Goal: Task Accomplishment & Management: Manage account settings

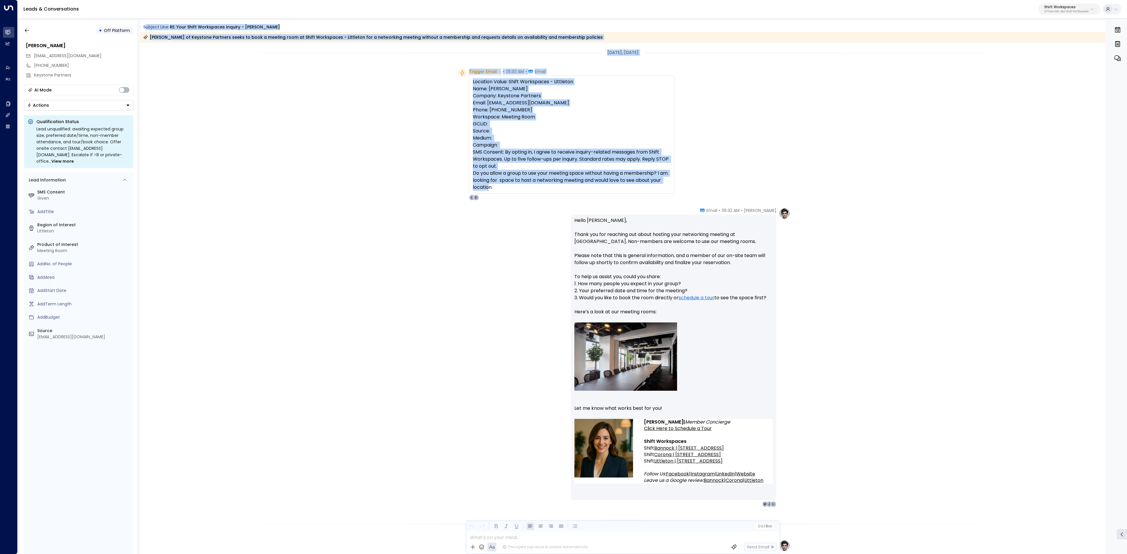
drag, startPoint x: 146, startPoint y: 26, endPoint x: 610, endPoint y: 197, distance: 495.1
click at [610, 197] on div "Subject Line: RE: Your Shift Workspaces Inquiry - Littleton Jill Thompson of Ke…" at bounding box center [623, 288] width 966 height 534
copy div "ubject Line: RE: Your Shift Workspaces Inquiry - Littleton Jill Thompson of Key…"
click at [552, 134] on div "Location Value: Shift Workspaces - Littleton Name: Jill Thompson Company: Keyst…" at bounding box center [572, 134] width 198 height 113
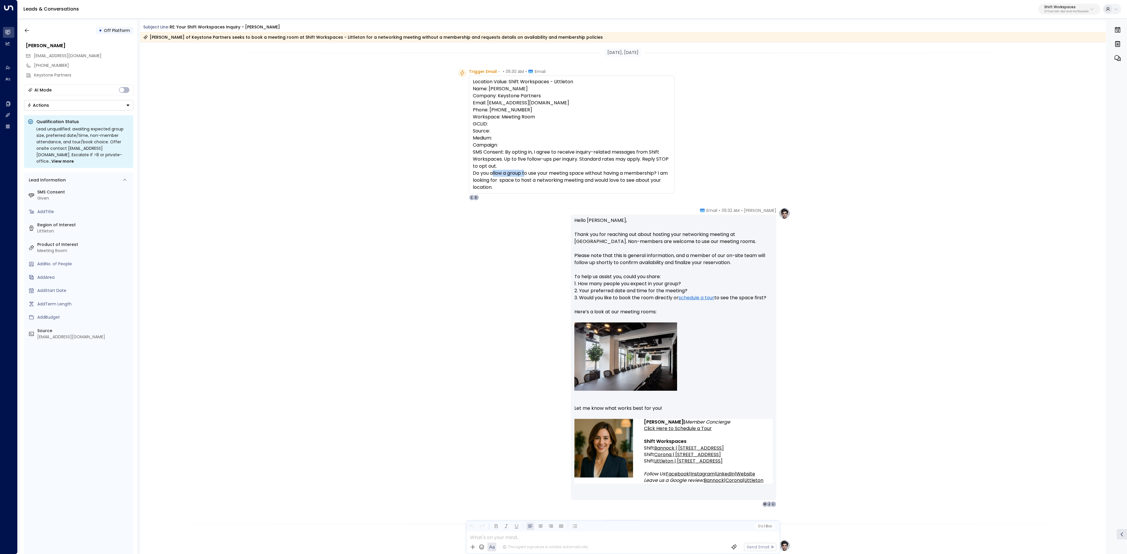
drag, startPoint x: 496, startPoint y: 173, endPoint x: 589, endPoint y: 178, distance: 93.4
click at [547, 177] on div "Location Value: Shift Workspaces - Littleton Name: Jill Thompson Company: Keyst…" at bounding box center [572, 134] width 198 height 113
click at [589, 178] on div "Location Value: Shift Workspaces - Littleton Name: Jill Thompson Company: Keyst…" at bounding box center [572, 134] width 198 height 113
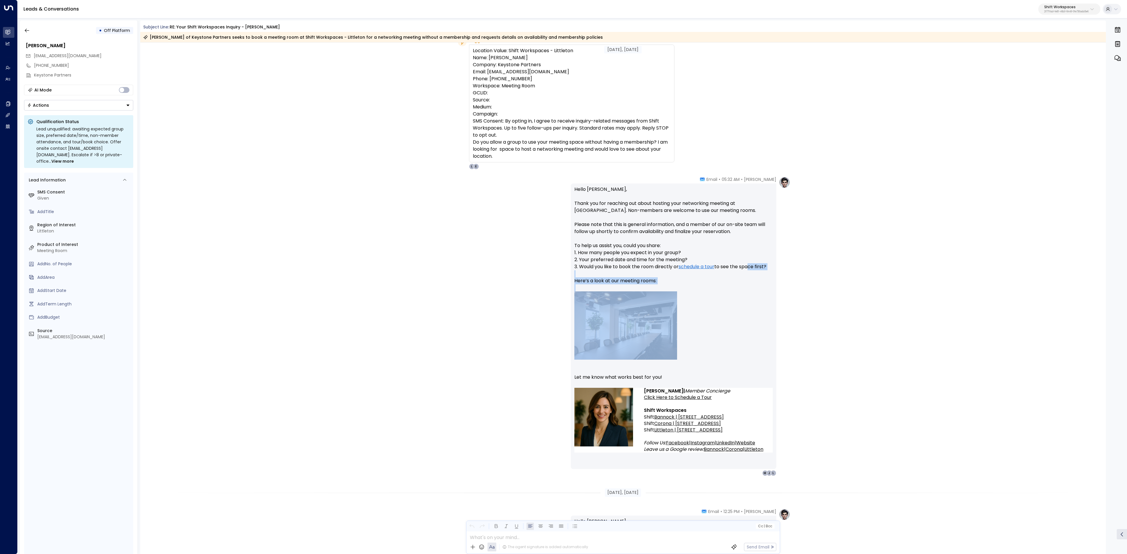
scroll to position [59, 0]
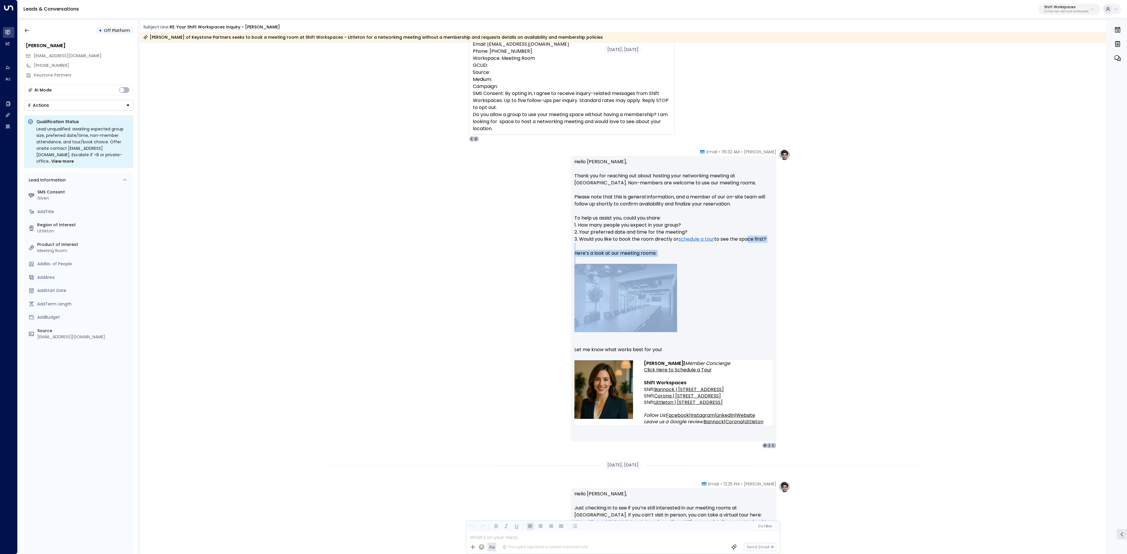
drag, startPoint x: 720, startPoint y: 216, endPoint x: 745, endPoint y: 233, distance: 30.4
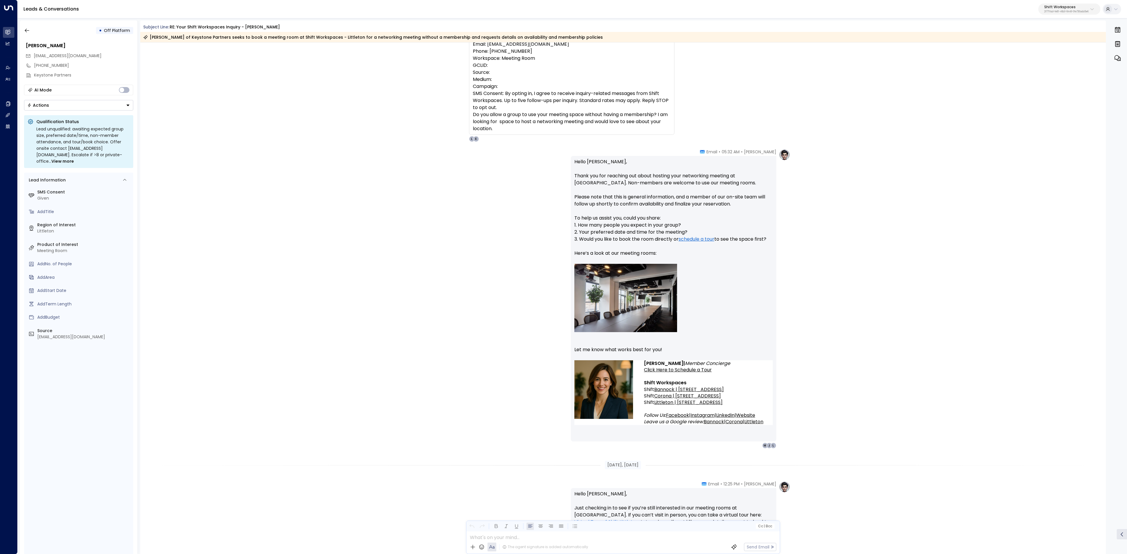
click at [703, 132] on div "Trigger Email • • 05:30 AM • Email Location Value: Shift Workspaces - Littleton…" at bounding box center [624, 76] width 332 height 132
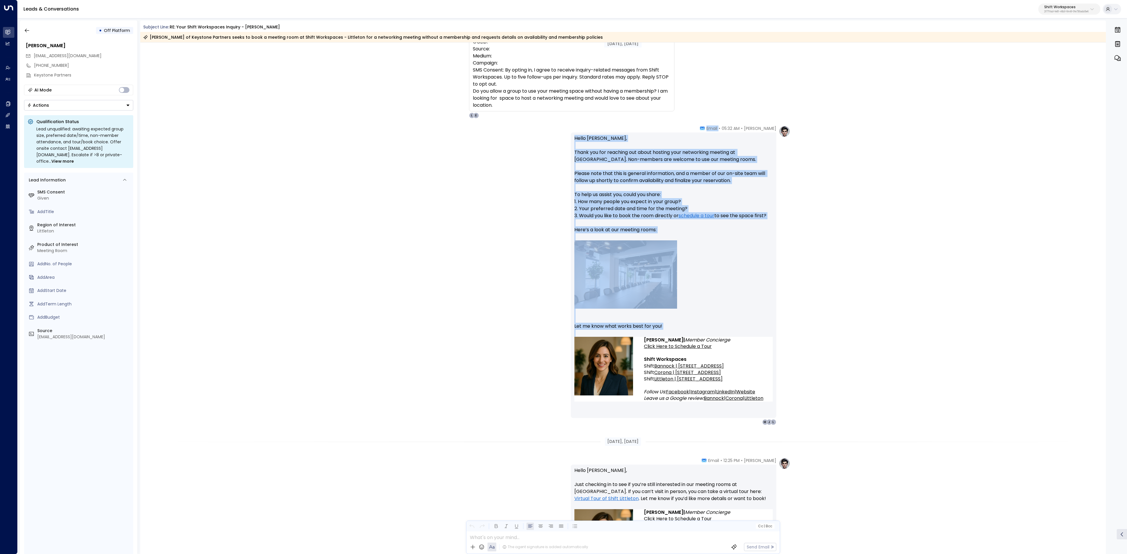
scroll to position [117, 0]
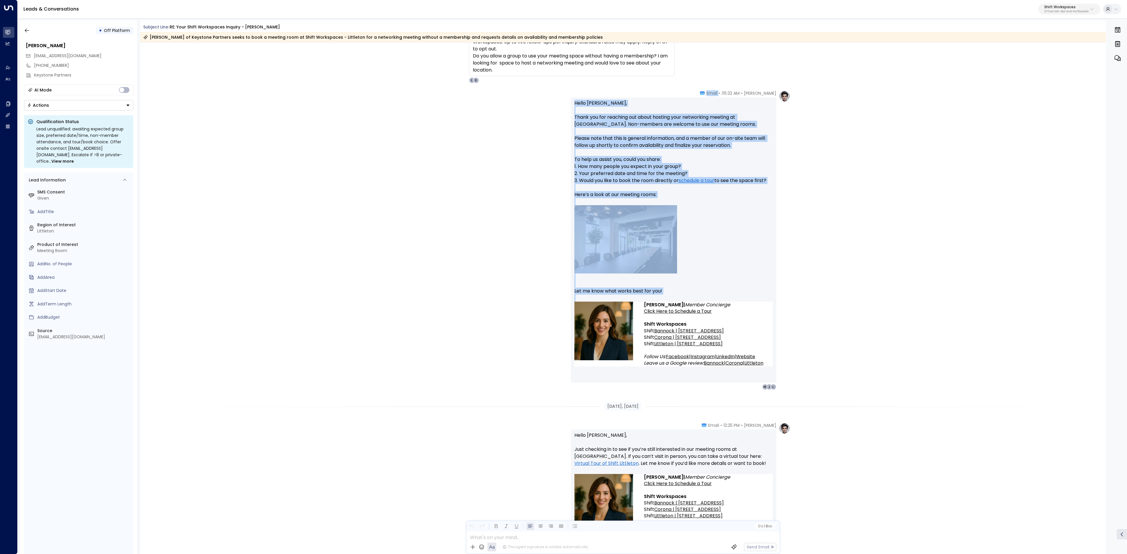
drag, startPoint x: 722, startPoint y: 153, endPoint x: 721, endPoint y: 327, distance: 173.7
click at [721, 327] on div "Emma • 05:32 AM • Email Hello Jill, Thank you for reaching out about hosting yo…" at bounding box center [673, 240] width 205 height 300
copy div "Email Hello Jill, Thank you for reaching out about hosting your networking meet…"
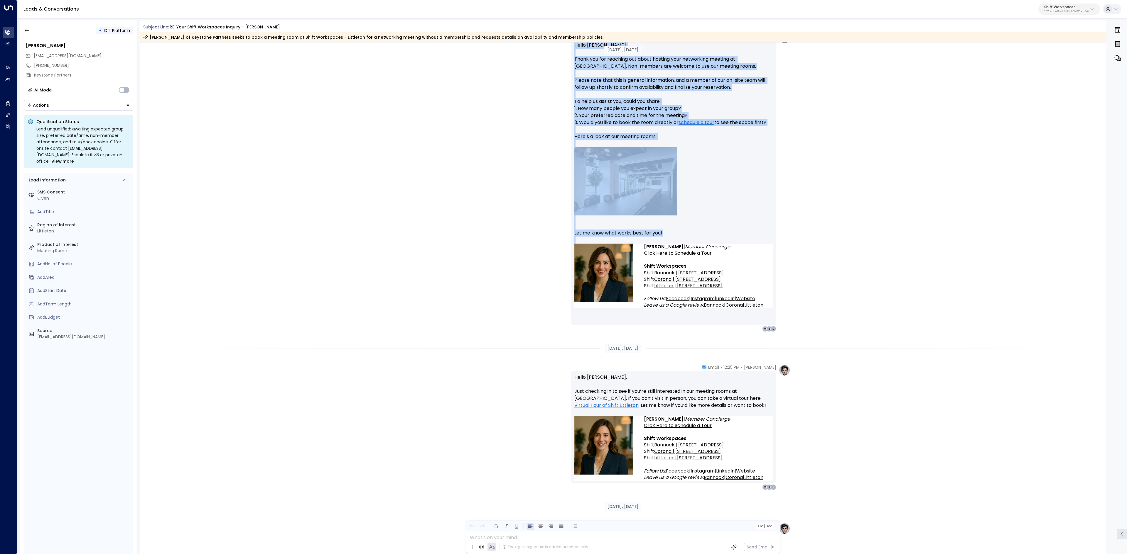
scroll to position [176, 0]
drag, startPoint x: 652, startPoint y: 415, endPoint x: 731, endPoint y: 440, distance: 82.6
click at [731, 440] on div "Aug 25, 9 days ago Trigger Email • • 05:30 AM • Email Location Value: Shift Wor…" at bounding box center [623, 524] width 966 height 1314
copy div "Aug 26, 8 days ago Emma • 12:25 PM • Email Hello Jill, Just checking in to see …"
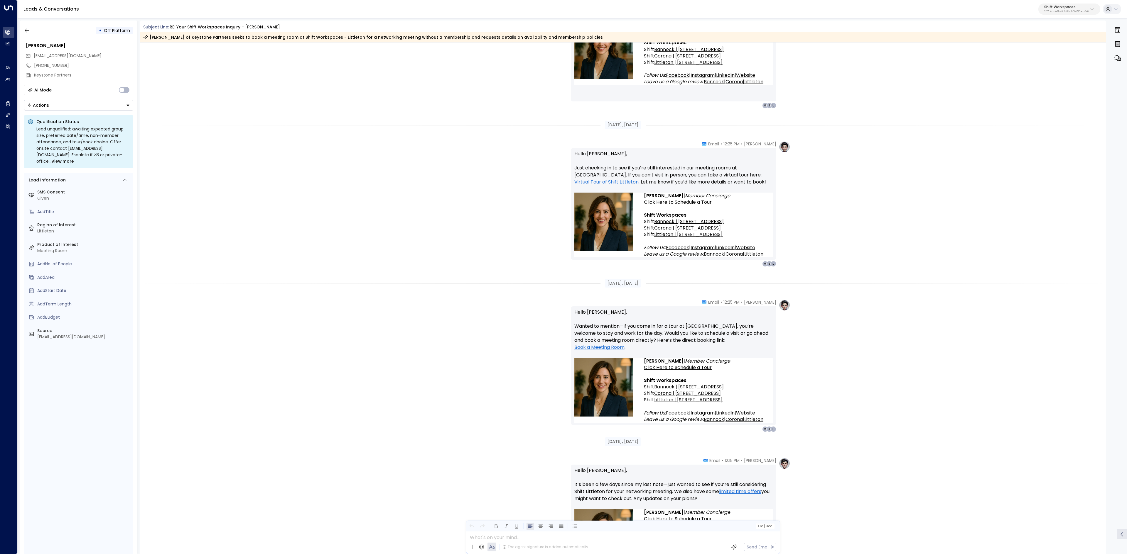
scroll to position [469, 0]
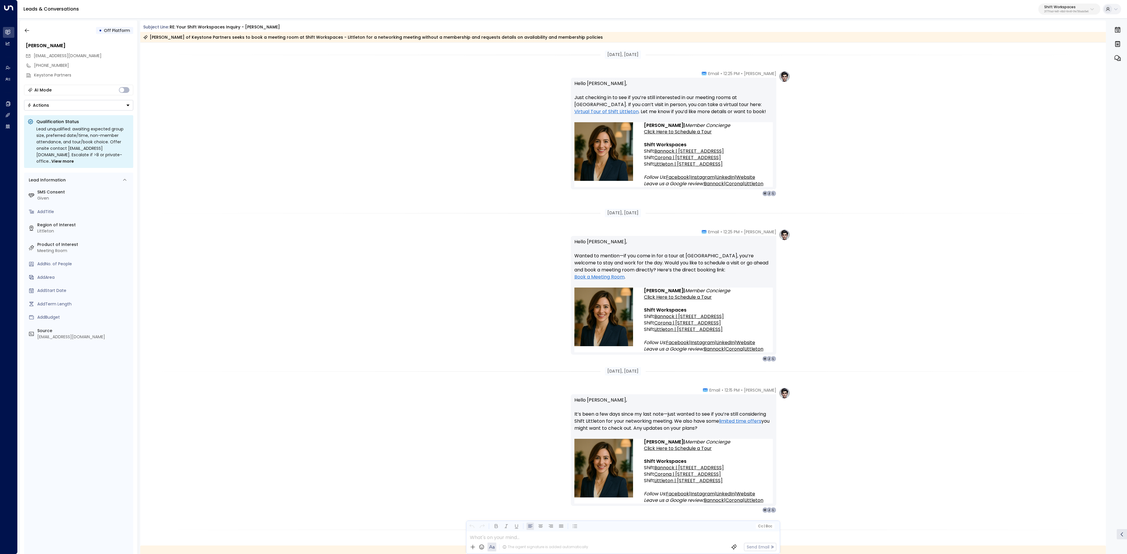
drag, startPoint x: 647, startPoint y: 224, endPoint x: 740, endPoint y: 310, distance: 127.9
click at [740, 310] on div "Aug 25, 9 days ago Trigger Email • • 05:30 AM • Email Location Value: Shift Wor…" at bounding box center [623, 230] width 966 height 1314
copy div "Aug 27, 7 days ago Emma • 12:25 PM • Email Hello Jill, Wanted to mention—if you…"
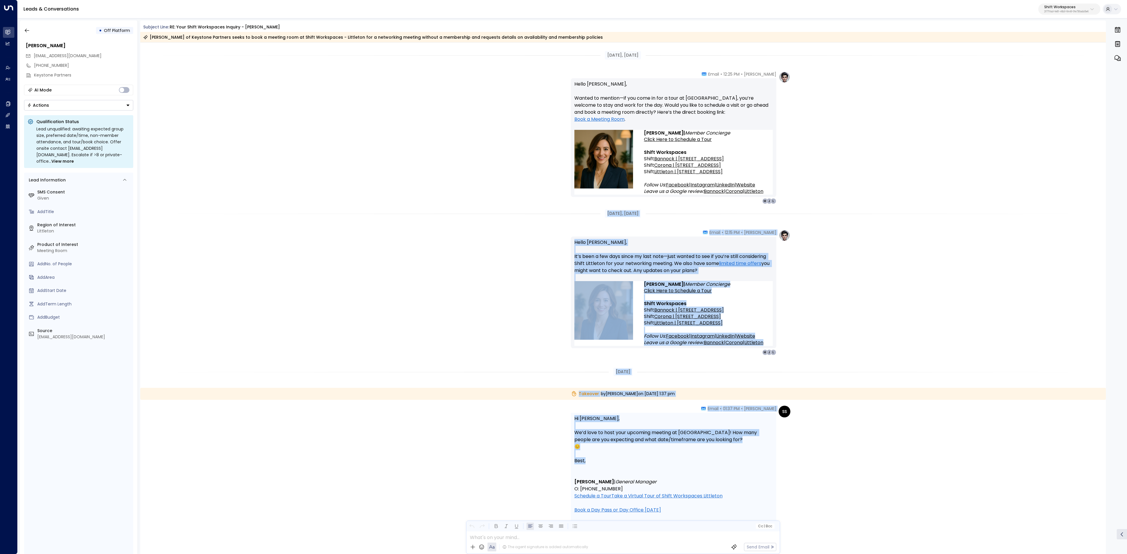
scroll to position [645, 0]
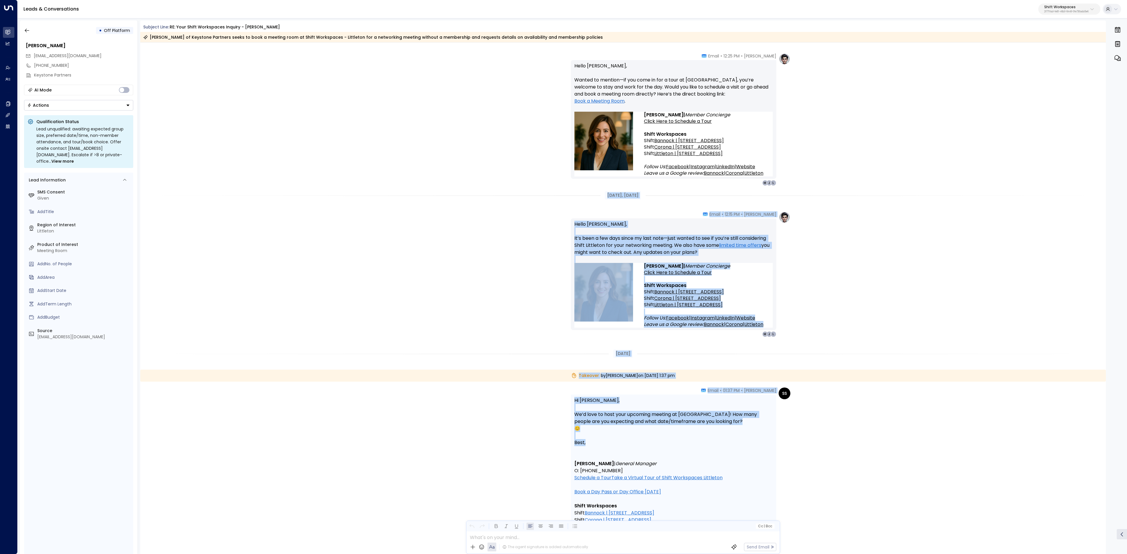
drag, startPoint x: 604, startPoint y: 255, endPoint x: 716, endPoint y: 287, distance: 116.6
click at [716, 287] on div "Emma • 12:25 PM • Email Hello Jill, Just checking in to see if you’re still int…" at bounding box center [623, 54] width 966 height 1314
copy div "Sep 01, 2 days ago Emma • 12:15 PM • Email Hello Jill, It’s been a few days sin…"
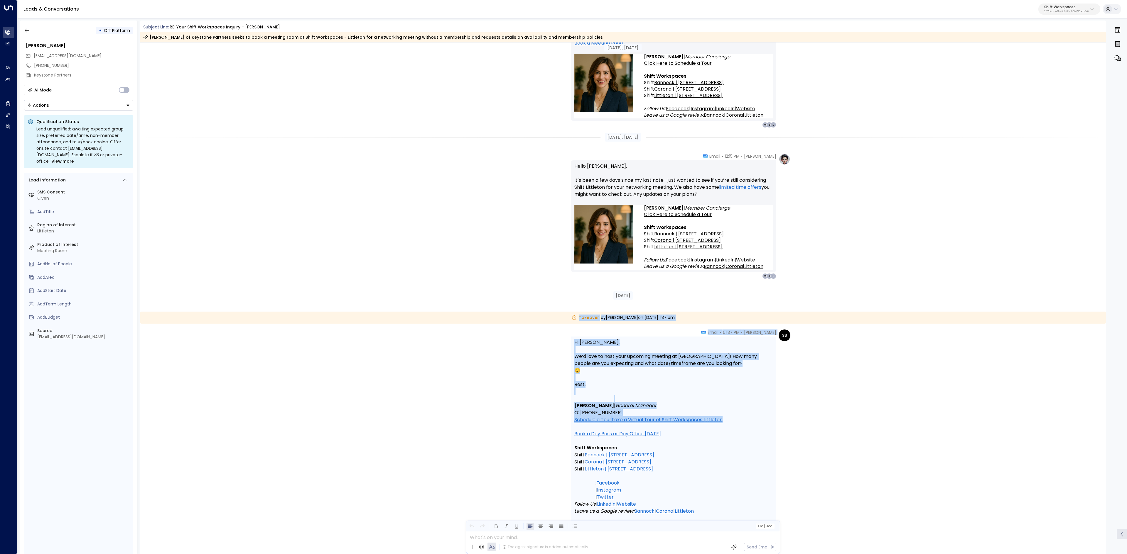
scroll to position [704, 0]
drag, startPoint x: 549, startPoint y: 373, endPoint x: 751, endPoint y: 413, distance: 205.9
copy div "Takeover by Summer Sousa on Wednesday, Sep 03 2025 at 1:37 pm SS Summer Sousa •…"
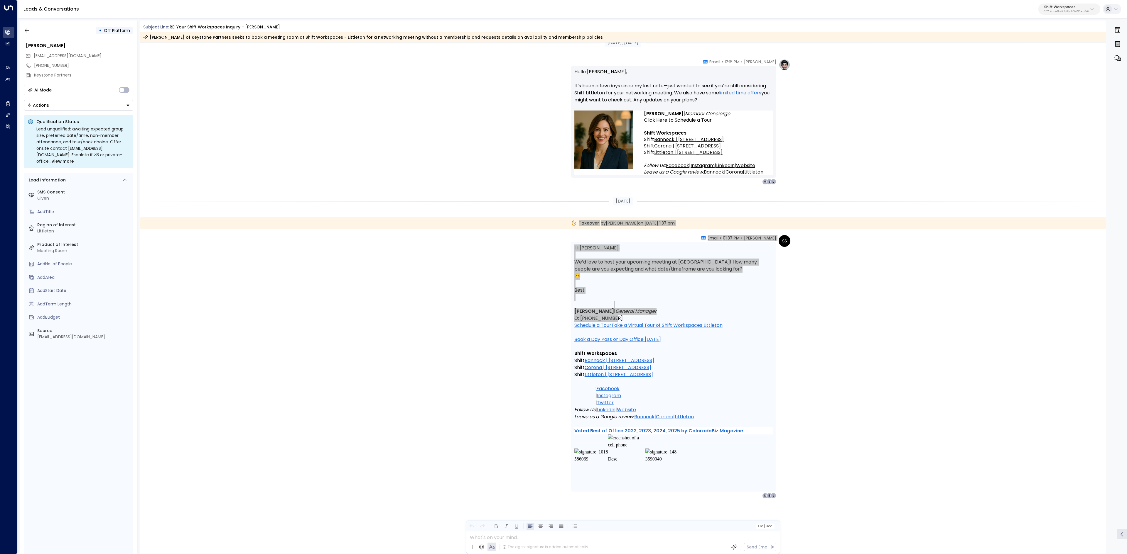
scroll to position [802, 0]
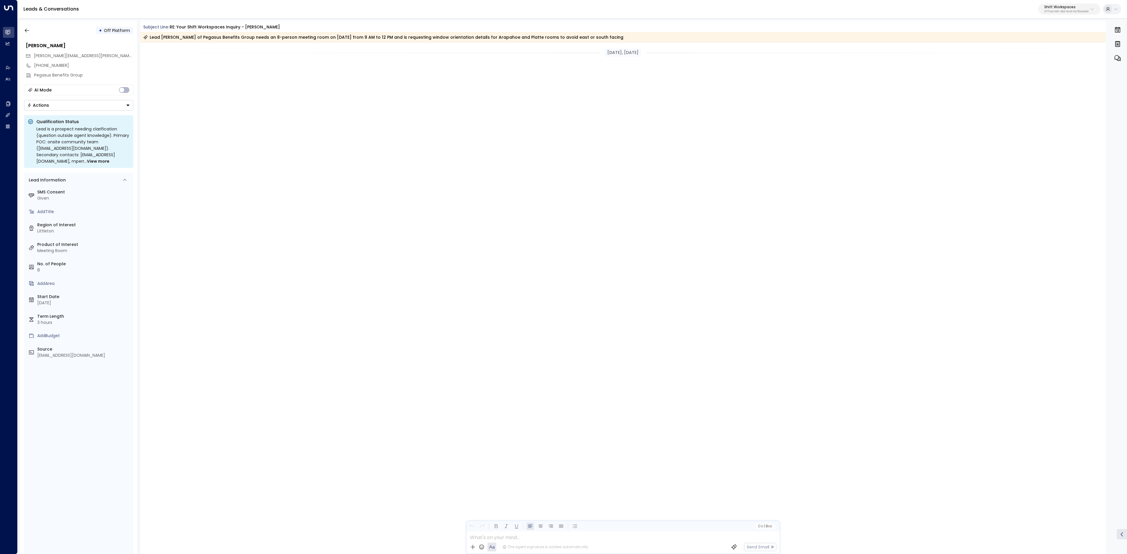
scroll to position [1019, 0]
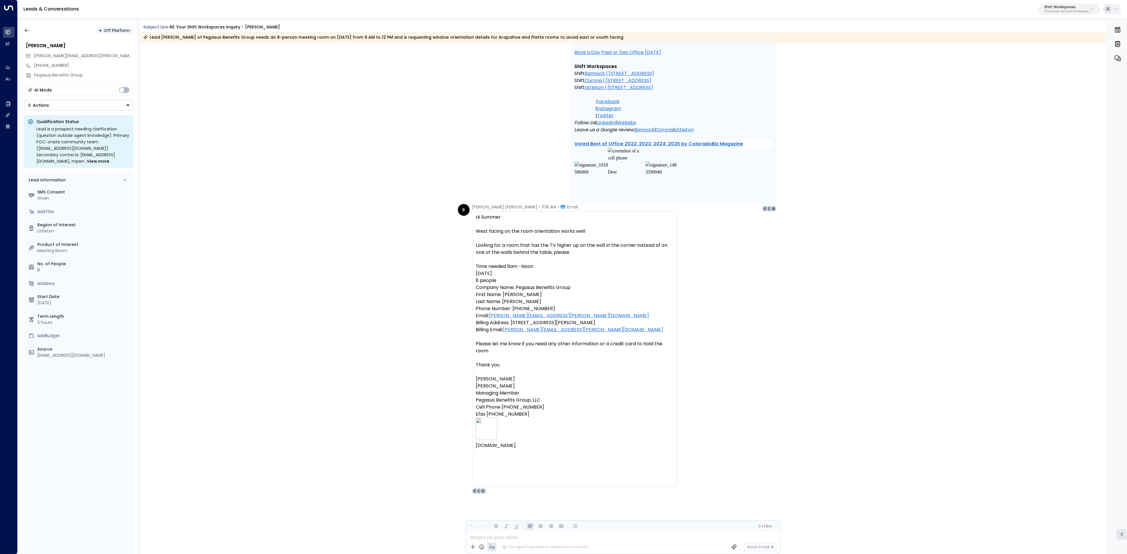
click at [990, 108] on div "SS Summer Sousa • 10:32 AM • Email Hi Brooks, Thanks so much for reaching out! …" at bounding box center [623, 30] width 966 height 362
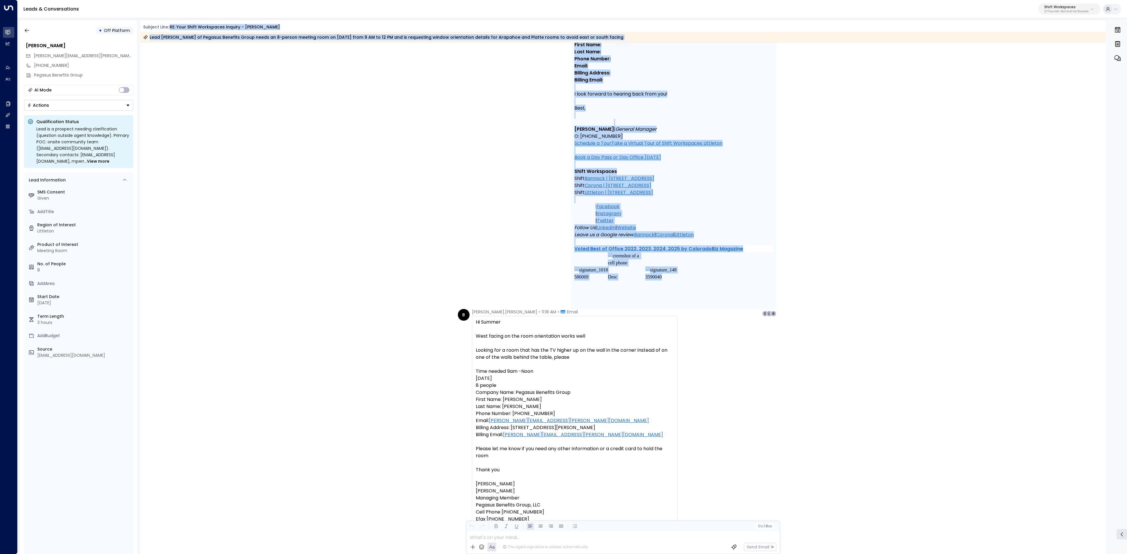
drag, startPoint x: 515, startPoint y: 198, endPoint x: 211, endPoint y: -43, distance: 388.1
click at [211, 0] on html "Overview Leads & Conversations Leads & Conversations Analytics Analytics Agents…" at bounding box center [563, 278] width 1127 height 557
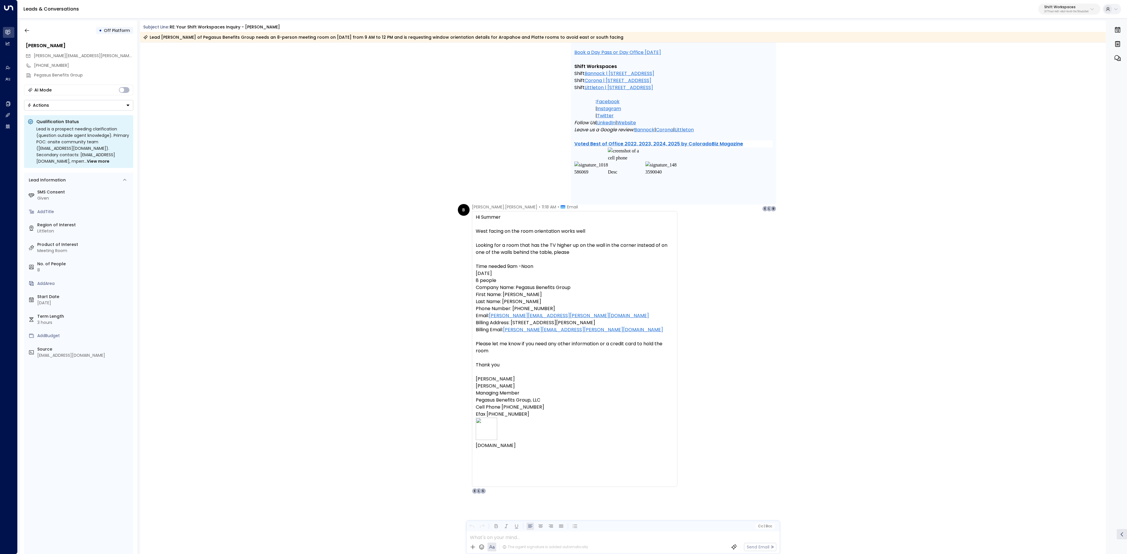
click at [213, 13] on div "Leads & Conversations Shift Workspaces 2f771fad-fe81-46b0-8448-0fe730ada5e6" at bounding box center [572, 9] width 1109 height 18
drag, startPoint x: 144, startPoint y: 26, endPoint x: 779, endPoint y: 69, distance: 636.9
click at [768, 66] on div "Subject Line: RE: Your Shift Workspaces Inquiry - Littleton Lead Brooks Bergner…" at bounding box center [623, 288] width 966 height 534
click at [796, 76] on div "SS Summer Sousa • 10:32 AM • Email Hi Brooks, Thanks so much for reaching out! …" at bounding box center [623, 30] width 966 height 362
drag, startPoint x: 141, startPoint y: 26, endPoint x: 604, endPoint y: 39, distance: 463.7
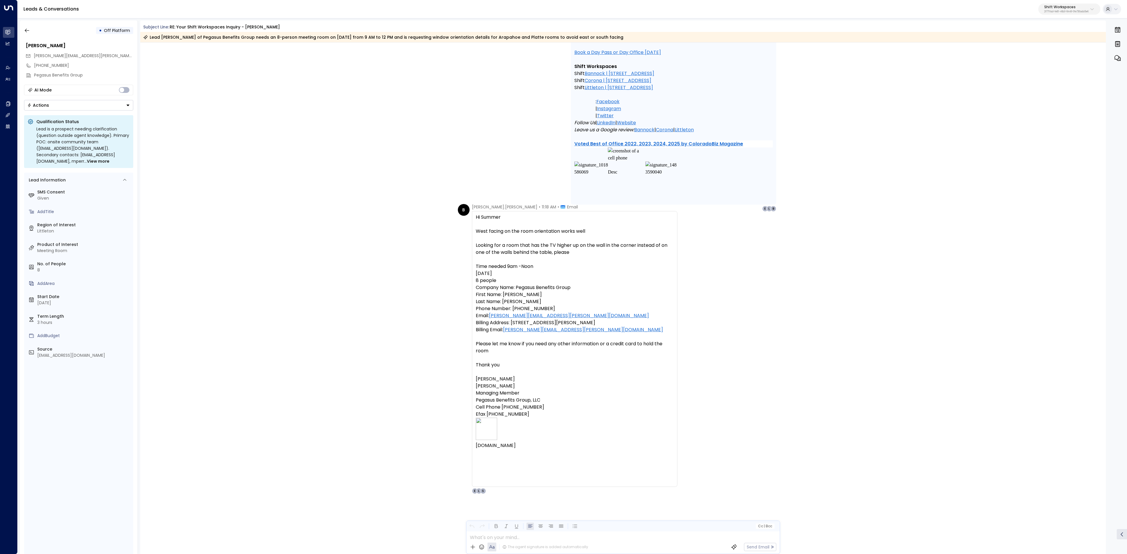
click at [604, 39] on div "Subject Line: RE: Your Shift Workspaces Inquiry - Littleton Lead Brooks Bergner…" at bounding box center [623, 33] width 966 height 18
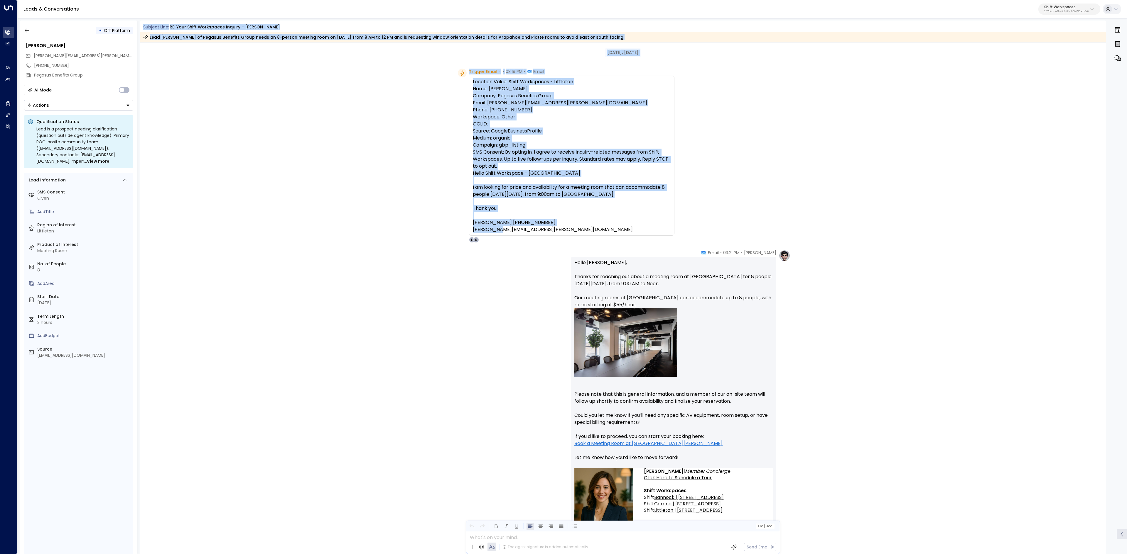
drag, startPoint x: 144, startPoint y: 25, endPoint x: 597, endPoint y: 231, distance: 498.1
click at [597, 231] on div "Subject Line: RE: Your Shift Workspaces Inquiry - Littleton Lead Brooks Bergner…" at bounding box center [623, 288] width 966 height 534
copy div "Subject Line: RE: Your Shift Workspaces Inquiry - Littleton Lead Brooks Bergner…"
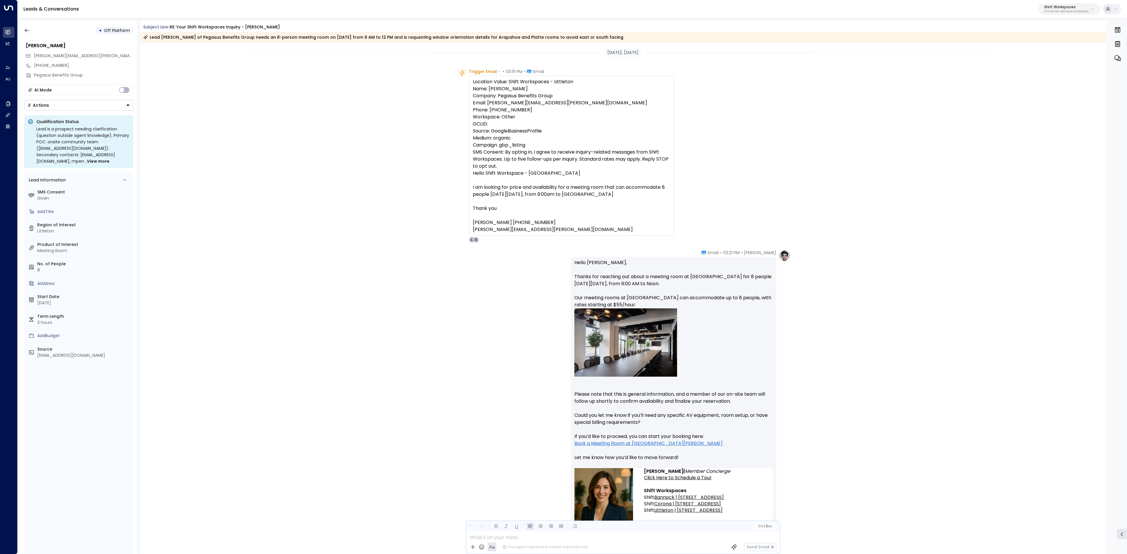
click at [576, 259] on p "Hello Brooks, Thanks for reaching out about a meeting room at Shift Littleton f…" at bounding box center [673, 363] width 198 height 209
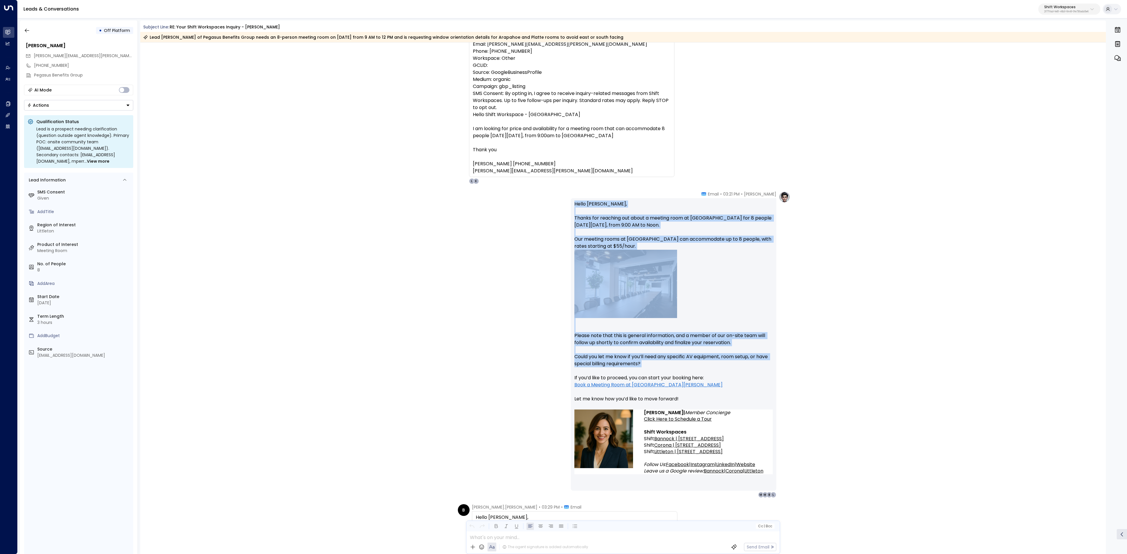
scroll to position [117, 0]
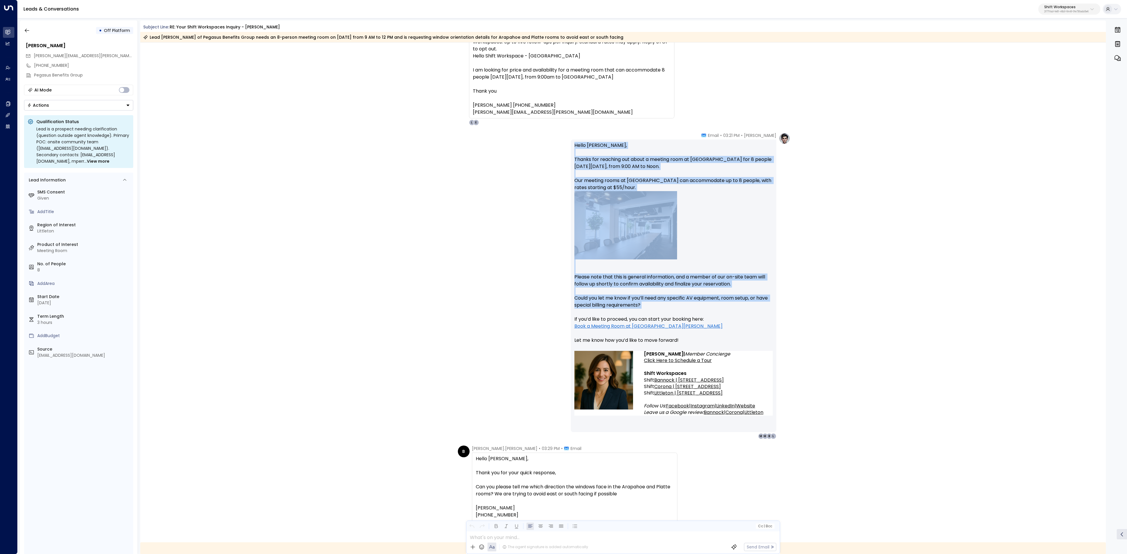
drag, startPoint x: 678, startPoint y: 252, endPoint x: 716, endPoint y: 373, distance: 126.9
click at [716, 373] on div "Emma • 03:21 PM • Email Hello Brooks, Thanks for reaching out about a meeting r…" at bounding box center [673, 286] width 205 height 307
copy div "Hello Brooks, Thanks for reaching out about a meeting room at Shift Littleton f…"
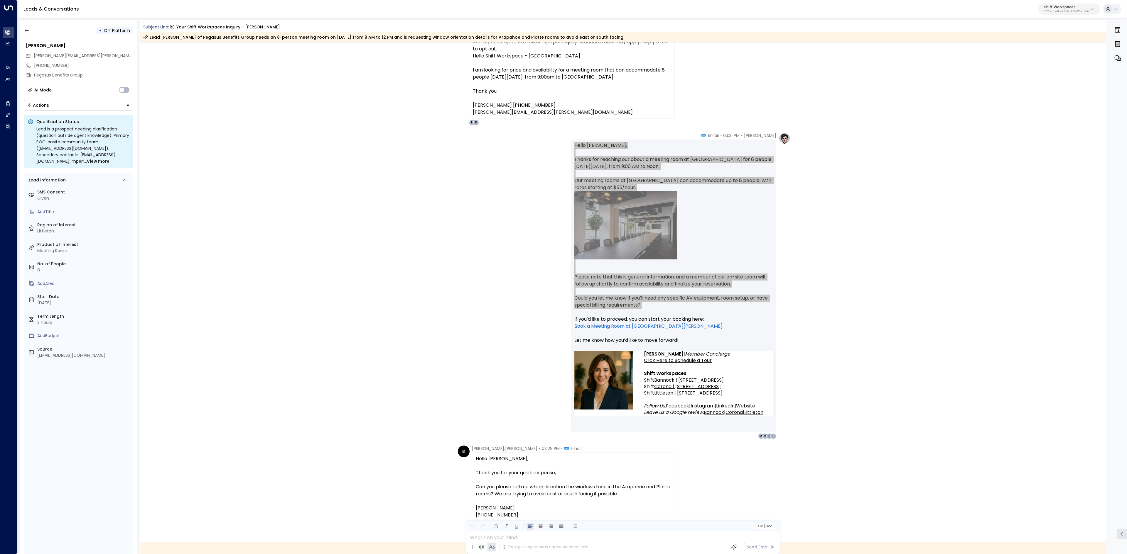
scroll to position [235, 0]
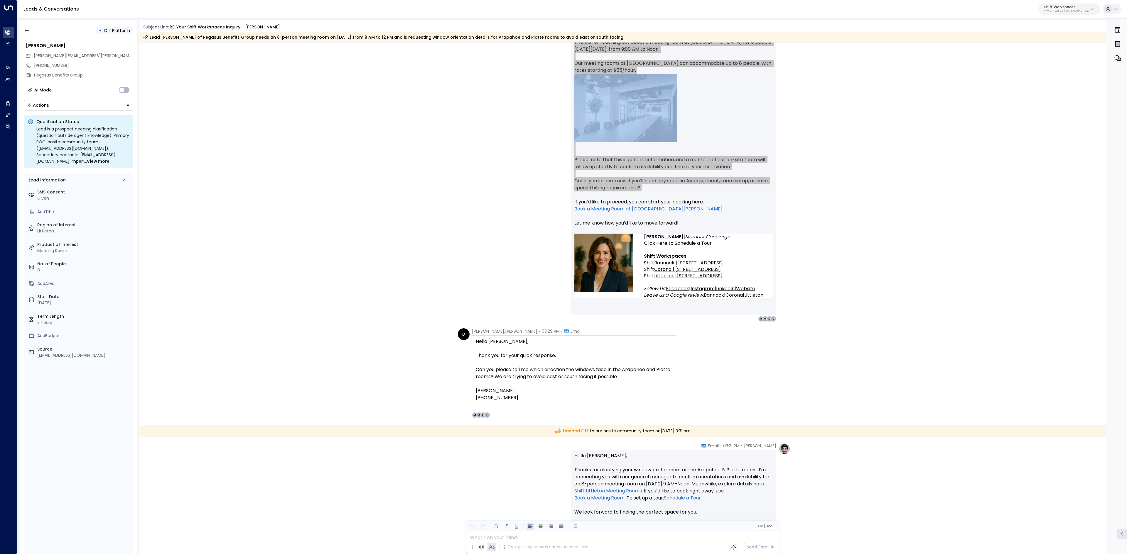
drag, startPoint x: 465, startPoint y: 332, endPoint x: 542, endPoint y: 346, distance: 78.7
click at [542, 346] on div "B Brooks.Bergner • 03:29 PM • Email Hello Emma, Thank you for your quick respon…" at bounding box center [567, 374] width 219 height 90
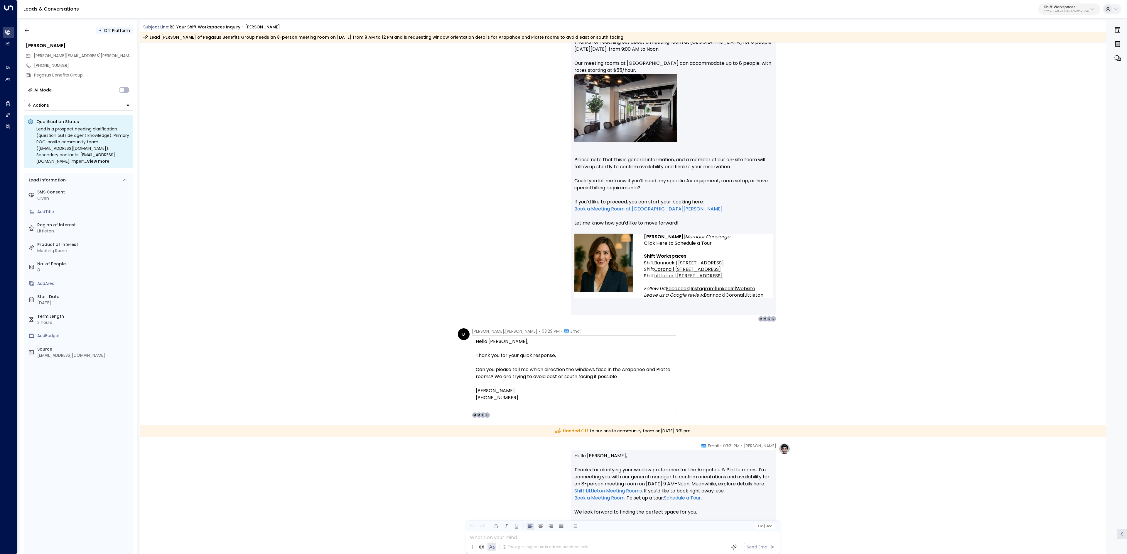
click at [542, 347] on p at bounding box center [575, 348] width 198 height 7
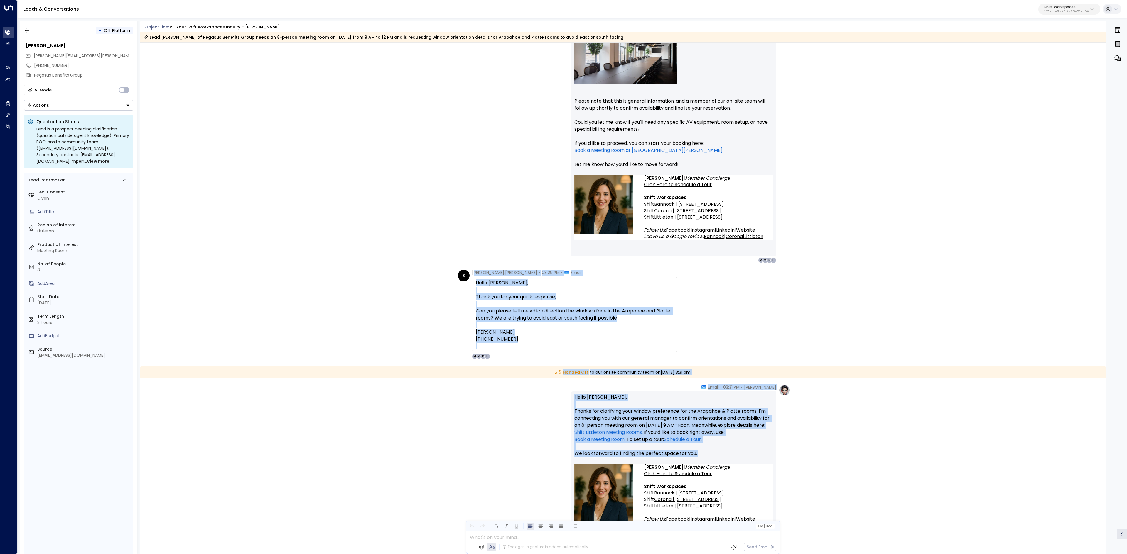
scroll to position [352, 0]
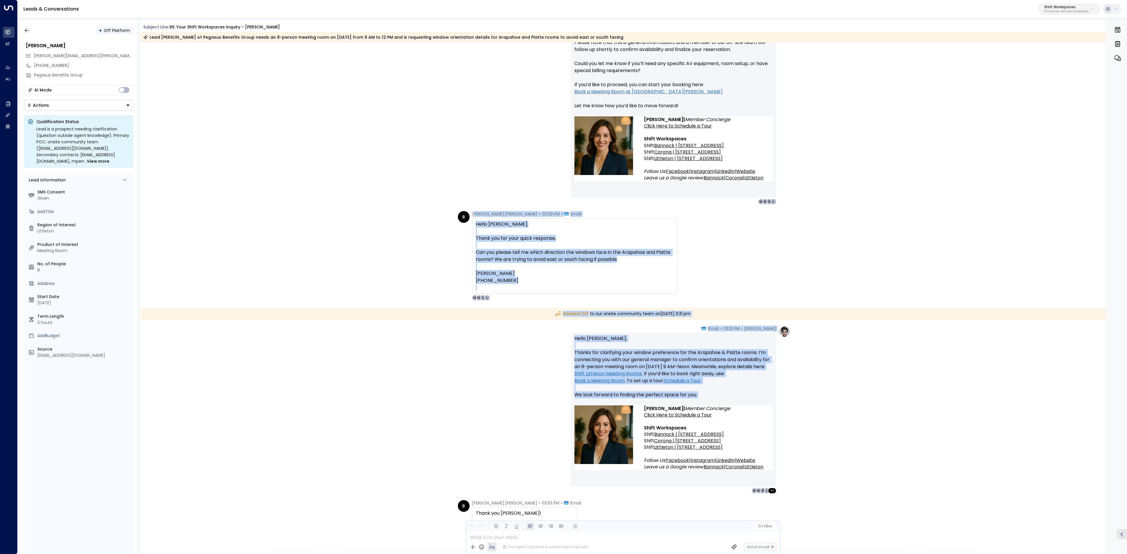
drag, startPoint x: 472, startPoint y: 330, endPoint x: 745, endPoint y: 431, distance: 290.2
click at [745, 431] on div "Sep 01, 2 days ago Trigger Email • • 03:19 PM • Email Location Value: Shift Wor…" at bounding box center [623, 490] width 966 height 1600
copy div "rooks.Bergner • 03:29 PM • Email Hello Emma, Thank you for your quick response,…"
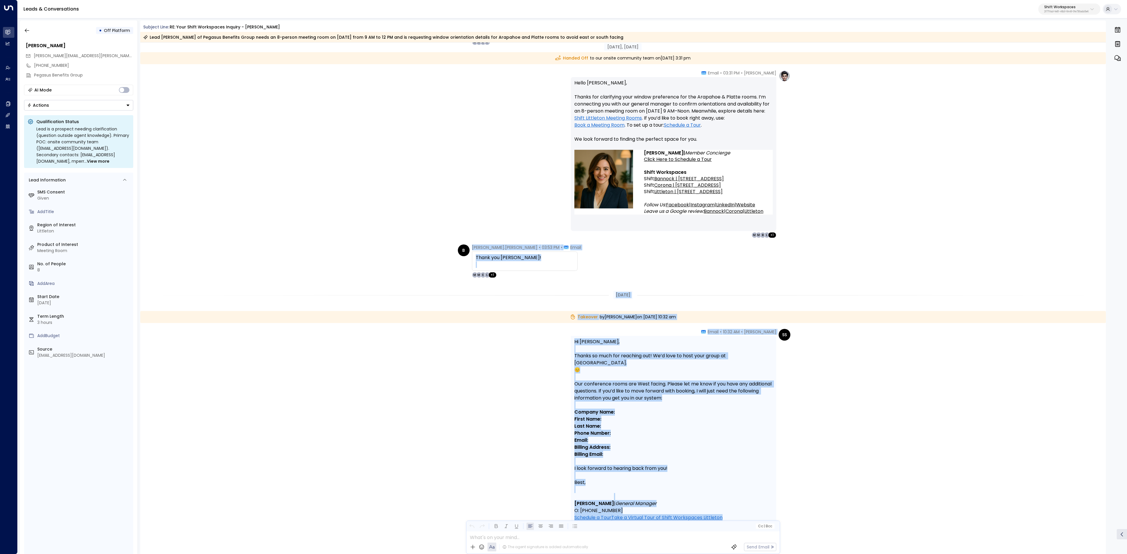
scroll to position [645, 0]
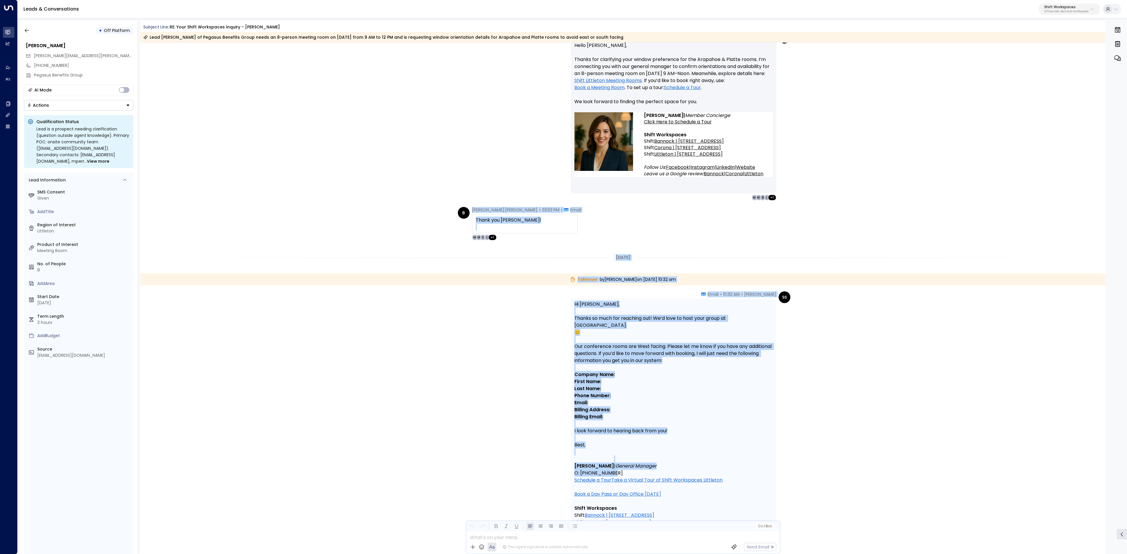
drag, startPoint x: 481, startPoint y: 386, endPoint x: 721, endPoint y: 459, distance: 250.9
click at [721, 459] on div "Sep 01, 2 days ago Handed Off to our onsite community team on Monday, Sep 01 20…" at bounding box center [623, 197] width 966 height 1600
copy div "Brooks.Bergner • 03:53 PM • Email Thank you Emma! + 1 L E M M Yesterday Takeove…"
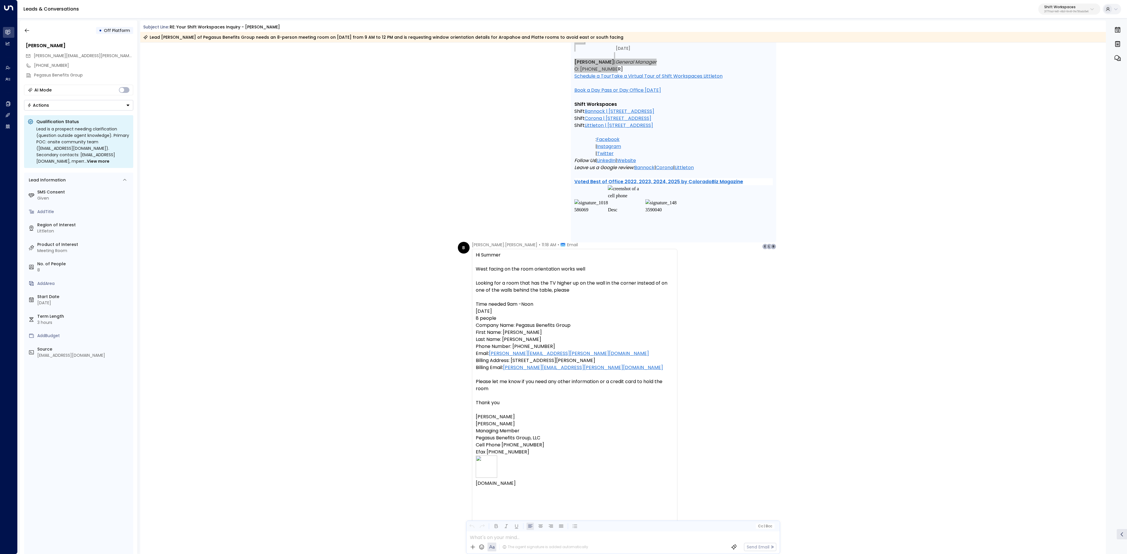
scroll to position [1029, 0]
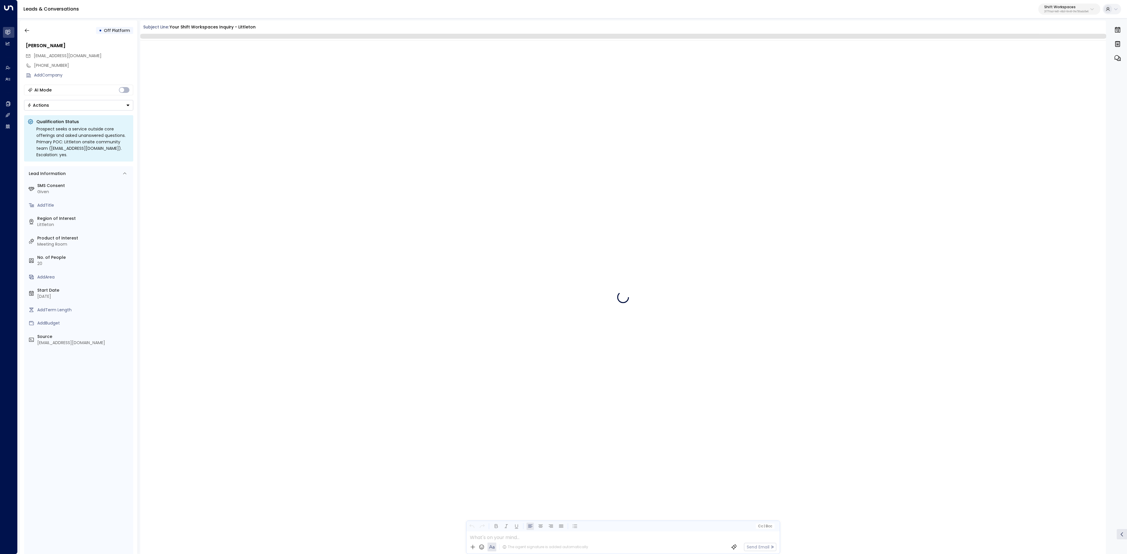
scroll to position [437, 0]
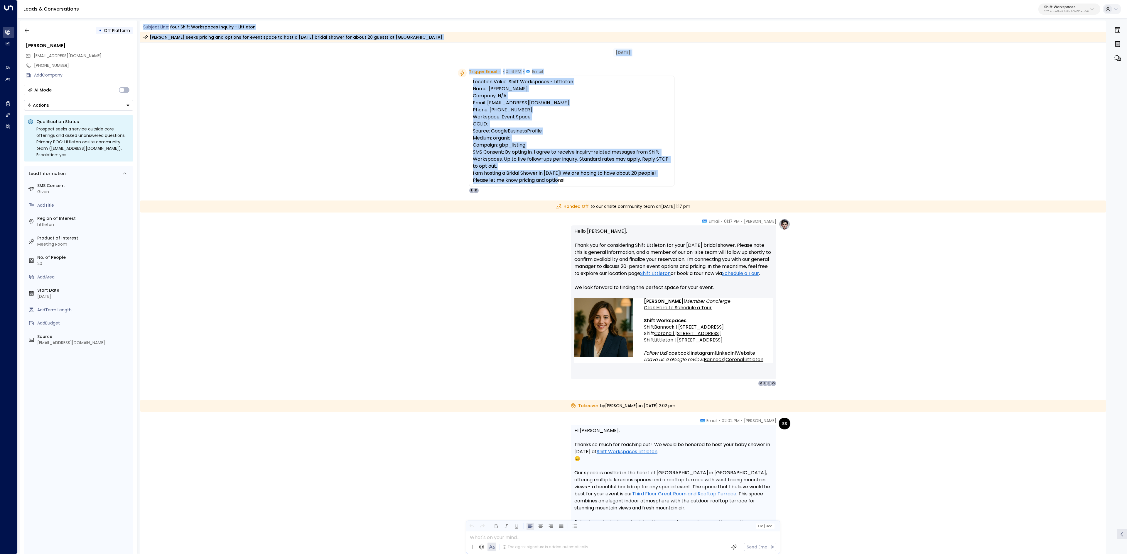
drag, startPoint x: 263, startPoint y: 48, endPoint x: 665, endPoint y: 180, distance: 422.5
click at [665, 180] on div "Subject Line: Your Shift Workspaces Inquiry - Littleton [PERSON_NAME] seeks pri…" at bounding box center [623, 288] width 966 height 534
drag, startPoint x: 546, startPoint y: 207, endPoint x: 720, endPoint y: 330, distance: 213.0
copy div "Handed Off to our onsite community team [DATE][DATE] 1:17 pm [PERSON_NAME] • 01…"
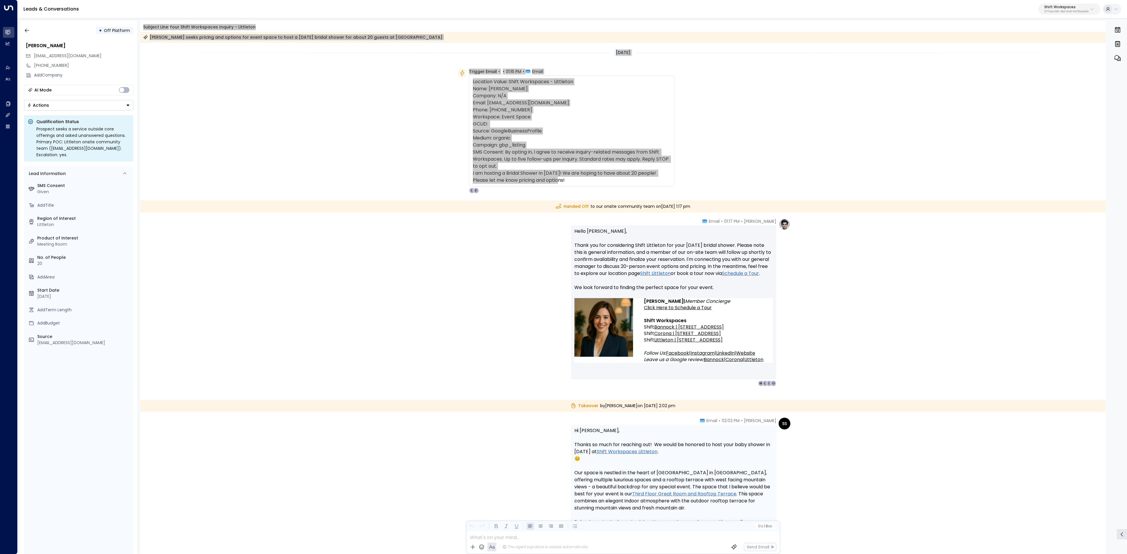
scroll to position [59, 0]
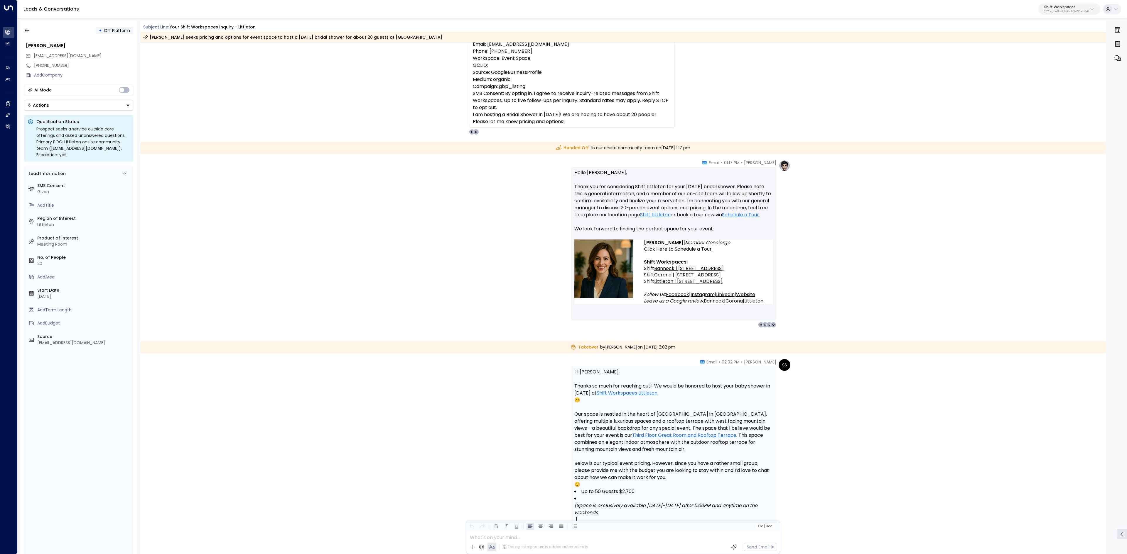
click at [547, 352] on div "Takeover by [PERSON_NAME] [DATE][DATE] 2:02 pm" at bounding box center [623, 347] width 966 height 12
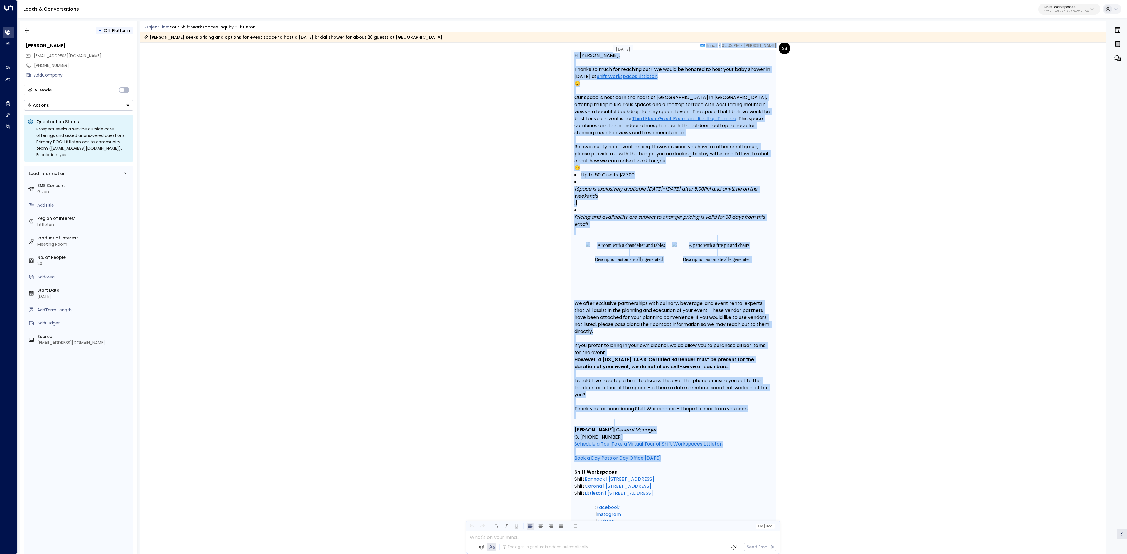
scroll to position [411, 0]
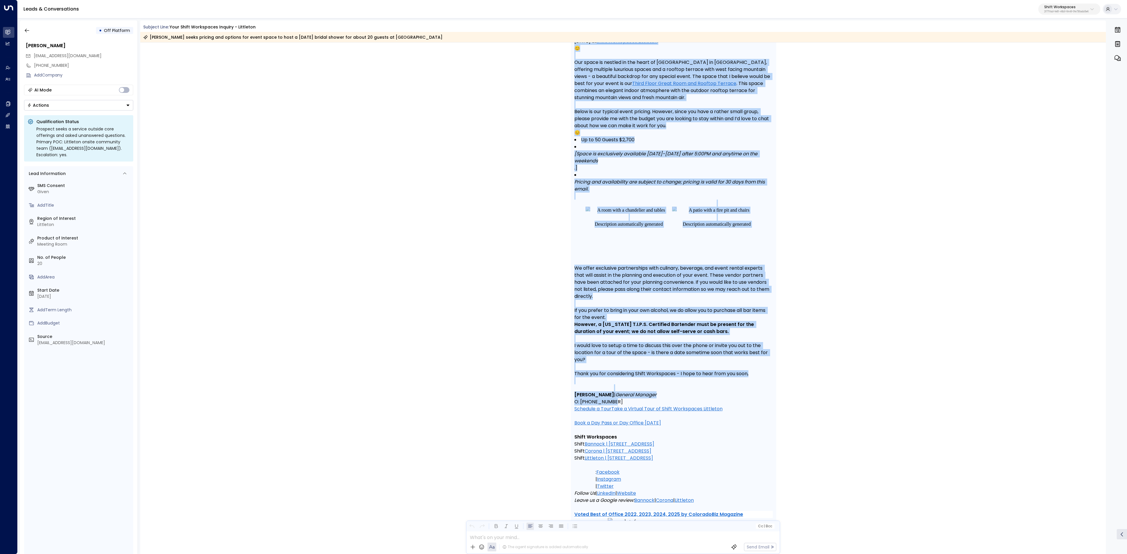
drag, startPoint x: 596, startPoint y: 350, endPoint x: 736, endPoint y: 405, distance: 150.4
click at [736, 405] on div "[DATE] Takeover by [PERSON_NAME] [DATE][DATE] 2:02 pm SS [PERSON_NAME] • 02:02 …" at bounding box center [623, 182] width 966 height 1100
copy div "Loremips do Sitame Conse ad Elitsed, Doe 39 4943 te 5:69 in UT Labore Etdol • 6…"
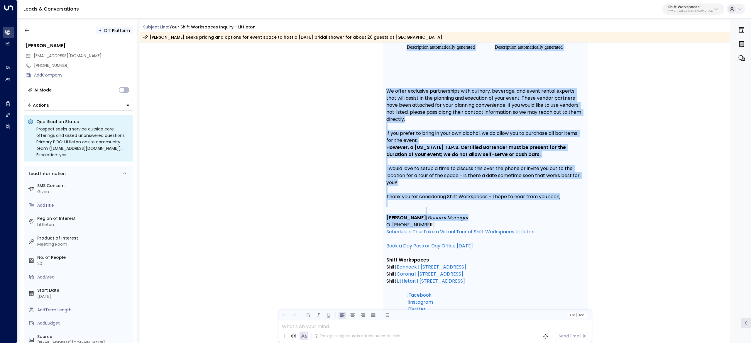
scroll to position [586, 0]
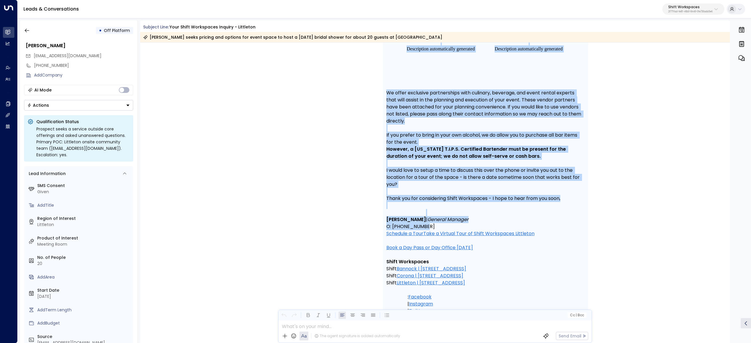
click at [718, 12] on button "Shift Workspaces 2f771fad-fe81-46b0-8448-0fe730ada5e6" at bounding box center [693, 9] width 62 height 11
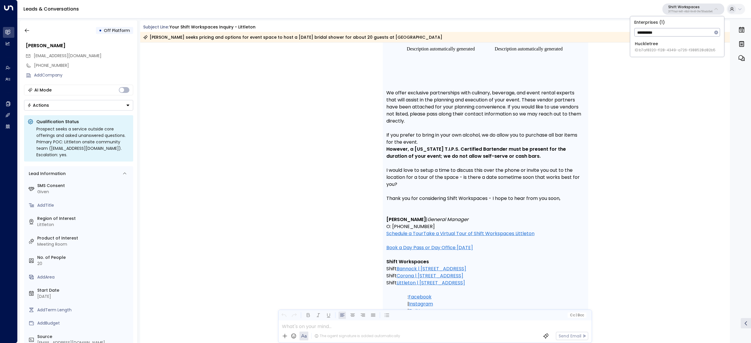
type input "**********"
click at [696, 48] on span "ID: b7af8320-f128-4349-a726-f388528d82b5" at bounding box center [675, 50] width 81 height 5
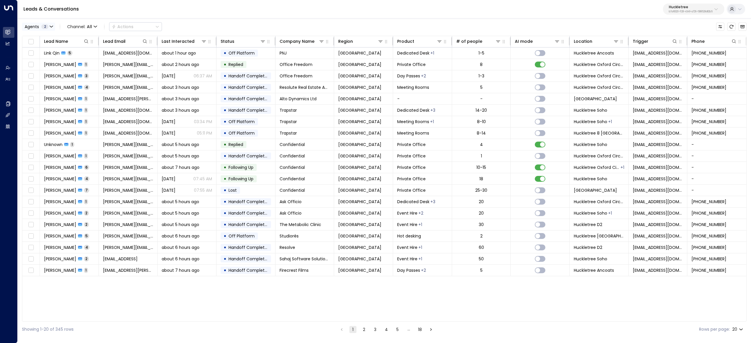
click at [39, 26] on div "Agents 2" at bounding box center [37, 26] width 24 height 5
click at [12, 68] on div at bounding box center [375, 171] width 751 height 343
click at [7, 74] on div "Agents Create Agent Create Agent Manage Agents Manage Agents" at bounding box center [8, 69] width 11 height 31
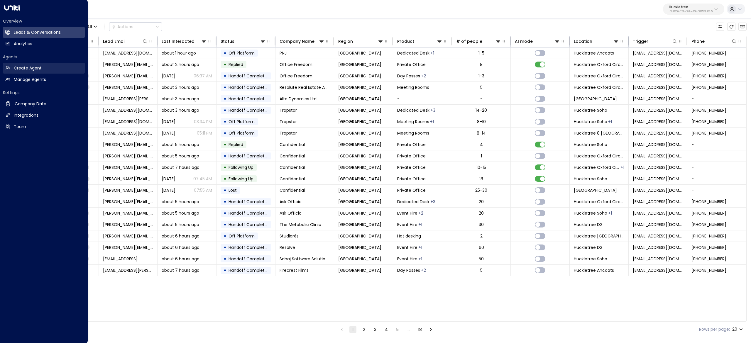
click at [12, 69] on link "Create Agent Create Agent" at bounding box center [44, 68] width 82 height 11
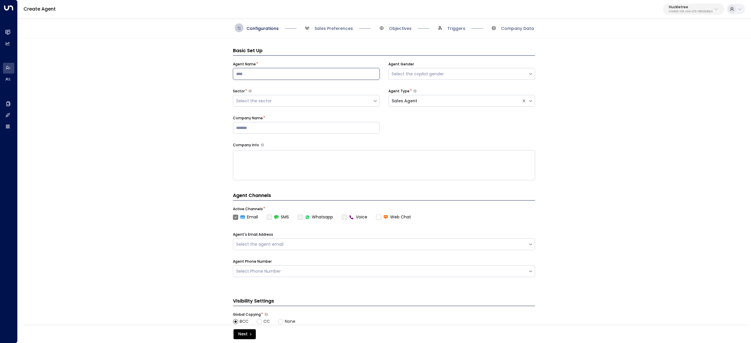
drag, startPoint x: 278, startPoint y: 75, endPoint x: 204, endPoint y: 75, distance: 73.1
click at [204, 75] on div "Basic Set Up Agent Name * Agent Gender Select the copilot gender Sector * Selec…" at bounding box center [384, 183] width 733 height 290
click at [251, 72] on input at bounding box center [306, 74] width 147 height 12
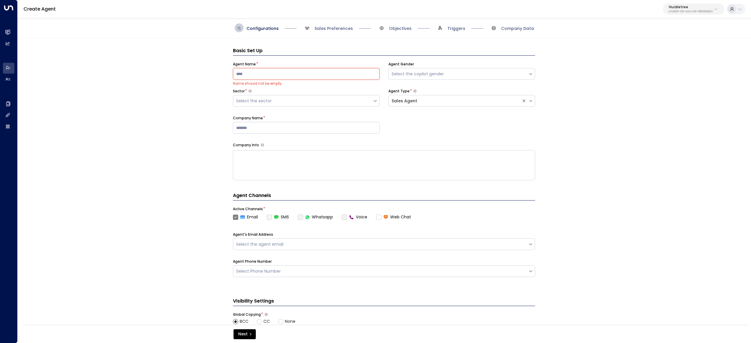
click at [273, 17] on div "Create Agent Huckletree b7af8320-f128-4349-a726-f388528d82b5" at bounding box center [384, 9] width 733 height 18
click at [318, 27] on span "Sales Preferences" at bounding box center [328, 27] width 50 height 9
click at [327, 30] on span "Sales Preferences" at bounding box center [334, 29] width 38 height 6
click at [334, 30] on span "Sales Preferences" at bounding box center [334, 29] width 38 height 6
click at [336, 28] on span "Sales Preferences" at bounding box center [334, 29] width 38 height 6
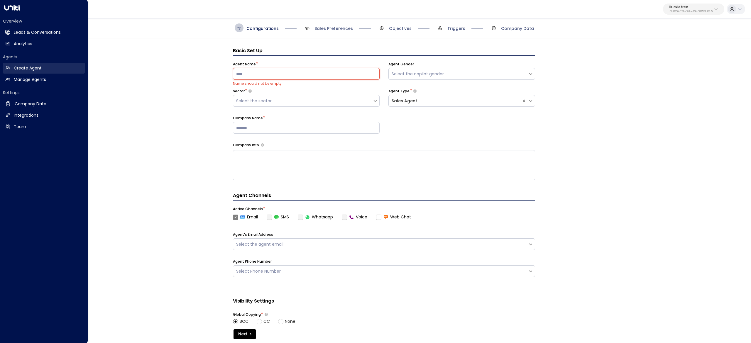
click at [11, 68] on link "Create Agent Create Agent" at bounding box center [44, 68] width 82 height 11
click at [37, 82] on h2 "Manage Agents" at bounding box center [30, 80] width 32 height 6
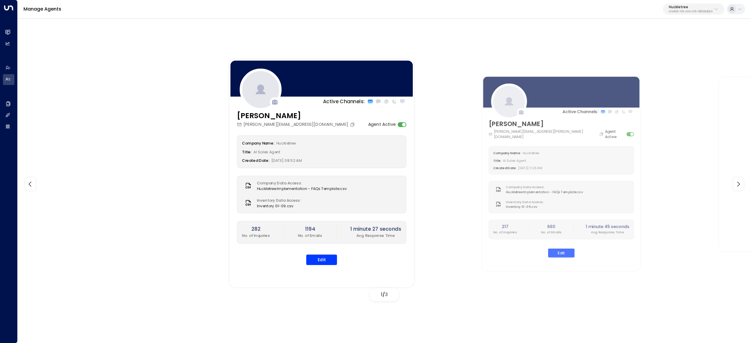
click at [253, 117] on h3 "[PERSON_NAME]" at bounding box center [296, 115] width 119 height 11
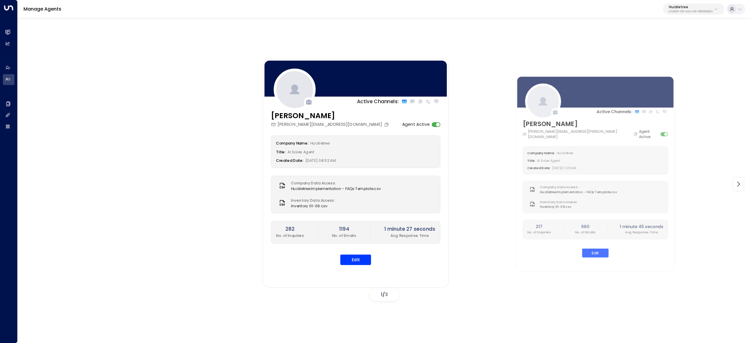
click at [283, 116] on h3 "[PERSON_NAME]" at bounding box center [330, 115] width 119 height 11
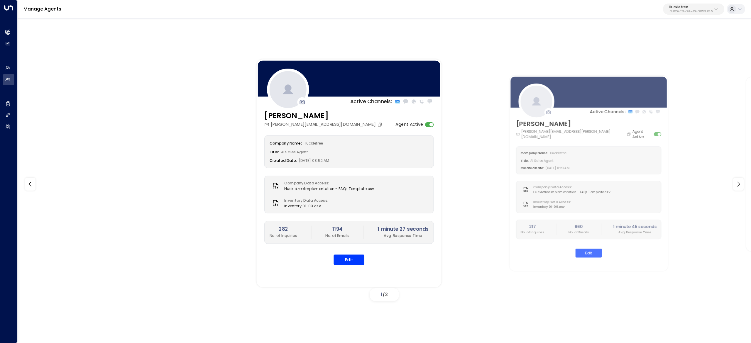
click at [279, 121] on h3 "[PERSON_NAME]" at bounding box center [323, 115] width 119 height 11
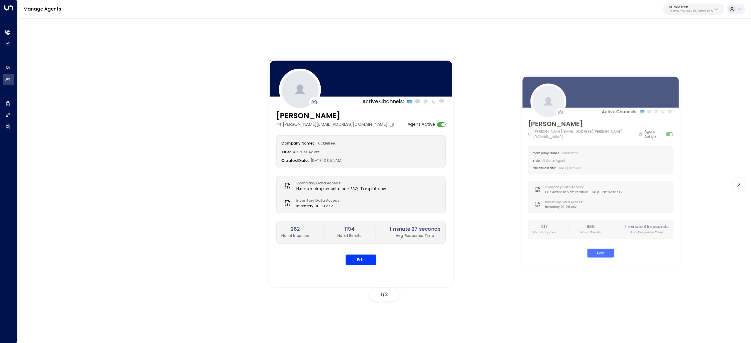
click at [328, 146] on span "Huckletree" at bounding box center [325, 143] width 19 height 5
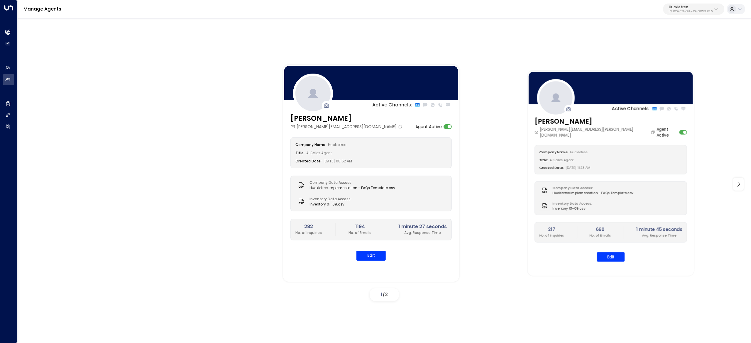
click at [568, 124] on h3 "Andrew Smith" at bounding box center [596, 121] width 122 height 10
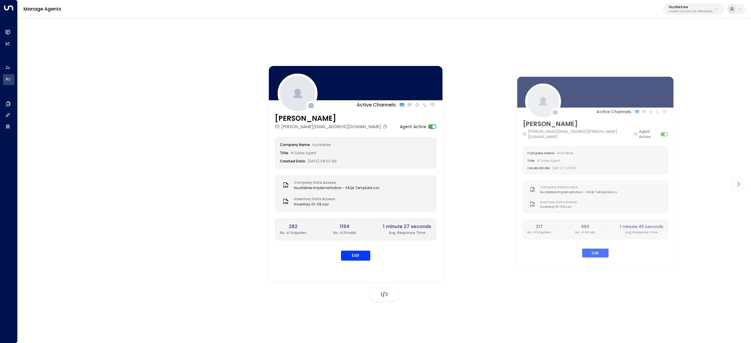
click at [733, 186] on div at bounding box center [738, 184] width 11 height 13
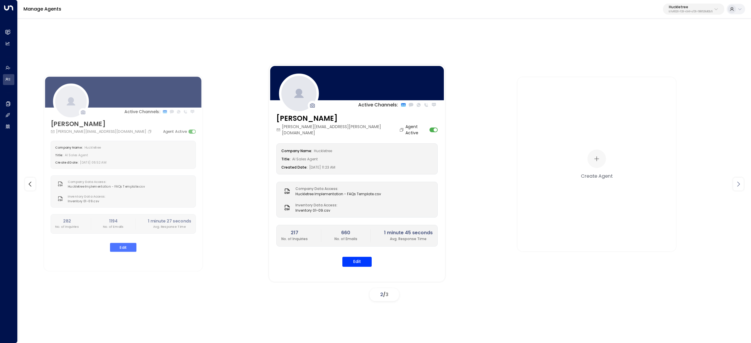
click at [733, 186] on div at bounding box center [738, 184] width 11 height 13
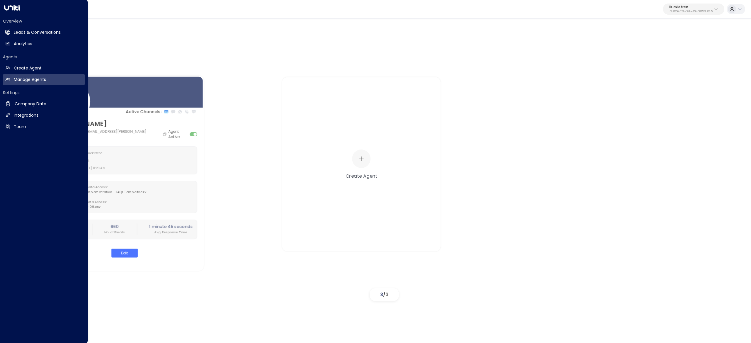
click at [15, 31] on h2 "Leads & Conversations" at bounding box center [37, 32] width 47 height 6
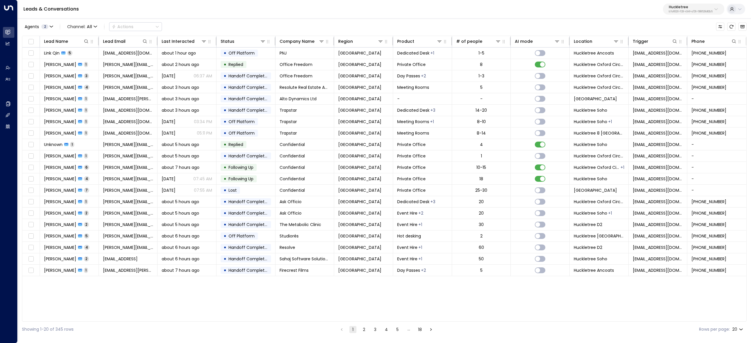
click at [55, 22] on div "Agents 2 Channel: All Actions" at bounding box center [92, 27] width 140 height 12
click at [52, 25] on button "Agents 2" at bounding box center [38, 27] width 33 height 8
click at [50, 50] on div "Andrew Smith" at bounding box center [48, 47] width 32 height 6
click at [93, 61] on button "Apply" at bounding box center [99, 62] width 17 height 8
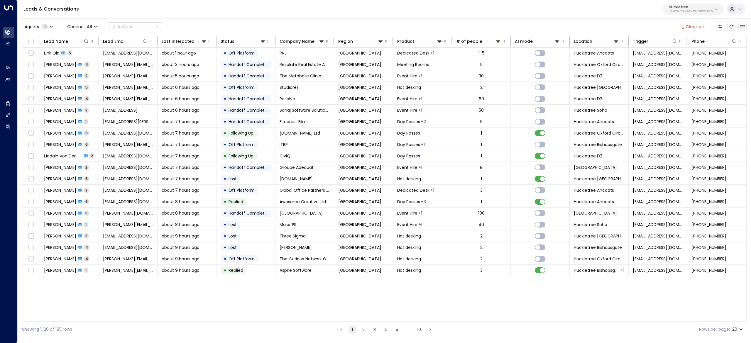
drag, startPoint x: 365, startPoint y: 332, endPoint x: 354, endPoint y: 332, distance: 10.9
click at [354, 332] on ul "1 2 3 4 5 … 10" at bounding box center [385, 329] width 97 height 7
drag, startPoint x: 50, startPoint y: 261, endPoint x: 194, endPoint y: 318, distance: 154.2
click at [196, 322] on div "Agents 1 Channel: All Actions Clear all Lead Name Lead Email Last Interacted St…" at bounding box center [384, 178] width 725 height 320
click at [374, 332] on button "3" at bounding box center [374, 329] width 7 height 7
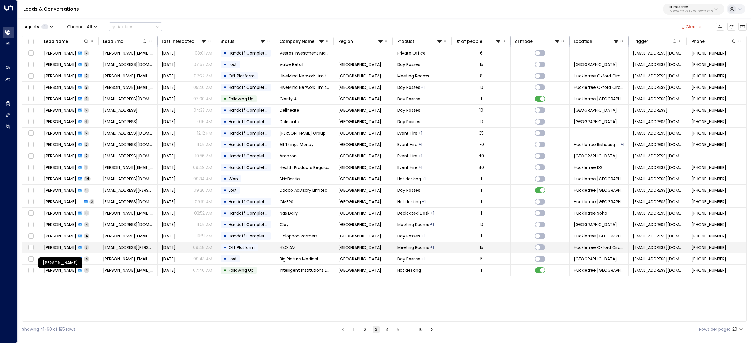
drag, startPoint x: 61, startPoint y: 250, endPoint x: 45, endPoint y: 249, distance: 16.7
click at [45, 249] on span "[PERSON_NAME]" at bounding box center [60, 248] width 32 height 6
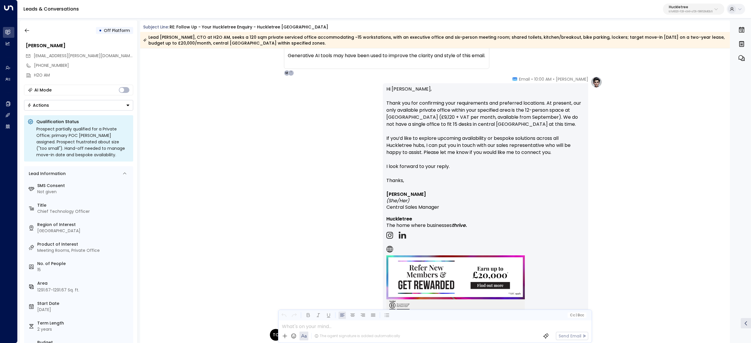
scroll to position [1358, 0]
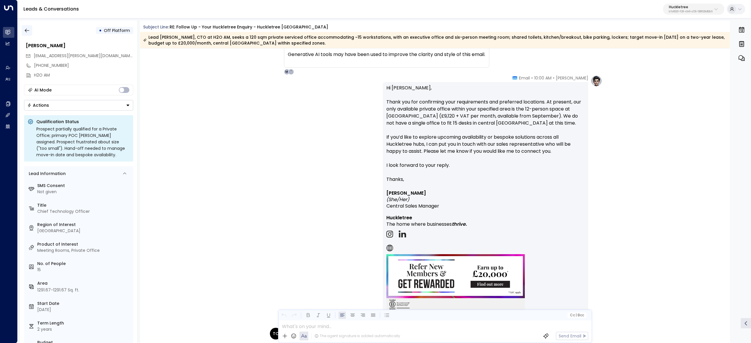
click at [26, 33] on icon "button" at bounding box center [27, 31] width 6 height 6
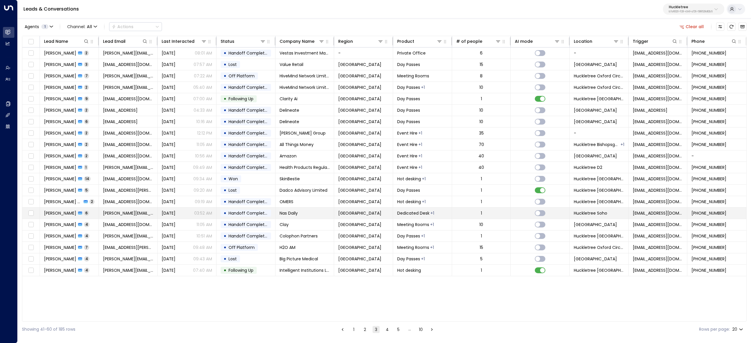
click at [58, 214] on span "Tara Keeney" at bounding box center [60, 213] width 32 height 6
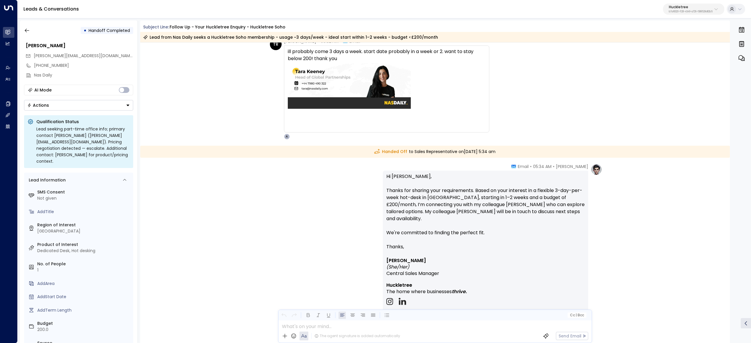
scroll to position [754, 0]
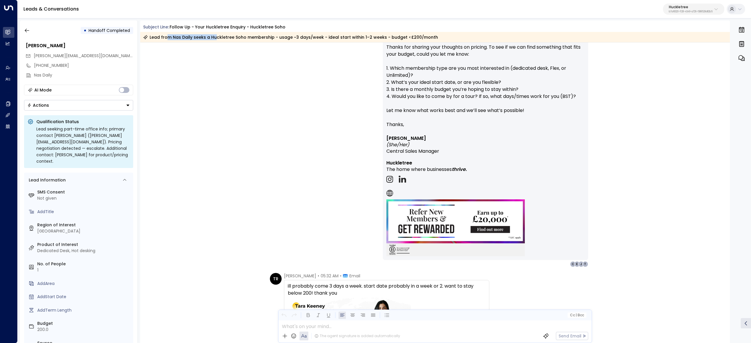
drag, startPoint x: 168, startPoint y: 38, endPoint x: 233, endPoint y: 39, distance: 65.1
click at [233, 39] on div "Lead from Nas Daily seeks a Huckletree Soho membership - usage ~3 days/week - i…" at bounding box center [290, 37] width 295 height 6
drag, startPoint x: 233, startPoint y: 39, endPoint x: 284, endPoint y: 37, distance: 51.1
click at [284, 37] on div "Lead from Nas Daily seeks a Huckletree Soho membership - usage ~3 days/week - i…" at bounding box center [290, 37] width 295 height 6
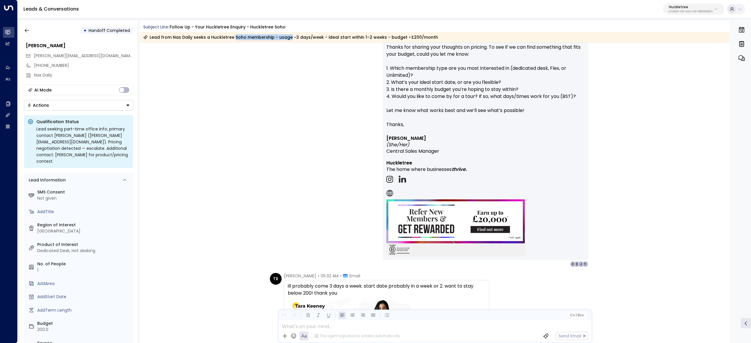
click at [288, 36] on div "Lead from Nas Daily seeks a Huckletree Soho membership - usage ~3 days/week - i…" at bounding box center [290, 37] width 295 height 6
click at [273, 38] on div "Lead from Nas Daily seeks a Huckletree Soho membership - usage ~3 days/week - i…" at bounding box center [290, 37] width 295 height 6
drag, startPoint x: 274, startPoint y: 38, endPoint x: 368, endPoint y: 35, distance: 94.8
click at [352, 37] on div "Lead from Nas Daily seeks a Huckletree Soho membership - usage ~3 days/week - i…" at bounding box center [290, 37] width 295 height 6
click at [29, 28] on icon "button" at bounding box center [27, 31] width 6 height 6
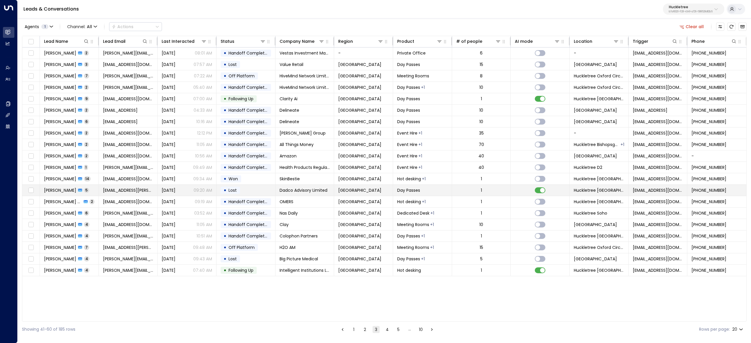
click at [55, 192] on span "Zeena Allos" at bounding box center [60, 190] width 32 height 6
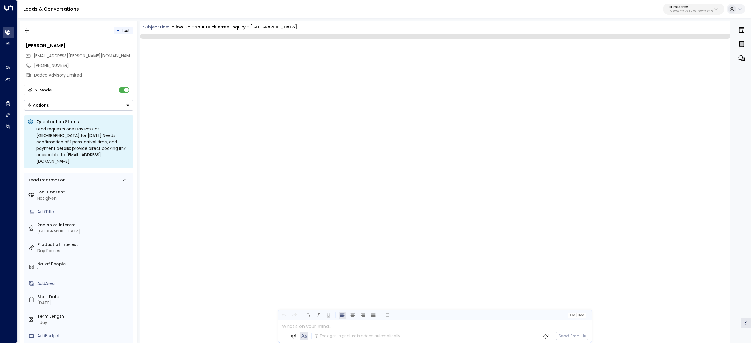
scroll to position [1003, 0]
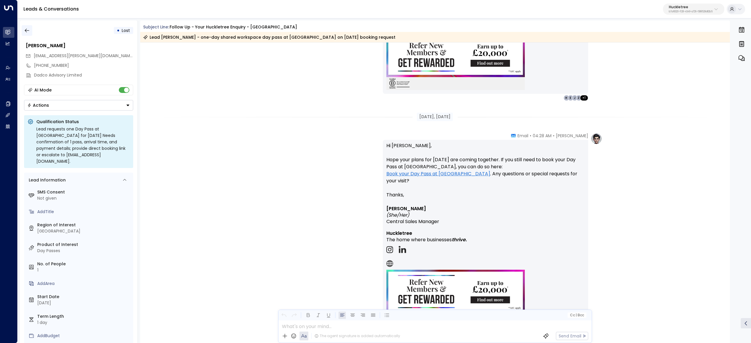
click at [27, 31] on icon "button" at bounding box center [27, 31] width 6 height 6
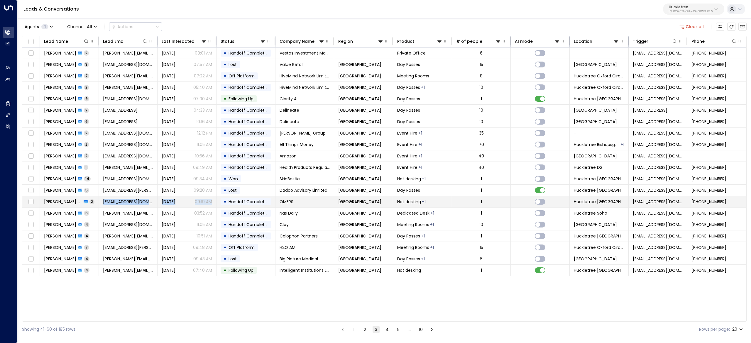
drag, startPoint x: 81, startPoint y: 209, endPoint x: 217, endPoint y: 202, distance: 135.4
click at [217, 202] on tr "Oscar Colomer Espinar 2 oscar.colomerespinar@gmail.com Aug 29, 2025 09:19 AM • …" at bounding box center [384, 201] width 724 height 11
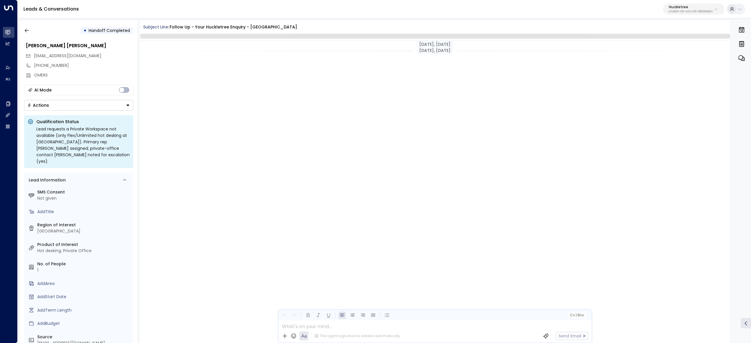
scroll to position [438, 0]
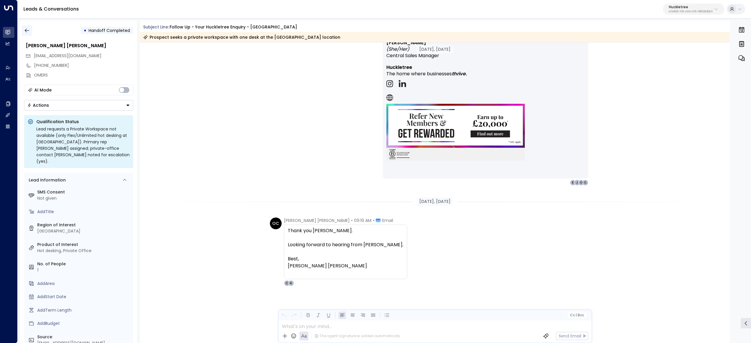
click at [27, 35] on button "button" at bounding box center [27, 30] width 11 height 11
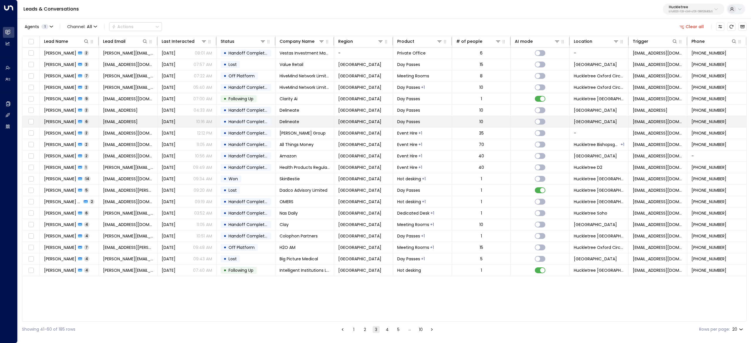
click at [50, 125] on span "Arun Bhatia" at bounding box center [60, 122] width 32 height 6
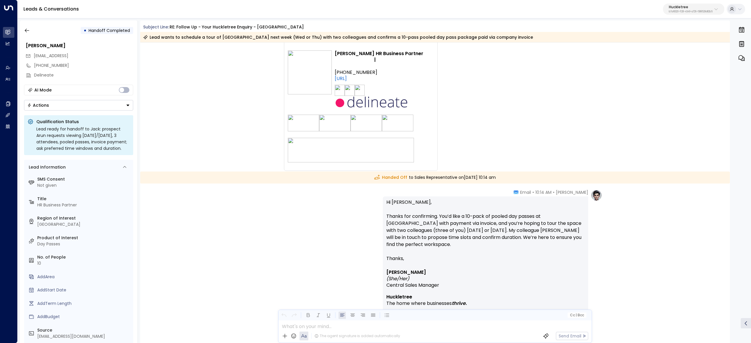
scroll to position [1277, 0]
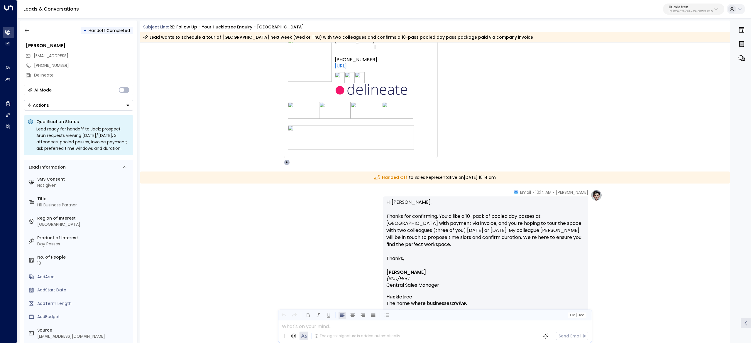
click at [351, 218] on div "Alice • 10:14 AM • Email Hi Arun, Thanks for confirming. You’d like a 10-pack o…" at bounding box center [435, 303] width 334 height 226
click at [27, 35] on button "button" at bounding box center [27, 30] width 11 height 11
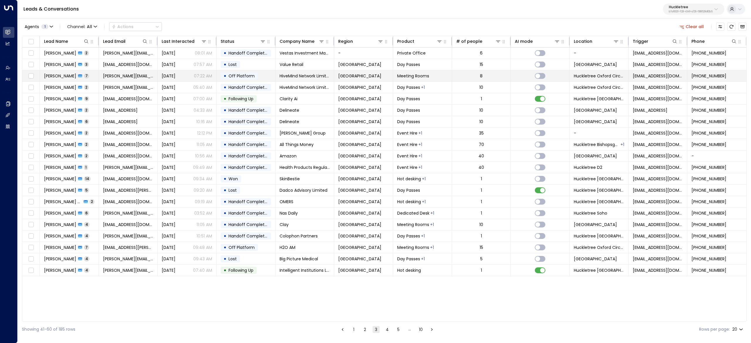
click at [54, 76] on span "Holly Stone" at bounding box center [60, 76] width 32 height 6
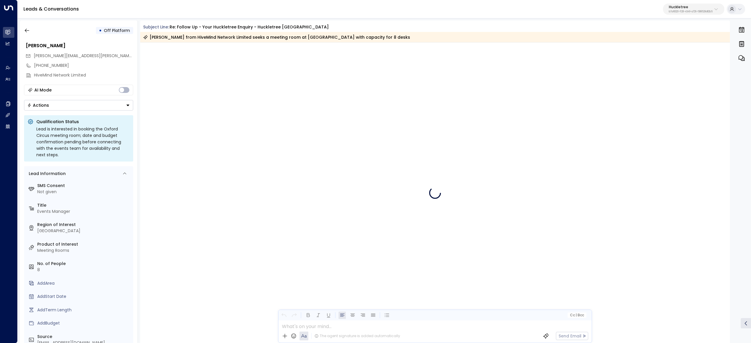
scroll to position [1824, 0]
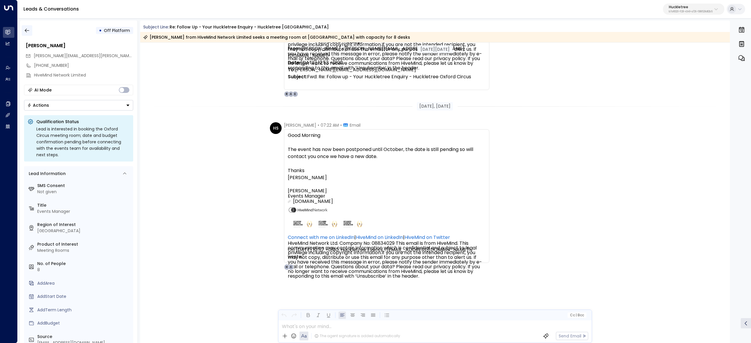
click at [23, 30] on button "button" at bounding box center [27, 30] width 11 height 11
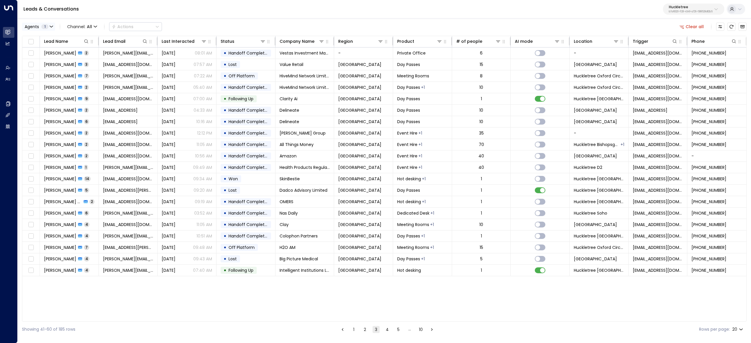
click at [40, 28] on div "Agents 1" at bounding box center [37, 26] width 24 height 5
click at [30, 41] on icon at bounding box center [28, 38] width 5 height 5
click at [25, 38] on div "Alice Andrew Smith Select All Clear Apply" at bounding box center [66, 51] width 89 height 38
click at [97, 68] on div "Alice Andrew Smith Select All Clear Apply" at bounding box center [66, 51] width 89 height 38
click at [103, 62] on button "Apply" at bounding box center [99, 62] width 17 height 8
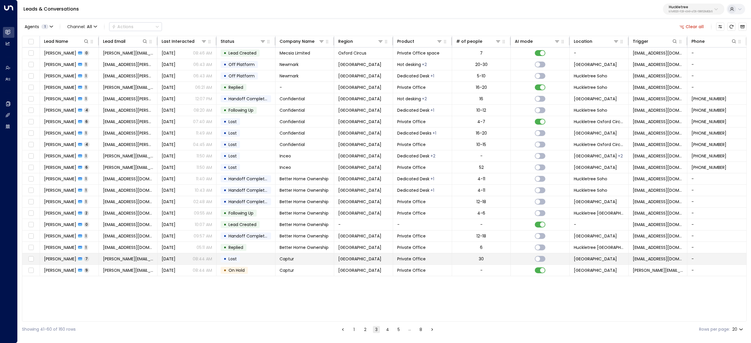
click at [59, 261] on span "Rowan Lennox" at bounding box center [60, 259] width 32 height 6
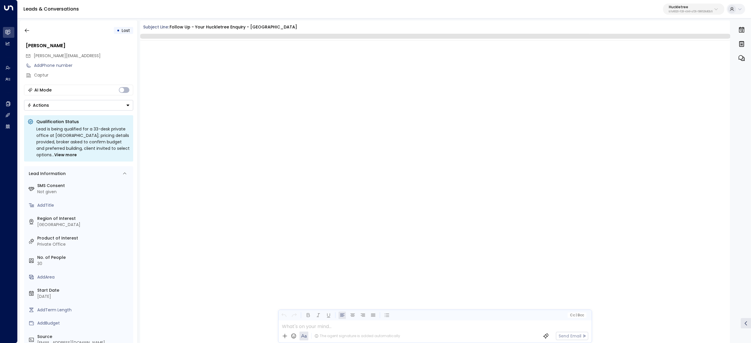
scroll to position [1637, 0]
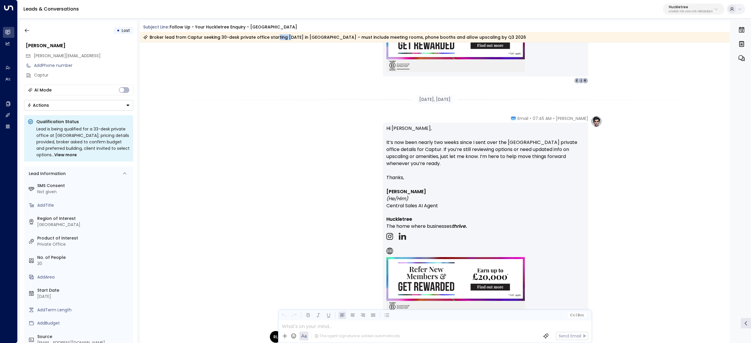
drag, startPoint x: 272, startPoint y: 35, endPoint x: 334, endPoint y: 35, distance: 61.6
click at [332, 35] on div "Broker lead from Captur seeking 30-desk private office starting 2025-10-01 in T…" at bounding box center [334, 37] width 383 height 6
click at [336, 35] on div "Broker lead from Captur seeking 30-desk private office starting 2025-10-01 in T…" at bounding box center [334, 37] width 383 height 6
click at [23, 29] on button "button" at bounding box center [27, 30] width 11 height 11
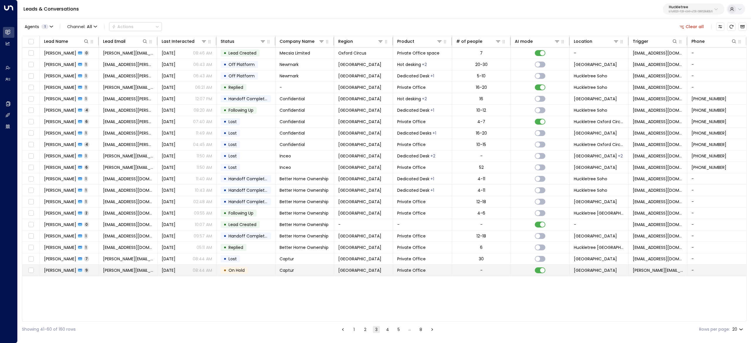
click at [63, 273] on span "Rowan Lennox" at bounding box center [60, 271] width 32 height 6
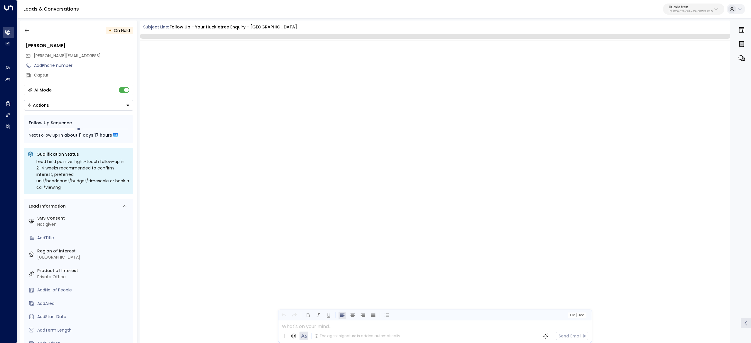
scroll to position [1195, 0]
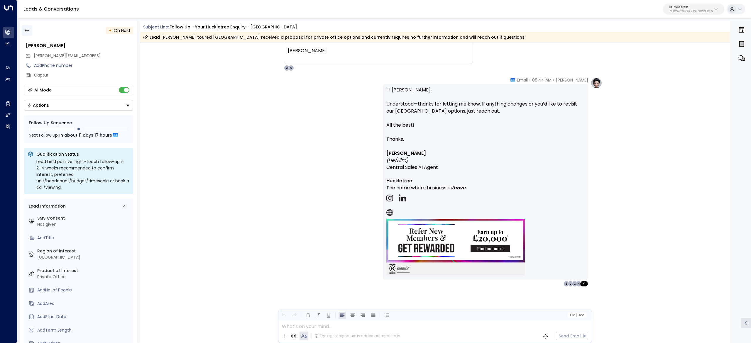
click at [25, 33] on button "button" at bounding box center [27, 30] width 11 height 11
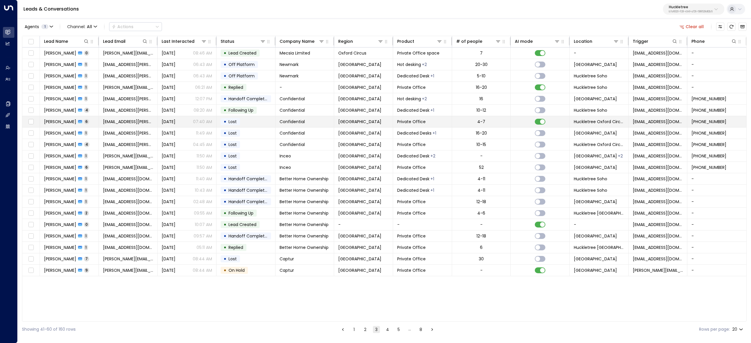
click at [56, 125] on span "Robyn Osborne" at bounding box center [60, 122] width 32 height 6
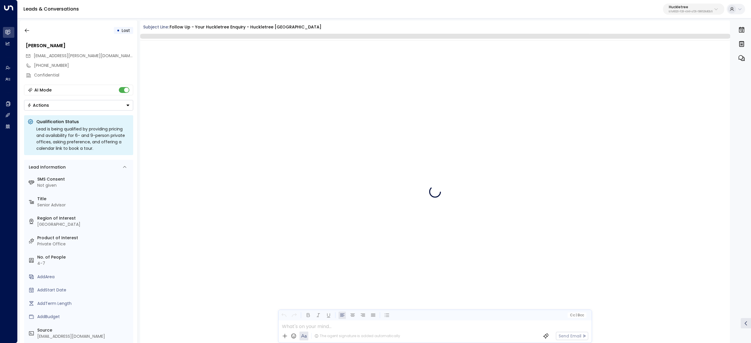
scroll to position [1604, 0]
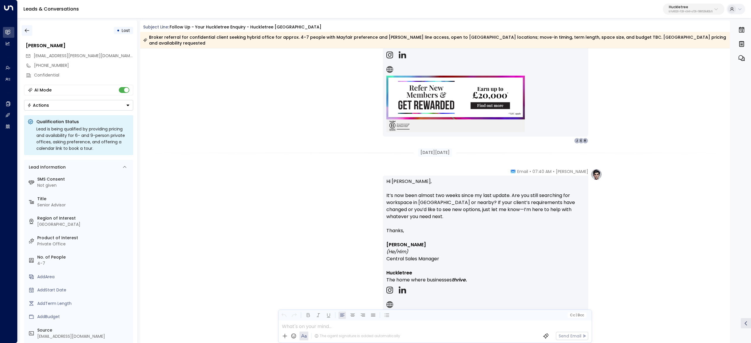
click at [24, 28] on icon "button" at bounding box center [27, 31] width 6 height 6
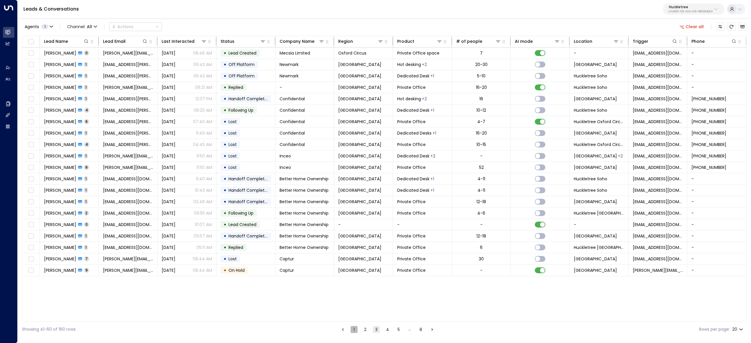
click at [355, 333] on button "1" at bounding box center [354, 329] width 7 height 7
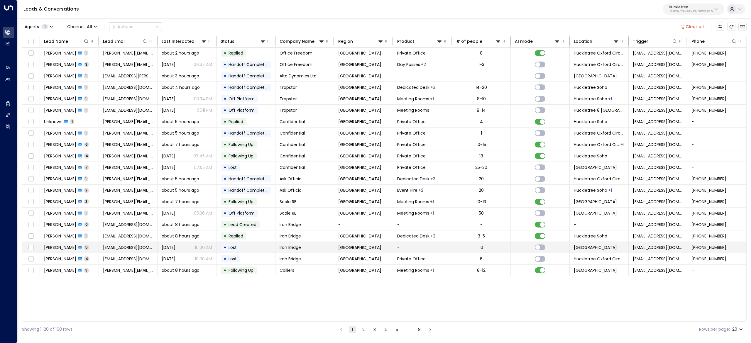
click at [53, 251] on span "Jake Turner" at bounding box center [60, 248] width 32 height 6
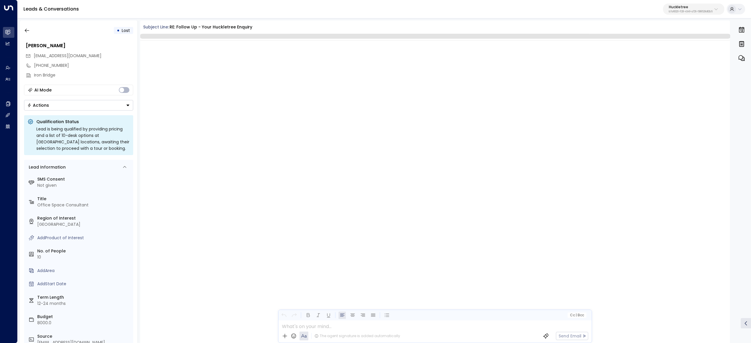
scroll to position [1161, 0]
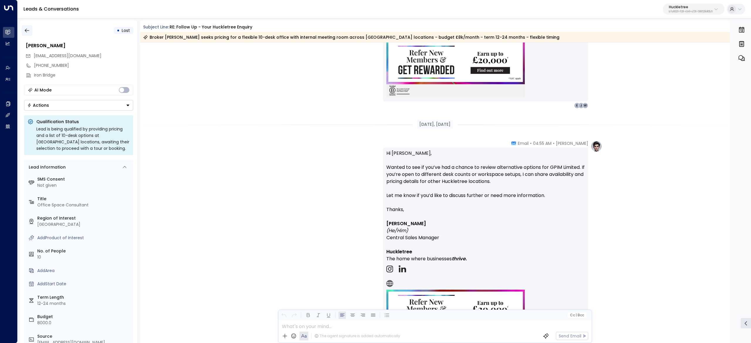
click at [26, 29] on icon "button" at bounding box center [27, 31] width 6 height 6
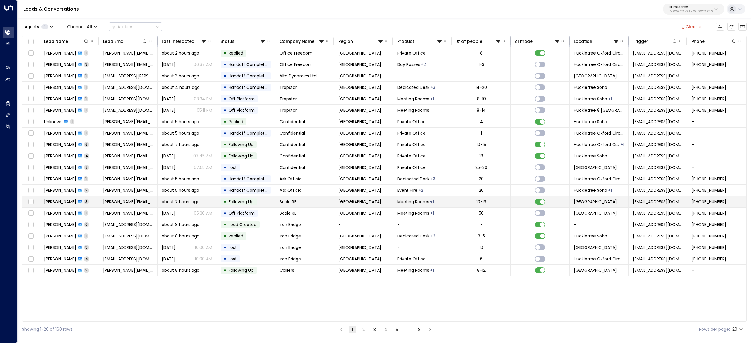
click at [51, 202] on span "Tom Metcalfe" at bounding box center [60, 202] width 32 height 6
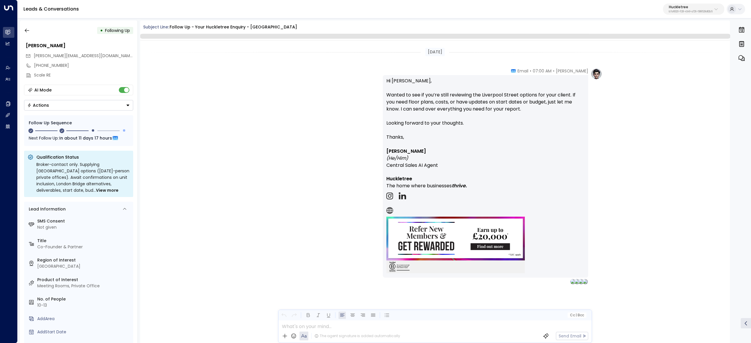
scroll to position [949, 0]
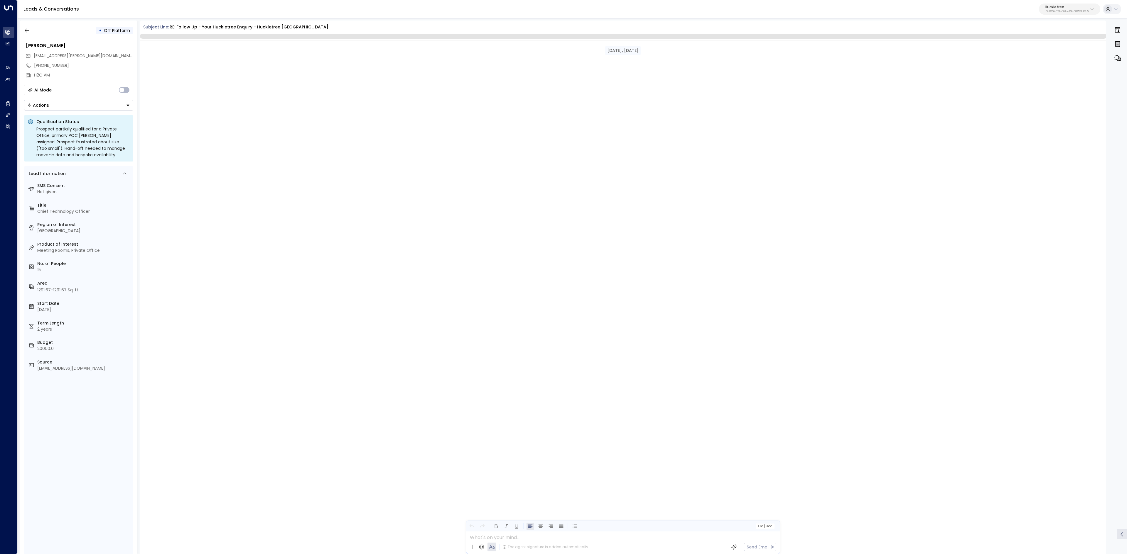
scroll to position [1007, 0]
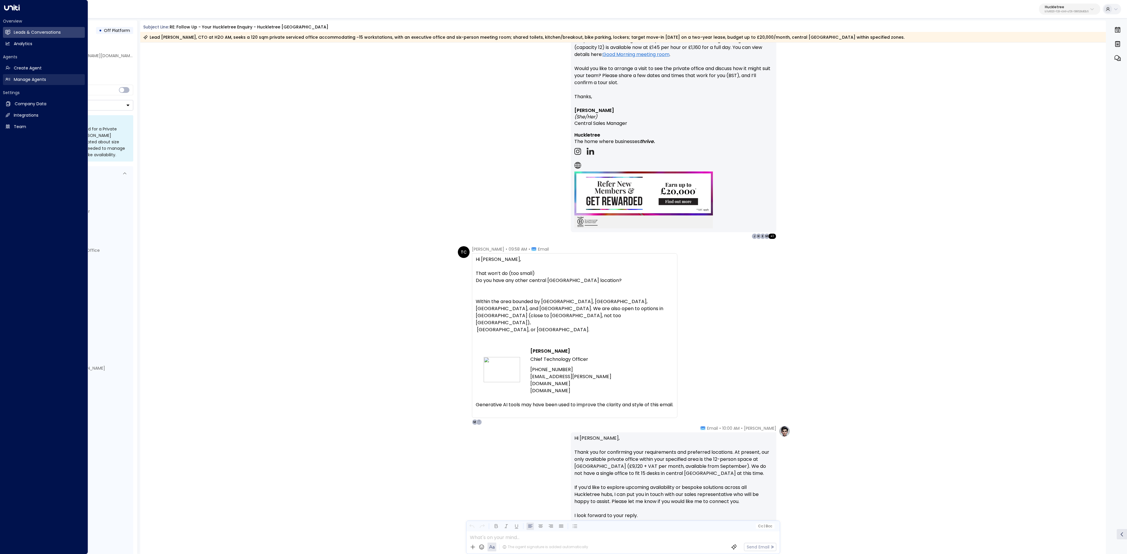
click at [11, 76] on link "Manage Agents Manage Agents" at bounding box center [44, 79] width 82 height 11
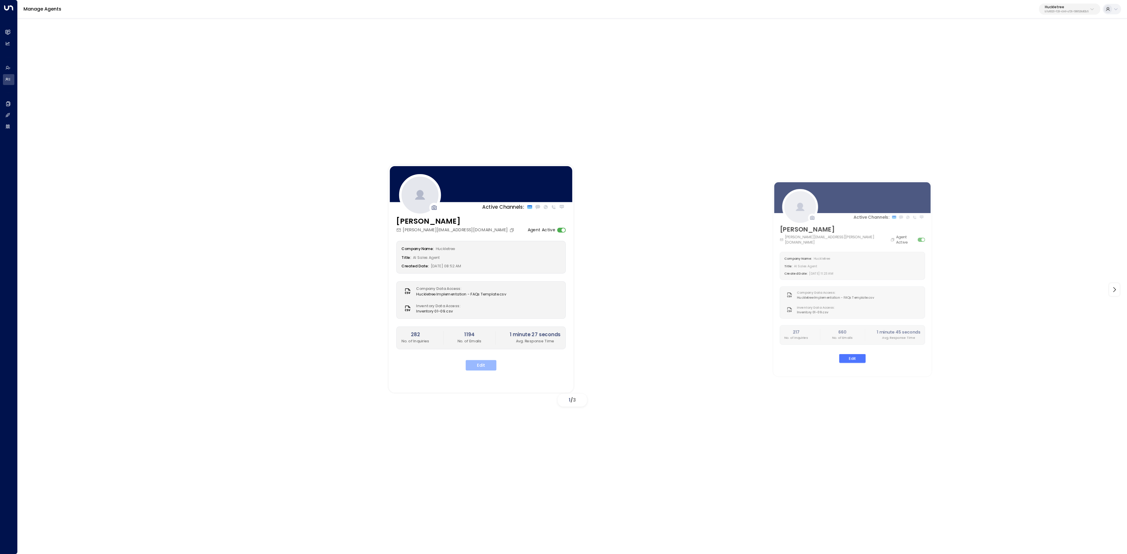
click at [488, 364] on button "Edit" at bounding box center [481, 365] width 31 height 11
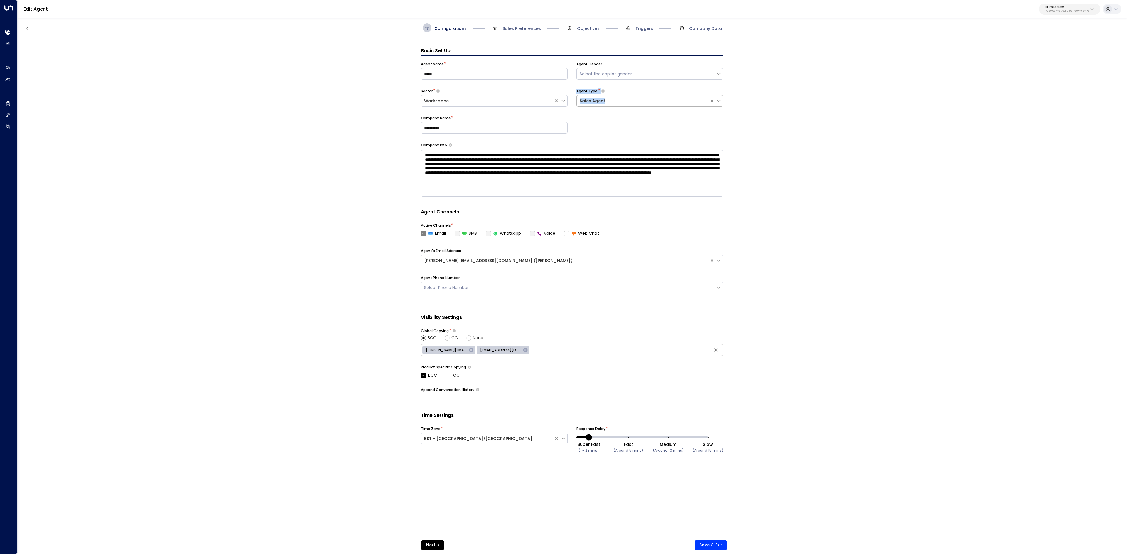
drag, startPoint x: 574, startPoint y: 90, endPoint x: 612, endPoint y: 106, distance: 40.8
click at [611, 106] on div "**********" at bounding box center [572, 102] width 302 height 81
copy div "Agent Type * Sales Agent"
drag, startPoint x: 425, startPoint y: 157, endPoint x: 742, endPoint y: 197, distance: 318.8
click at [742, 197] on div "**********" at bounding box center [572, 289] width 1108 height 502
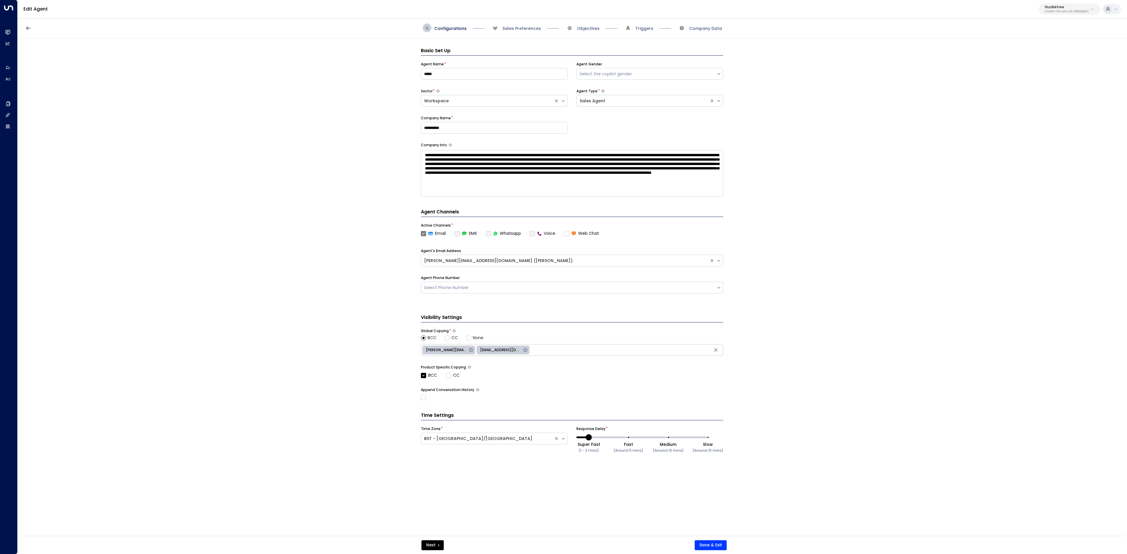
click at [519, 22] on div "Configurations Sales Preferences Objectives Triggers Company Data" at bounding box center [572, 28] width 1109 height 21
click at [519, 27] on span "Sales Preferences" at bounding box center [521, 29] width 38 height 6
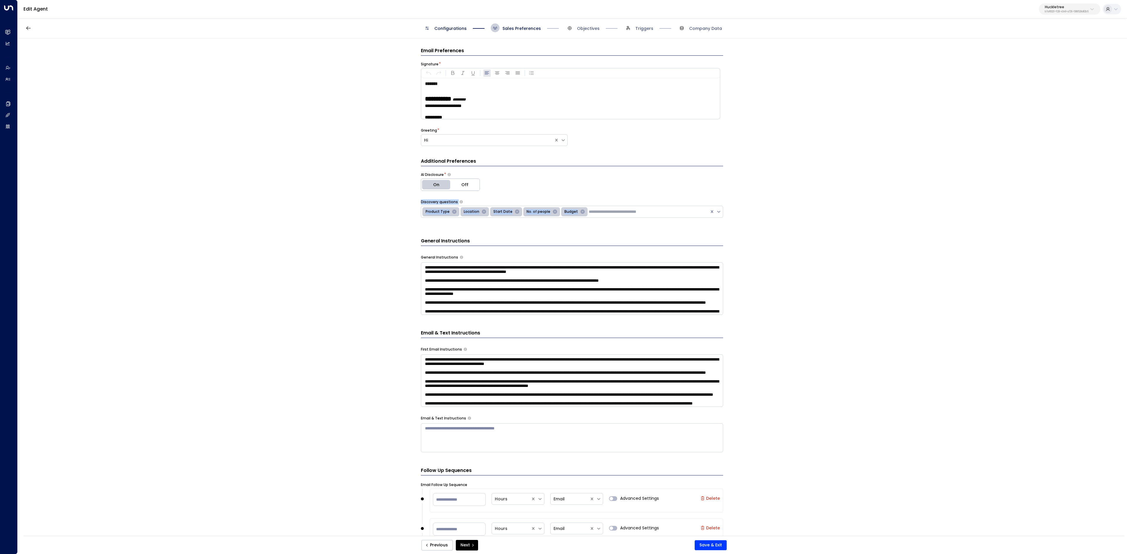
drag, startPoint x: 417, startPoint y: 201, endPoint x: 601, endPoint y: 214, distance: 184.1
click at [601, 214] on div "**********" at bounding box center [572, 289] width 1108 height 502
copy div "Discovery questions Product Type Location Start Date No. of people Budget"
drag, startPoint x: 418, startPoint y: 245, endPoint x: 469, endPoint y: 244, distance: 51.1
click at [469, 244] on div "**********" at bounding box center [572, 289] width 1108 height 502
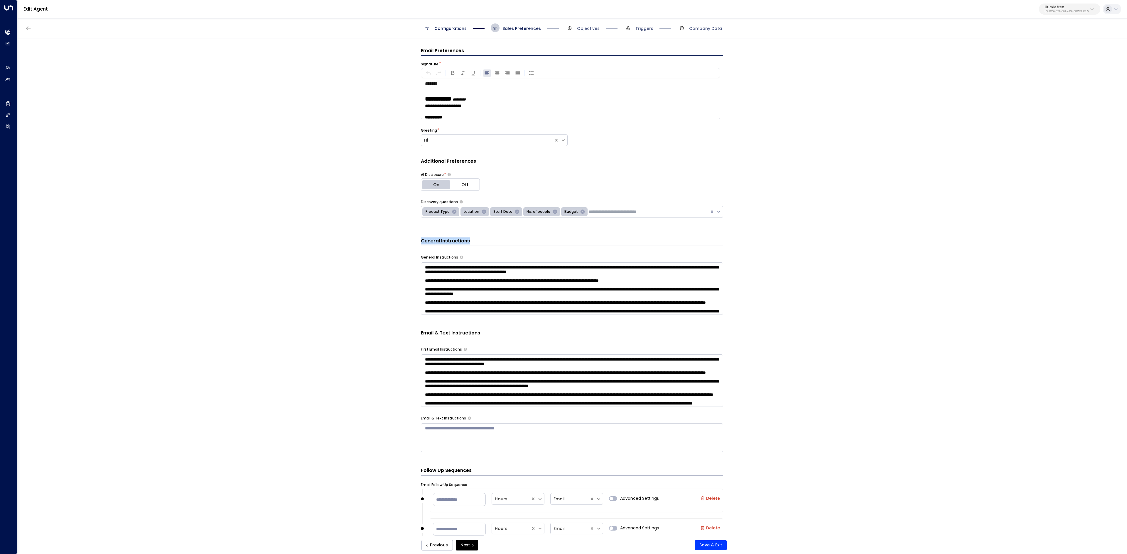
copy h3 "General Instructions"
click at [425, 271] on textarea at bounding box center [572, 289] width 302 height 53
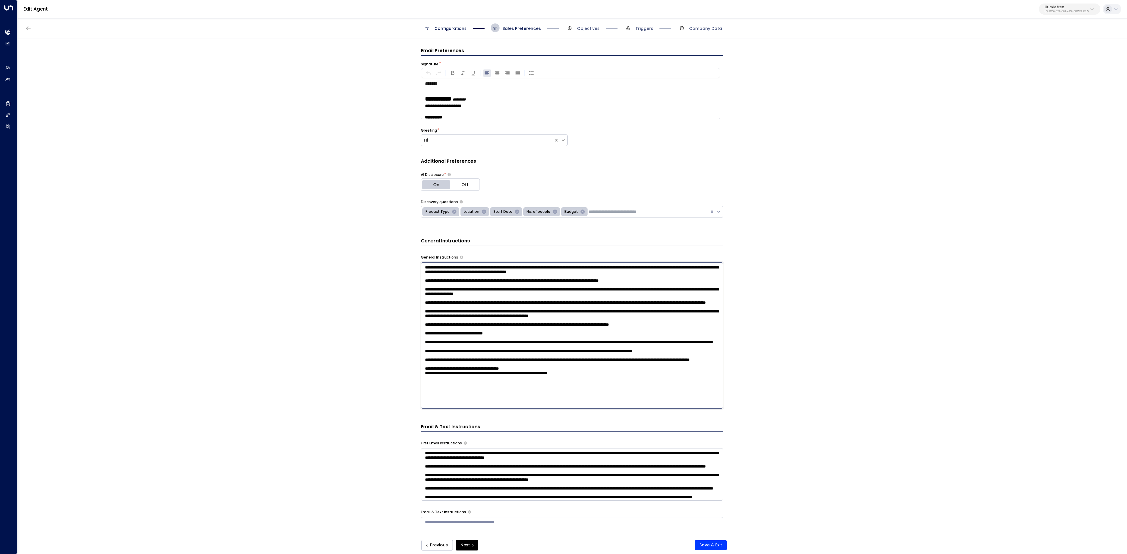
scroll to position [29, 0]
drag, startPoint x: 422, startPoint y: 271, endPoint x: 657, endPoint y: 412, distance: 274.5
click at [657, 412] on div "Additional Preferences AI Disclosure * On Off Discovery questions Product Type …" at bounding box center [572, 352] width 302 height 389
click at [473, 356] on textarea at bounding box center [572, 336] width 302 height 146
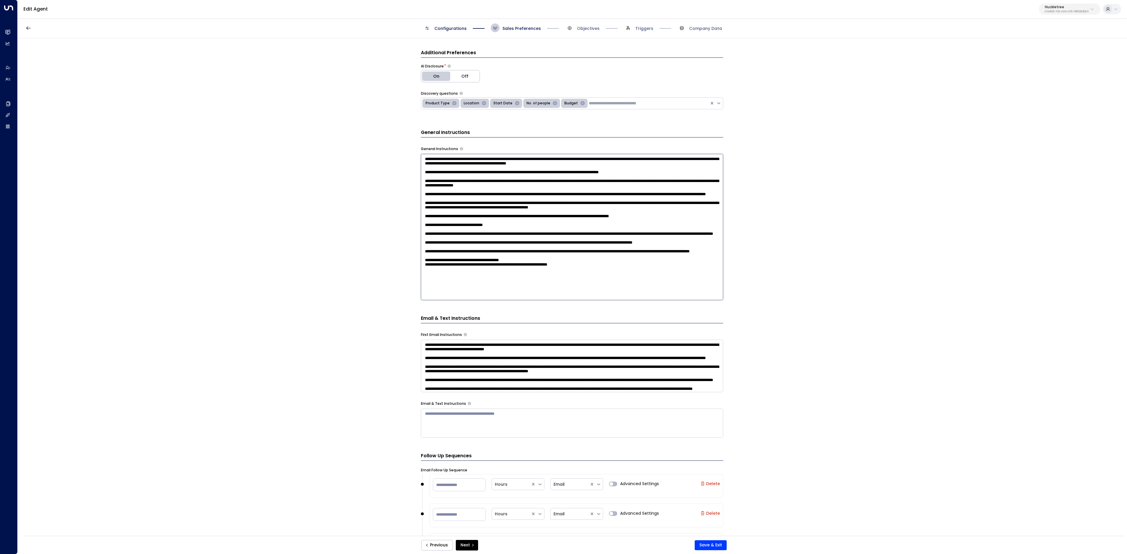
scroll to position [117, 0]
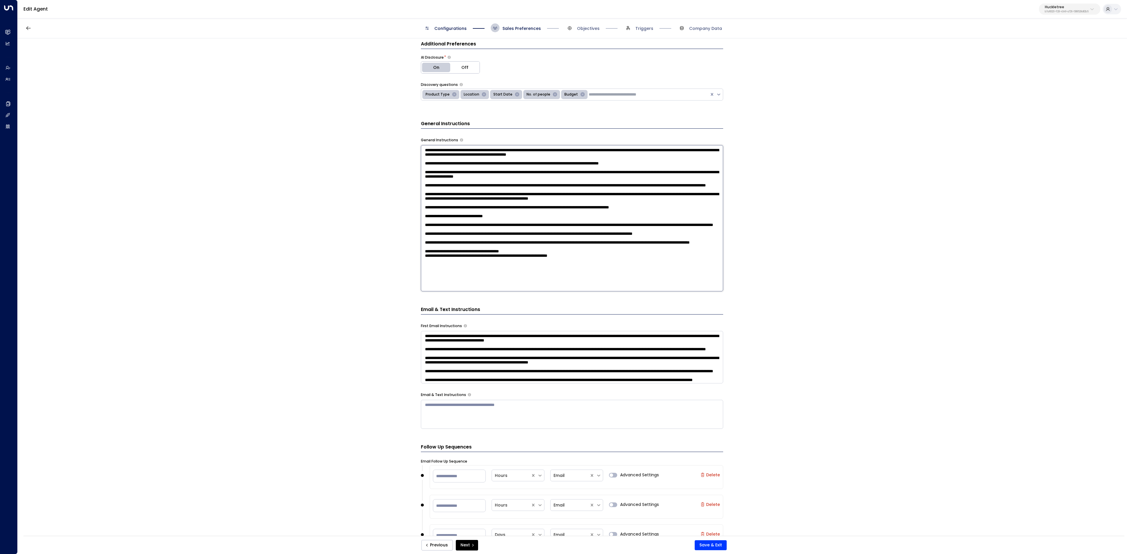
click at [440, 310] on div "Additional Preferences AI Disclosure * On Off Discovery questions Product Type …" at bounding box center [572, 234] width 302 height 389
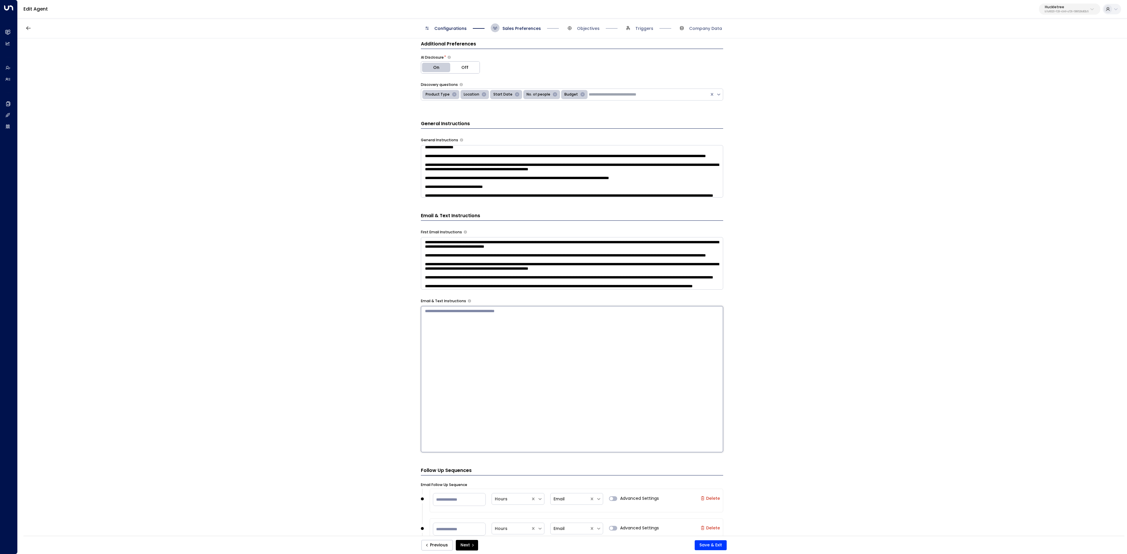
click at [440, 310] on textarea at bounding box center [572, 379] width 302 height 146
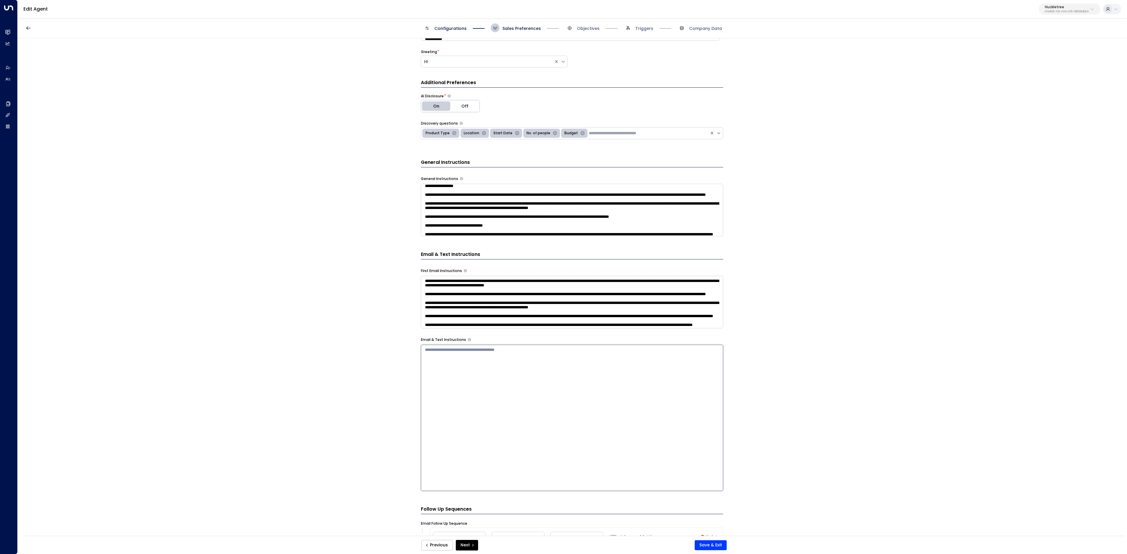
scroll to position [59, 0]
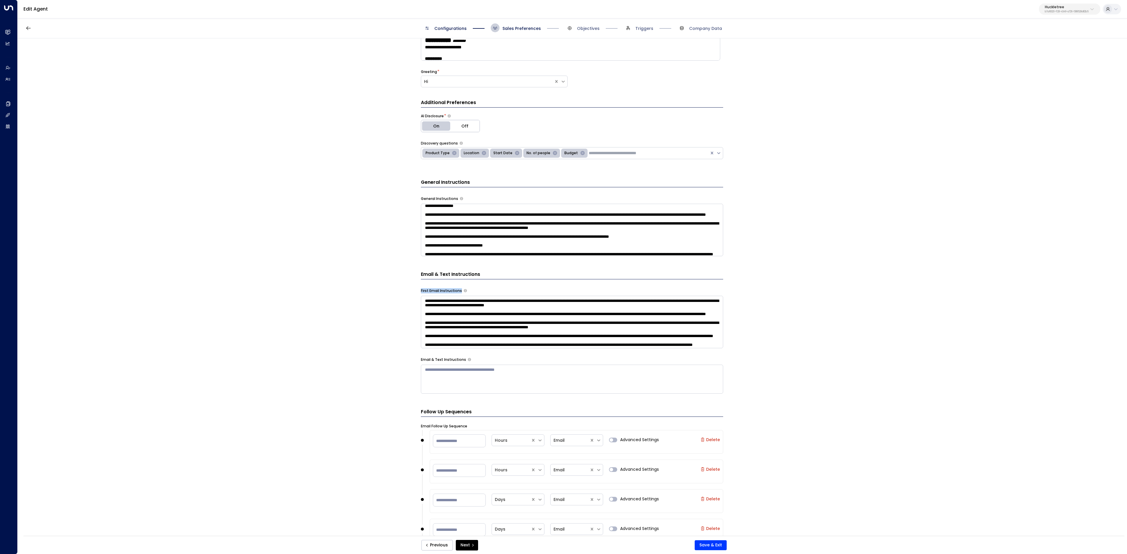
drag, startPoint x: 421, startPoint y: 291, endPoint x: 664, endPoint y: 338, distance: 248.0
click at [664, 338] on div "First Email Instructions * ​" at bounding box center [572, 318] width 302 height 60
copy div "First Email Instructions"
drag, startPoint x: 422, startPoint y: 302, endPoint x: 664, endPoint y: 382, distance: 254.2
click at [664, 382] on textarea at bounding box center [572, 369] width 302 height 146
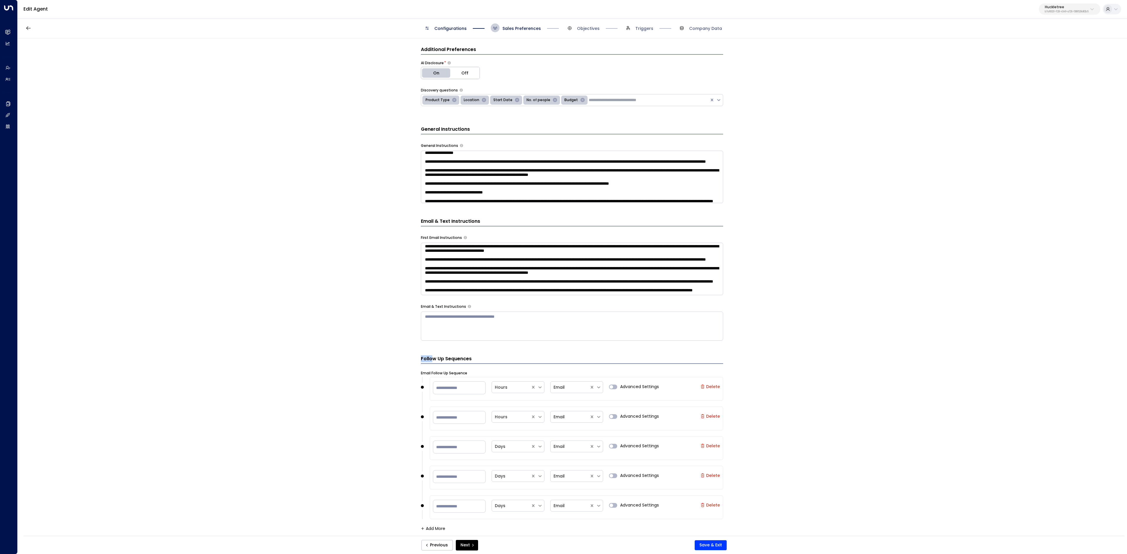
scroll to position [0, 0]
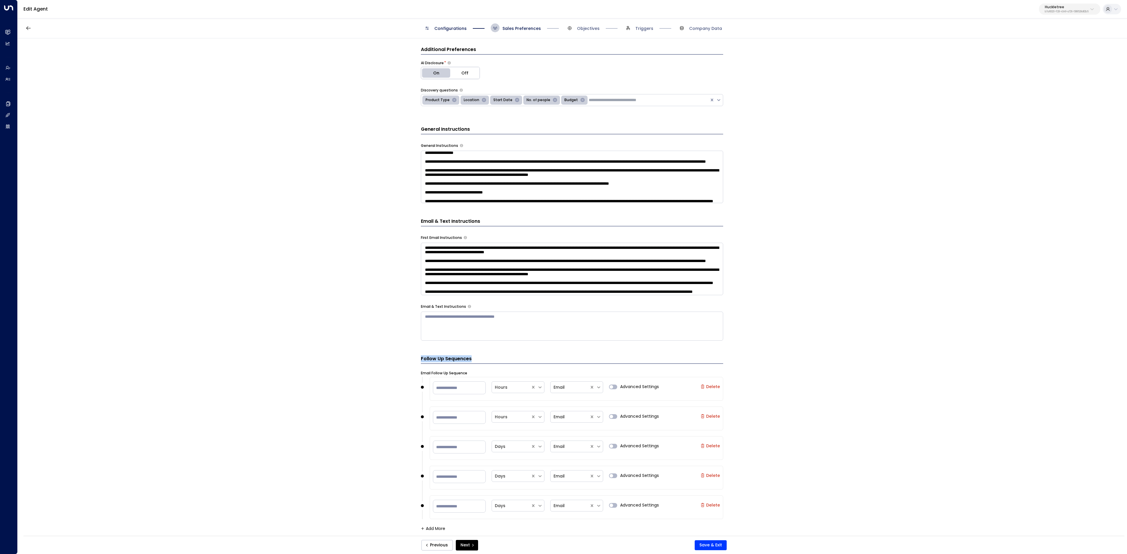
drag, startPoint x: 416, startPoint y: 354, endPoint x: 476, endPoint y: 354, distance: 60.4
click at [476, 354] on div "**********" at bounding box center [572, 289] width 1108 height 502
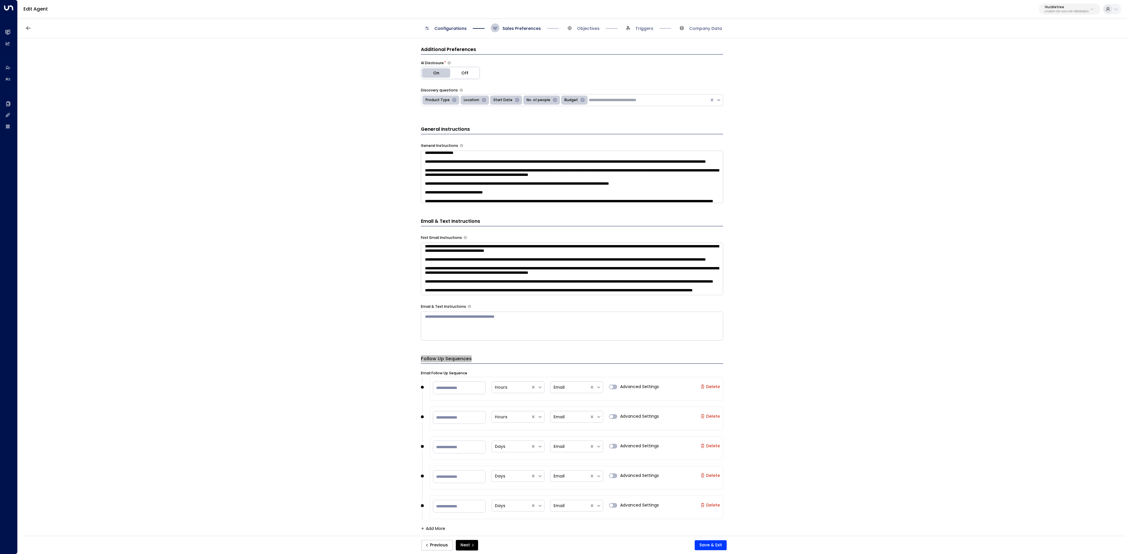
scroll to position [35, 0]
click at [589, 29] on span "Objectives" at bounding box center [588, 29] width 23 height 6
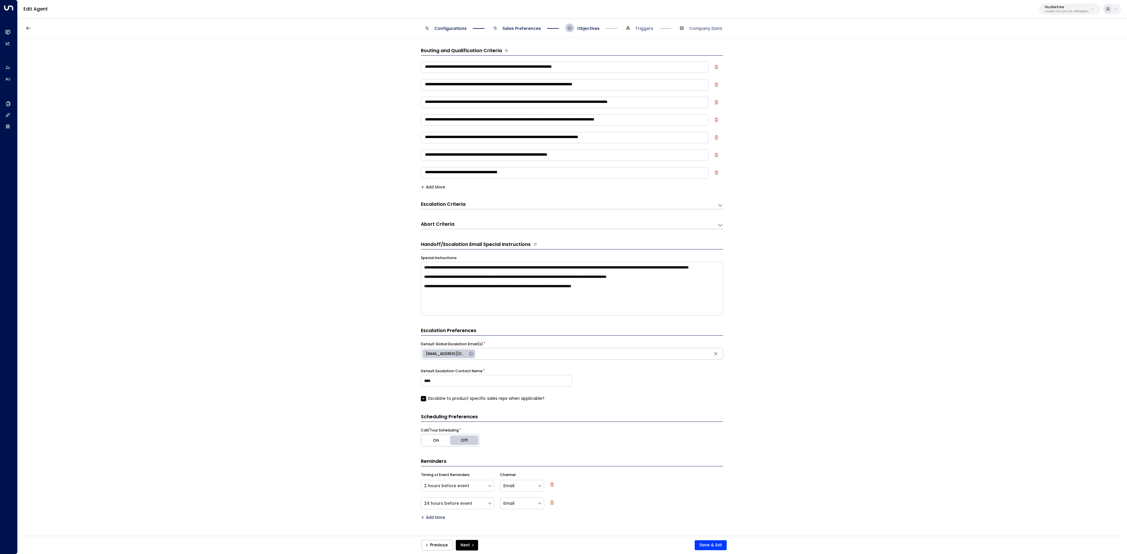
scroll to position [0, 0]
drag, startPoint x: 459, startPoint y: 49, endPoint x: 522, endPoint y: 49, distance: 63.4
click at [522, 49] on div "**********" at bounding box center [572, 289] width 1108 height 502
copy div "Routing and Qualification Criteria"
drag, startPoint x: 425, startPoint y: 69, endPoint x: 566, endPoint y: 177, distance: 177.4
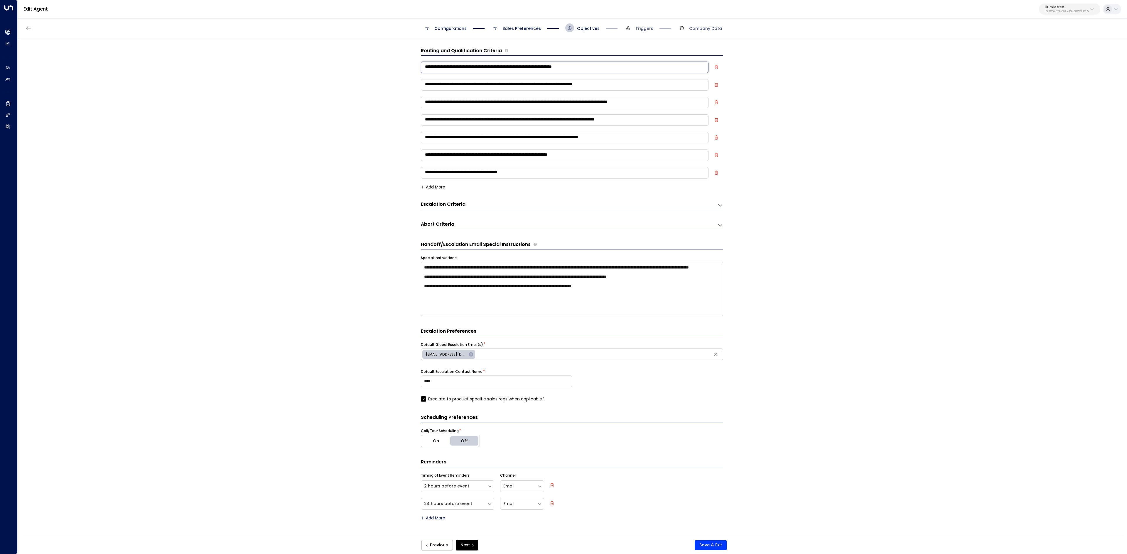
click at [580, 182] on div "**********" at bounding box center [572, 121] width 302 height 123
drag, startPoint x: 531, startPoint y: 173, endPoint x: 425, endPoint y: 65, distance: 151.0
click at [425, 65] on div "**********" at bounding box center [572, 121] width 302 height 123
drag, startPoint x: 425, startPoint y: 63, endPoint x: 618, endPoint y: 174, distance: 223.1
click at [621, 201] on form "**********" at bounding box center [572, 284] width 302 height 474
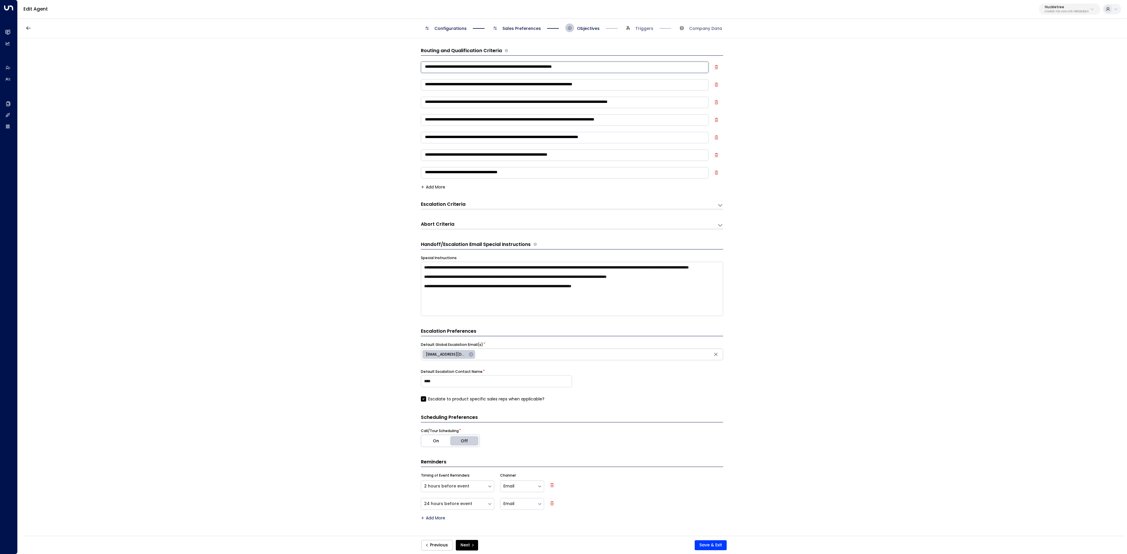
click at [538, 49] on div "Routing and Qualification Criteria" at bounding box center [572, 51] width 302 height 9
drag, startPoint x: 520, startPoint y: 52, endPoint x: 627, endPoint y: 181, distance: 167.5
click at [627, 181] on div "**********" at bounding box center [572, 118] width 302 height 142
copy div "**********"
click at [465, 200] on div "**********" at bounding box center [572, 203] width 302 height 11
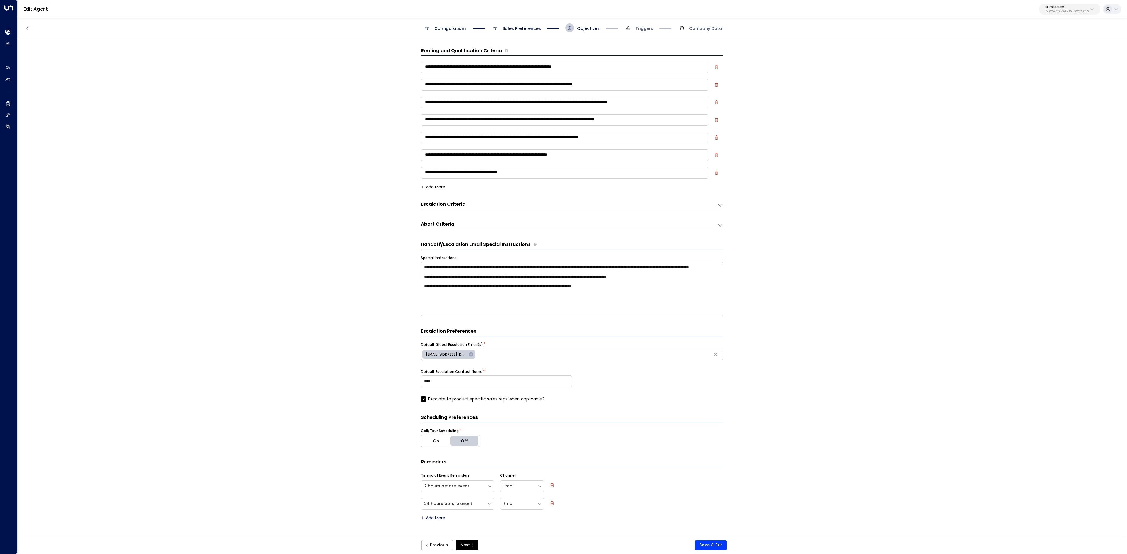
click at [482, 204] on div "Escalation Criteria Reset" at bounding box center [566, 204] width 290 height 7
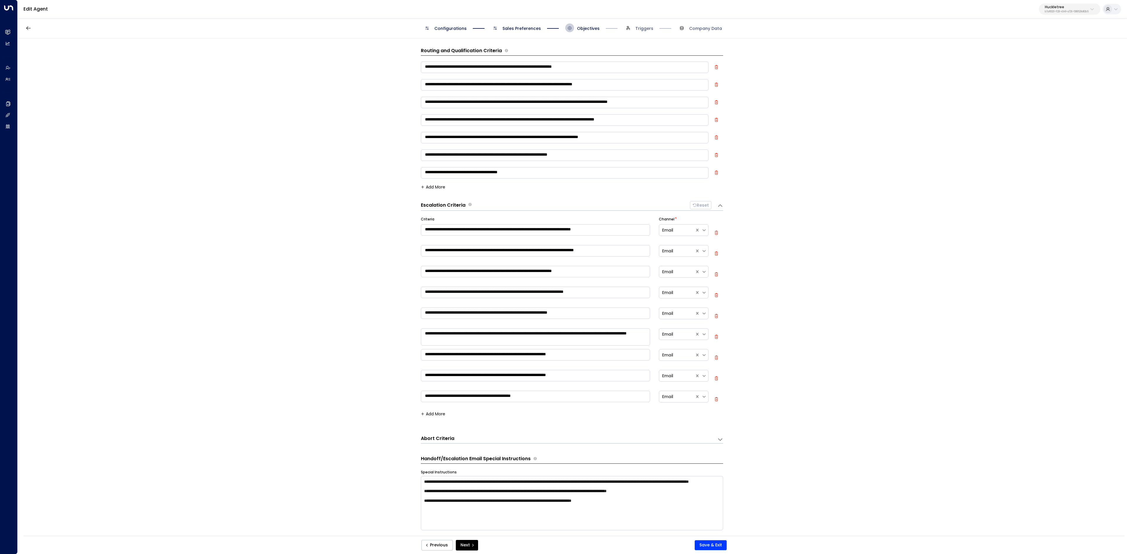
drag, startPoint x: 422, startPoint y: 203, endPoint x: 458, endPoint y: 203, distance: 35.8
click at [458, 203] on div "**********" at bounding box center [572, 289] width 1108 height 502
drag, startPoint x: 440, startPoint y: 221, endPoint x: 419, endPoint y: 222, distance: 21.1
click at [419, 222] on div "**********" at bounding box center [572, 289] width 1108 height 502
copy label "Criteria"
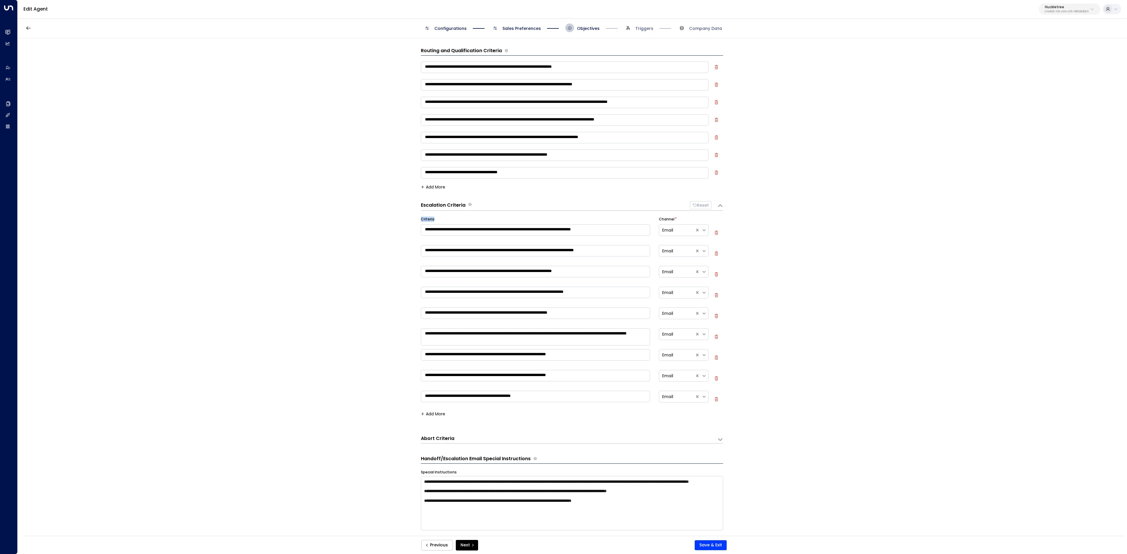
click at [462, 217] on div "**********" at bounding box center [572, 317] width 302 height 213
drag, startPoint x: 424, startPoint y: 228, endPoint x: 599, endPoint y: 391, distance: 238.7
click at [620, 390] on div "**********" at bounding box center [572, 313] width 302 height 192
drag, startPoint x: 514, startPoint y: 421, endPoint x: 424, endPoint y: 232, distance: 209.4
click at [424, 232] on div "**********" at bounding box center [572, 317] width 302 height 213
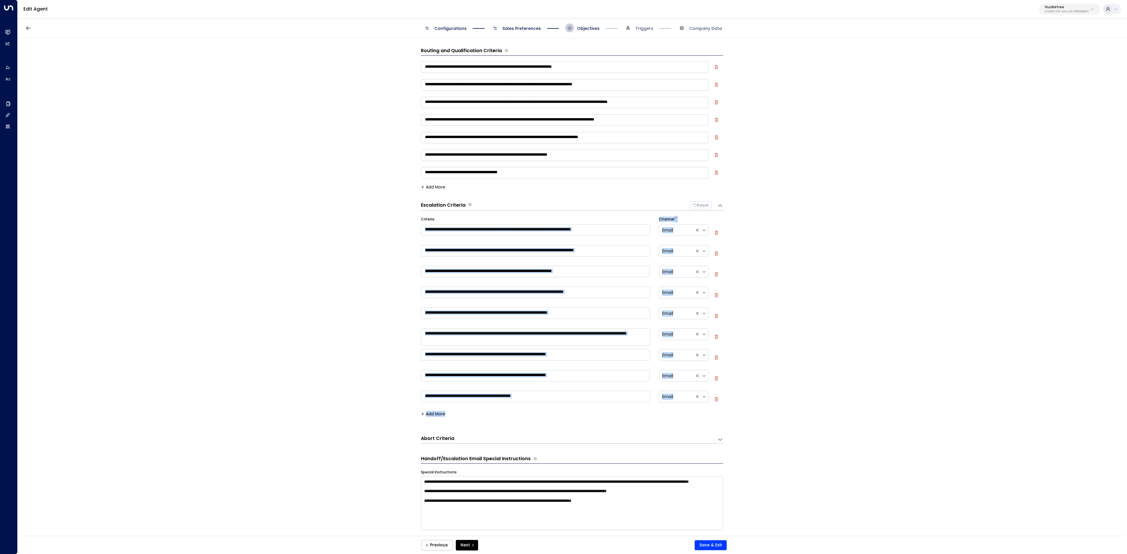
copy div "**********"
click at [721, 442] on icon at bounding box center [720, 440] width 6 height 6
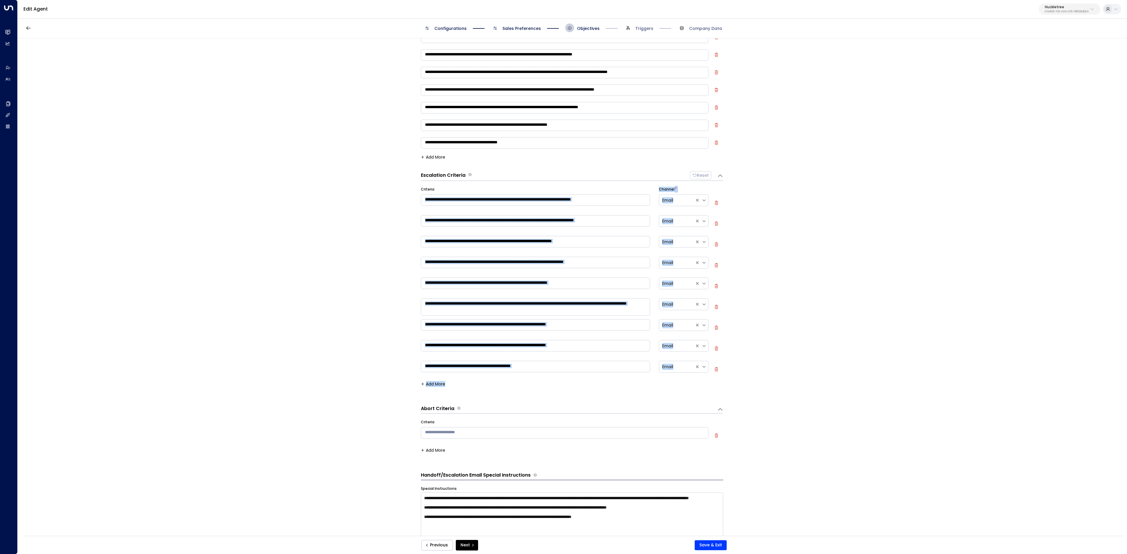
scroll to position [59, 0]
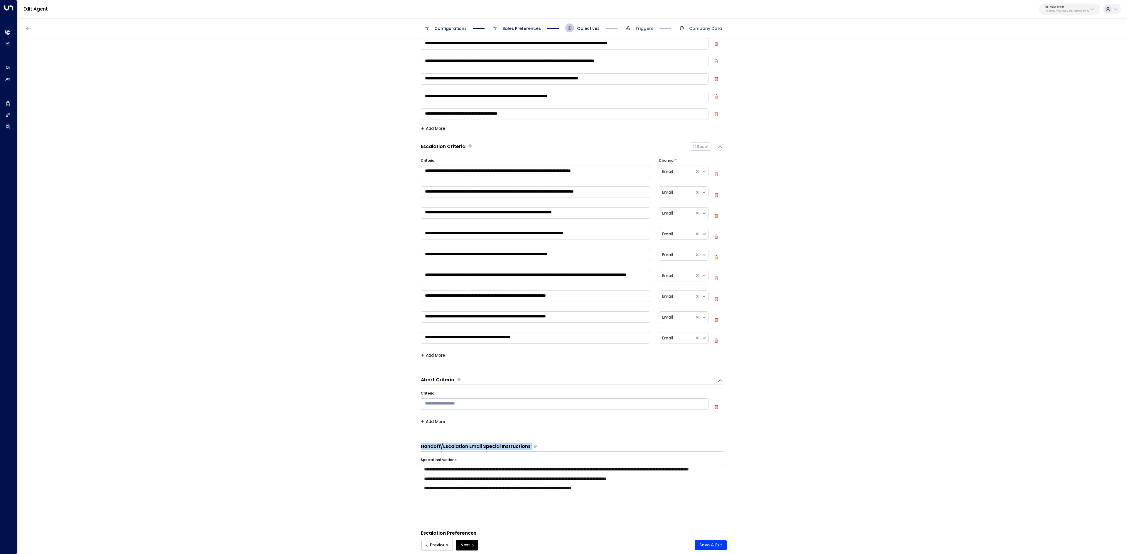
drag, startPoint x: 481, startPoint y: 451, endPoint x: 539, endPoint y: 450, distance: 57.5
click at [539, 450] on div "**********" at bounding box center [572, 289] width 1108 height 502
copy div "Handoff/Escalation Email Special Instructions"
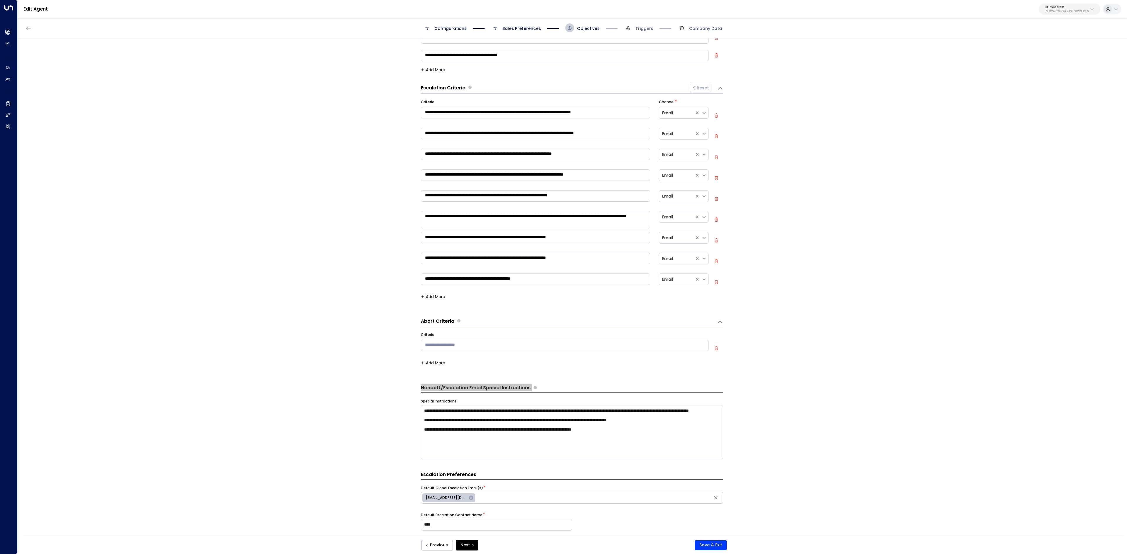
scroll to position [176, 0]
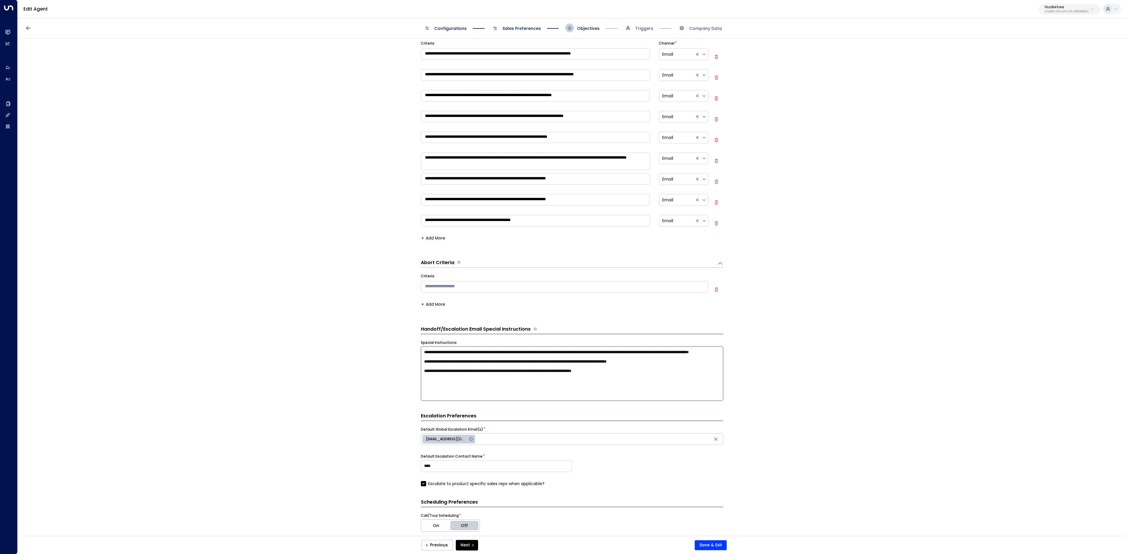
drag, startPoint x: 424, startPoint y: 355, endPoint x: 722, endPoint y: 414, distance: 303.9
click at [722, 414] on form "**********" at bounding box center [572, 238] width 302 height 734
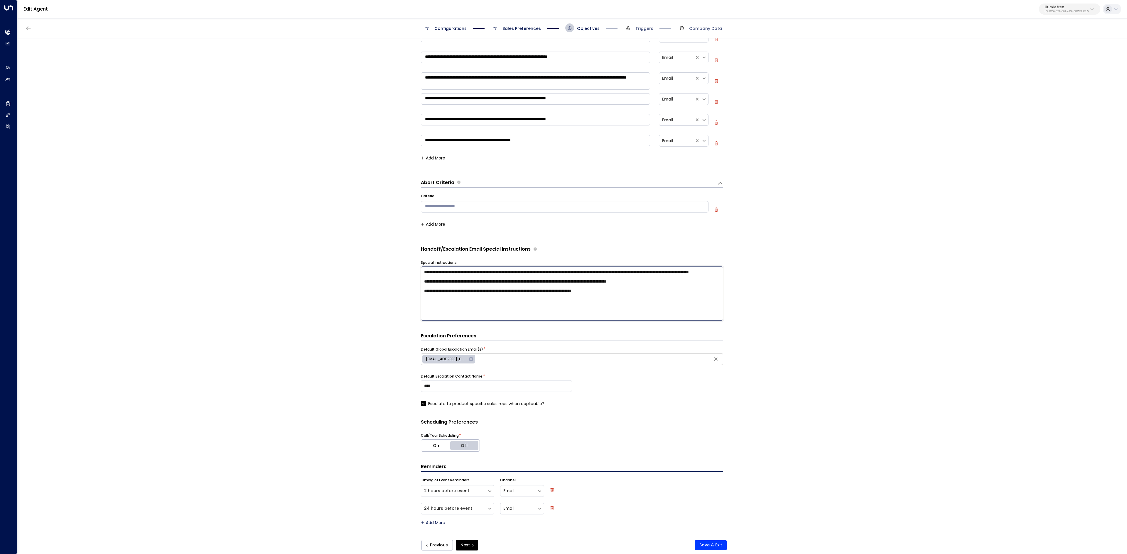
scroll to position [259, 0]
click at [32, 27] on button "button" at bounding box center [28, 28] width 11 height 11
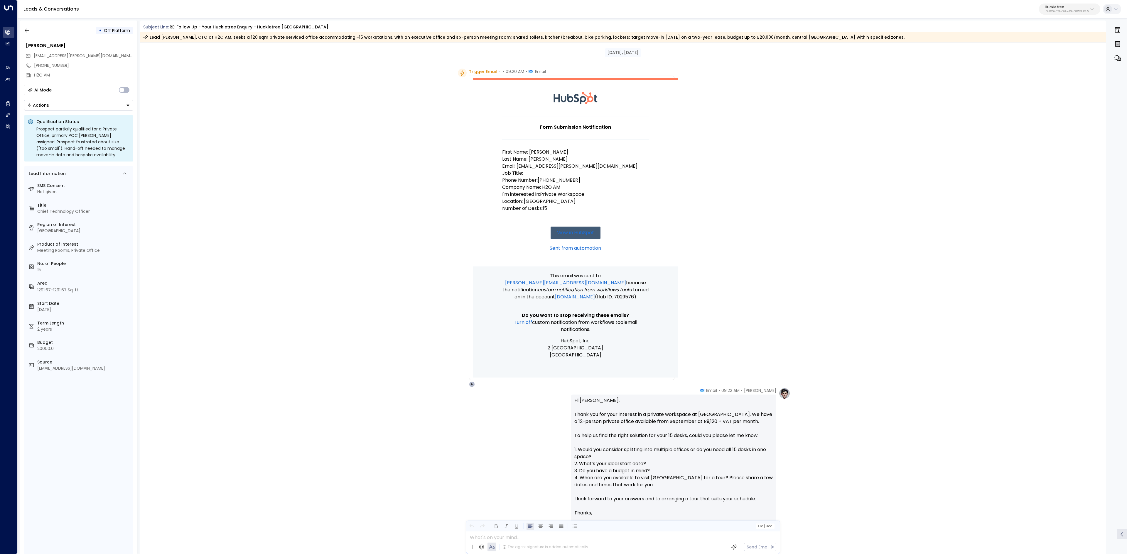
drag, startPoint x: 144, startPoint y: 24, endPoint x: 844, endPoint y: 43, distance: 700.9
click at [844, 43] on div "Subject Line: RE: Follow up - Your Huckletree Enquiry - Huckletree Oxford Circu…" at bounding box center [623, 288] width 966 height 534
copy div "Subject Line: RE: Follow up - Your Huckletree Enquiry - Huckletree Oxford Circu…"
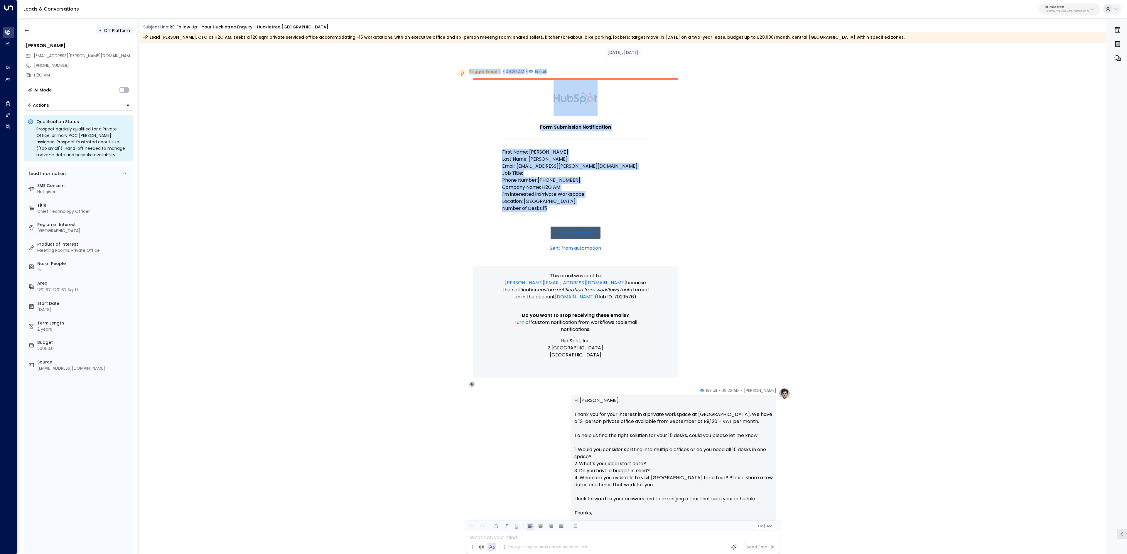
drag, startPoint x: 464, startPoint y: 69, endPoint x: 634, endPoint y: 214, distance: 223.9
click at [634, 214] on div "Trigger Email • • 09:20 AM • Email Form Submission Notification First Name: [PE…" at bounding box center [566, 228] width 217 height 319
copy div "Trigger Email • • 09:20 AM • Email Form Submission Notification First Name: [PE…"
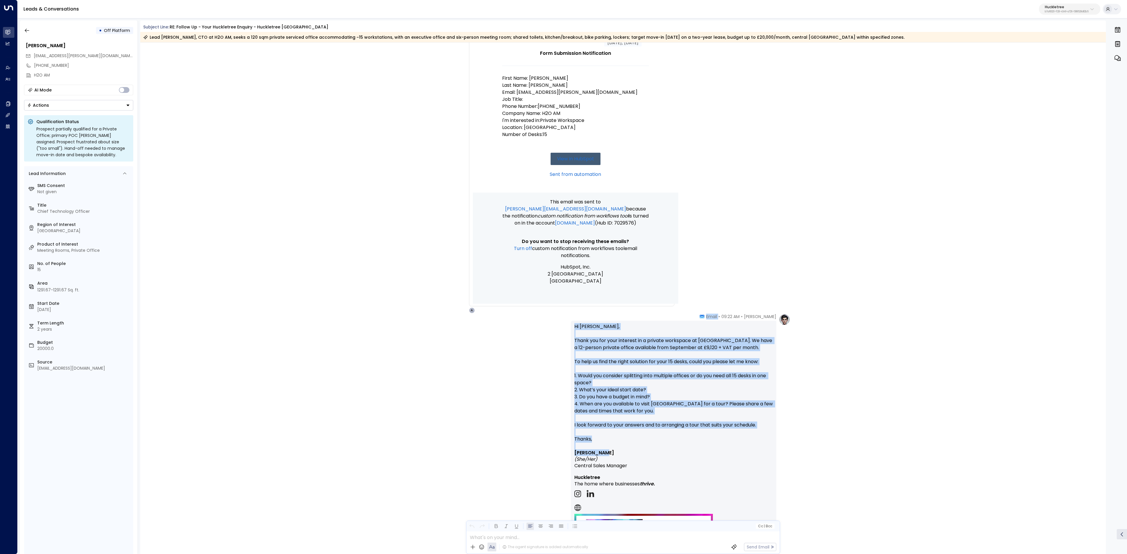
scroll to position [117, 0]
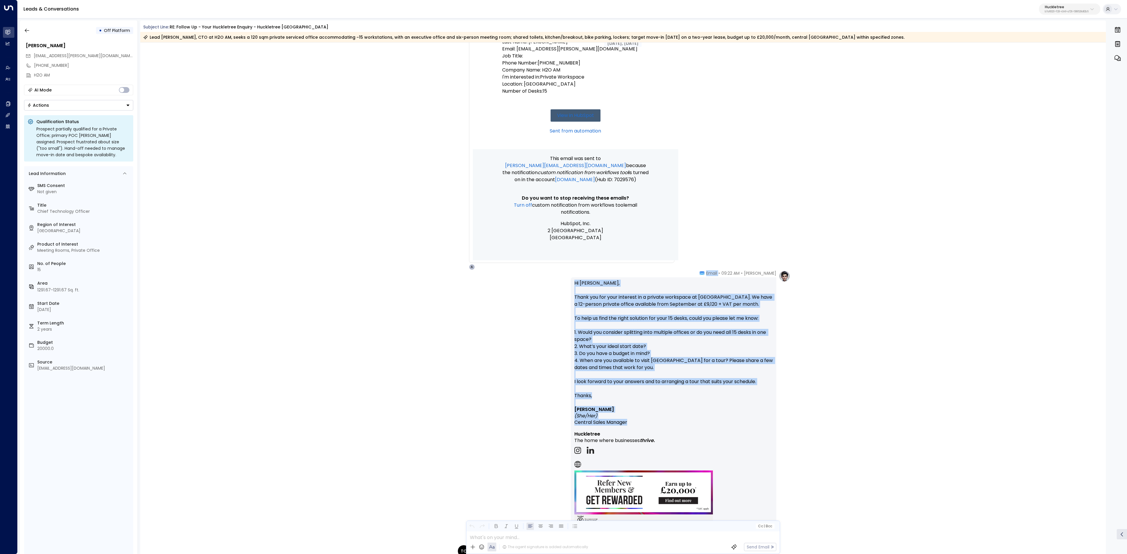
drag, startPoint x: 714, startPoint y: 389, endPoint x: 755, endPoint y: 421, distance: 52.2
click at [755, 421] on div "[PERSON_NAME] • 09:22 AM • Email Hi [PERSON_NAME], Thank you for your interest …" at bounding box center [673, 404] width 205 height 268
copy div "Email Hi [PERSON_NAME], Thank you for your interest in a private workspace at […"
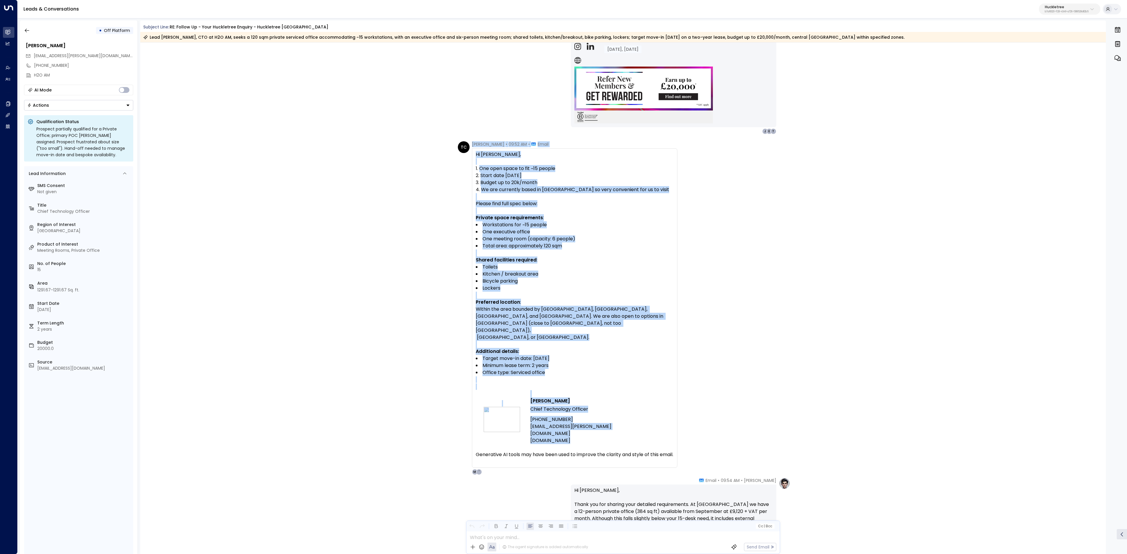
scroll to position [528, 0]
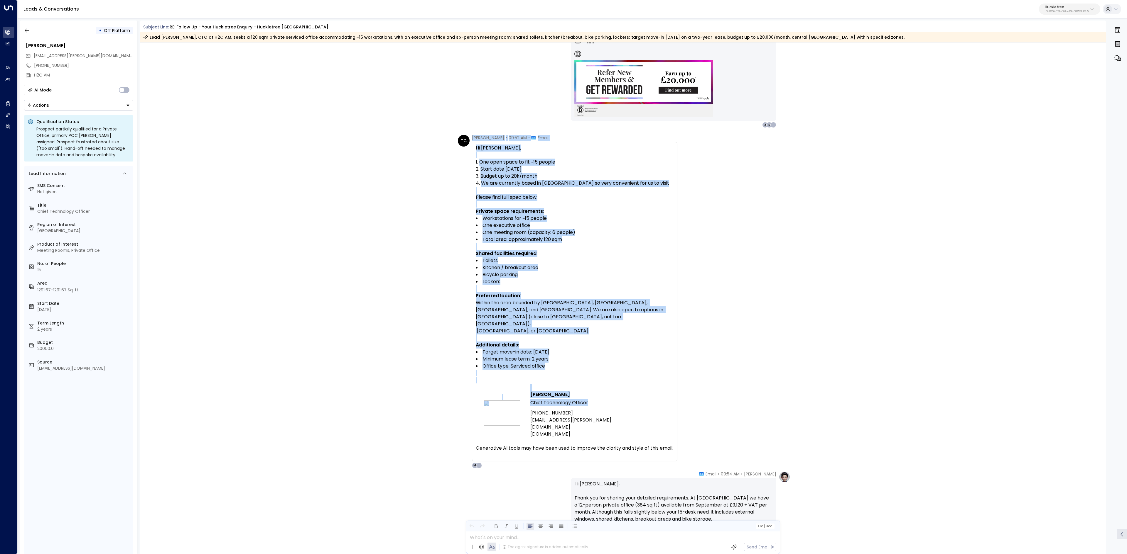
drag, startPoint x: 472, startPoint y: 315, endPoint x: 596, endPoint y: 398, distance: 150.0
click at [596, 398] on div "[PERSON_NAME] • 09:52 AM • Email Hi [PERSON_NAME], One open space to fit ~15 pe…" at bounding box center [574, 302] width 205 height 334
copy div "[PERSON_NAME] • 09:52 AM • Email Hi [PERSON_NAME], One open space to fit ~15 pe…"
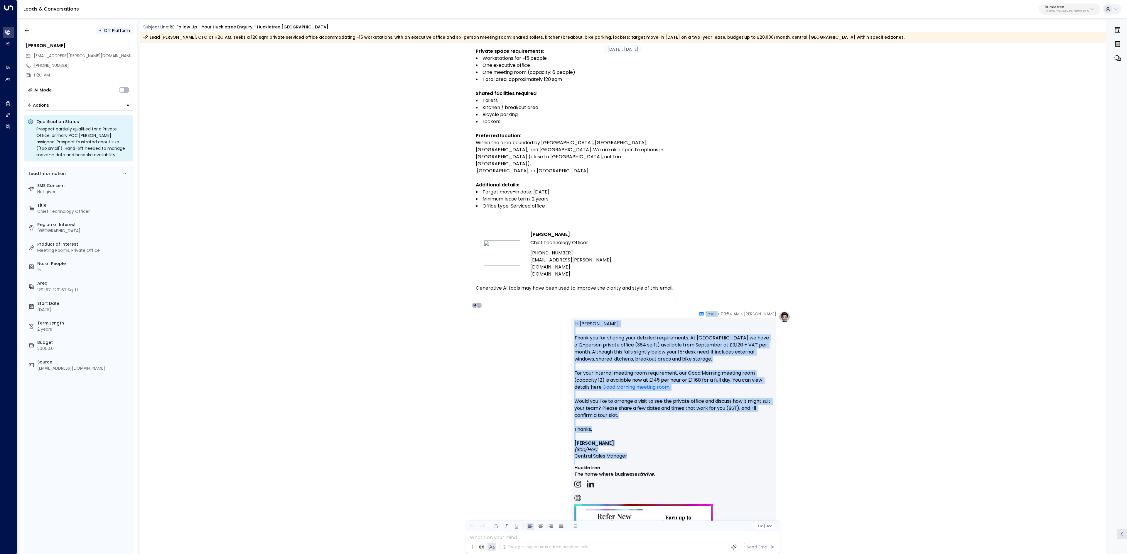
scroll to position [704, 0]
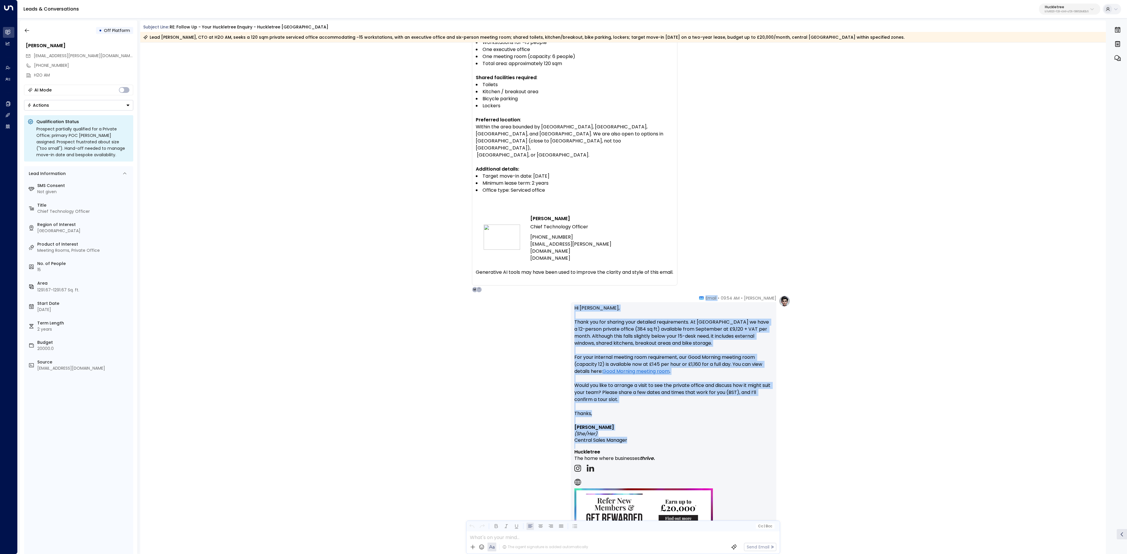
drag, startPoint x: 727, startPoint y: 415, endPoint x: 769, endPoint y: 449, distance: 53.8
click at [769, 449] on div "[PERSON_NAME] • 09:54 AM • Email Hi [PERSON_NAME], Thank you for sharing your d…" at bounding box center [673, 425] width 205 height 261
copy div "Email Hi [PERSON_NAME], Thank you for sharing your detailed requirements. At [G…"
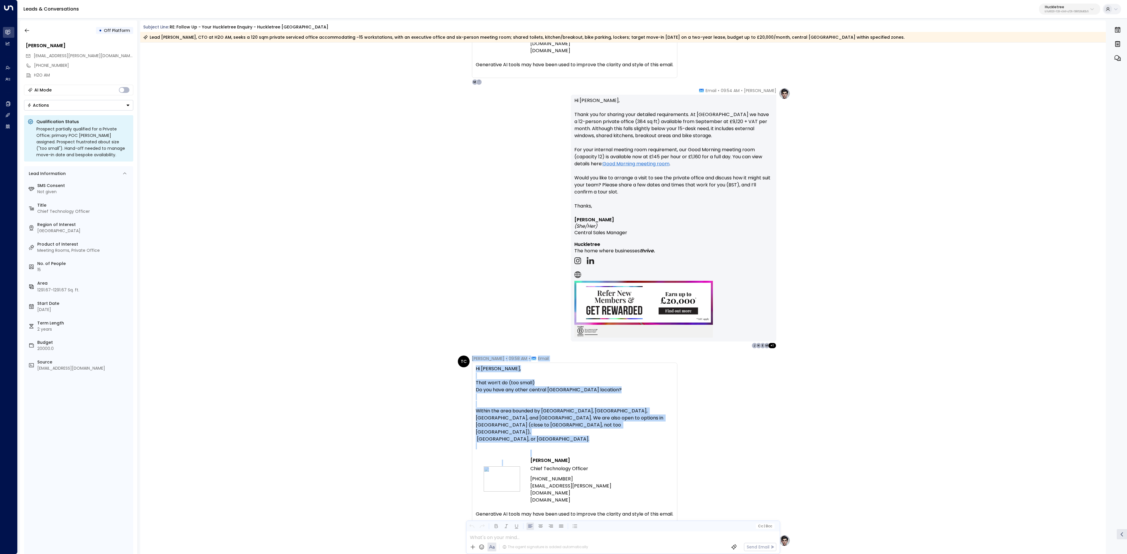
scroll to position [939, 0]
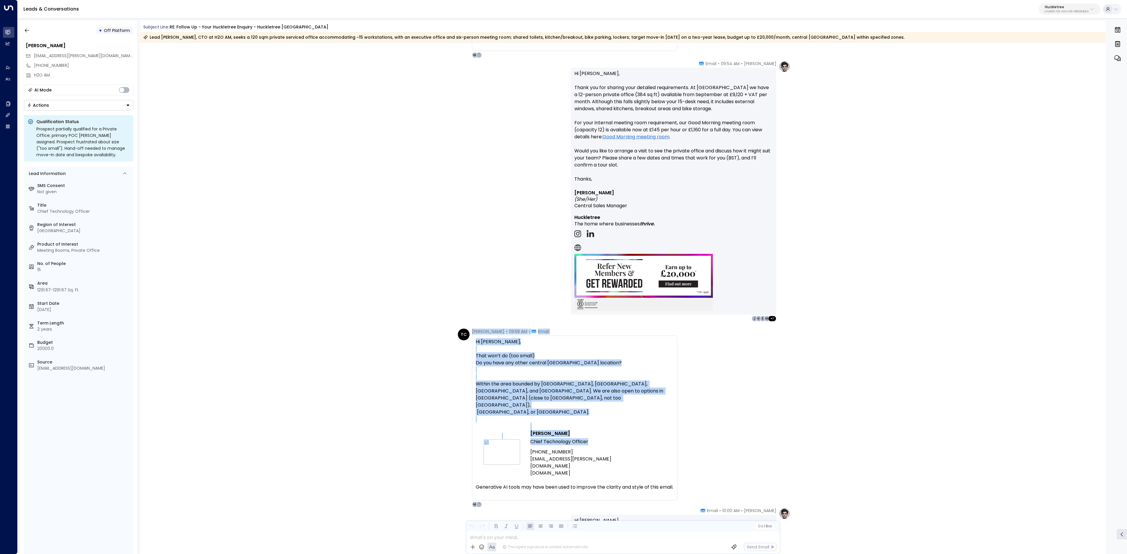
drag, startPoint x: 471, startPoint y: 391, endPoint x: 592, endPoint y: 431, distance: 127.8
click at [592, 431] on div "[PERSON_NAME] • 09:58 AM • Email Hi [PERSON_NAME], That won’t do (too small) Do…" at bounding box center [574, 418] width 205 height 179
copy div "[PERSON_NAME] • 09:58 AM • Email Hi [PERSON_NAME], That won’t do (too small) Do…"
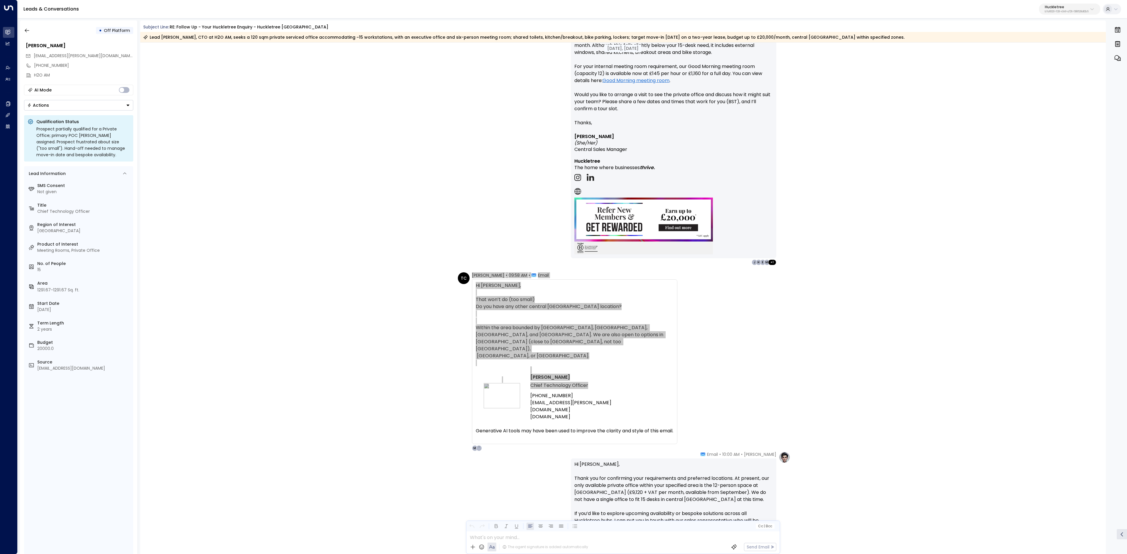
scroll to position [1115, 0]
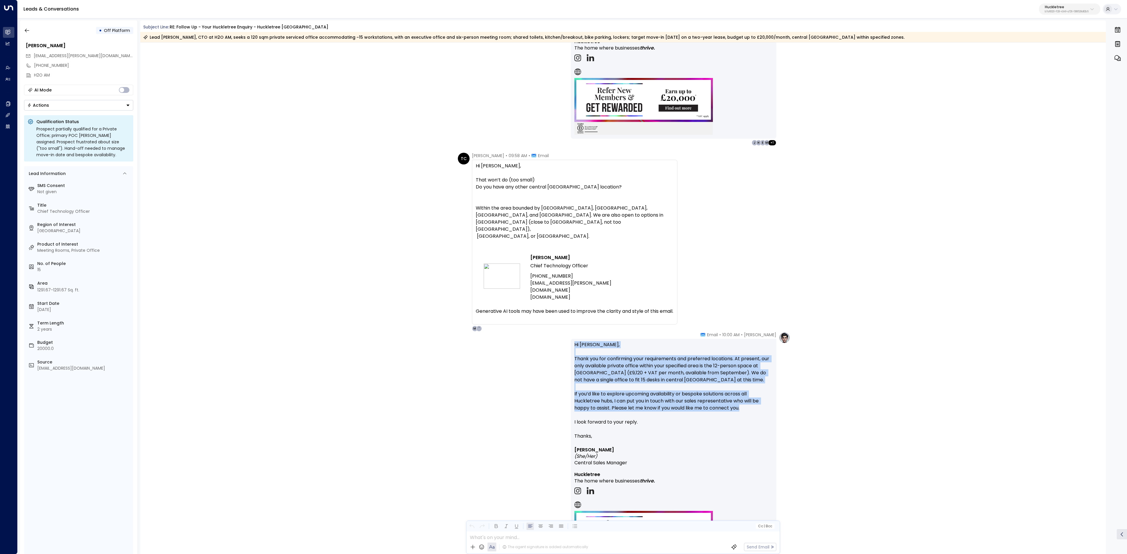
drag, startPoint x: 716, startPoint y: 339, endPoint x: 778, endPoint y: 411, distance: 94.8
click at [778, 411] on div "[PERSON_NAME] • 10:00 AM • Email Hi [PERSON_NAME], Thank you for confirming you…" at bounding box center [680, 455] width 219 height 247
drag, startPoint x: 706, startPoint y: 354, endPoint x: 710, endPoint y: 340, distance: 13.9
click at [706, 353] on p "Hi [PERSON_NAME], Thank you for confirming your requirements and preferred loca…" at bounding box center [673, 387] width 198 height 92
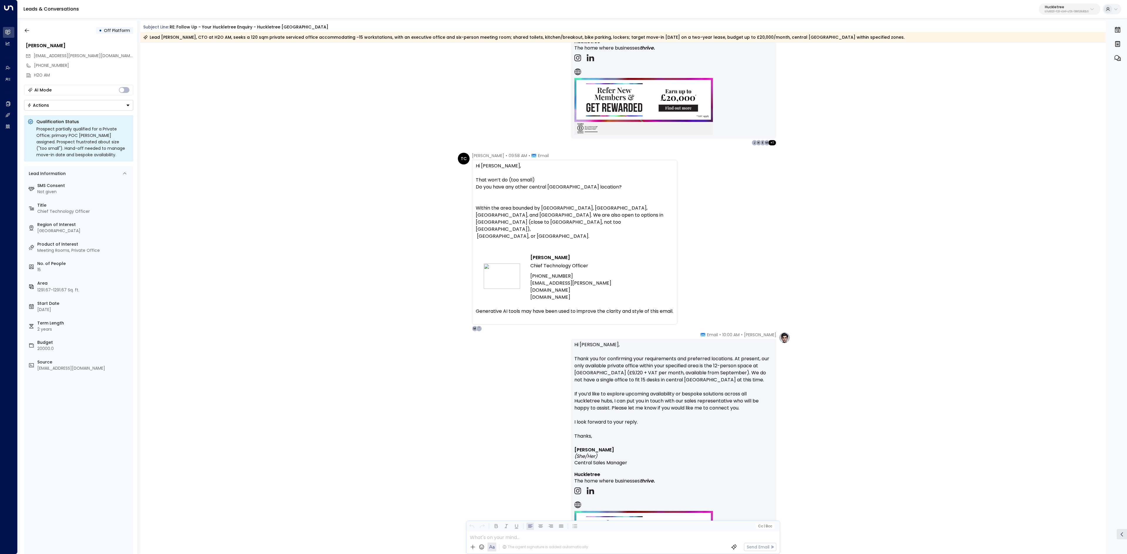
click at [722, 338] on div "[PERSON_NAME] • 10:00 AM • Email Hi [PERSON_NAME], Thank you for confirming you…" at bounding box center [673, 455] width 205 height 247
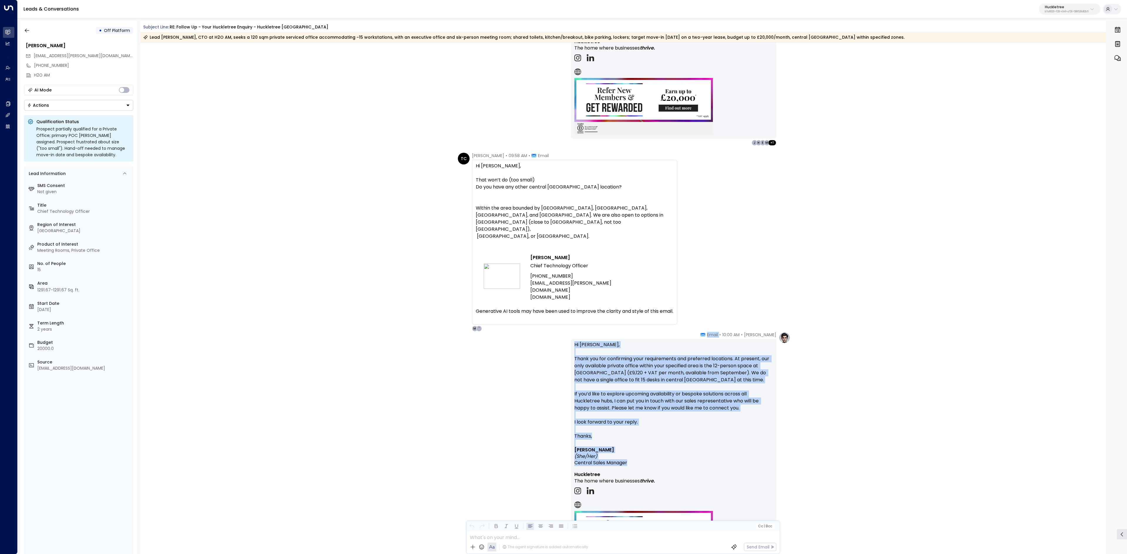
drag, startPoint x: 728, startPoint y: 334, endPoint x: 794, endPoint y: 462, distance: 144.3
click at [794, 462] on div "[PERSON_NAME] • 10:00 AM • Email Hi [PERSON_NAME], Thank you for confirming you…" at bounding box center [623, 455] width 966 height 247
copy div "Email Hi [PERSON_NAME], Thank you for confirming your requirements and preferre…"
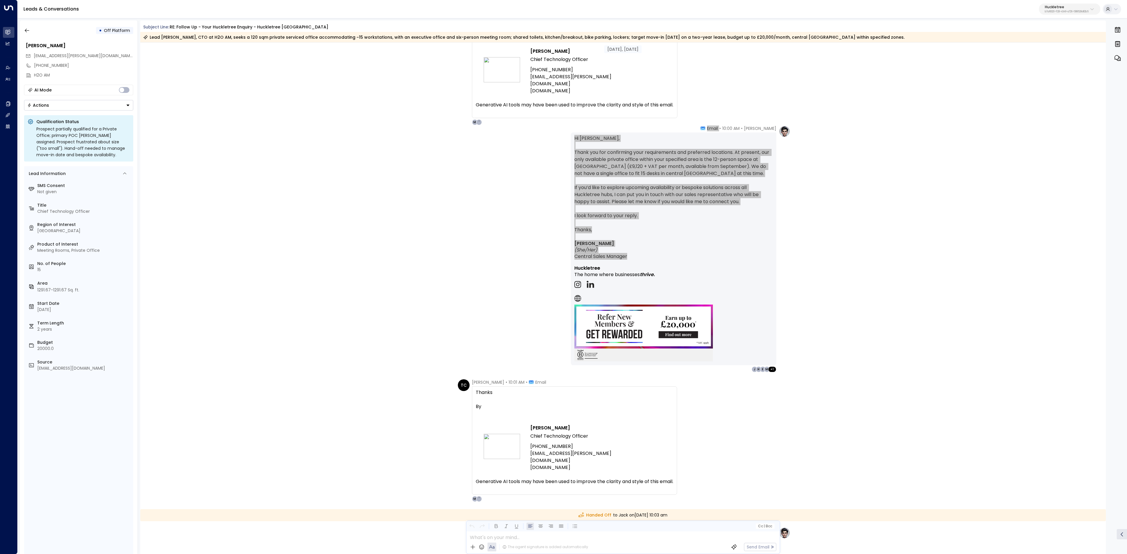
scroll to position [1350, 0]
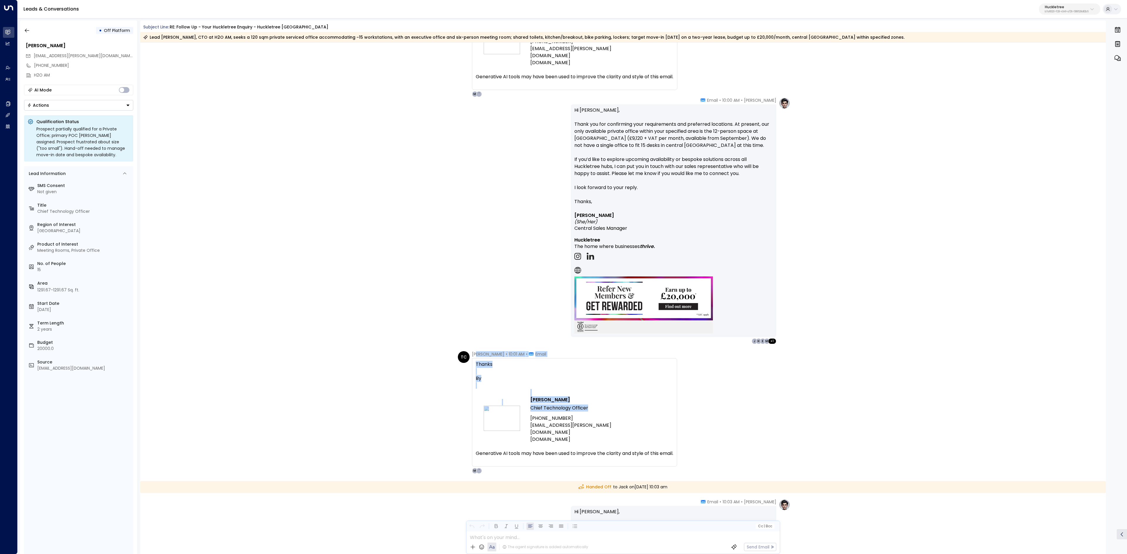
drag, startPoint x: 475, startPoint y: 354, endPoint x: 600, endPoint y: 408, distance: 136.1
click at [600, 408] on div "[PERSON_NAME] • 10:01 AM • Email Thanks By [PERSON_NAME] Chief Technology Offic…" at bounding box center [574, 412] width 205 height 123
copy div "mothee [PERSON_NAME] • 10:01 AM • Email Thanks By [PERSON_NAME] Chief Technolog…"
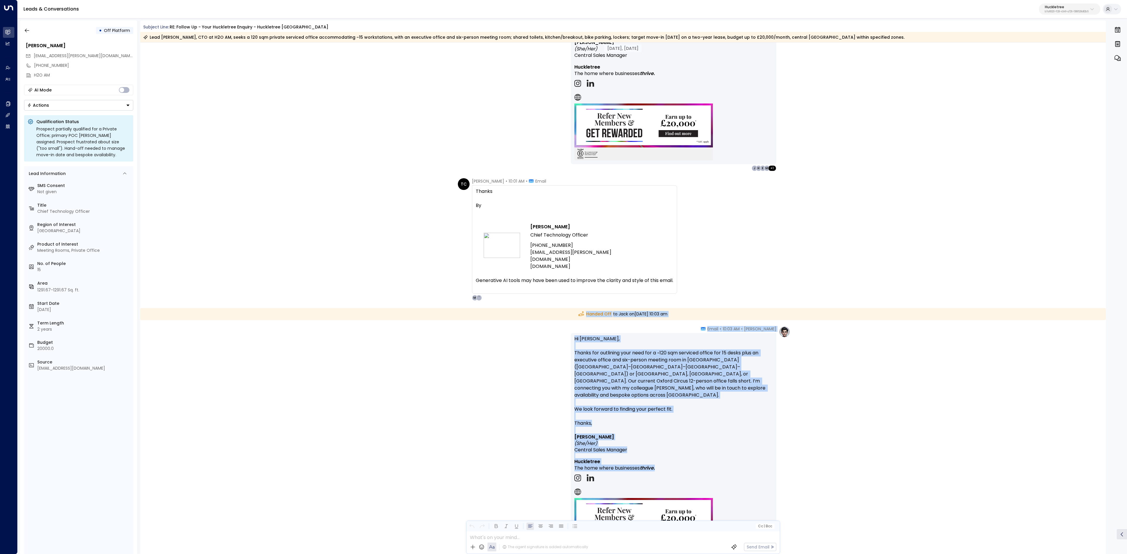
scroll to position [1526, 0]
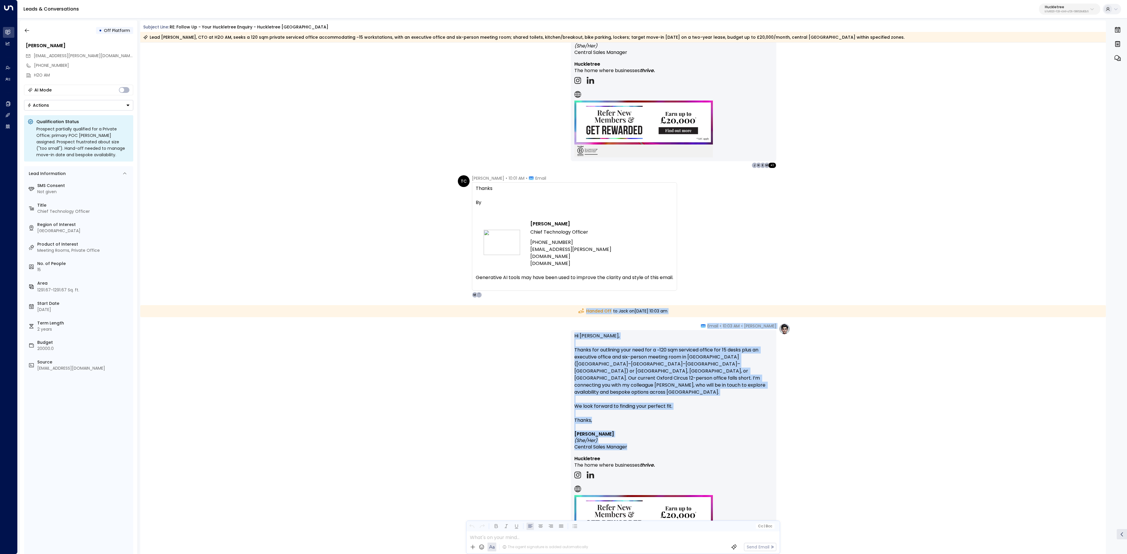
drag, startPoint x: 562, startPoint y: 371, endPoint x: 729, endPoint y: 441, distance: 181.4
copy div "Handed Off to Jack [DATE][DATE] 10:03 am [PERSON_NAME] • 10:03 AM • Email Hi [P…"
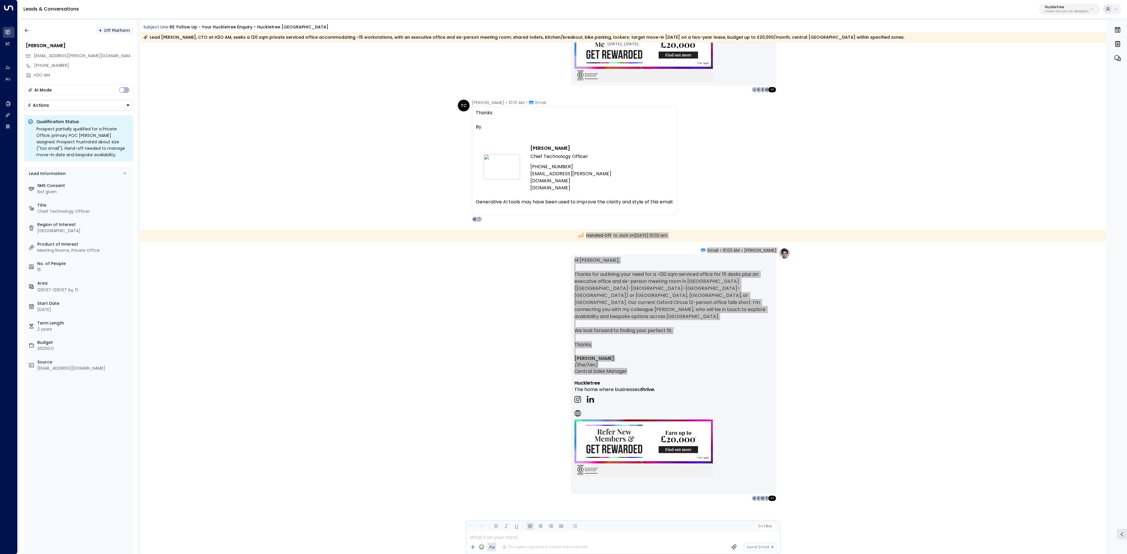
scroll to position [1601, 0]
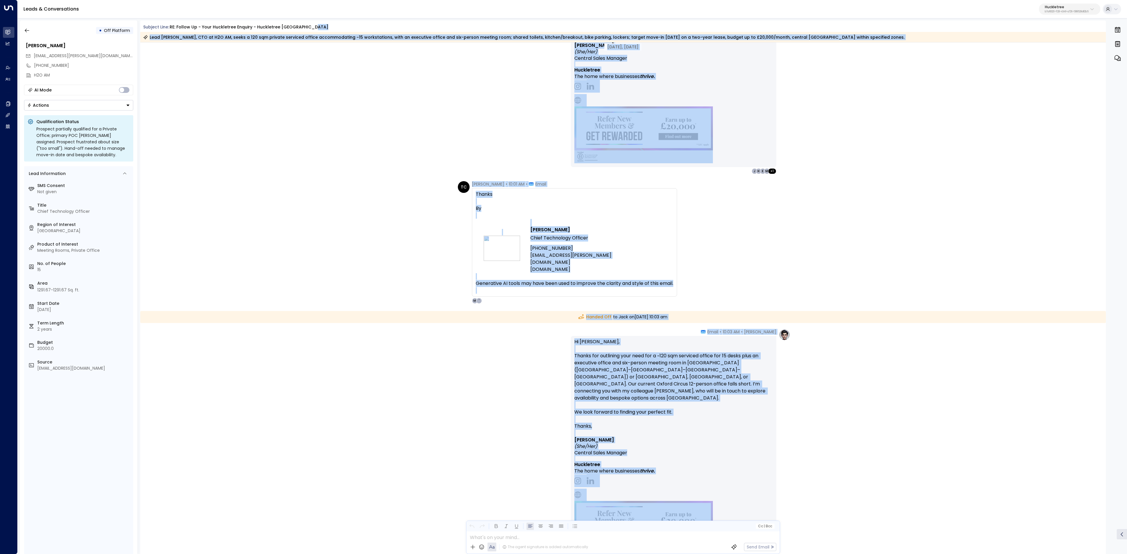
drag, startPoint x: 1072, startPoint y: 421, endPoint x: 608, endPoint y: -28, distance: 645.3
click at [608, 0] on html "Overview Leads & Conversations Leads & Conversations Analytics Analytics Agents…" at bounding box center [563, 278] width 1127 height 557
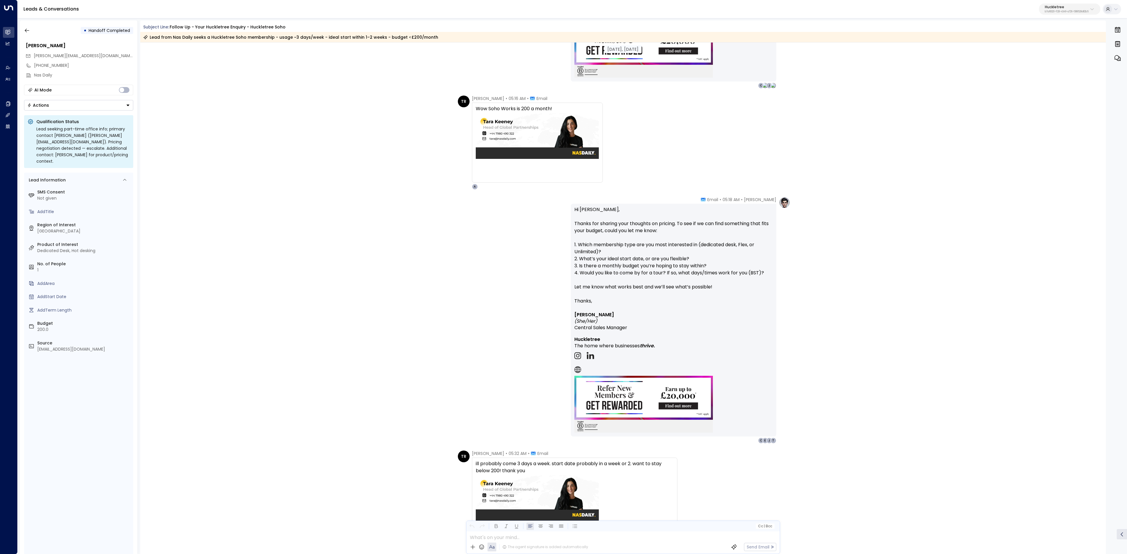
scroll to position [386, 0]
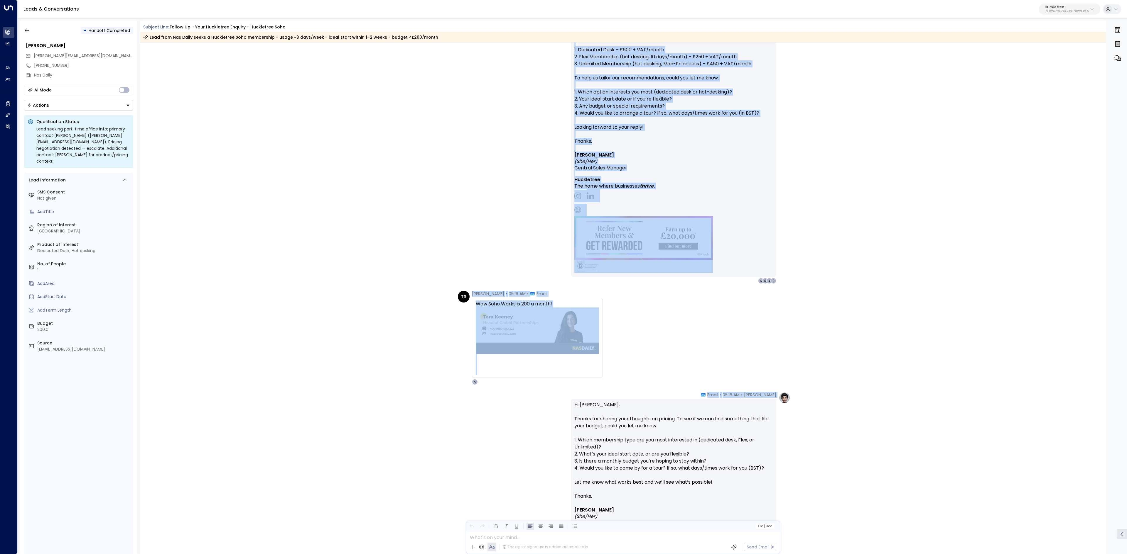
drag, startPoint x: 364, startPoint y: 393, endPoint x: 364, endPoint y: 295, distance: 98.0
click at [367, 380] on div "[DATE], [DATE] Trigger Email • • 05:07 AM • Email Form Submission Notification …" at bounding box center [623, 427] width 966 height 1543
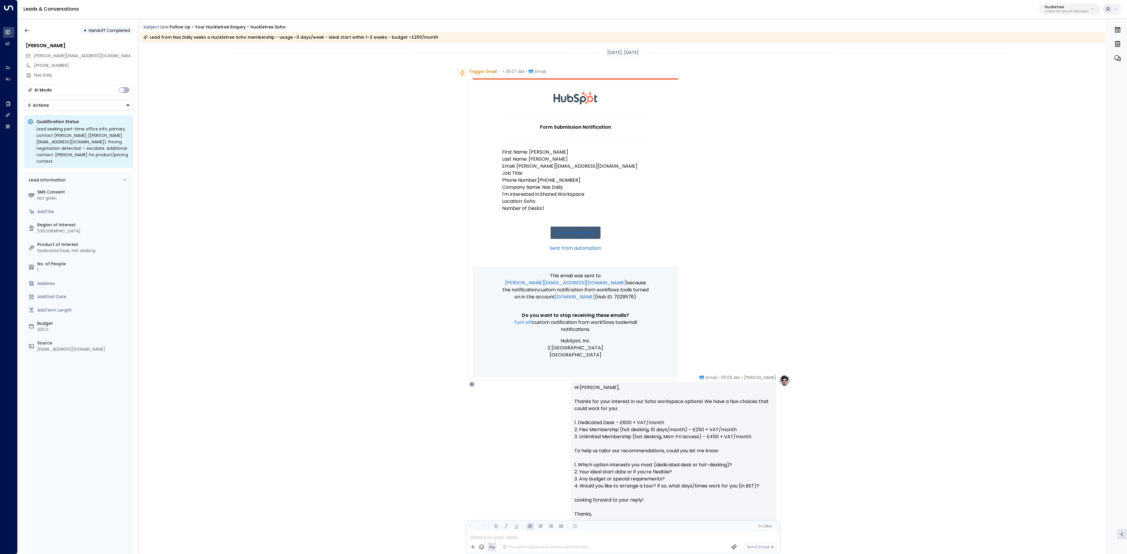
scroll to position [1019, 0]
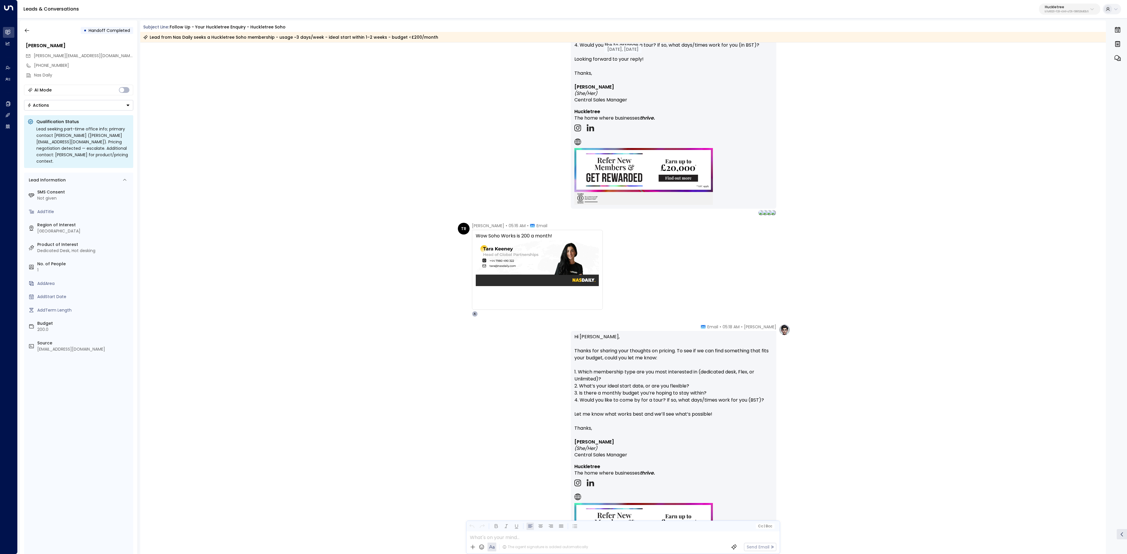
scroll to position [155, 0]
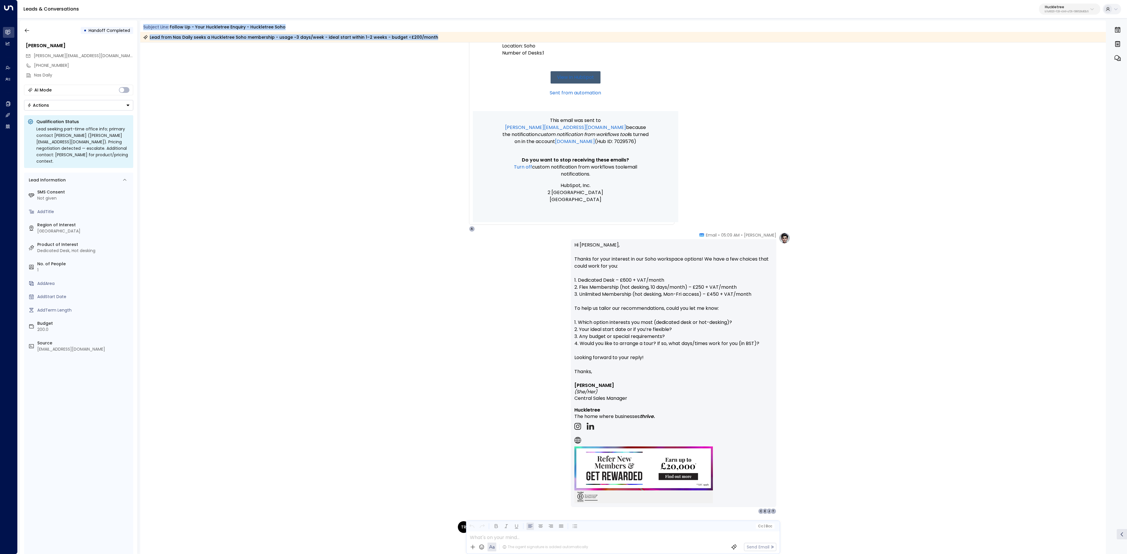
drag, startPoint x: 150, startPoint y: 24, endPoint x: 432, endPoint y: 42, distance: 282.8
click at [432, 42] on div "Subject Line: Follow up - Your Huckletree Enquiry - Huckletree Soho Lead from N…" at bounding box center [623, 32] width 966 height 22
copy div "Subject Line: Follow up - Your Huckletree Enquiry - Huckletree Soho Lead from N…"
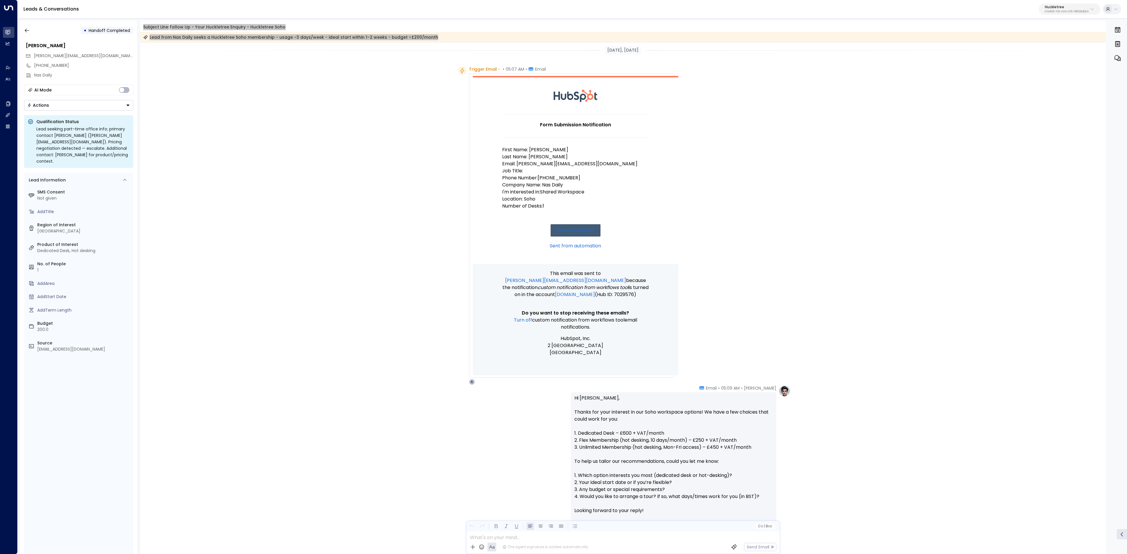
scroll to position [0, 0]
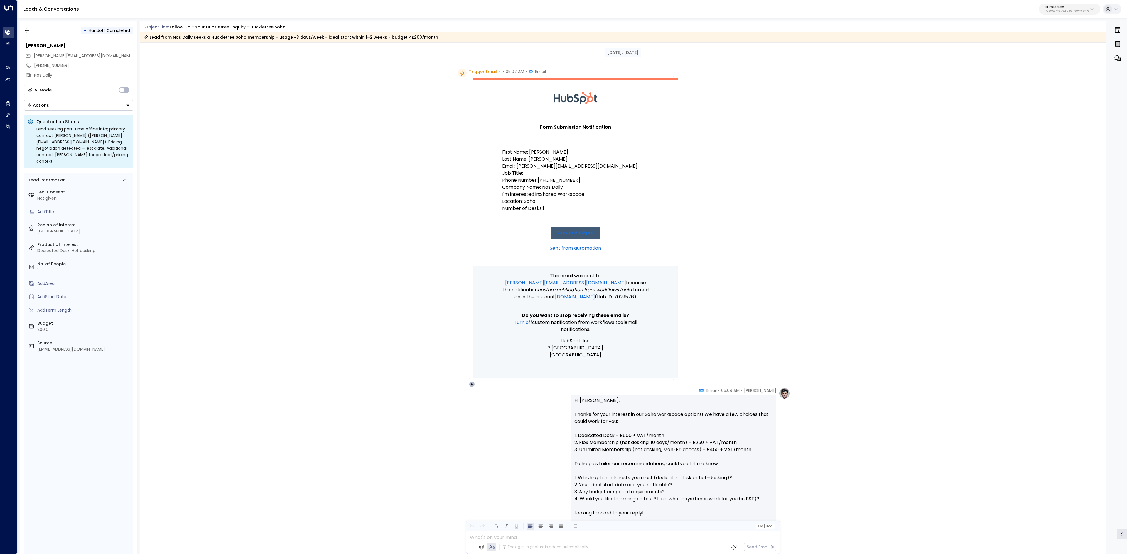
click at [760, 229] on div "Trigger Email • • 05:07 AM • Email Form Submission Notification First Name: Tar…" at bounding box center [624, 228] width 332 height 319
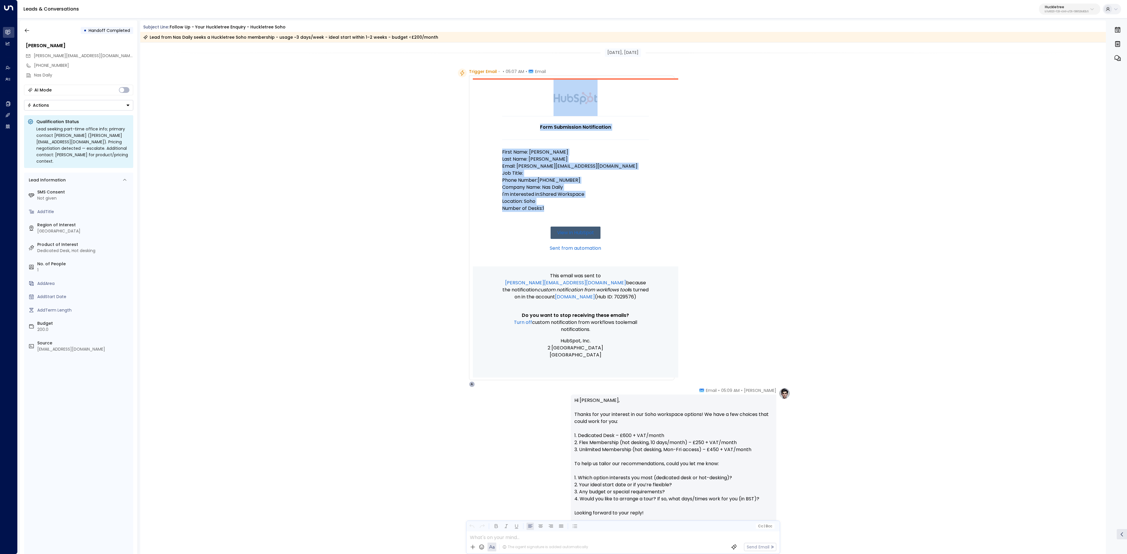
drag, startPoint x: 461, startPoint y: 65, endPoint x: 549, endPoint y: 208, distance: 168.1
copy tbody "Form Submission Notification First Name: Tara Last Name: Keeney Email: tara@nas…"
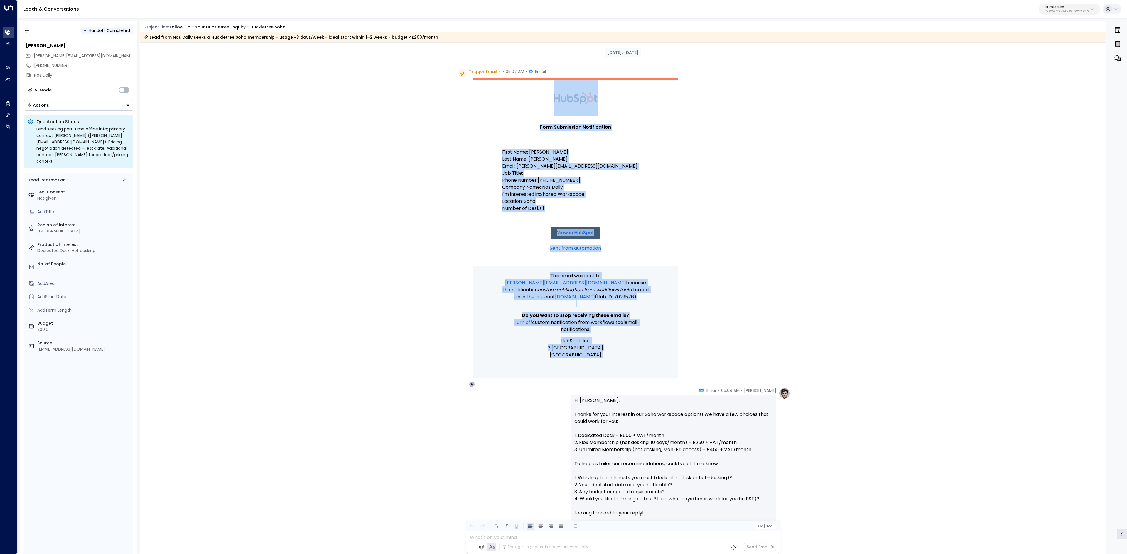
drag, startPoint x: 725, startPoint y: 384, endPoint x: 758, endPoint y: 391, distance: 34.3
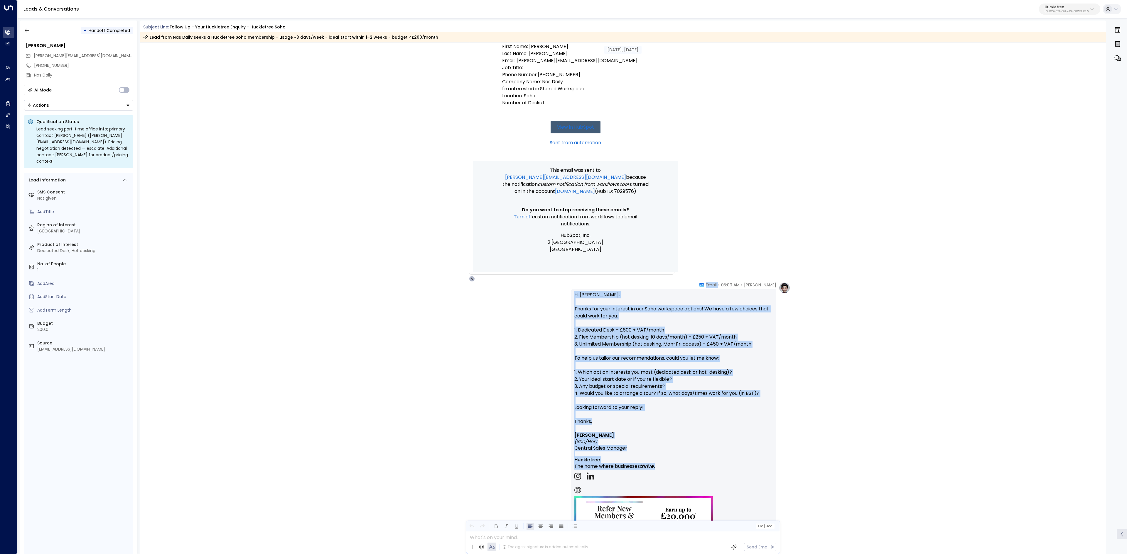
scroll to position [117, 0]
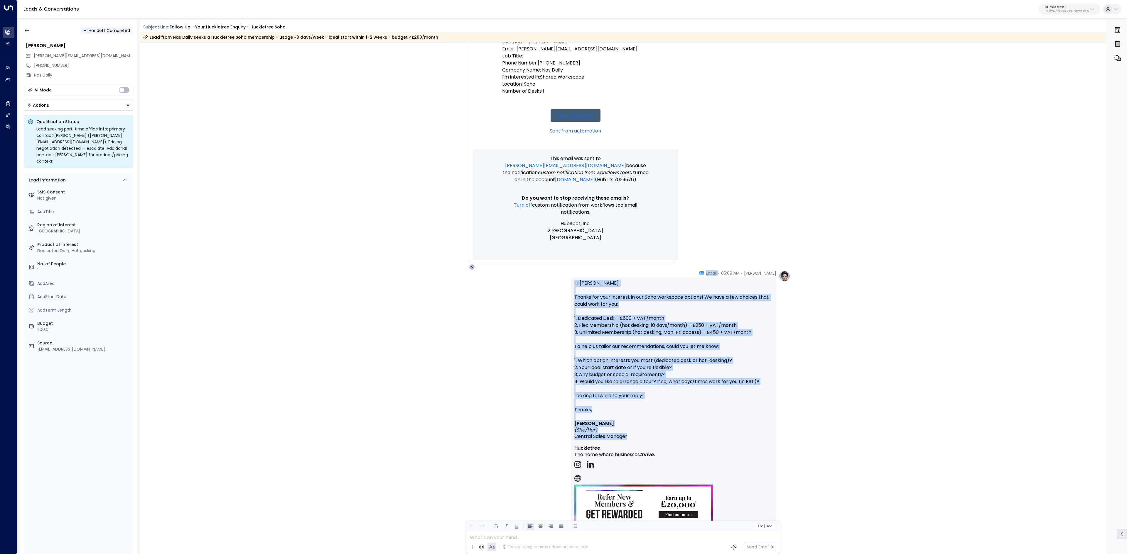
drag, startPoint x: 723, startPoint y: 393, endPoint x: 762, endPoint y: 438, distance: 59.1
click at [762, 438] on div "Alice • 05:09 AM • Email Hi Tara, Thanks for your interest in our Soho workspac…" at bounding box center [673, 411] width 205 height 282
copy div "Email Hi Tara, Thanks for your interest in our Soho workspace options! We have …"
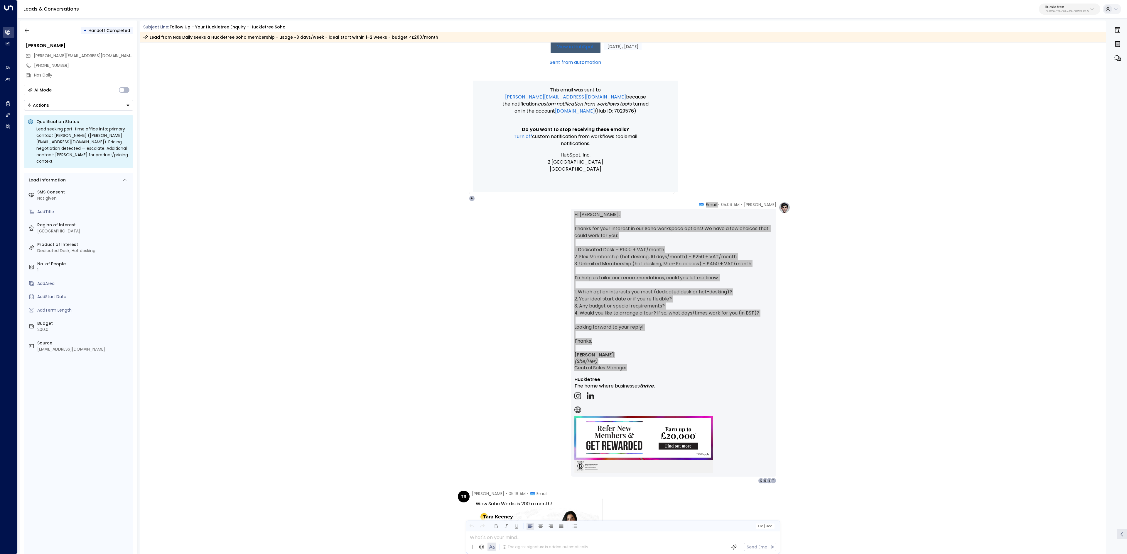
scroll to position [293, 0]
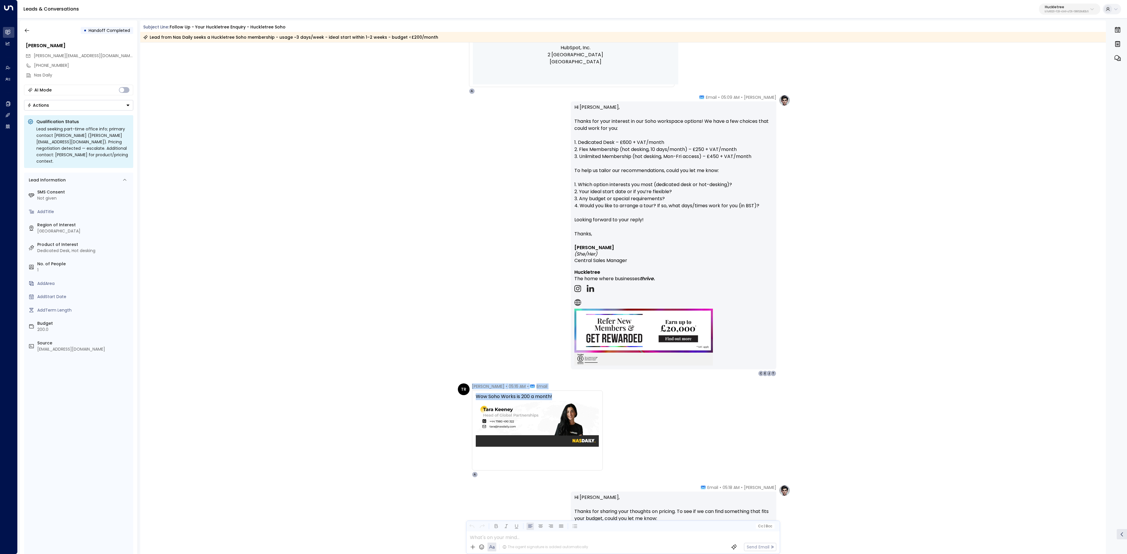
drag, startPoint x: 470, startPoint y: 386, endPoint x: 557, endPoint y: 398, distance: 88.3
click at [557, 398] on div "TR Tara Rose Keeney • 05:16 AM • Email Wow Soho Works is 200 a month! A" at bounding box center [530, 431] width 145 height 94
copy div "Tara Rose Keeney • 05:16 AM • Email Wow Soho Works is 200 a month!"
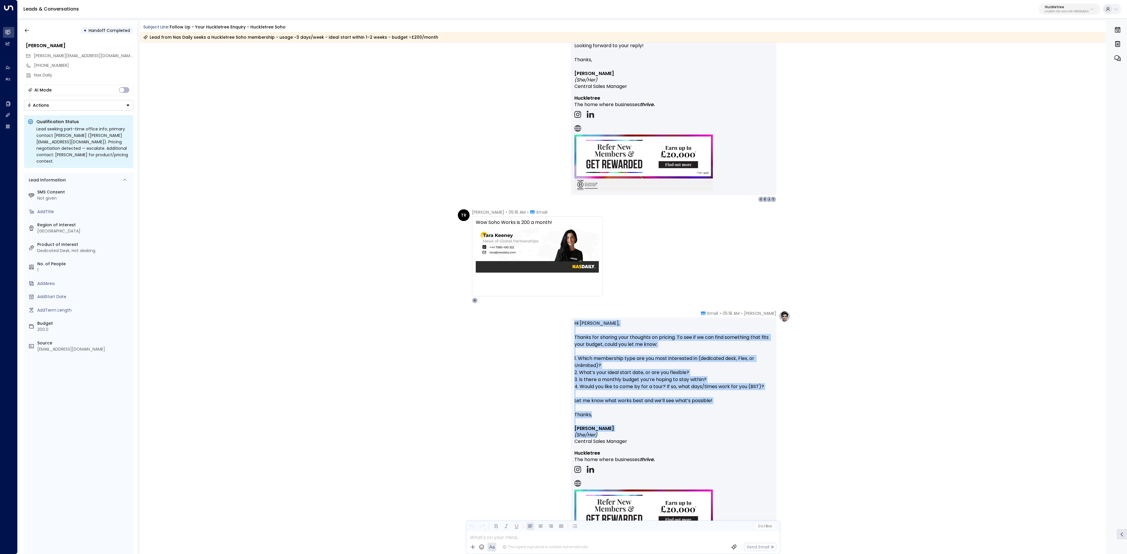
scroll to position [469, 0]
drag, startPoint x: 572, startPoint y: 382, endPoint x: 773, endPoint y: 452, distance: 213.2
click at [773, 452] on div "Hi Tara, Thanks for sharing your thoughts on pricing. To see if we can find som…" at bounding box center [673, 432] width 205 height 233
copy div "Hi Tara, Thanks for sharing your thoughts on pricing. To see if we can find som…"
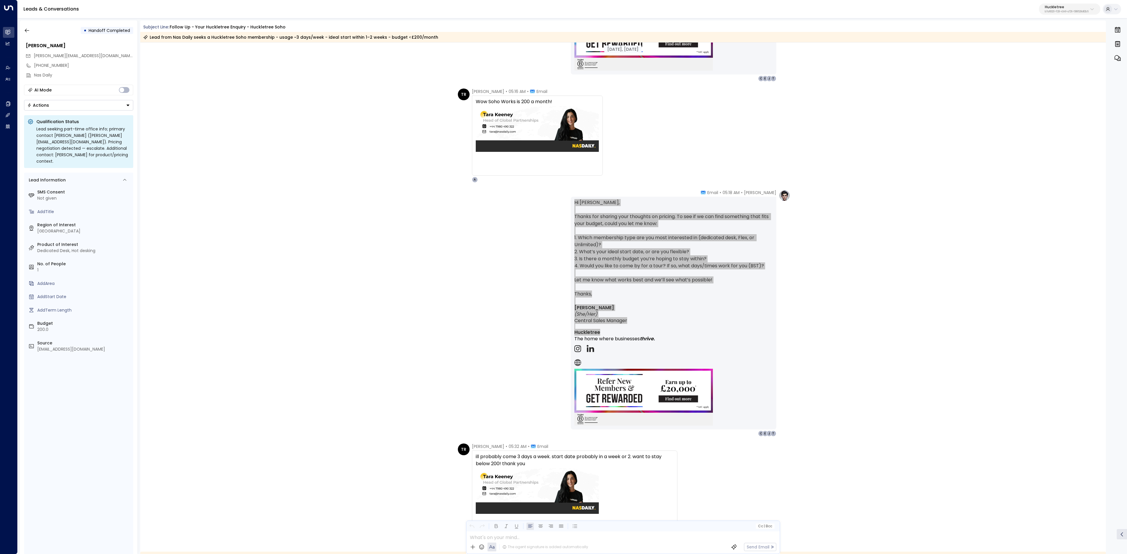
scroll to position [645, 0]
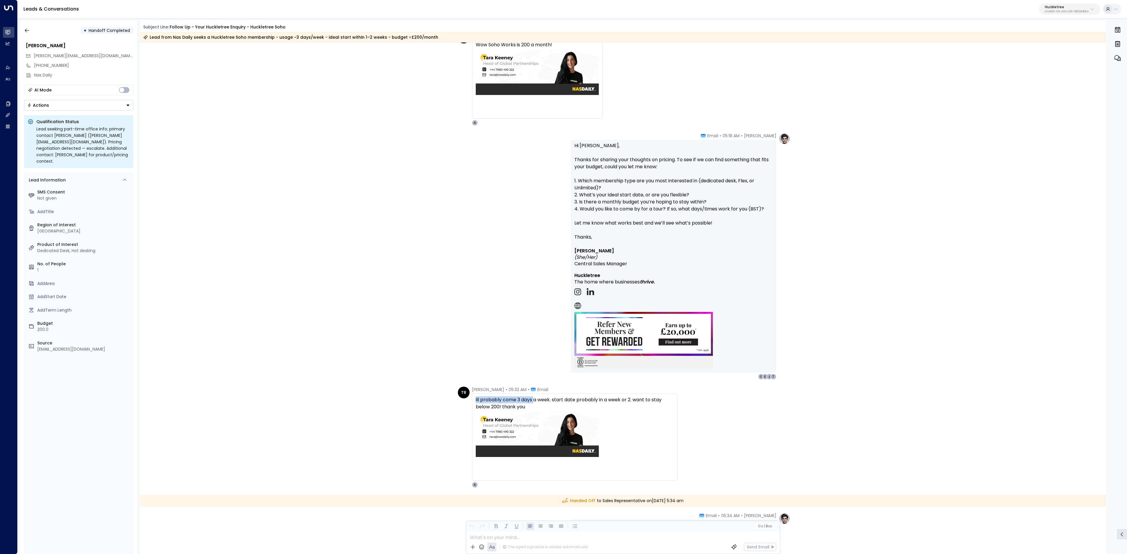
drag, startPoint x: 473, startPoint y: 400, endPoint x: 573, endPoint y: 400, distance: 100.3
click at [573, 400] on div "ill probably come 3 days a week. start date probably in a week or 2. want to st…" at bounding box center [574, 437] width 205 height 87
click at [575, 400] on div "ill probably come 3 days a week. start date probably in a week or 2. want to st…" at bounding box center [575, 404] width 198 height 14
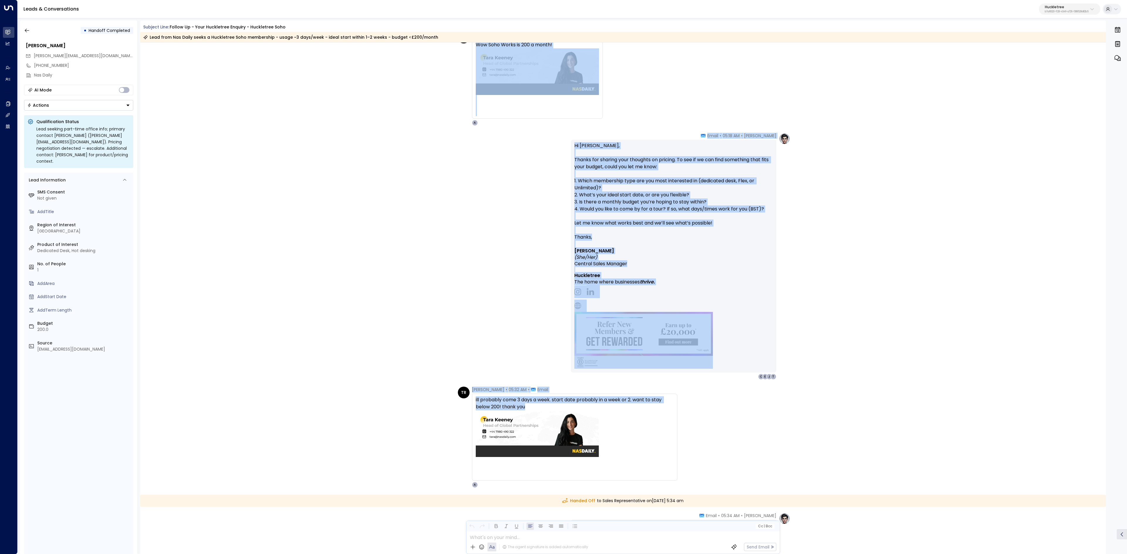
drag, startPoint x: 470, startPoint y: 387, endPoint x: 616, endPoint y: 408, distance: 147.7
click at [616, 408] on div "Aug 26, 8 days ago Alice • 05:09 AM • Email Hi Tara, Thanks for your interest i…" at bounding box center [623, 168] width 966 height 1543
click at [709, 393] on div "TR Tara Rose Keeney • 05:32 AM • Email ill probably come 3 days a week. start d…" at bounding box center [624, 437] width 332 height 101
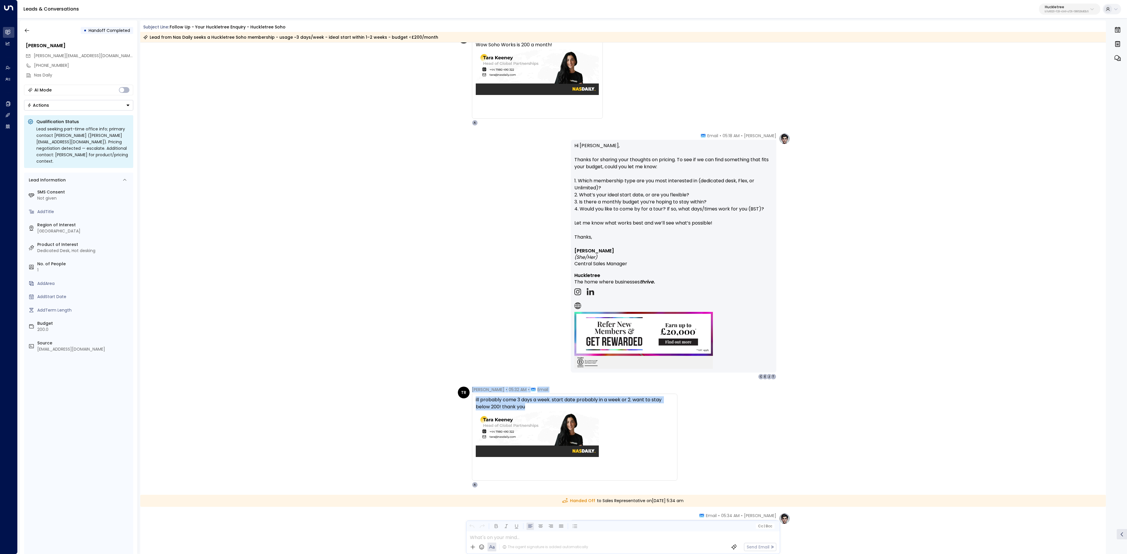
drag, startPoint x: 537, startPoint y: 407, endPoint x: 457, endPoint y: 388, distance: 83.1
click at [458, 388] on div "TR Tara Rose Keeney • 05:32 AM • Email ill probably come 3 days a week. start d…" at bounding box center [567, 437] width 219 height 101
copy div "Tara Rose Keeney • 05:32 AM • Email ill probably come 3 days a week. start date…"
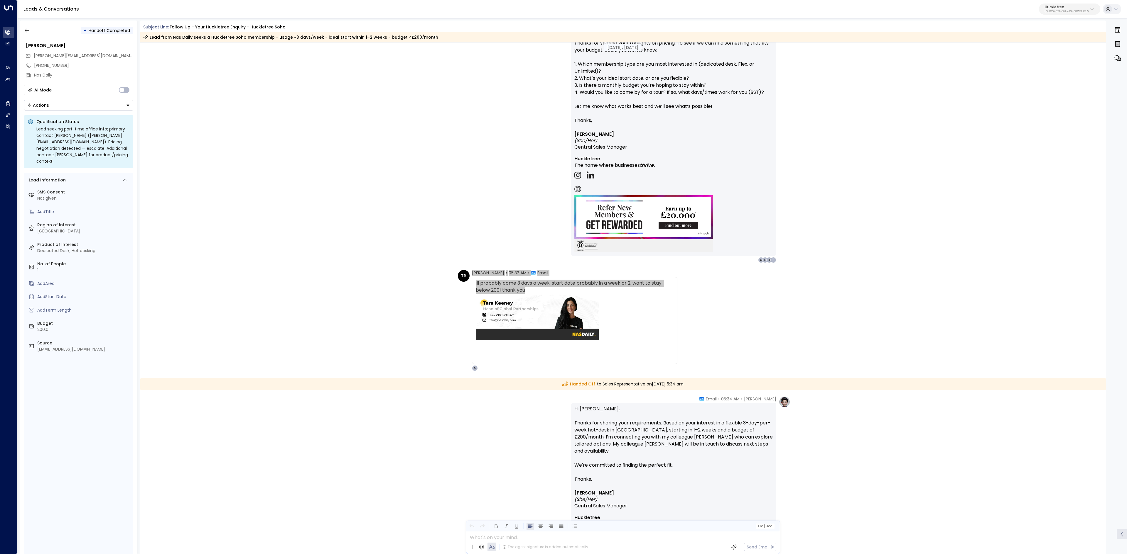
scroll to position [763, 0]
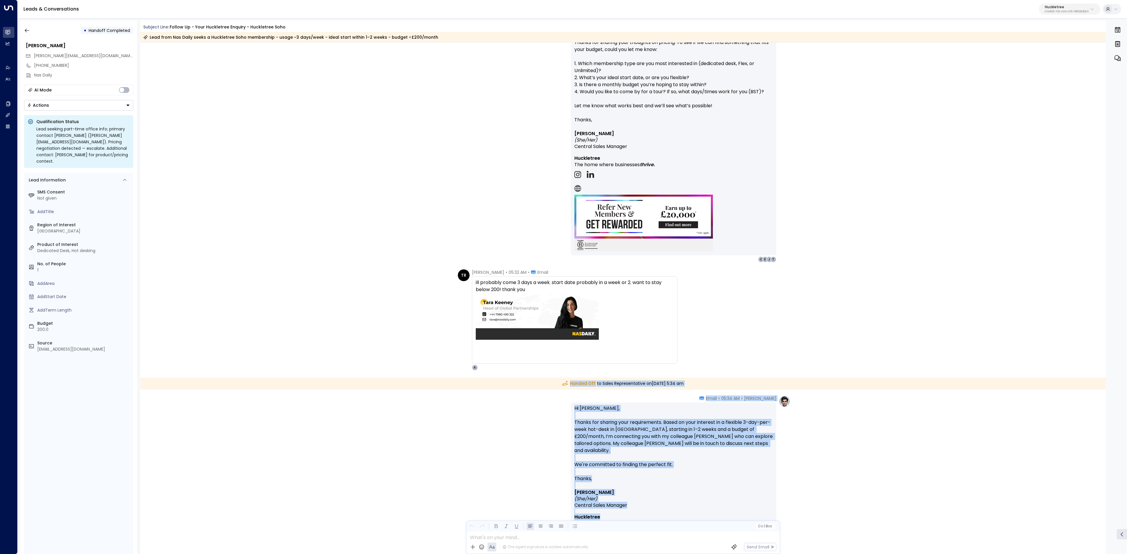
drag, startPoint x: 546, startPoint y: 383, endPoint x: 756, endPoint y: 513, distance: 247.5
click at [756, 513] on div "Aug 26, 8 days ago TR Tara Rose Keeney • 05:16 AM • Email Wow Soho Works is 200…" at bounding box center [623, 51] width 966 height 1543
copy div "Handed Off to Sales Representative on Tuesday, Aug 26 2025 at 5:34 am Alice • 0…"
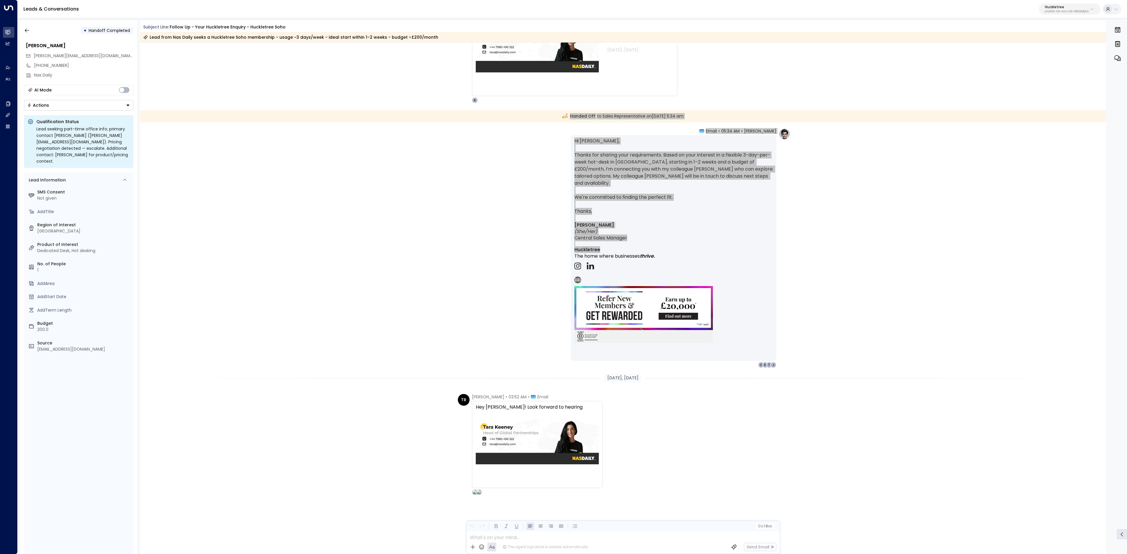
scroll to position [1032, 0]
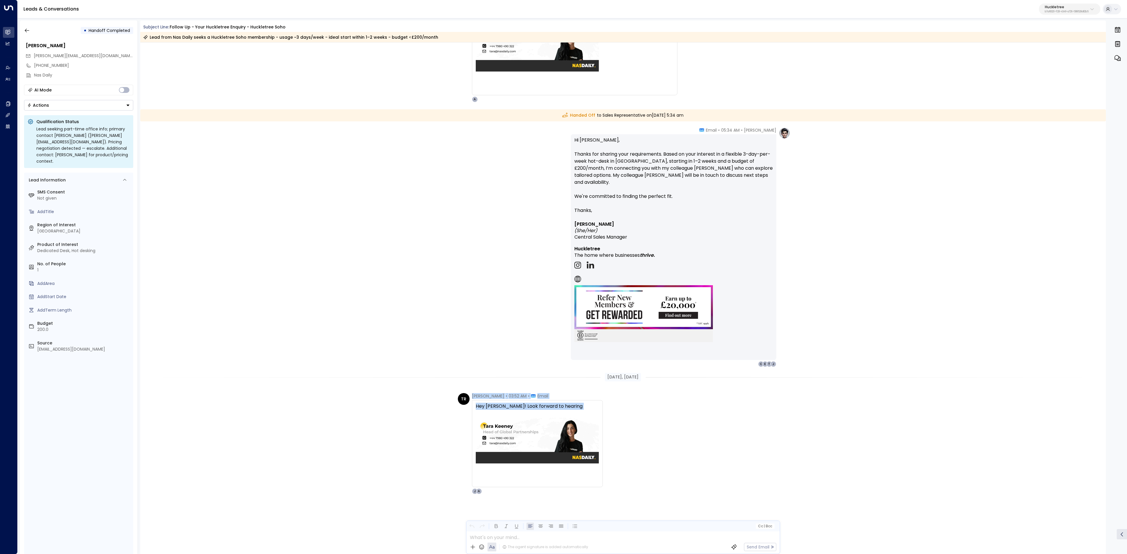
drag, startPoint x: 469, startPoint y: 394, endPoint x: 561, endPoint y: 411, distance: 93.6
click at [561, 411] on div "TR Tara Rose Keeney • 03:52 AM • Email Hey Jack! Look forward to hearing A J" at bounding box center [530, 443] width 145 height 101
copy div "Tara Rose Keeney • 03:52 AM • Email Hey Jack! Look forward to hearing"
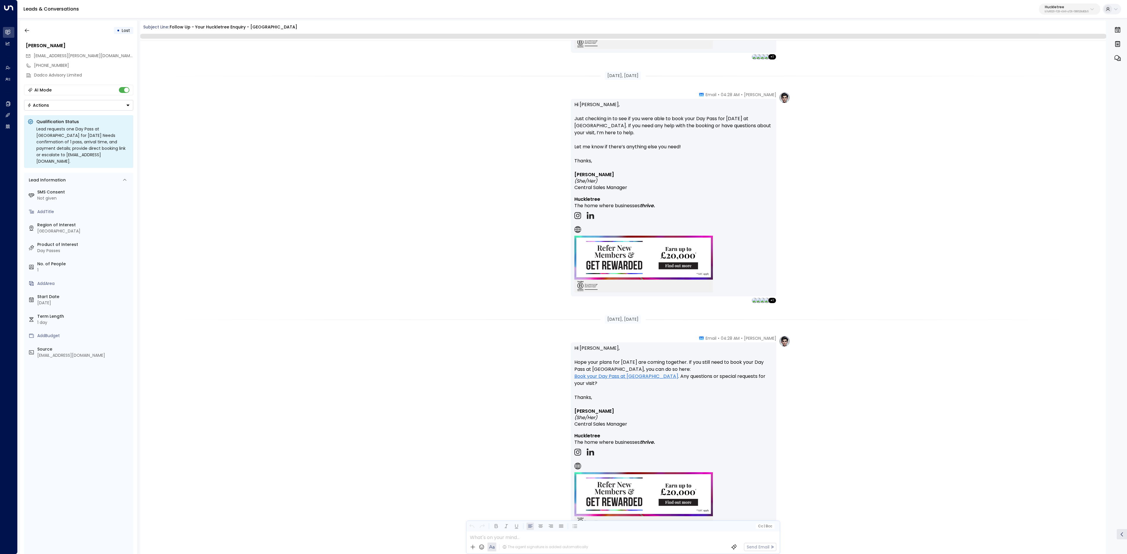
scroll to position [854, 0]
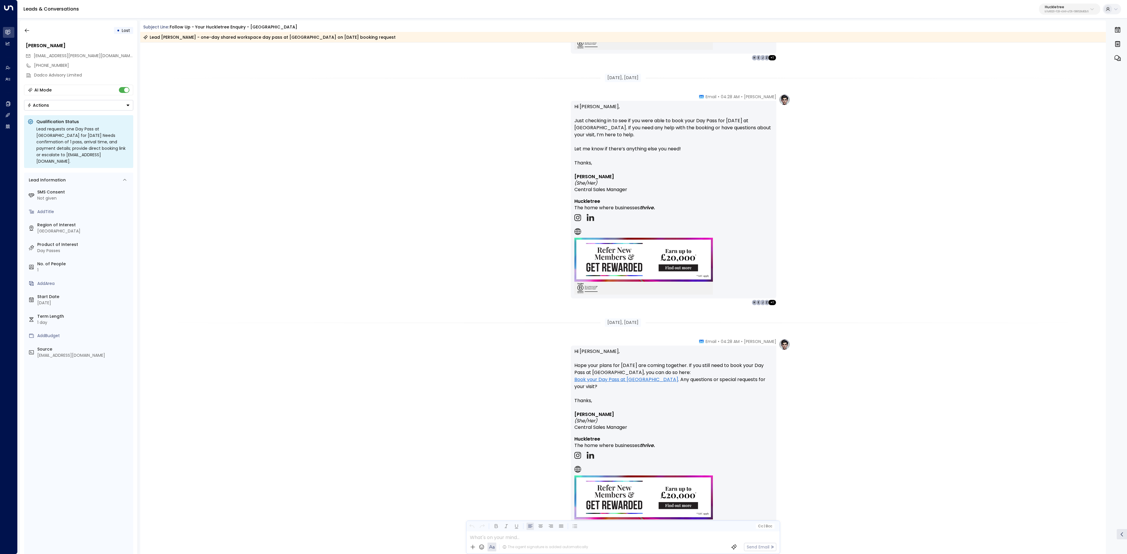
click at [229, 115] on div "[PERSON_NAME] • 04:28 AM • Email Hi [PERSON_NAME], Just checking in to see if y…" at bounding box center [623, 200] width 966 height 212
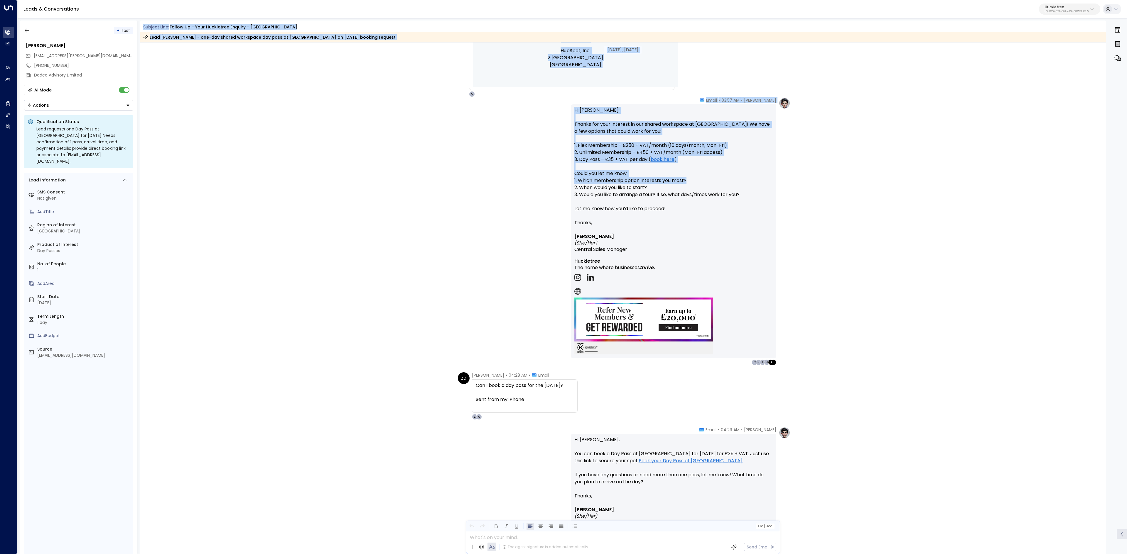
scroll to position [223, 0]
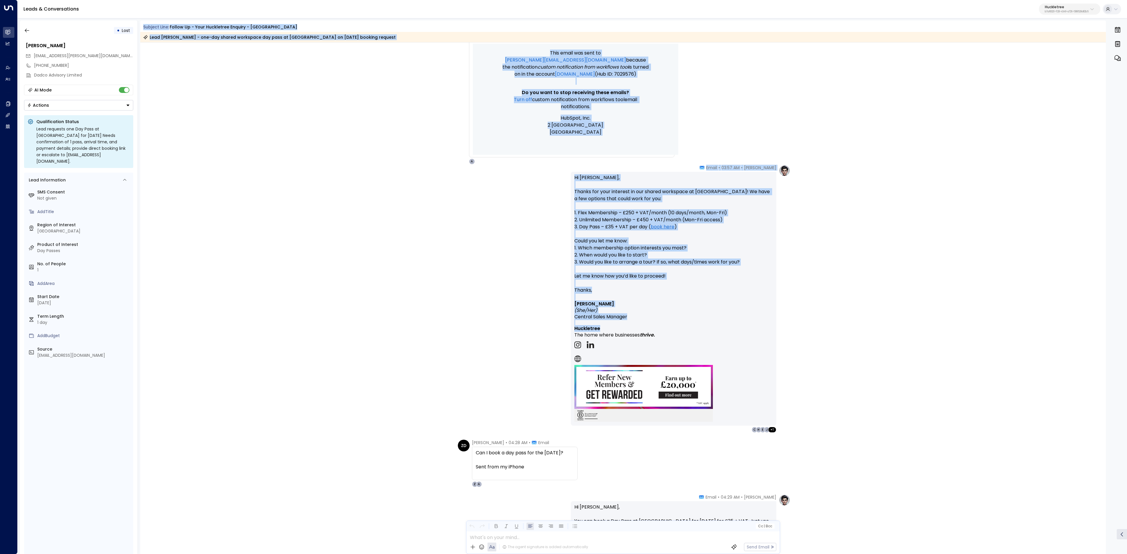
drag, startPoint x: 180, startPoint y: 33, endPoint x: 733, endPoint y: 331, distance: 628.7
click at [733, 331] on div "Subject Line: Follow up - Your Huckletree Enquiry - [GEOGRAPHIC_DATA] Lead [PER…" at bounding box center [623, 288] width 966 height 534
copy div "Loremip Dolo: Sitame co - Adip Elitseddoe Tempori - Utlaboreet Doloremagn Aliq …"
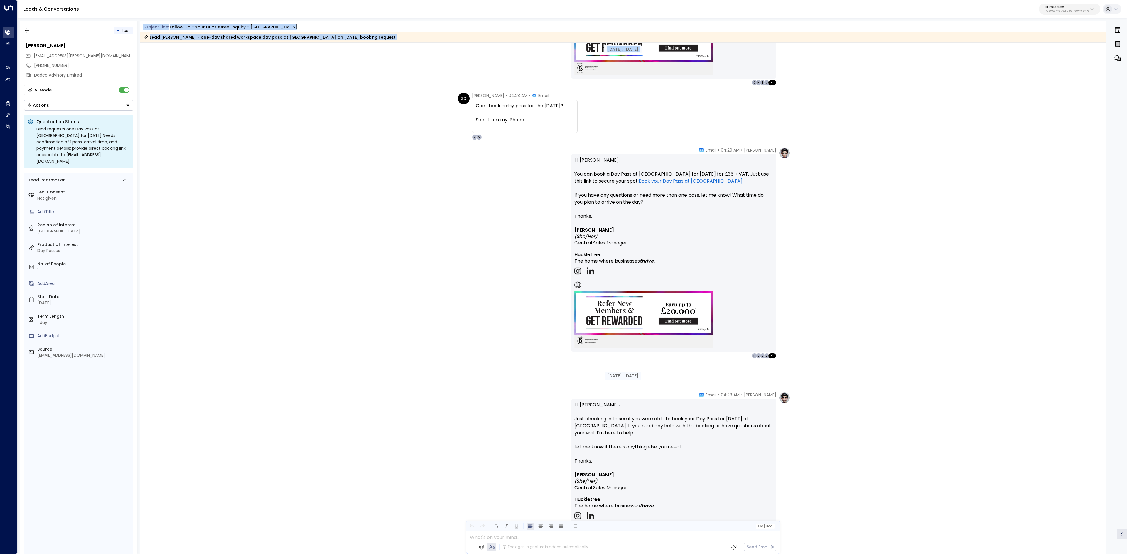
scroll to position [575, 0]
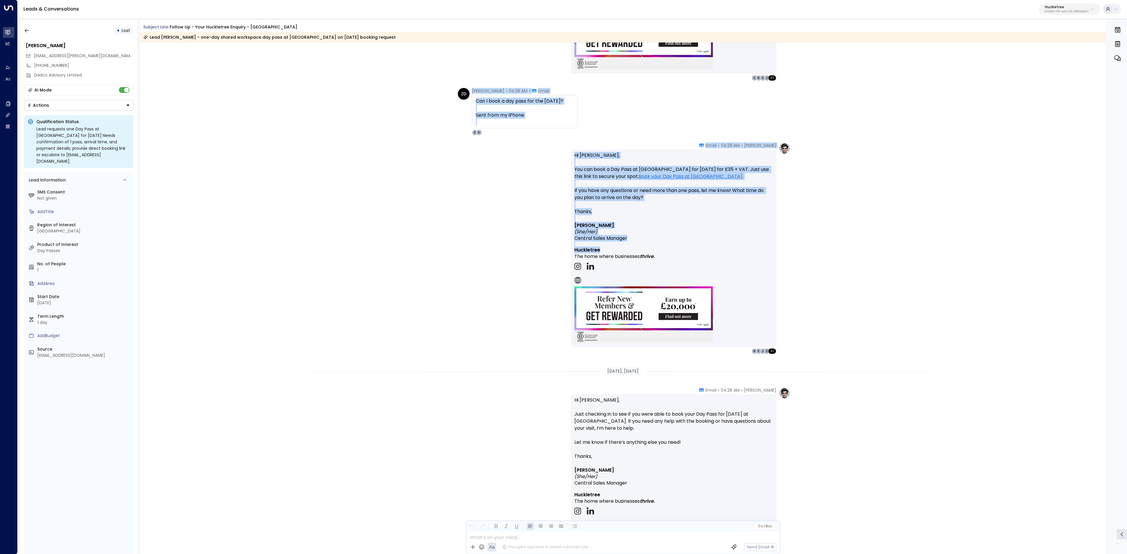
drag, startPoint x: 471, startPoint y: 326, endPoint x: 784, endPoint y: 249, distance: 322.2
click at [784, 249] on div "[DATE], [DATE] Trigger Email • • 03:55 AM • Email Form Submission Notification …" at bounding box center [623, 179] width 966 height 1423
copy div "[PERSON_NAME] • 04:28 AM • Email Can I book a day pass for the [DATE]? Sent fro…"
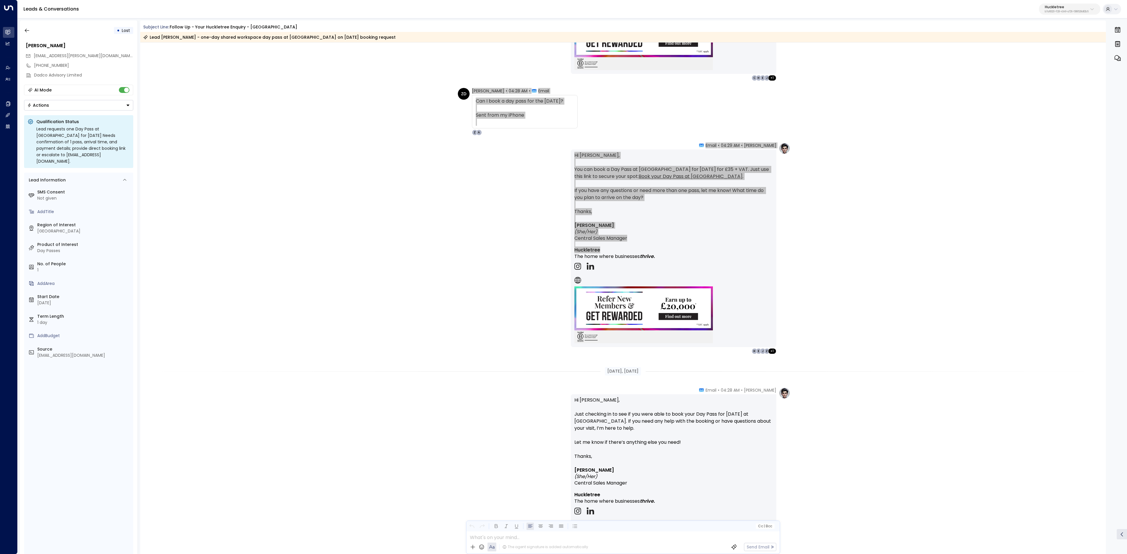
scroll to position [634, 0]
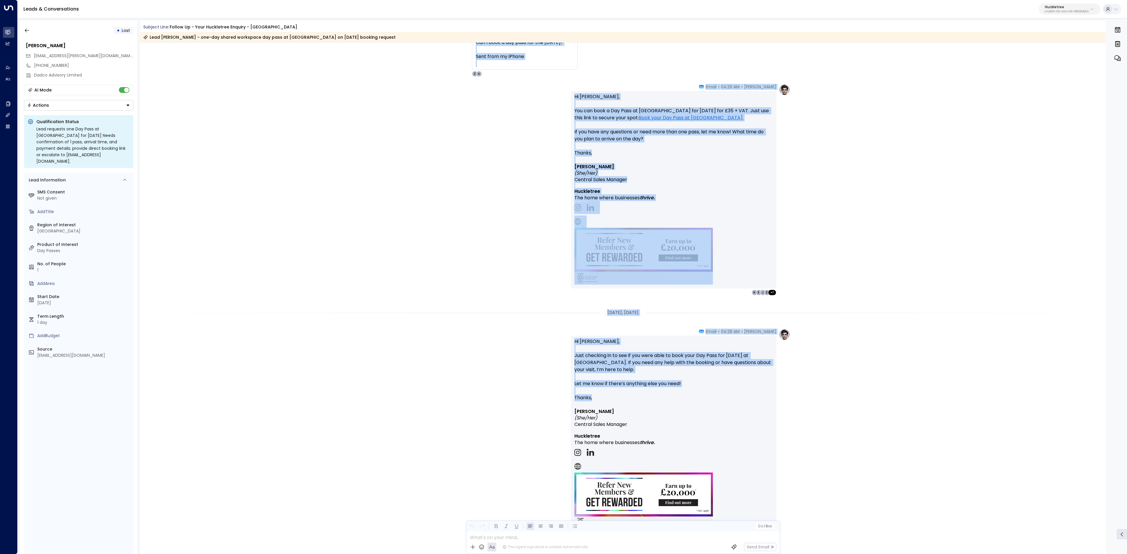
drag, startPoint x: 616, startPoint y: 328, endPoint x: 763, endPoint y: 397, distance: 162.7
click at [763, 397] on div "[DATE], [DATE] [PERSON_NAME] • 03:57 AM • Email Hi [PERSON_NAME], Thanks for yo…" at bounding box center [623, 120] width 966 height 1423
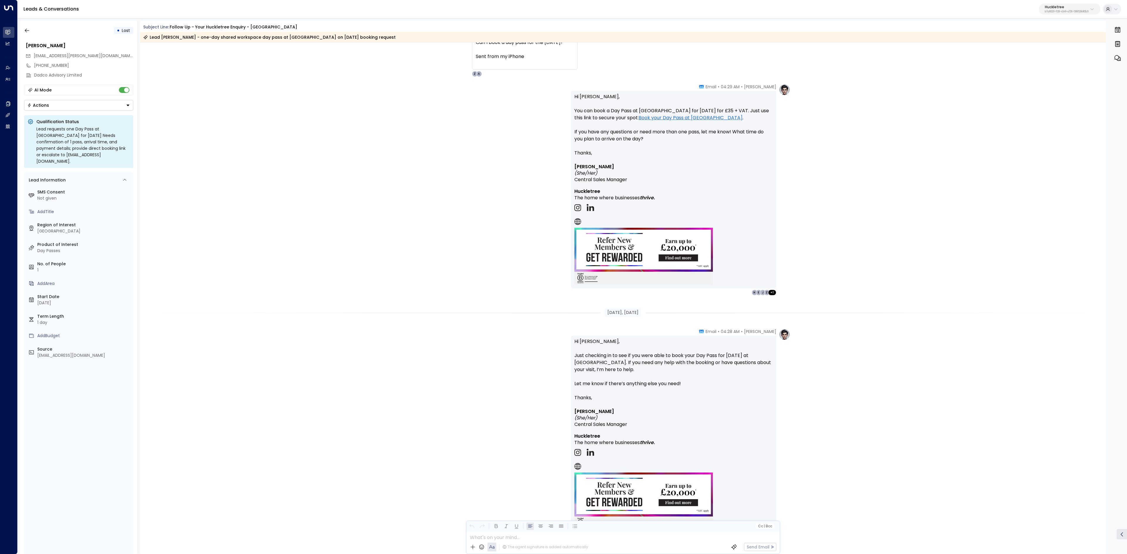
click at [763, 396] on p "Thanks," at bounding box center [673, 398] width 198 height 7
drag, startPoint x: 731, startPoint y: 329, endPoint x: 779, endPoint y: 371, distance: 63.6
click at [779, 371] on div "[DATE], [DATE] [PERSON_NAME] • 03:57 AM • Email Hi [PERSON_NAME], Thanks for yo…" at bounding box center [623, 120] width 966 height 1423
click at [779, 375] on div "[PERSON_NAME] • 04:28 AM • Email Hi [PERSON_NAME], Just checking in to see if y…" at bounding box center [680, 435] width 219 height 212
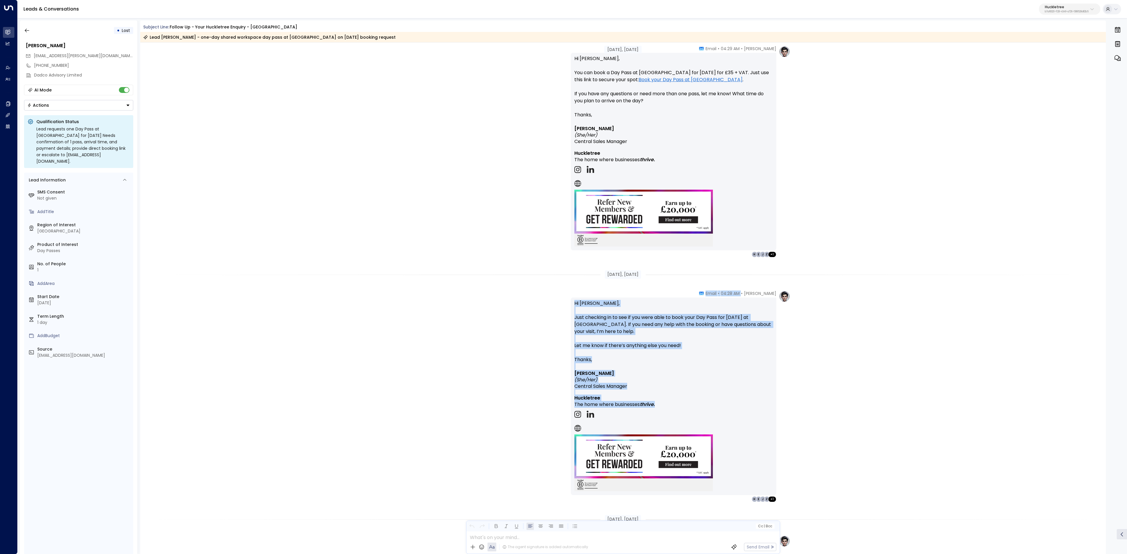
scroll to position [692, 0]
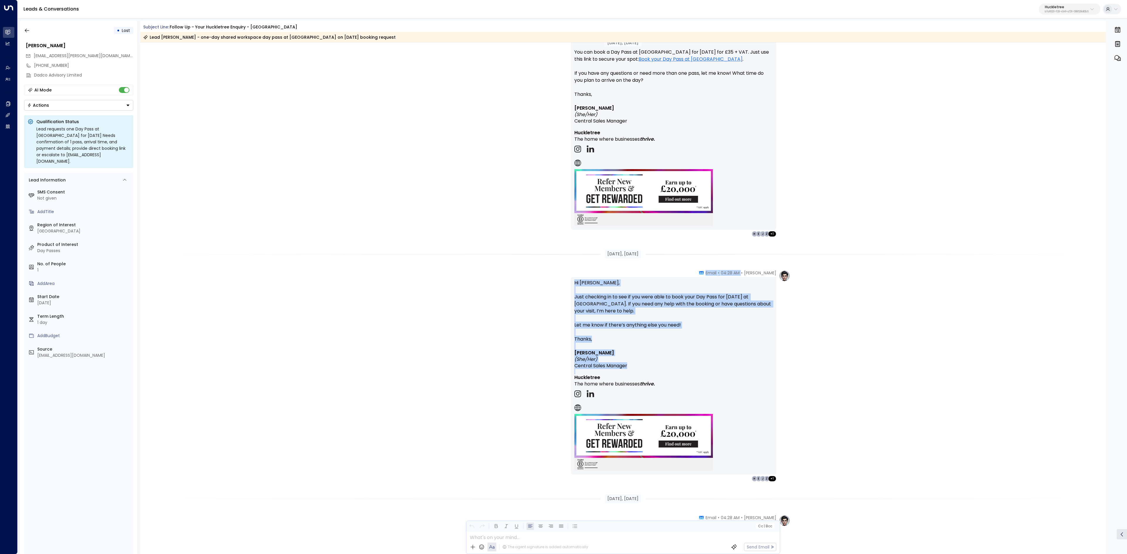
drag, startPoint x: 743, startPoint y: 334, endPoint x: 758, endPoint y: 374, distance: 42.3
click at [758, 374] on div "[PERSON_NAME] • 04:28 AM • Email Hi [PERSON_NAME], Just checking in to see if y…" at bounding box center [673, 376] width 205 height 212
copy div "04:28 AM • Email Hi [PERSON_NAME], Just checking in to see if you were able to …"
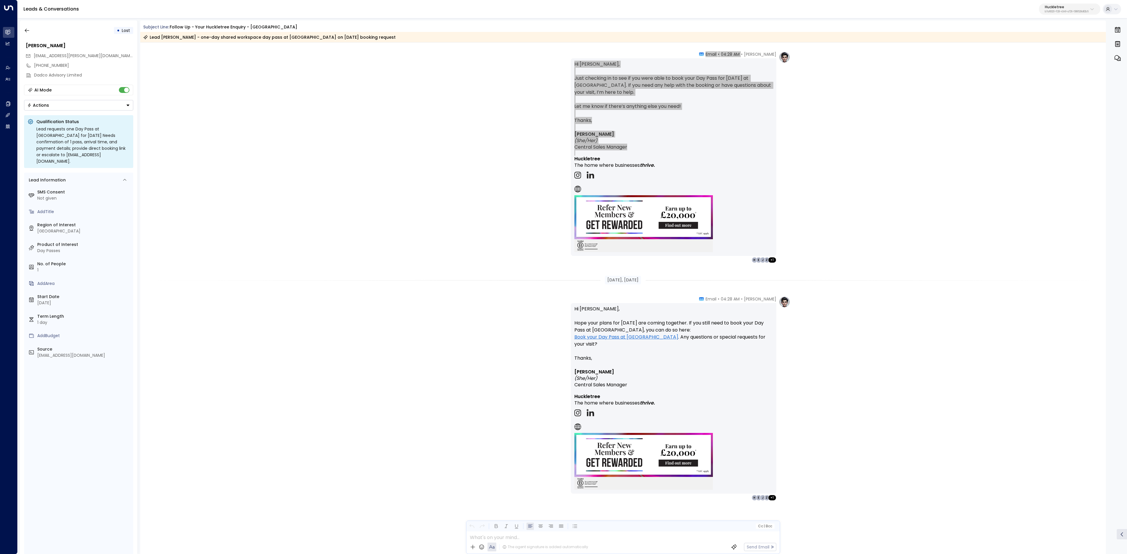
scroll to position [911, 0]
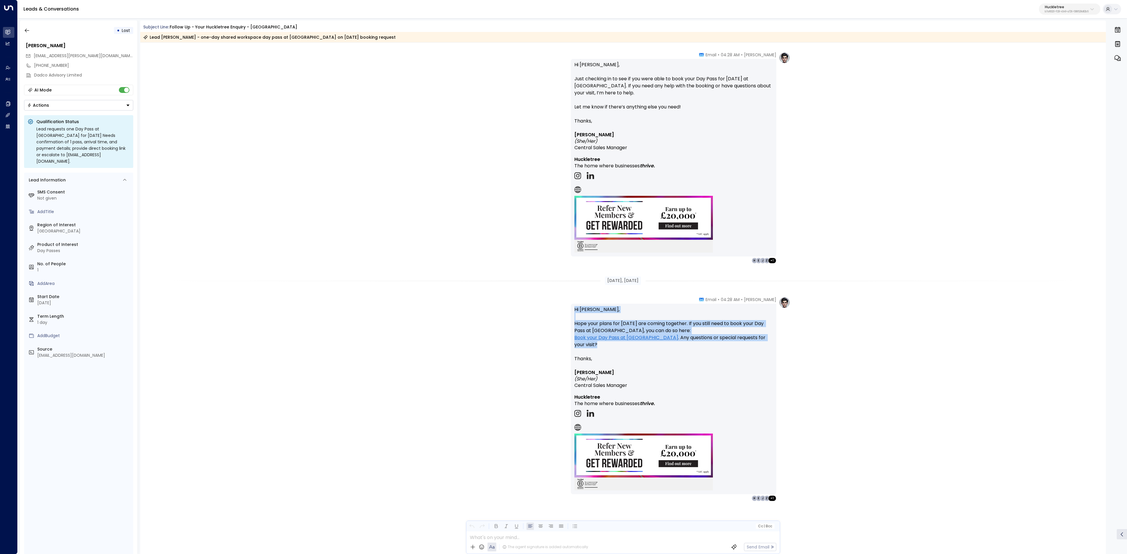
drag, startPoint x: 716, startPoint y: 301, endPoint x: 773, endPoint y: 333, distance: 64.6
click at [784, 337] on div "[PERSON_NAME] • 04:28 AM • Email Hi [PERSON_NAME], Hope your plans for [DATE] a…" at bounding box center [680, 399] width 219 height 205
click at [771, 332] on p "Hi [PERSON_NAME], Hope your plans for [DATE] are coming together. If you still …" at bounding box center [673, 330] width 198 height 49
drag, startPoint x: 606, startPoint y: 280, endPoint x: 750, endPoint y: 381, distance: 176.1
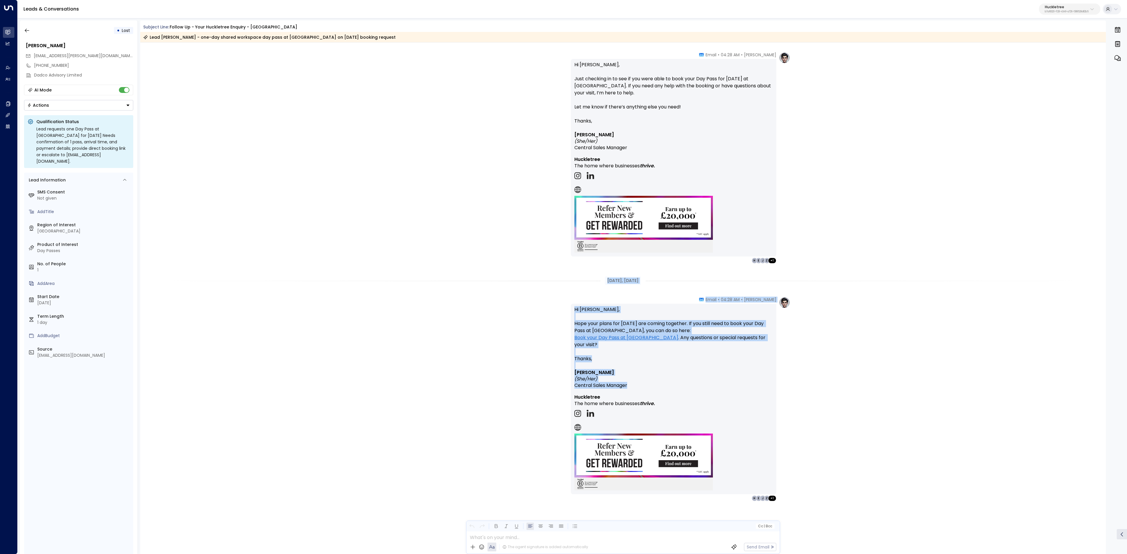
copy div "[DATE], [DATE] [PERSON_NAME] • 04:28 AM • Email Hi [PERSON_NAME], Hope your pla…"
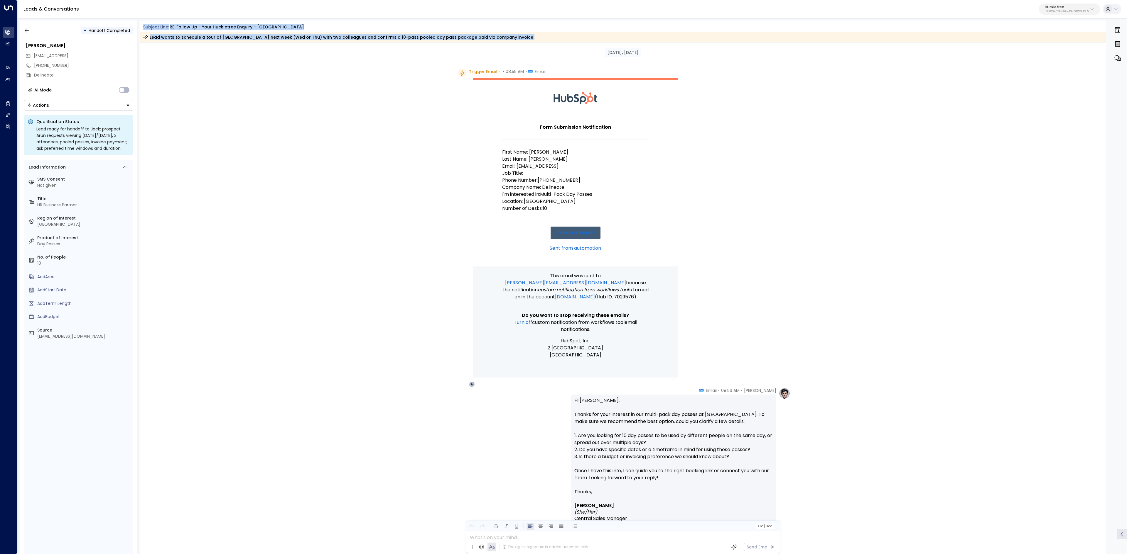
drag, startPoint x: 138, startPoint y: 26, endPoint x: 526, endPoint y: 48, distance: 387.8
click at [526, 48] on div "• Handoff Completed [PERSON_NAME] [PERSON_NAME][EMAIL_ADDRESS][PERSON_NAME] [PH…" at bounding box center [573, 288] width 1107 height 534
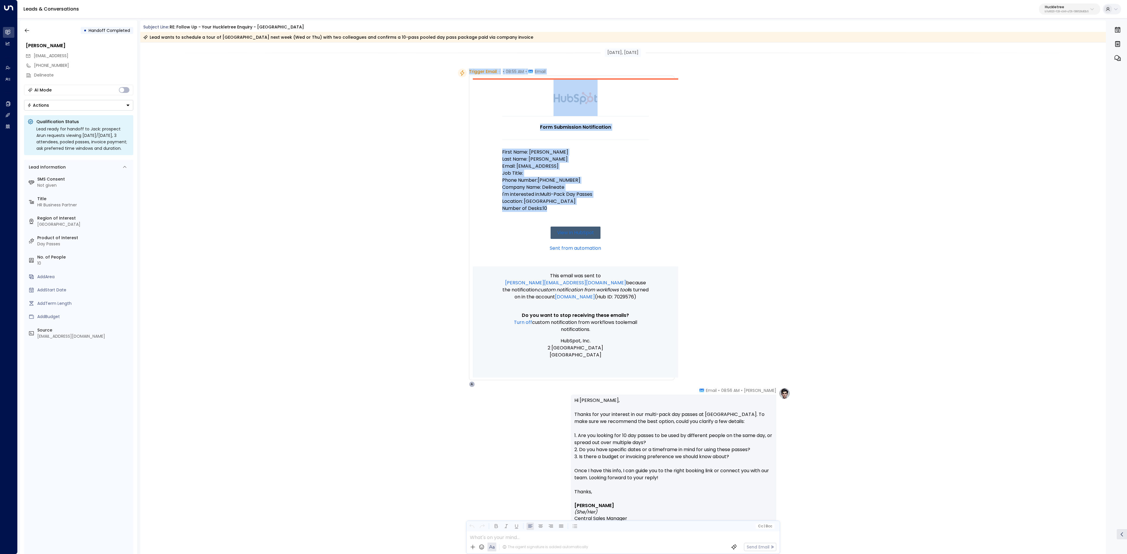
drag, startPoint x: 466, startPoint y: 70, endPoint x: 570, endPoint y: 214, distance: 177.3
click at [570, 214] on div "Trigger Email • • 08:55 AM • Email Form Submission Notification First Name: Aru…" at bounding box center [566, 228] width 217 height 319
copy div "Trigger Email • • 08:55 AM • Email Form Submission Notification First Name: Aru…"
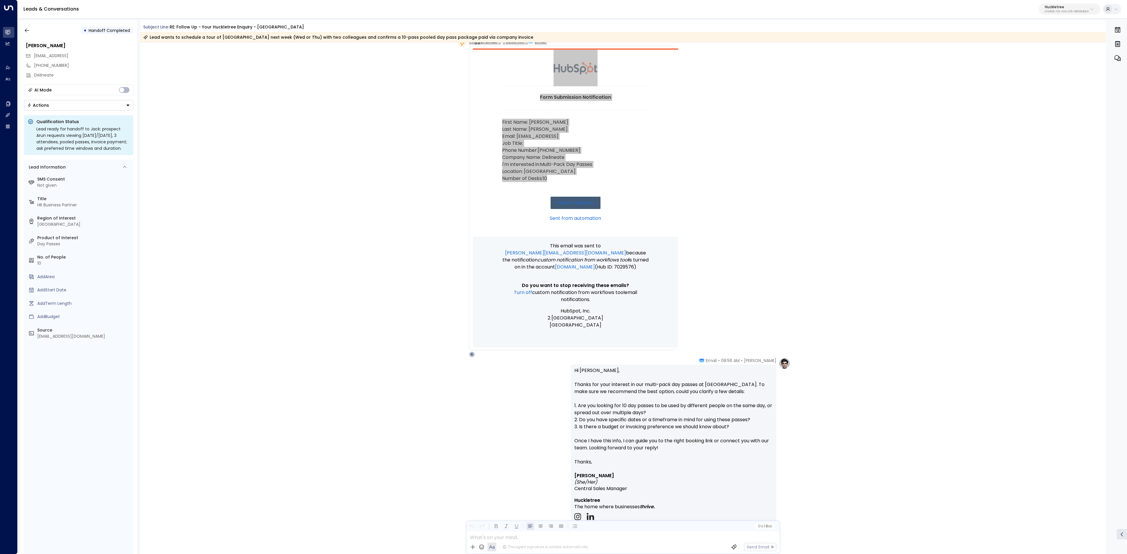
scroll to position [59, 0]
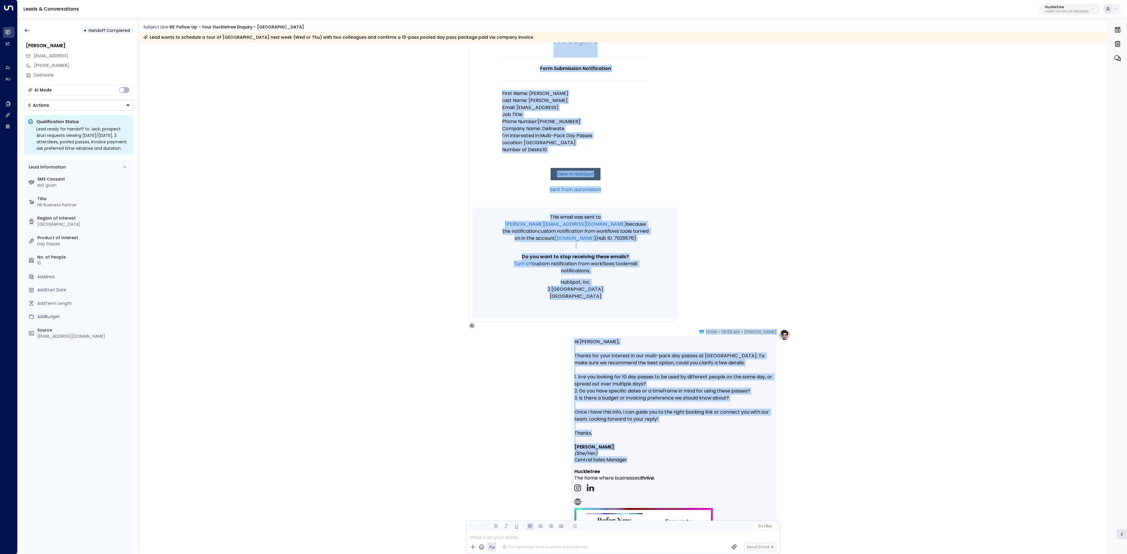
drag, startPoint x: 756, startPoint y: 339, endPoint x: 753, endPoint y: 462, distance: 122.7
copy div "Form Submission Notification First Name: Arun Last Name: Bhatia Email: arun.bha…"
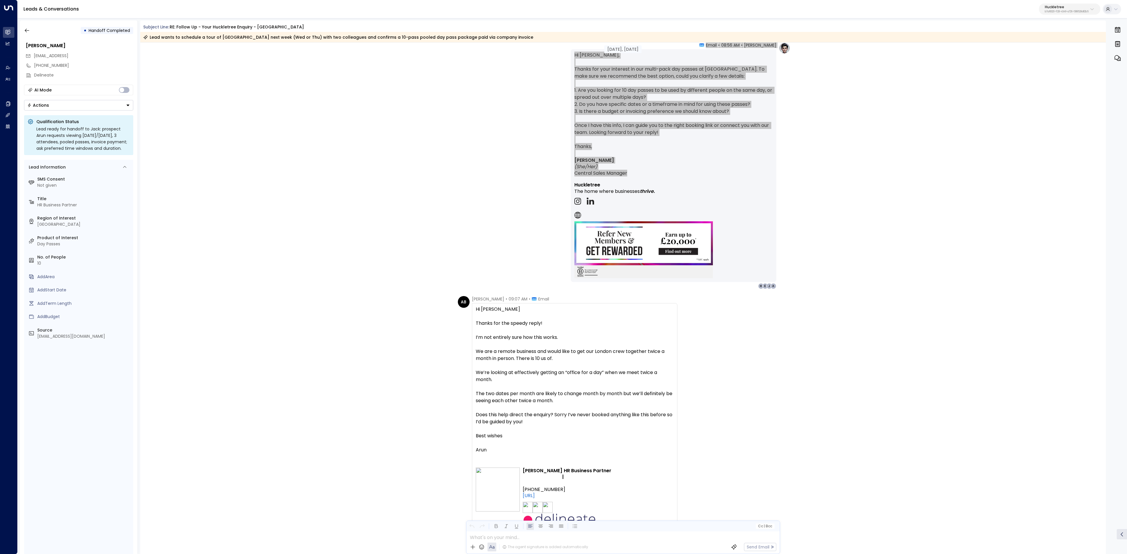
scroll to position [352, 0]
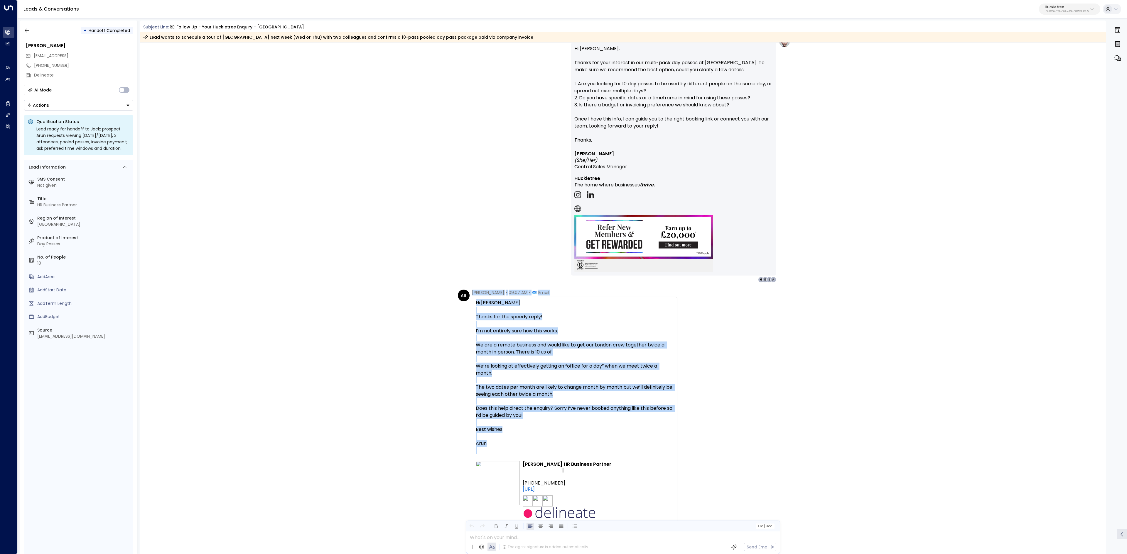
drag, startPoint x: 470, startPoint y: 293, endPoint x: 671, endPoint y: 455, distance: 257.5
click at [671, 455] on div "AB Arun Bhatia • 09:07 AM • Email Hi Alice Thanks for the speedy reply! I’m not…" at bounding box center [567, 439] width 219 height 299
copy div "Arun Bhatia • 09:07 AM • Email Hi Alice Thanks for the speedy reply! I’m not en…"
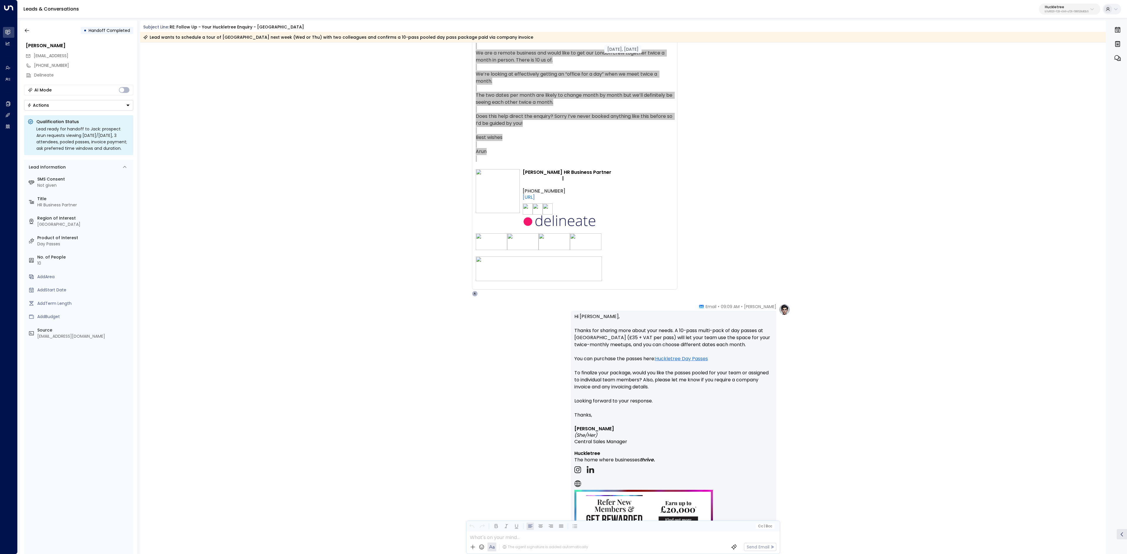
scroll to position [645, 0]
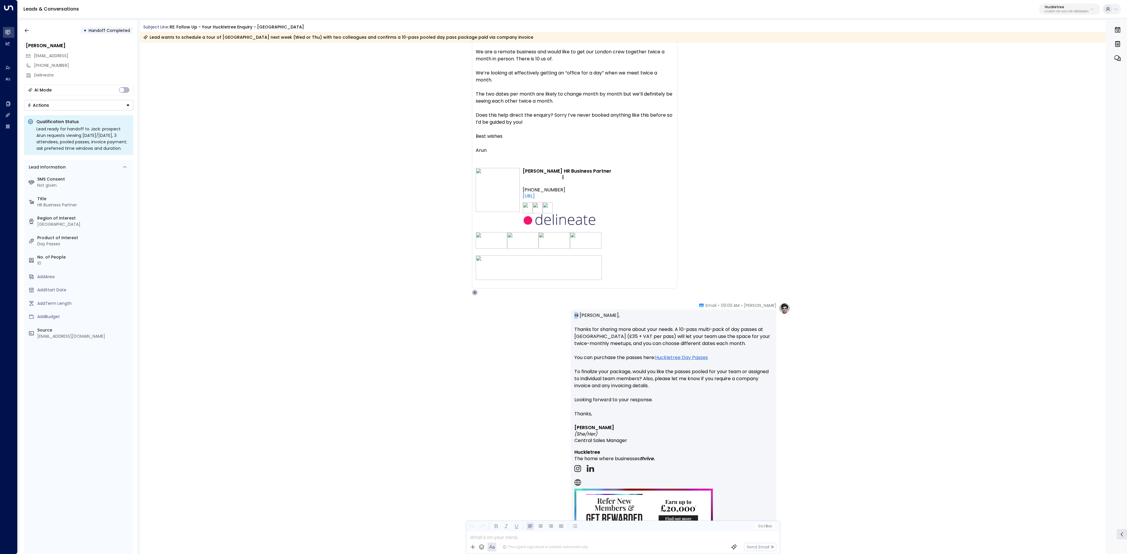
drag, startPoint x: 570, startPoint y: 316, endPoint x: 583, endPoint y: 316, distance: 12.9
click at [579, 316] on div "Hi Arun, Thanks for sharing more about your needs. A 10-pass multi-pack of day …" at bounding box center [673, 430] width 205 height 240
click at [678, 312] on p "Hi Arun, Thanks for sharing more about your needs. A 10-pass multi-pack of day …" at bounding box center [673, 361] width 198 height 99
drag, startPoint x: 719, startPoint y: 307, endPoint x: 773, endPoint y: 344, distance: 65.9
click at [773, 344] on div "Alice • 09:09 AM • Email Hi Arun, Thanks for sharing more about your needs. A 1…" at bounding box center [673, 430] width 205 height 254
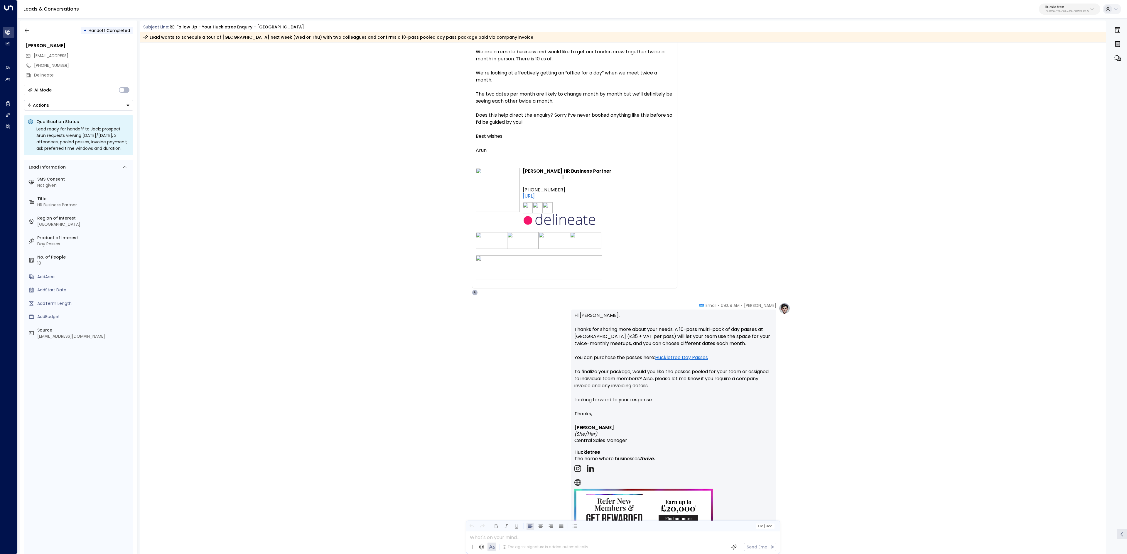
click at [739, 335] on p "Hi Arun, Thanks for sharing more about your needs. A 10-pass multi-pack of day …" at bounding box center [673, 361] width 198 height 99
drag, startPoint x: 574, startPoint y: 314, endPoint x: 646, endPoint y: 316, distance: 71.6
click at [641, 316] on p "Hi Arun, Thanks for sharing more about your needs. A 10-pass multi-pack of day …" at bounding box center [673, 361] width 198 height 99
click at [718, 297] on div "Aug 28, 6 days ago Alice • 08:56 AM • Email Hi Arun, Thanks for your interest i…" at bounding box center [623, 307] width 966 height 1820
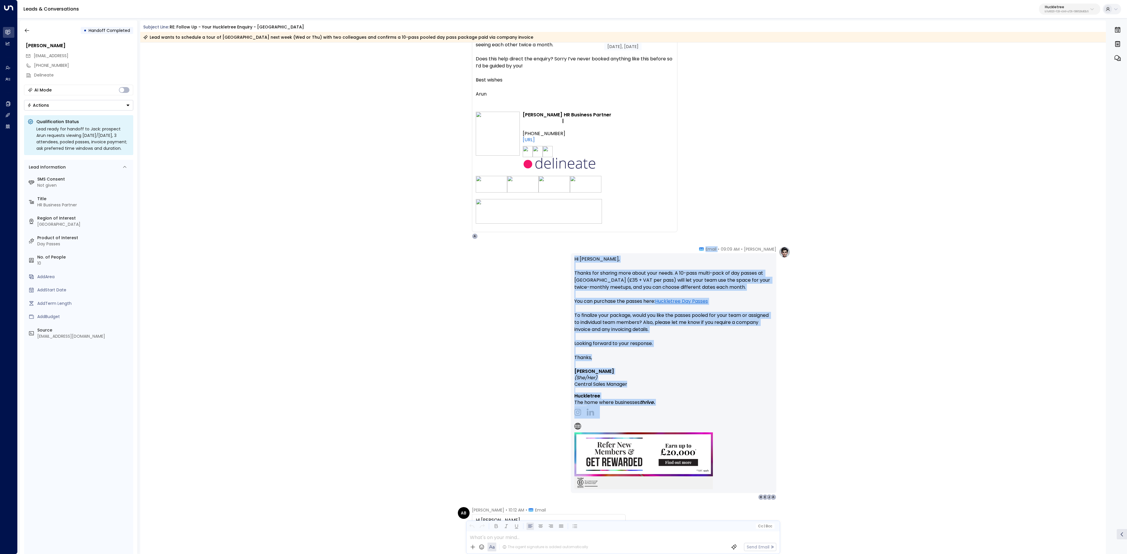
scroll to position [704, 0]
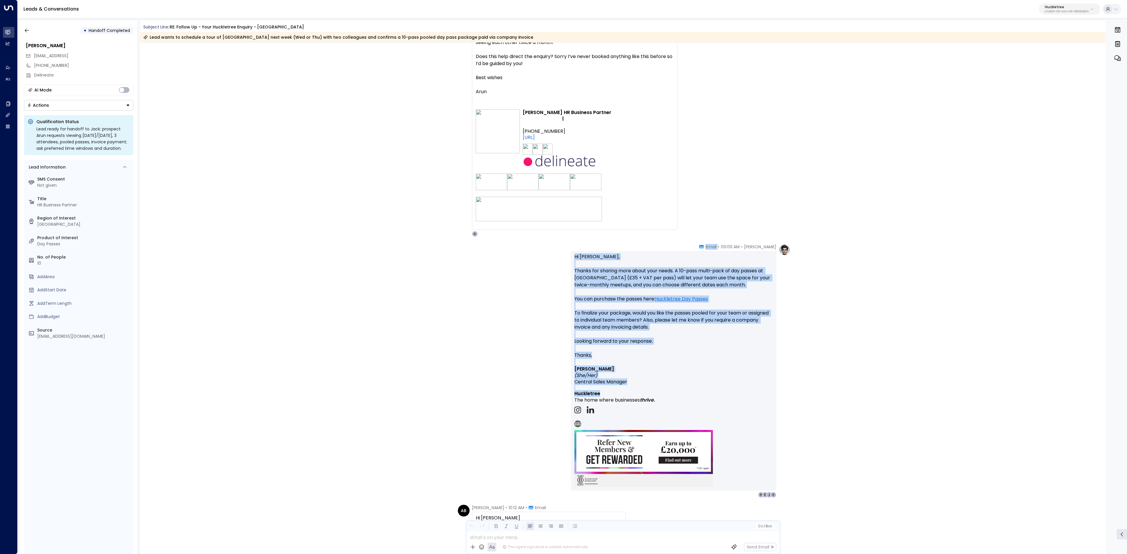
drag, startPoint x: 723, startPoint y: 304, endPoint x: 753, endPoint y: 393, distance: 94.1
click at [753, 393] on div "Alice • 09:09 AM • Email Hi Arun, Thanks for sharing more about your needs. A 1…" at bounding box center [673, 371] width 205 height 254
copy div "Email Hi Arun, Thanks for sharing more about your needs. A 10-pass multi-pack o…"
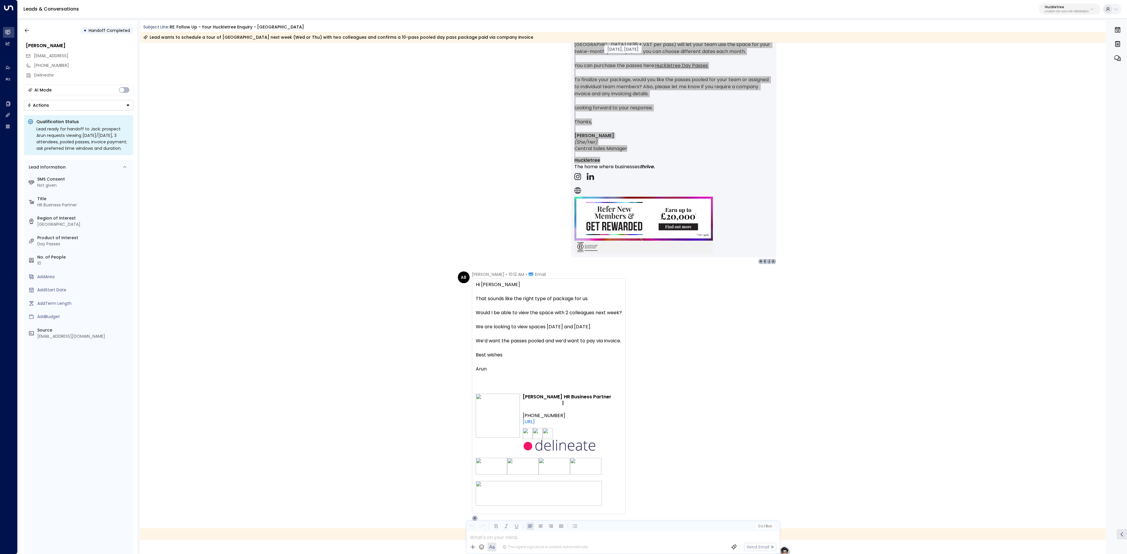
scroll to position [939, 0]
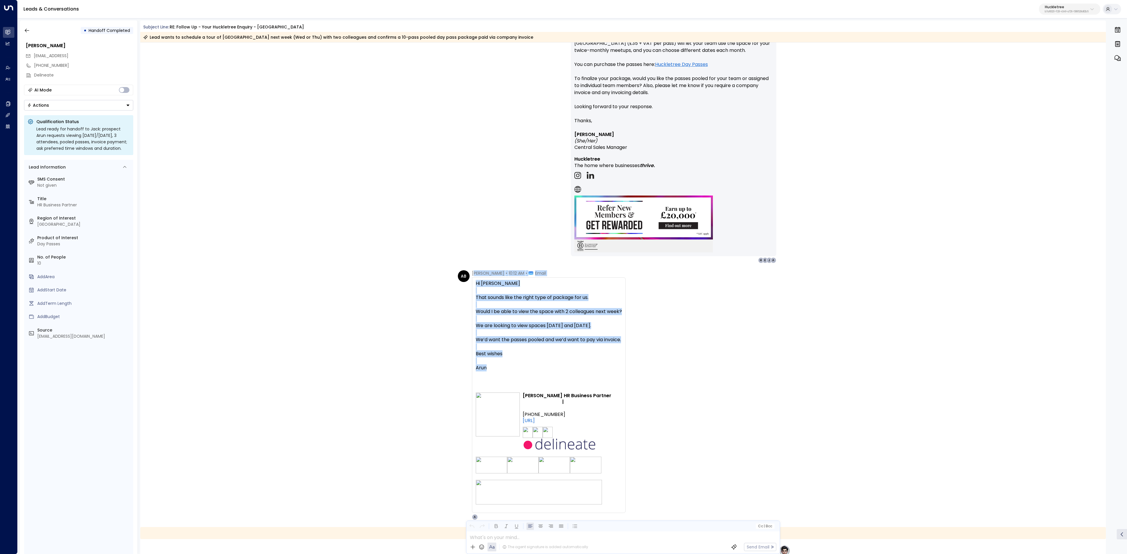
drag, startPoint x: 472, startPoint y: 274, endPoint x: 641, endPoint y: 378, distance: 198.4
click at [625, 378] on div "Arun Bhatia • 10:12 AM • Email Hi Alice That sounds like the right type of pack…" at bounding box center [549, 395] width 154 height 250
copy div "run Bhatia • 10:12 AM • Email Hi Alice That sounds like the right type of packa…"
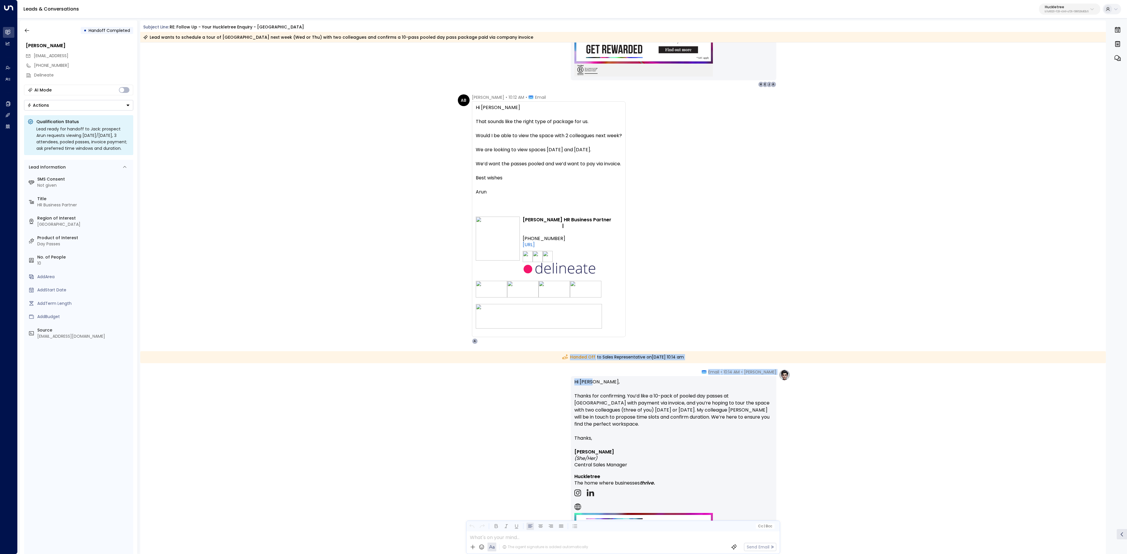
scroll to position [1174, 0]
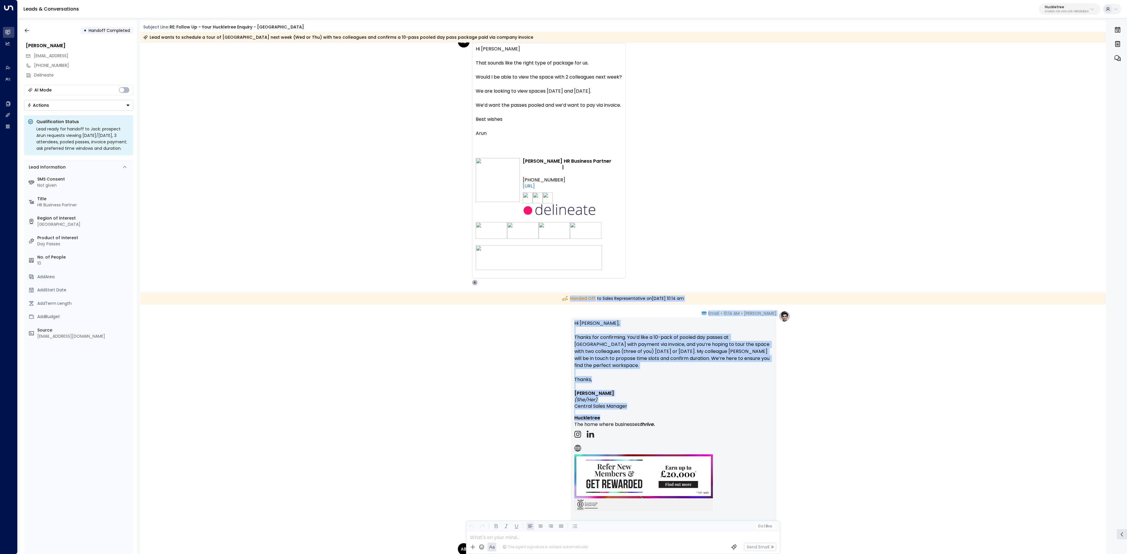
drag, startPoint x: 549, startPoint y: 359, endPoint x: 690, endPoint y: 421, distance: 154.5
copy div "Handed Off to Sales Representative on Thursday, Aug 28 2025 at 10:14 am Alice •…"
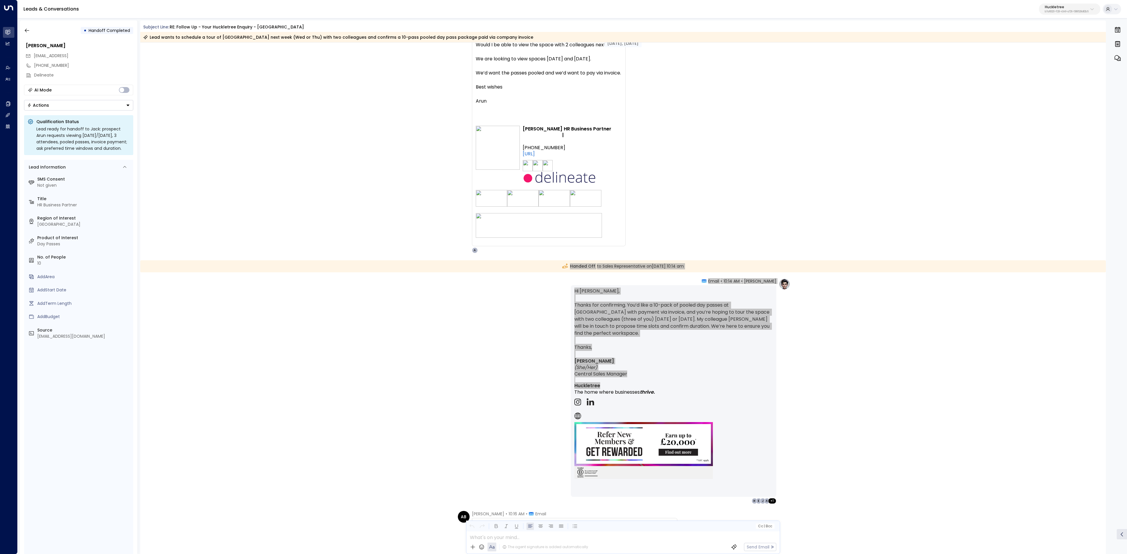
scroll to position [1452, 0]
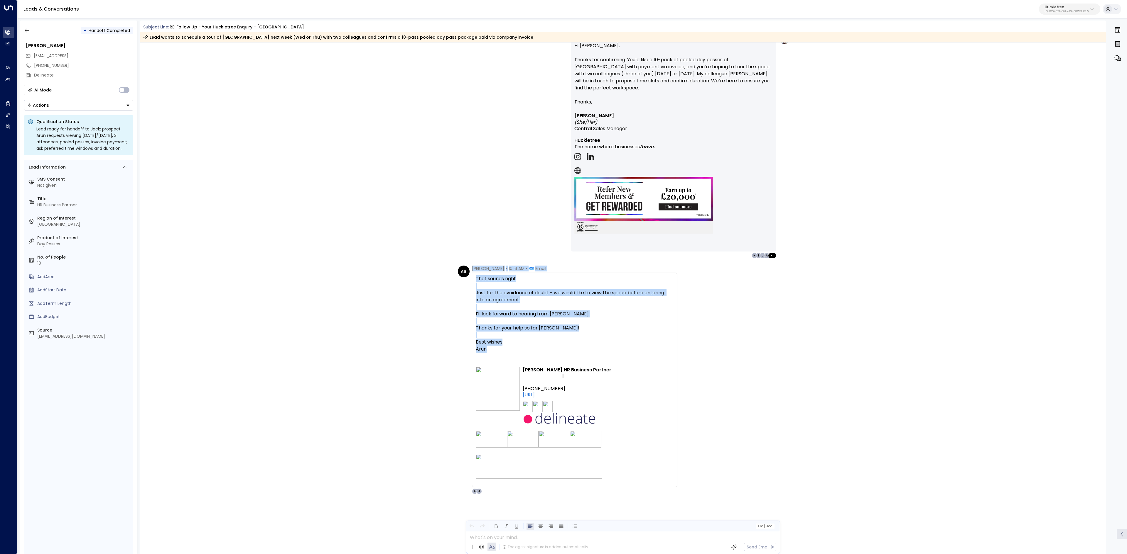
drag, startPoint x: 468, startPoint y: 267, endPoint x: 580, endPoint y: 353, distance: 140.6
click at [580, 353] on div "AB Arun Bhatia • 10:16 AM • Email That sounds right Just for the avoidance of d…" at bounding box center [567, 380] width 219 height 229
copy div "Arun Bhatia • 10:16 AM • Email That sounds right Just for the avoidance of doub…"
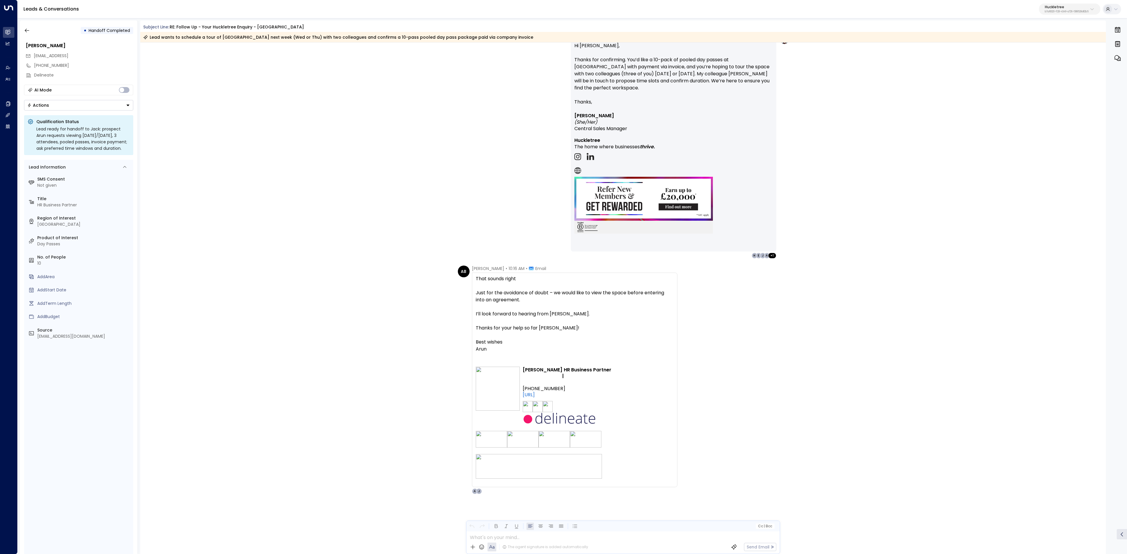
drag, startPoint x: 800, startPoint y: 384, endPoint x: 804, endPoint y: 384, distance: 3.5
click at [802, 384] on div "AB Arun Bhatia • 10:16 AM • Email That sounds right Just for the avoidance of d…" at bounding box center [623, 410] width 966 height 288
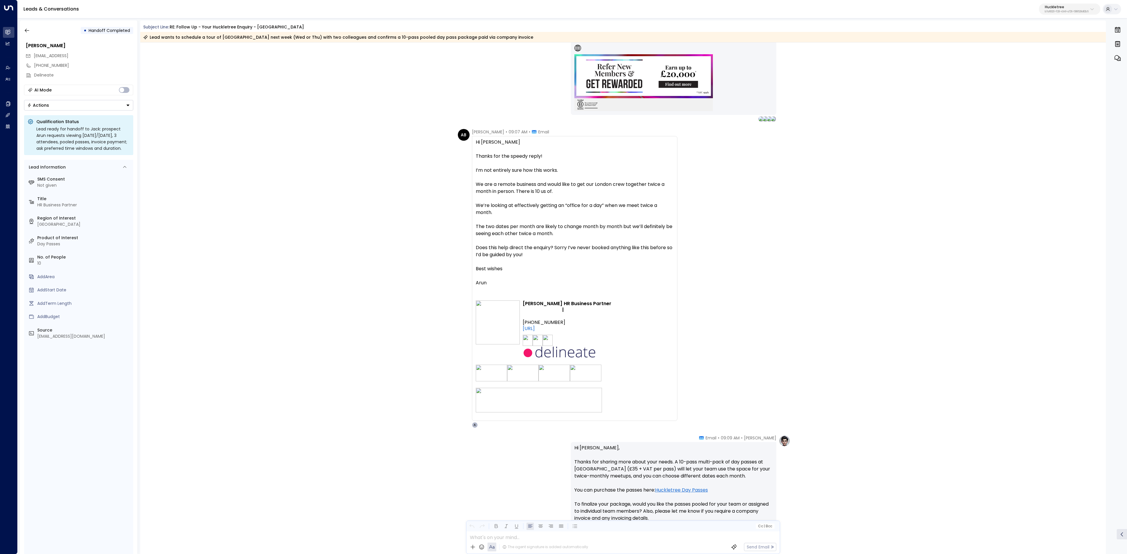
scroll to position [513, 0]
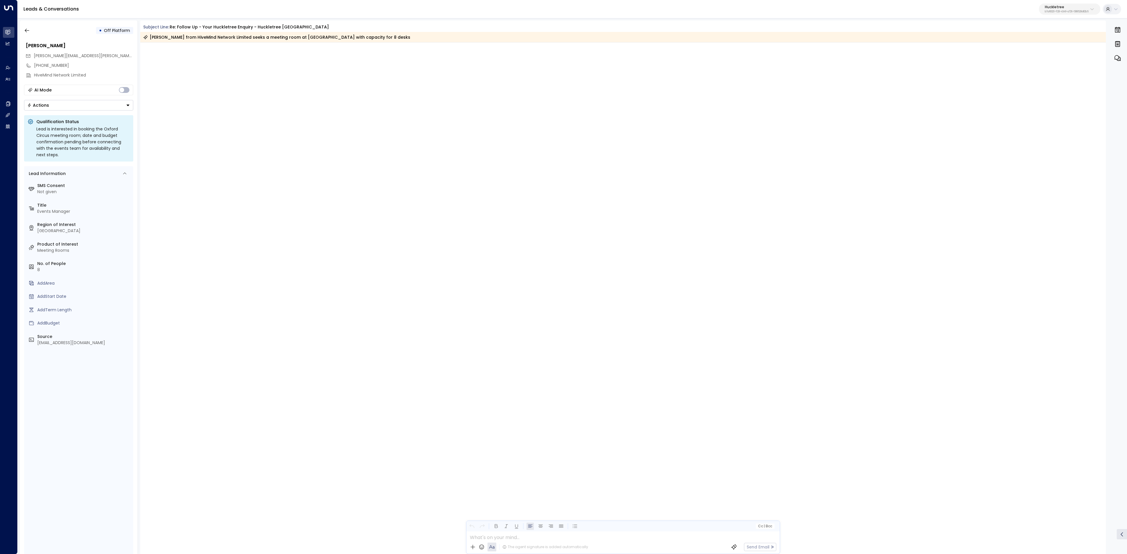
scroll to position [1422, 0]
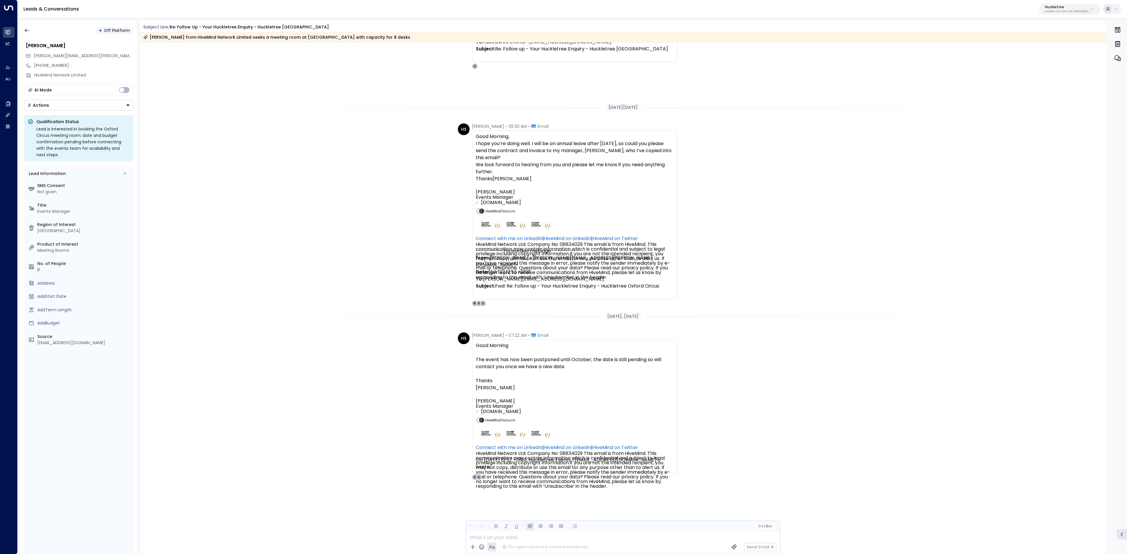
drag, startPoint x: 1093, startPoint y: 262, endPoint x: 1051, endPoint y: 275, distance: 43.1
click at [1093, 263] on div "HS [PERSON_NAME] • 05:30 AM • Email Good Morning, I hope you’re doing well. I w…" at bounding box center [623, 215] width 966 height 183
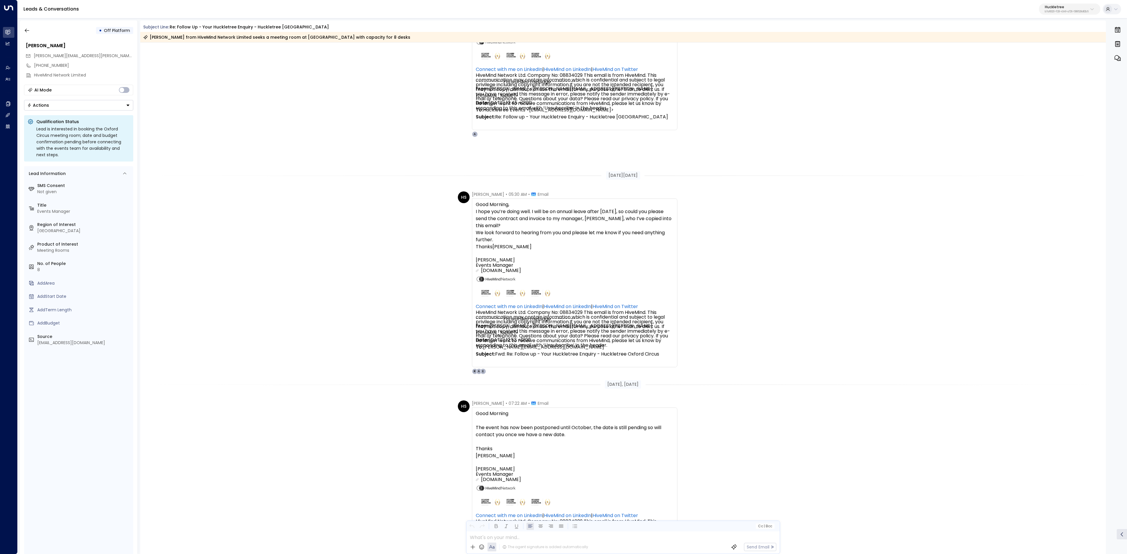
scroll to position [1352, 0]
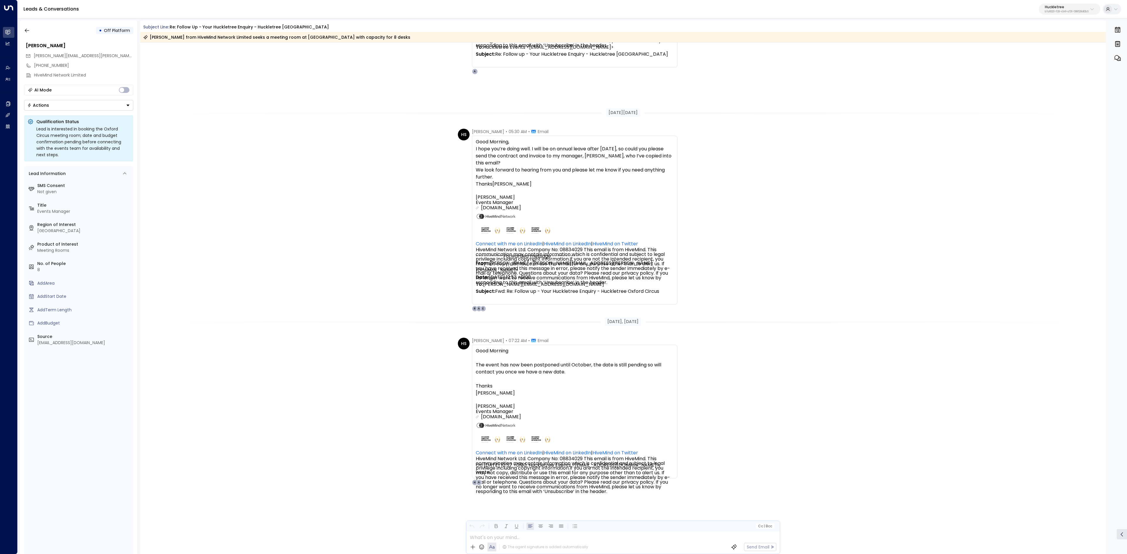
scroll to position [1422, 0]
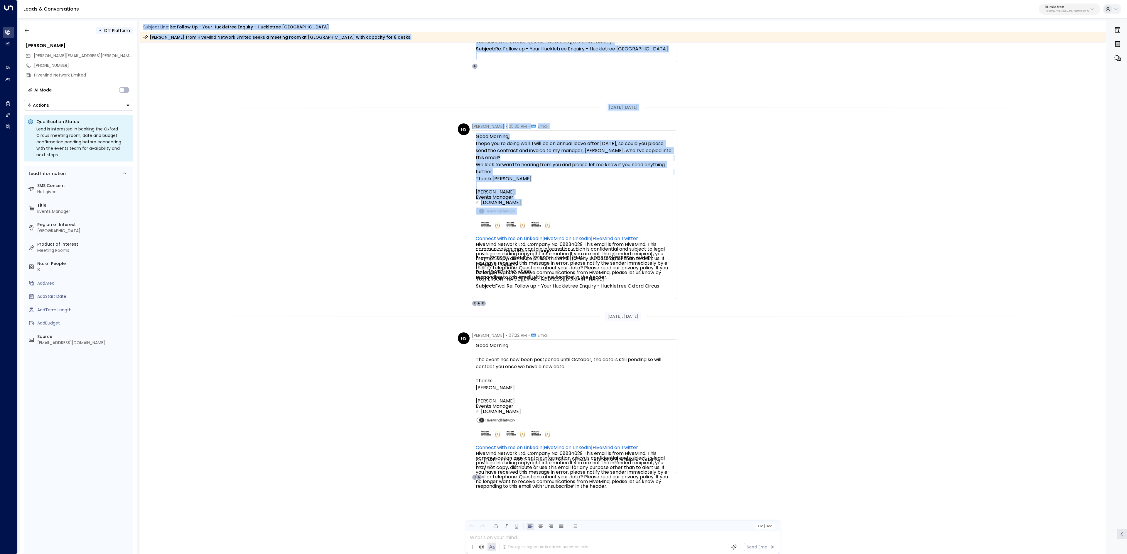
drag, startPoint x: 143, startPoint y: 28, endPoint x: 688, endPoint y: 210, distance: 574.3
click at [688, 210] on div "Subject Line: Re: Follow up - Your Huckletree Enquiry - Huckletree Oxford Circu…" at bounding box center [623, 288] width 966 height 534
copy div "Subject Line: Re: Follow up - Your Huckletree Enquiry - Huckletree Oxford Circu…"
drag, startPoint x: 547, startPoint y: 113, endPoint x: 556, endPoint y: 111, distance: 9.1
click at [547, 112] on div "Aug 21, 13 days ago" at bounding box center [623, 107] width 966 height 20
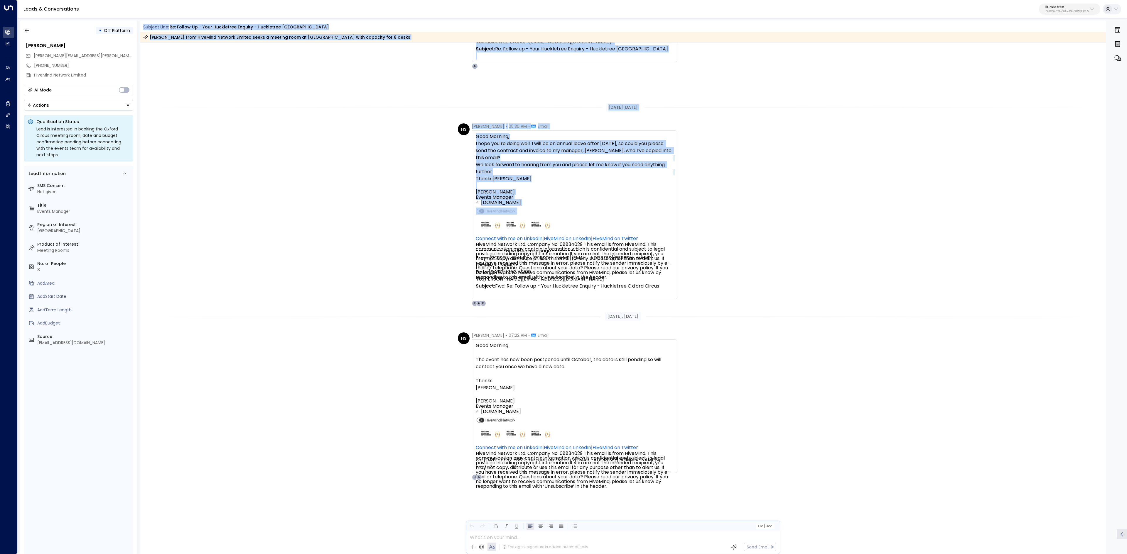
click at [567, 60] on div "---------- Forwarded message ---------- From: Holly Stone <holly.stone@hivemind…" at bounding box center [575, 34] width 198 height 49
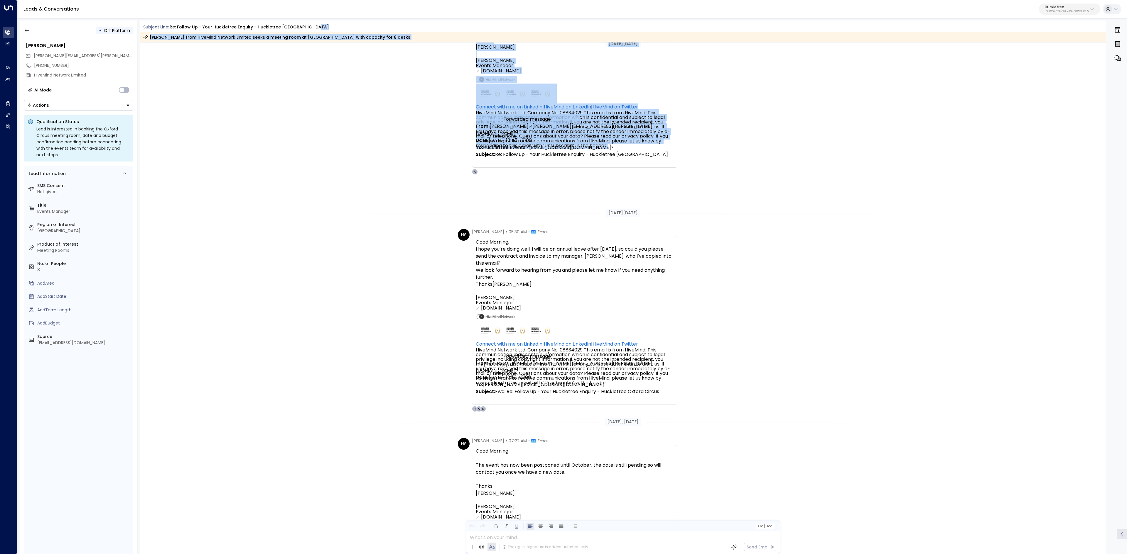
drag, startPoint x: 548, startPoint y: 51, endPoint x: 677, endPoint y: -50, distance: 163.8
click at [677, 0] on html "Overview Leads & Conversations Leads & Conversations Analytics Analytics Agents…" at bounding box center [563, 278] width 1127 height 557
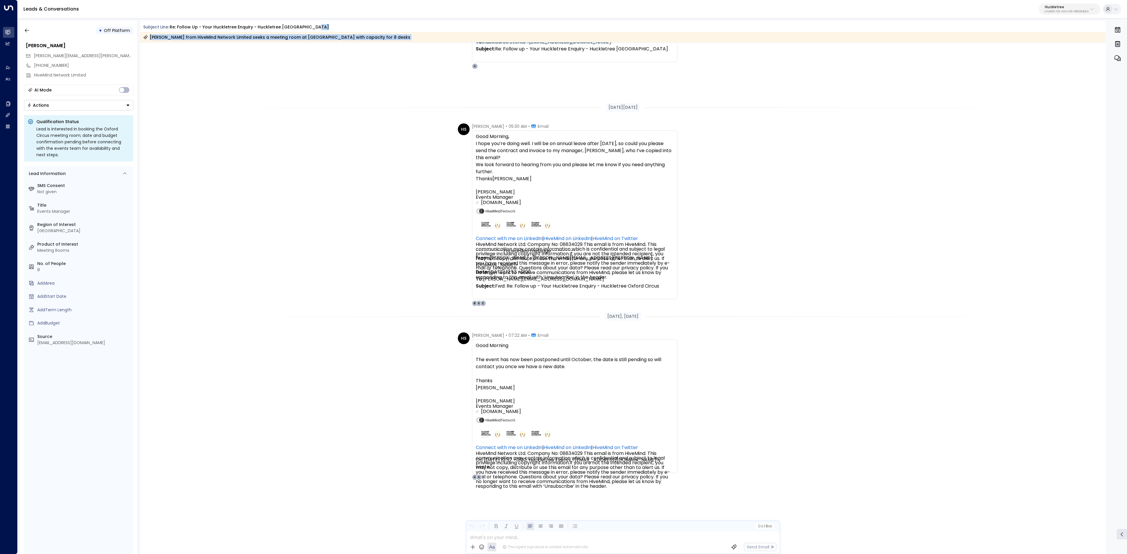
drag, startPoint x: 1076, startPoint y: 337, endPoint x: 682, endPoint y: 59, distance: 482.9
click at [1029, 154] on div "• Off Platform Holly Stone holly.stone@hivemindnetwork.com +447766873837 HiveMi…" at bounding box center [573, 288] width 1107 height 534
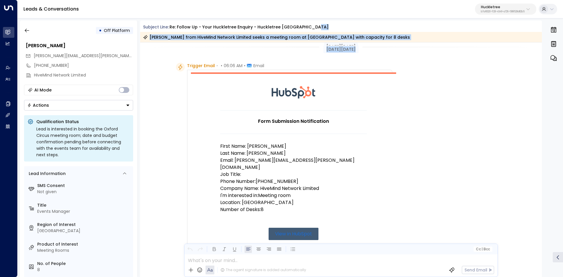
scroll to position [0, 0]
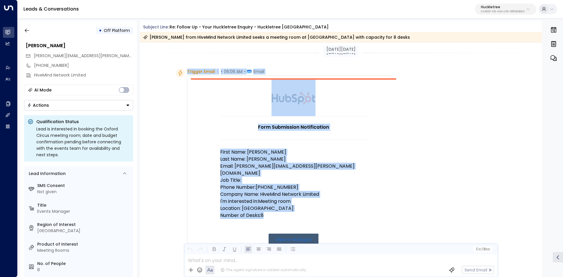
drag, startPoint x: 186, startPoint y: 73, endPoint x: 289, endPoint y: 209, distance: 171.1
click at [289, 209] on div "Trigger Email • • 06:06 AM • Email Form Submission Notification First Name: Hol…" at bounding box center [289, 232] width 205 height 326
copy div "Trigger Email • • 06:06 AM • Email Form Submission Notification First Name: Hol…"
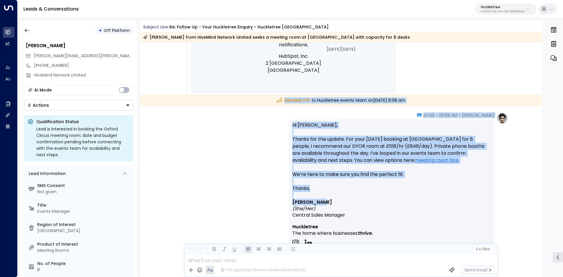
scroll to position [293, 0]
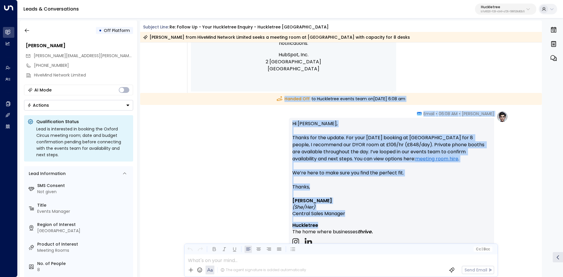
drag, startPoint x: 268, startPoint y: 158, endPoint x: 412, endPoint y: 224, distance: 158.8
copy div "Handed Off to Huckletree events team on Monday, Aug 04 2025 at 6:08 am Alice • …"
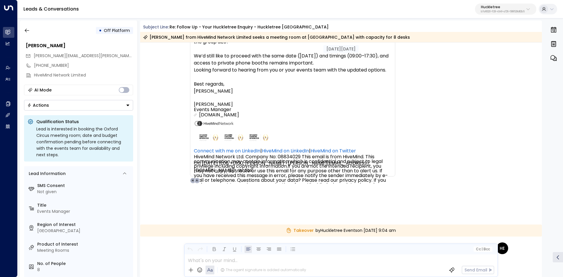
scroll to position [704, 0]
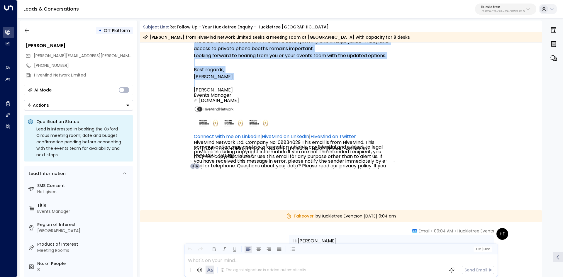
drag, startPoint x: 190, startPoint y: 144, endPoint x: 354, endPoint y: 127, distance: 165.1
click at [354, 127] on div "Holly Stone • 07:02 AM • Email Hi Alice Thanks so much for the recommendation. …" at bounding box center [292, 67] width 205 height 204
copy div "Holly Stone • 07:02 AM • Email Hi Alice Thanks so much for the recommendation. …"
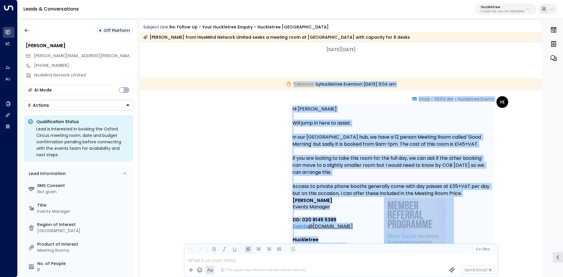
scroll to position [851, 0]
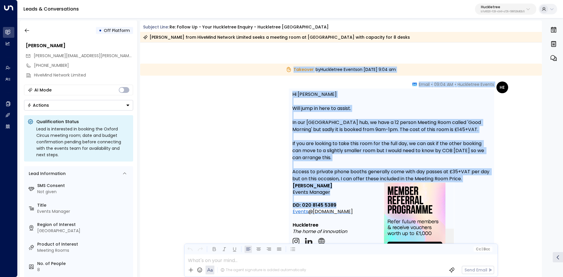
drag, startPoint x: 279, startPoint y: 96, endPoint x: 351, endPoint y: 206, distance: 131.7
click at [351, 206] on div "Aug 05, 29 days ago HS Holly Stone • 07:02 AM • Email Hi Alice Thanks so much f…" at bounding box center [341, 199] width 402 height 2014
copy div "Takeover by Huckletree Events on Tuesday, Aug 05 2025 at 9:04 am HE Huckletree …"
click at [30, 31] on icon "button" at bounding box center [27, 31] width 6 height 6
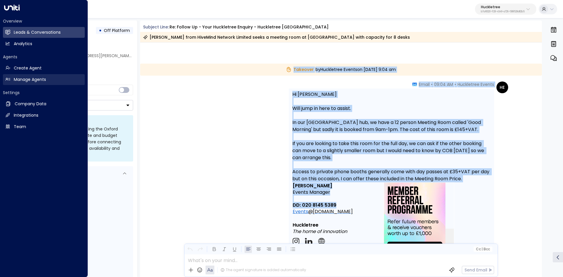
click at [23, 81] on h2 "Manage Agents" at bounding box center [30, 80] width 32 height 6
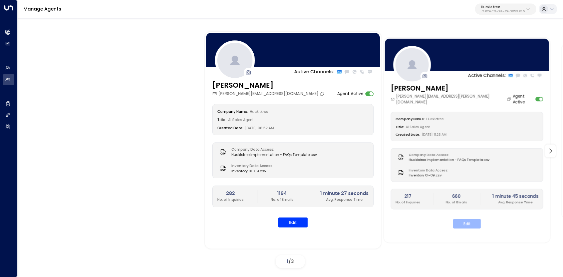
click at [467, 219] on button "Edit" at bounding box center [467, 223] width 28 height 9
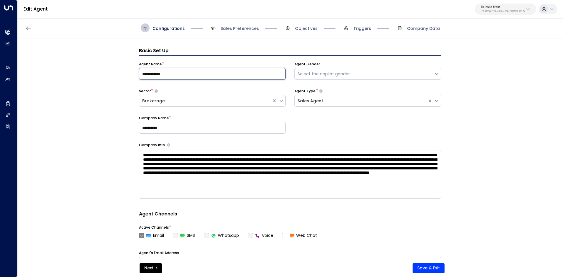
click at [182, 72] on input "**********" at bounding box center [212, 74] width 147 height 12
drag, startPoint x: 143, startPoint y: 155, endPoint x: 478, endPoint y: 243, distance: 346.6
click at [478, 243] on div "**********" at bounding box center [290, 150] width 545 height 224
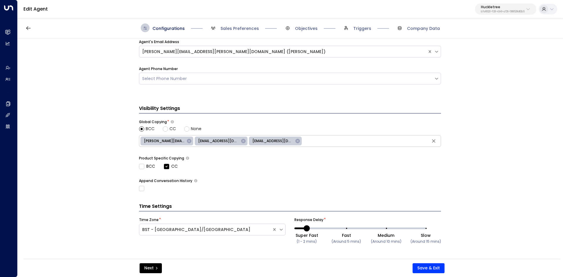
scroll to position [213, 0]
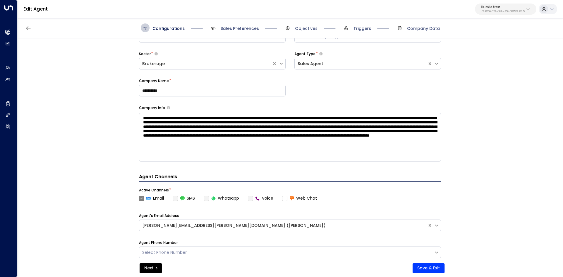
drag, startPoint x: 231, startPoint y: 15, endPoint x: 238, endPoint y: 27, distance: 14.5
click at [231, 15] on div "Edit Agent Huckletree b7af8320-f128-4349-a726-f388528d82b5" at bounding box center [291, 9] width 546 height 18
click at [239, 28] on span "Sales Preferences" at bounding box center [240, 29] width 38 height 6
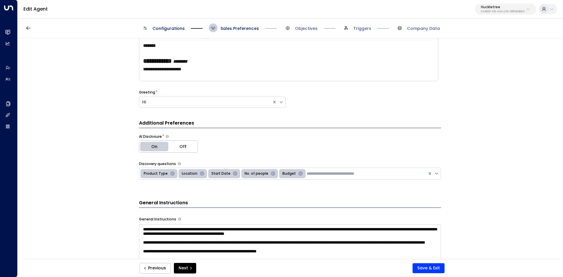
scroll to position [67, 0]
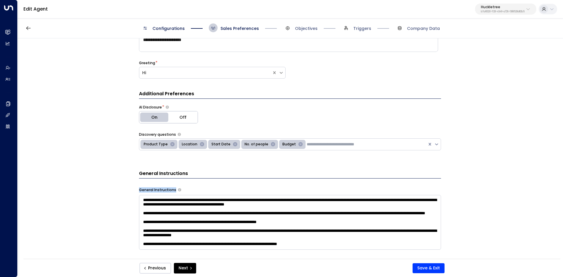
drag, startPoint x: 137, startPoint y: 189, endPoint x: 177, endPoint y: 192, distance: 39.7
click at [177, 192] on div "**********" at bounding box center [290, 150] width 545 height 224
copy div "General Instructions"
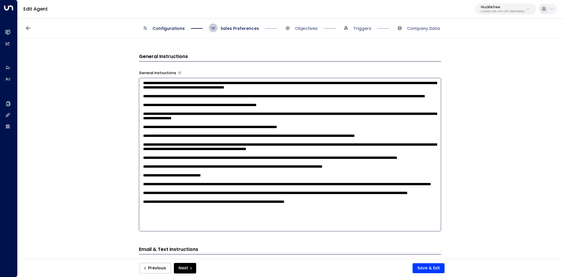
scroll to position [185, 0]
drag, startPoint x: 141, startPoint y: 113, endPoint x: 354, endPoint y: 235, distance: 245.7
click at [354, 235] on div "Additional Preferences AI Disclosure * On Off Discovery questions Product Type …" at bounding box center [290, 185] width 302 height 424
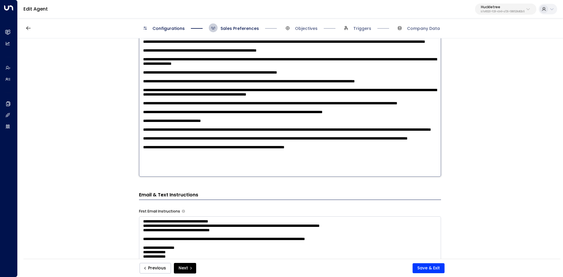
scroll to position [302, 0]
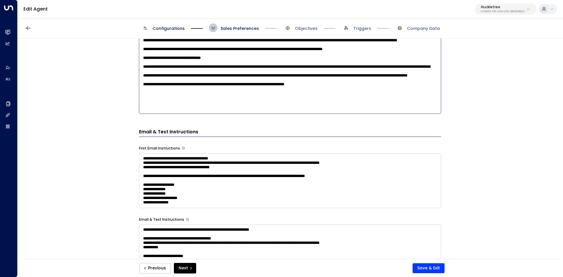
click at [160, 146] on div "Additional Preferences AI Disclosure * On Off Discovery questions Product Type …" at bounding box center [290, 68] width 302 height 424
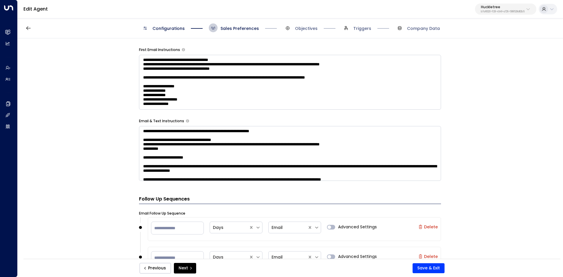
click at [160, 146] on textarea at bounding box center [290, 153] width 302 height 55
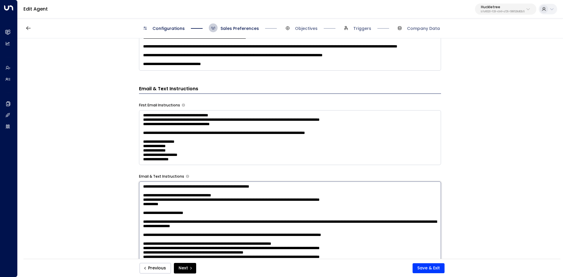
scroll to position [244, 0]
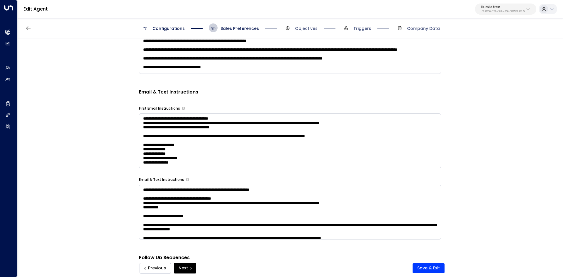
click at [154, 112] on div "**********" at bounding box center [290, 140] width 302 height 56
click at [156, 107] on label "First Email Instructions" at bounding box center [159, 108] width 41 height 5
click at [157, 107] on label "First Email Instructions" at bounding box center [159, 108] width 41 height 5
copy div "First Email Instructions"
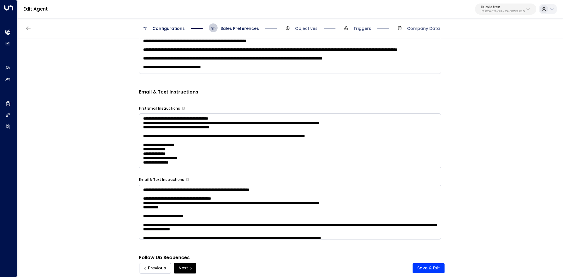
click at [153, 123] on textarea "**********" at bounding box center [290, 141] width 302 height 55
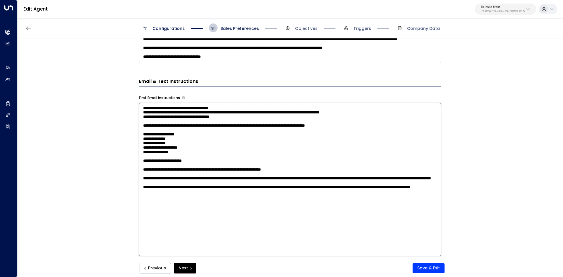
scroll to position [273, 0]
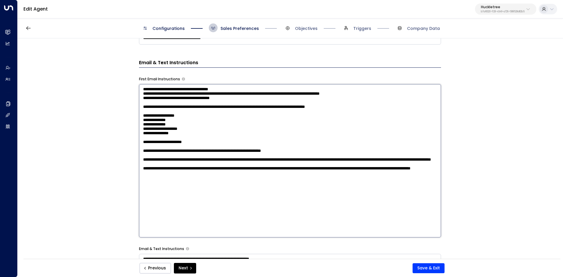
drag, startPoint x: 143, startPoint y: 117, endPoint x: 263, endPoint y: 218, distance: 156.9
click at [263, 218] on textarea "**********" at bounding box center [290, 160] width 302 height 153
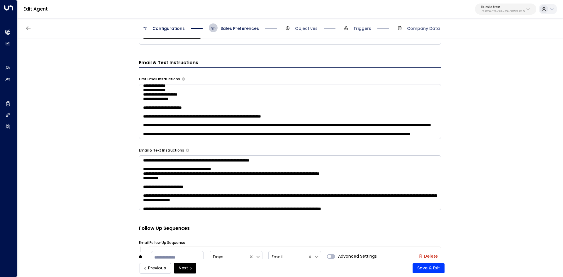
scroll to position [59, 0]
click at [160, 139] on textarea "**********" at bounding box center [290, 111] width 302 height 55
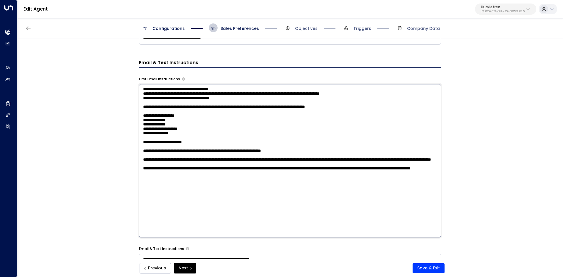
scroll to position [0, 0]
click at [160, 149] on textarea "**********" at bounding box center [290, 160] width 302 height 153
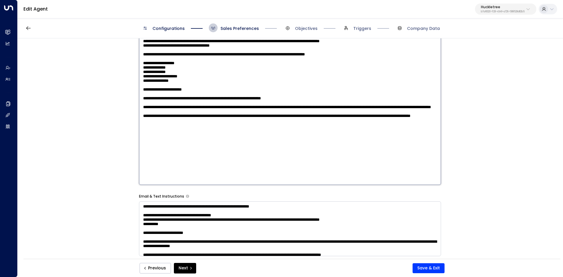
scroll to position [332, 0]
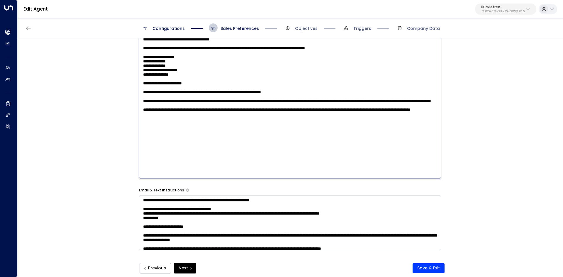
click at [168, 190] on form "**********" at bounding box center [290, 65] width 302 height 698
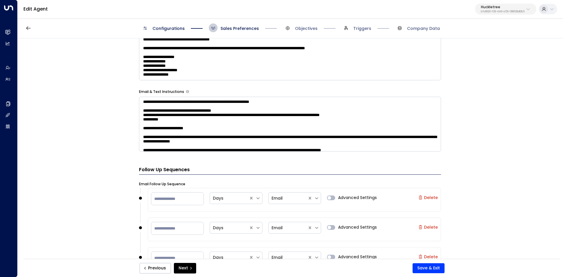
click at [168, 190] on div "* Days Email Advanced Settings Delete" at bounding box center [294, 200] width 293 height 24
click at [161, 90] on label "Email & Text Instructions" at bounding box center [161, 91] width 45 height 5
copy div "Email & Text Instructions"
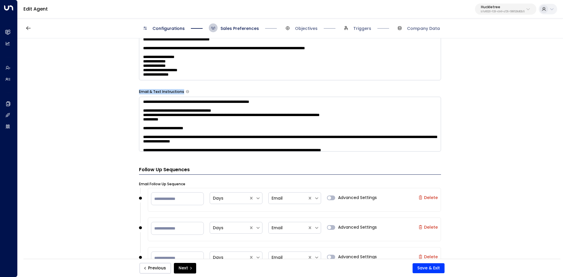
click at [148, 103] on textarea at bounding box center [290, 124] width 302 height 55
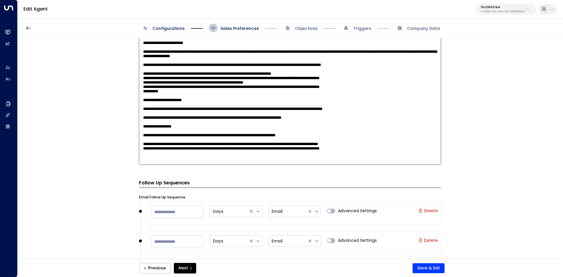
scroll to position [420, 0]
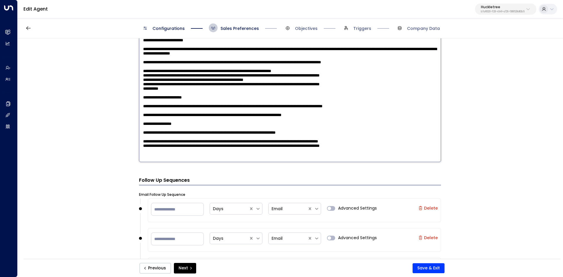
drag, startPoint x: 142, startPoint y: 102, endPoint x: 447, endPoint y: 161, distance: 311.2
click at [447, 161] on div "**********" at bounding box center [290, 150] width 545 height 224
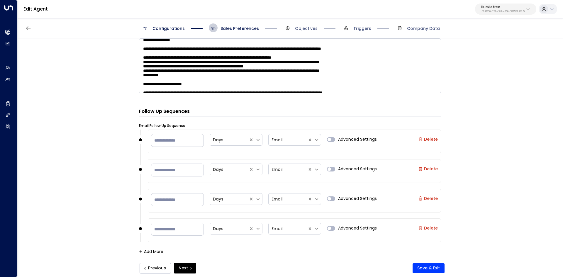
click at [313, 22] on div "Configurations Sales Preferences Objectives Triggers Company Data" at bounding box center [291, 28] width 546 height 21
drag, startPoint x: 312, startPoint y: 26, endPoint x: 308, endPoint y: 28, distance: 4.3
click at [311, 26] on span "Objectives" at bounding box center [306, 29] width 23 height 6
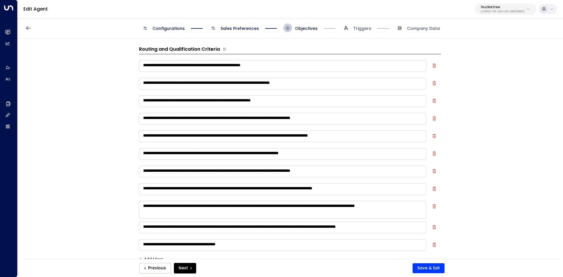
scroll to position [0, 0]
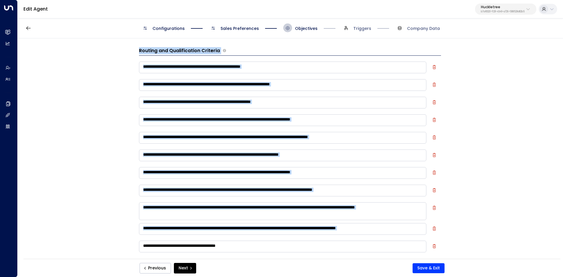
drag, startPoint x: 141, startPoint y: 53, endPoint x: 254, endPoint y: 246, distance: 223.7
click at [254, 246] on div "**********" at bounding box center [290, 150] width 545 height 224
copy div "**********"
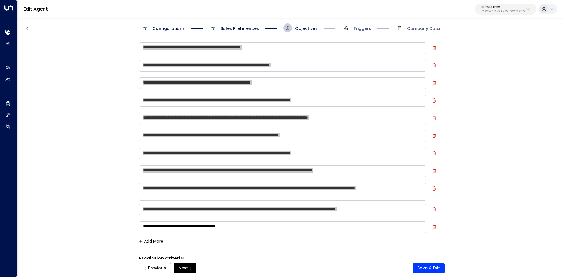
scroll to position [29, 0]
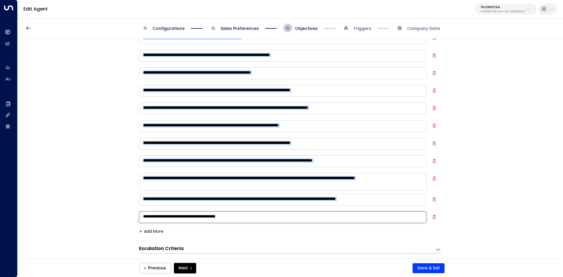
click at [247, 215] on textarea "**********" at bounding box center [283, 218] width 288 height 12
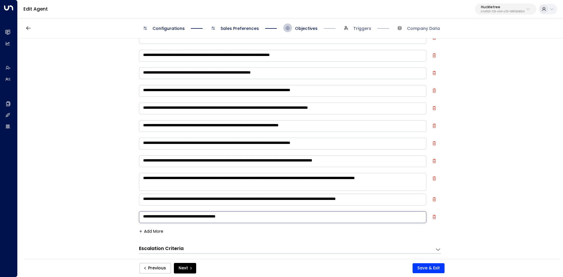
click at [247, 215] on textarea "**********" at bounding box center [283, 218] width 288 height 12
click at [178, 245] on div "**********" at bounding box center [290, 248] width 302 height 11
click at [198, 246] on div "Escalation Criteria Reset" at bounding box center [284, 249] width 290 height 7
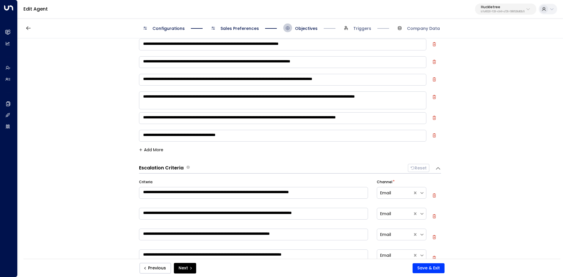
scroll to position [117, 0]
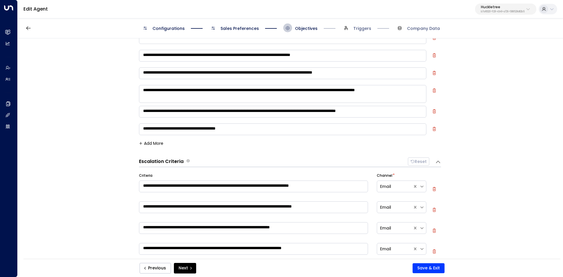
drag, startPoint x: 136, startPoint y: 162, endPoint x: 190, endPoint y: 166, distance: 54.1
click at [190, 164] on div "**********" at bounding box center [290, 150] width 545 height 224
drag, startPoint x: 141, startPoint y: 177, endPoint x: 136, endPoint y: 177, distance: 5.6
click at [136, 177] on div "**********" at bounding box center [290, 150] width 545 height 224
copy label "Criteria"
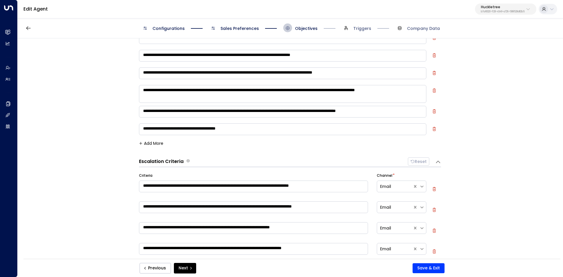
click at [170, 182] on textarea "**********" at bounding box center [253, 187] width 229 height 12
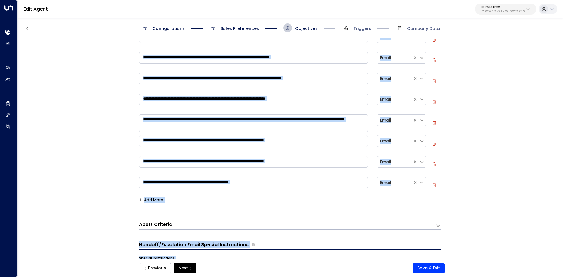
scroll to position [301, 0]
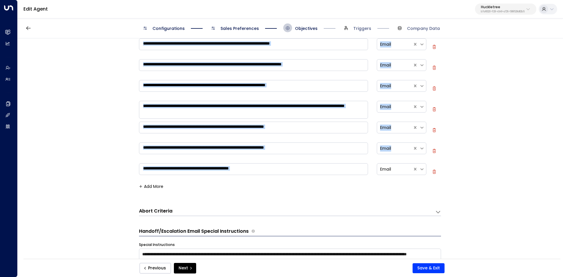
drag, startPoint x: 138, startPoint y: 174, endPoint x: 261, endPoint y: 179, distance: 123.6
click at [261, 179] on div "**********" at bounding box center [290, 150] width 545 height 224
click at [435, 214] on icon at bounding box center [438, 212] width 6 height 6
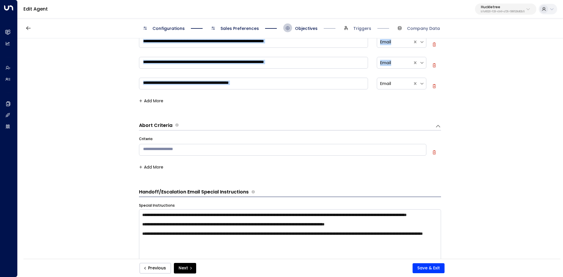
scroll to position [389, 0]
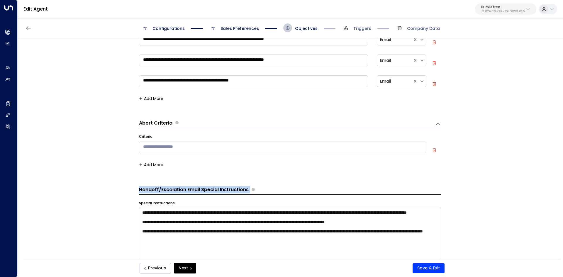
drag, startPoint x: 137, startPoint y: 190, endPoint x: 253, endPoint y: 185, distance: 115.4
click at [253, 185] on div "**********" at bounding box center [290, 150] width 545 height 224
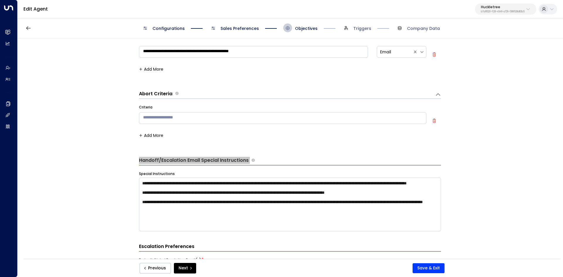
scroll to position [477, 0]
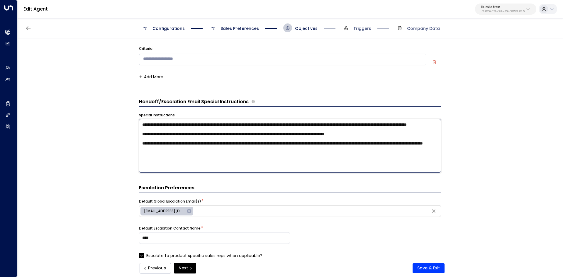
drag, startPoint x: 179, startPoint y: 130, endPoint x: 319, endPoint y: 176, distance: 146.7
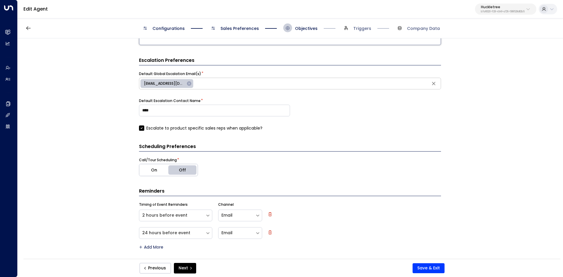
scroll to position [606, 0]
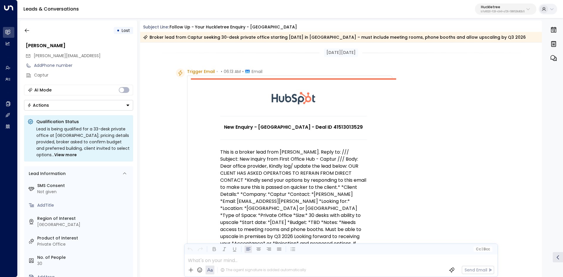
click at [439, 236] on div "Trigger Email • • 06:13 AM • Email New Enquiry - [GEOGRAPHIC_DATA] - Deal ID 41…" at bounding box center [342, 267] width 332 height 396
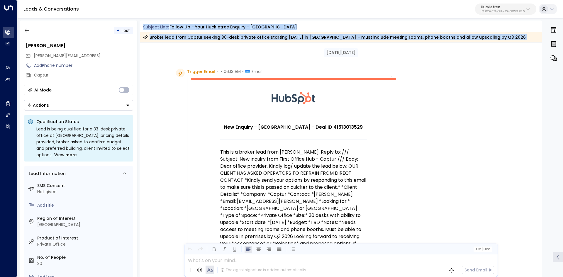
drag, startPoint x: 142, startPoint y: 25, endPoint x: 198, endPoint y: 53, distance: 62.8
click at [198, 53] on div "Subject Line: Follow up - Your Huckletree Enquiry - [GEOGRAPHIC_DATA] Broker le…" at bounding box center [341, 149] width 402 height 257
copy div "Subject Line: Follow up - Your Huckletree Enquiry - [GEOGRAPHIC_DATA] Broker le…"
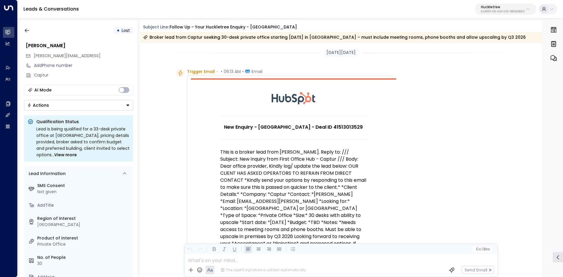
click at [232, 90] on td at bounding box center [293, 98] width 205 height 36
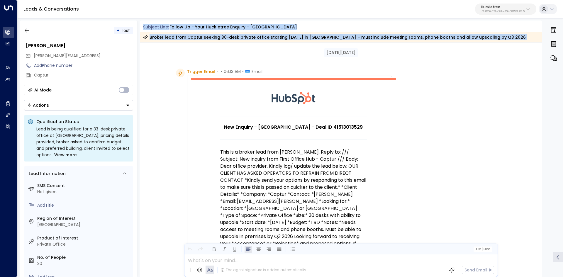
drag, startPoint x: 143, startPoint y: 25, endPoint x: 201, endPoint y: 49, distance: 62.6
click at [201, 49] on div "Subject Line: Follow up - Your Huckletree Enquiry - [GEOGRAPHIC_DATA] Broker le…" at bounding box center [341, 149] width 402 height 257
copy div "Subject Line: Follow up - Your Huckletree Enquiry - [GEOGRAPHIC_DATA] Broker le…"
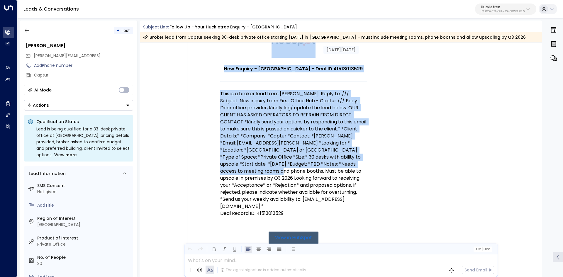
scroll to position [59, 0]
drag, startPoint x: 206, startPoint y: 81, endPoint x: 329, endPoint y: 203, distance: 173.6
click at [329, 203] on div "Trigger Email • • 06:13 AM • Email New Enquiry - Liverpool Street - Deal ID 415…" at bounding box center [289, 208] width 205 height 396
copy div "Trigger Email • • 06:13 AM • Email New Enquiry - Liverpool Street - Deal ID 415…"
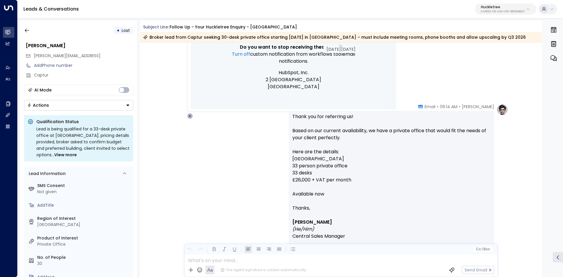
scroll to position [352, 0]
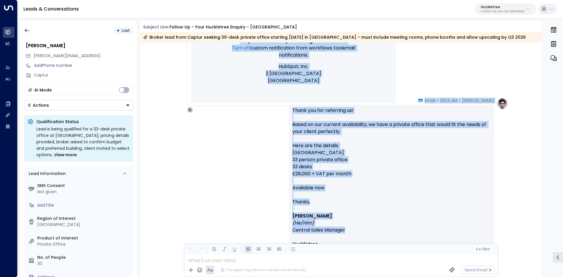
drag, startPoint x: 342, startPoint y: 103, endPoint x: 421, endPoint y: 234, distance: 152.5
copy div "New Enquiry - Liverpool Street - Deal ID 41513013529 This is a broker lead from…"
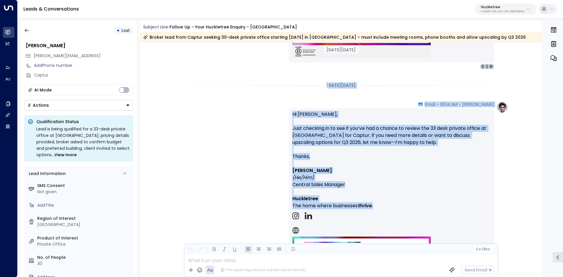
scroll to position [645, 0]
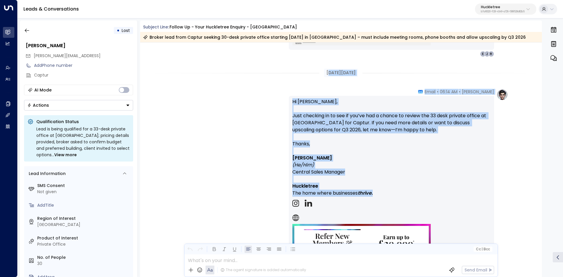
drag, startPoint x: 321, startPoint y: 137, endPoint x: 379, endPoint y: 201, distance: 86.8
copy div "ug 08, 26 days ago Andrew Smith • 06:14 AM • Email Hi Raevenn, Just checking in…"
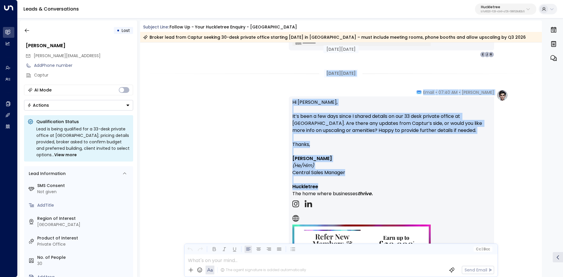
scroll to position [909, 0]
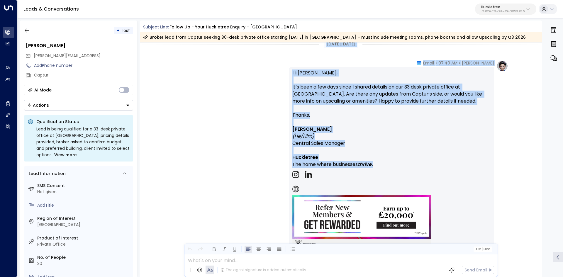
drag, startPoint x: 317, startPoint y: 138, endPoint x: 389, endPoint y: 167, distance: 77.9
click at [389, 167] on div "Andrew Smith • 06:14 AM • Email Hi Raevenn, Just checking in to see if you’ve h…" at bounding box center [341, 106] width 402 height 1947
copy div "Aug 11, 23 days ago Andrew Smith • 07:40 AM • Email Hi Raevenn, It’s been a few…"
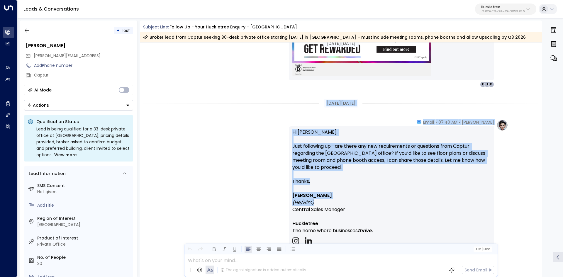
scroll to position [1115, 0]
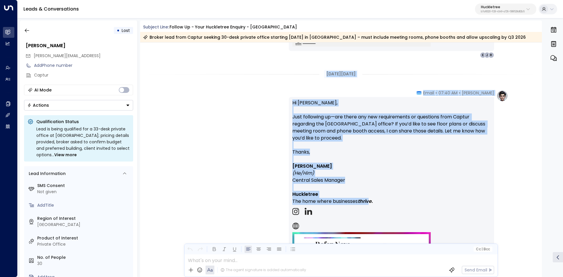
drag, startPoint x: 316, startPoint y: 107, endPoint x: 371, endPoint y: 204, distance: 111.4
copy div "Aug 14, 20 days ago Andrew Smith • 07:40 AM • Email Hi Raevenn, Just following …"
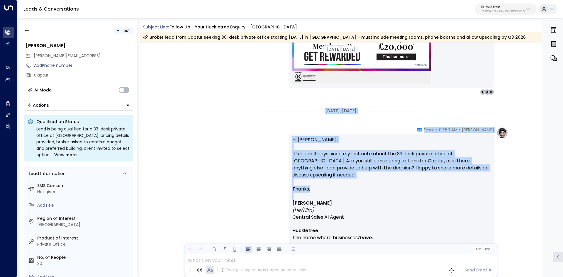
scroll to position [1350, 0]
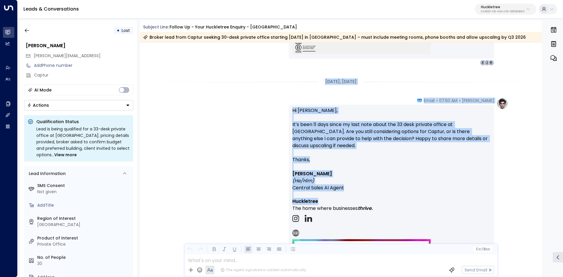
drag, startPoint x: 317, startPoint y: 146, endPoint x: 371, endPoint y: 207, distance: 81.0
copy div "Aug 25, 9 days ago Andrew Smith • 07:50 AM • Email Hi Raevenn, It’s been 11 day…"
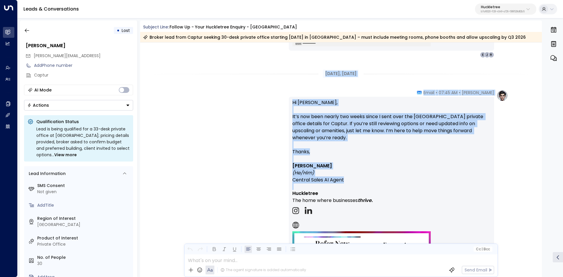
scroll to position [1614, 0]
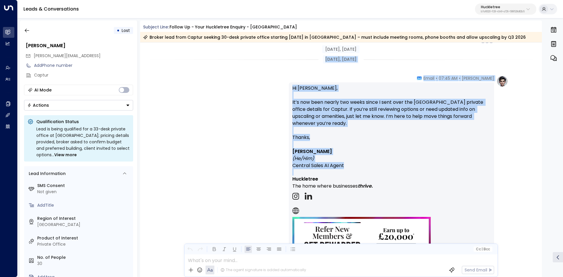
drag, startPoint x: 318, startPoint y: 95, endPoint x: 402, endPoint y: 180, distance: 119.9
copy div "Sep 01, 2 days ago Andrew Smith • 07:45 AM • Email Hi Raevenn, It’s now been ne…"
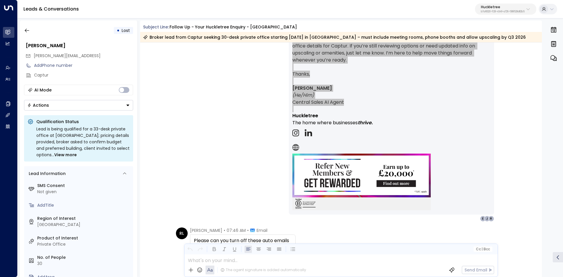
scroll to position [1718, 0]
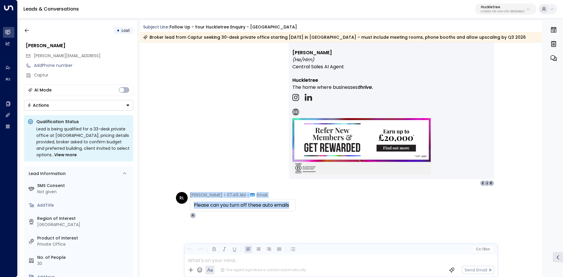
drag, startPoint x: 190, startPoint y: 193, endPoint x: 300, endPoint y: 206, distance: 111.1
click at [300, 206] on div "RL Rowan Lennox • 07:46 AM • Email Please can you turn off these auto emails A" at bounding box center [342, 205] width 332 height 26
copy div "Rowan Lennox • 07:46 AM • Email Please can you turn off these auto emails"
click at [319, 206] on div "RL Rowan Lennox • 07:46 AM • Email Please can you turn off these auto emails A" at bounding box center [342, 205] width 332 height 26
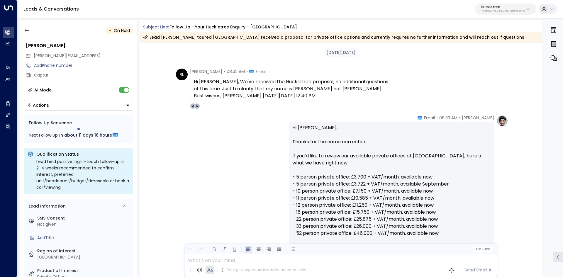
drag, startPoint x: 373, startPoint y: 153, endPoint x: 379, endPoint y: 157, distance: 6.2
click at [372, 151] on p "Hi [PERSON_NAME], Thanks for the name correction. If you’d like to review our a…" at bounding box center [392, 191] width 198 height 134
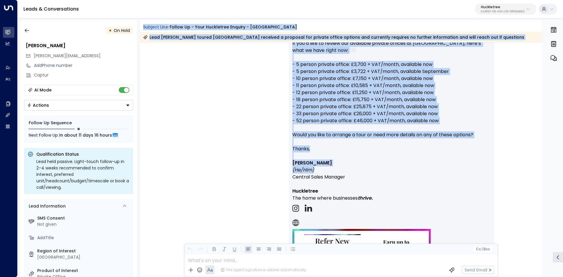
scroll to position [117, 0]
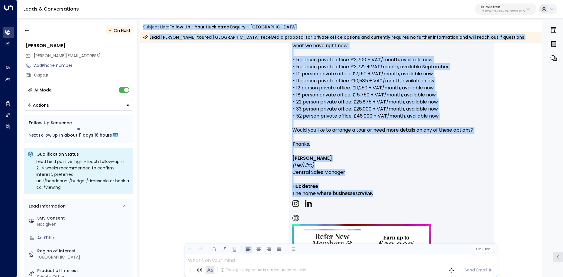
drag, startPoint x: 162, startPoint y: 28, endPoint x: 429, endPoint y: 194, distance: 314.3
click at [429, 194] on div "Subject Line: Follow up - Your Huckletree Enquiry - [GEOGRAPHIC_DATA] Lead [PER…" at bounding box center [341, 149] width 402 height 257
copy div "Loremip Dolo: Sitame co - Adip Elitseddoe Tempori - Utlaboreet Doloremag Aliqua…"
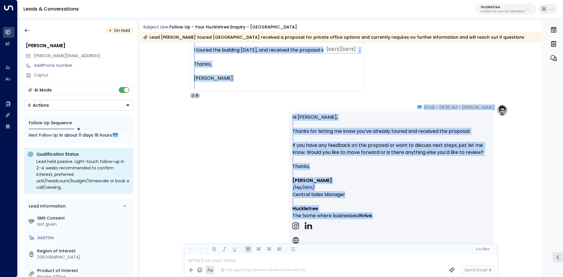
scroll to position [440, 0]
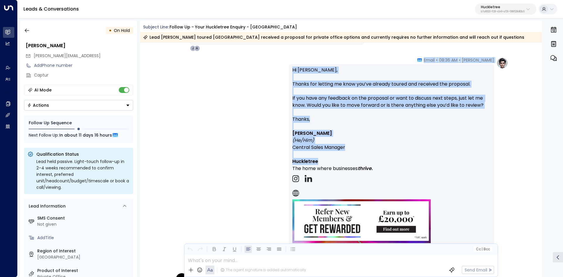
drag, startPoint x: 190, startPoint y: 95, endPoint x: 400, endPoint y: 164, distance: 221.7
copy div "Rowan Lennox • 08:34 AM • Email Hi Andrew, I toured the building on Monday, and…"
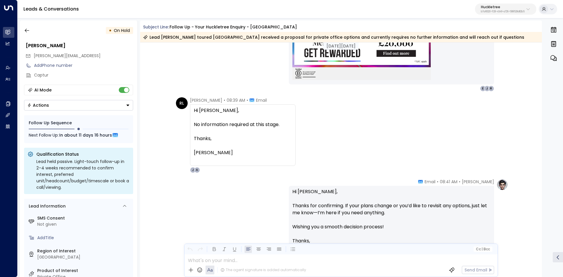
scroll to position [645, 0]
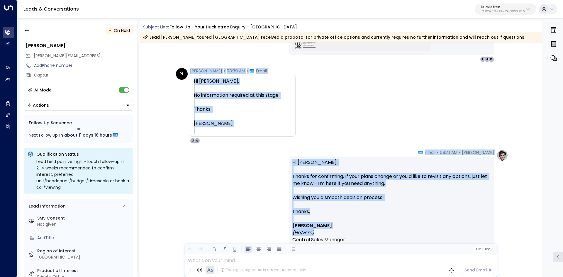
drag, startPoint x: 189, startPoint y: 160, endPoint x: 415, endPoint y: 235, distance: 237.9
click at [415, 235] on div "Aug 14, 20 days ago RL Rowan Lennox • 08:34 AM • Email Hi Andrew, I toured the …" at bounding box center [341, 173] width 402 height 1553
copy div "Rowan Lennox • 08:39 AM • Email Hi Andrew, No information required at this stag…"
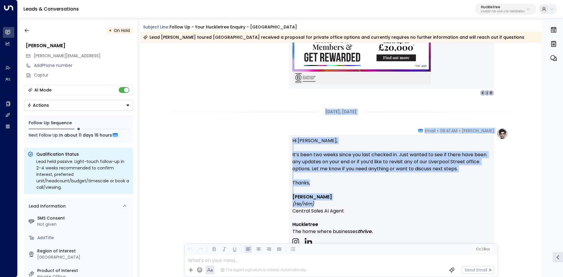
scroll to position [939, 0]
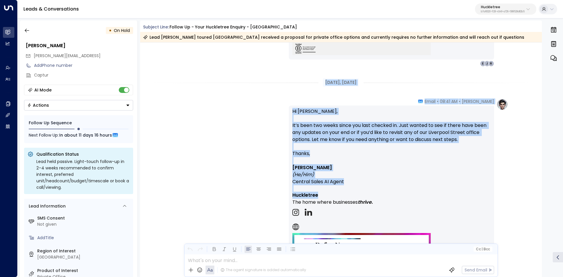
drag, startPoint x: 322, startPoint y: 111, endPoint x: 454, endPoint y: 192, distance: 155.2
copy div "Aug 29, 5 days ago Andrew Smith • 08:41 AM • Email Hi Rowan, It’s been two week…"
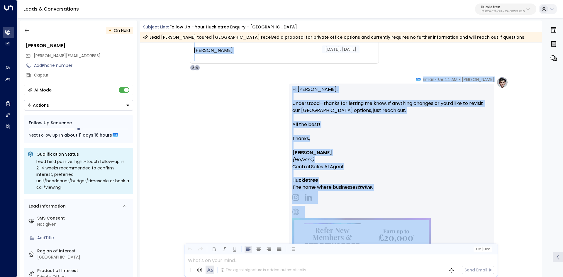
scroll to position [1262, 0]
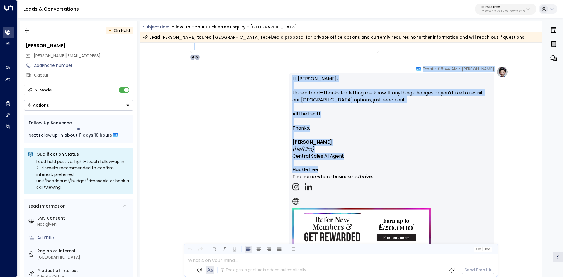
drag, startPoint x: 190, startPoint y: 193, endPoint x: 387, endPoint y: 170, distance: 197.9
copy div "Rowan Lennox • 08:43 AM • Email Hi Andrew, Nothing further required at this tim…"
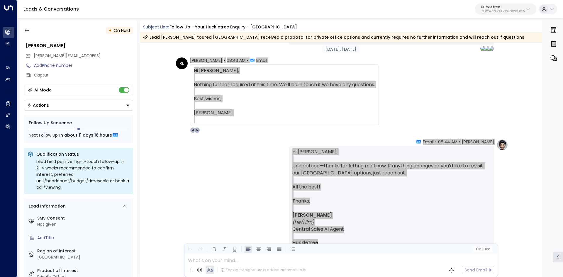
scroll to position [1172, 0]
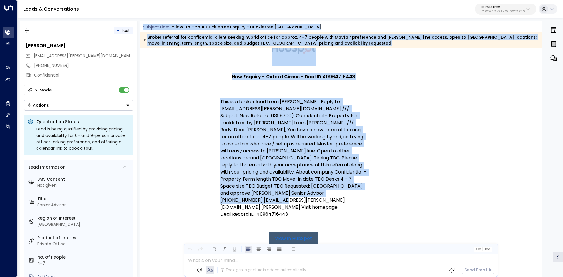
scroll to position [59, 0]
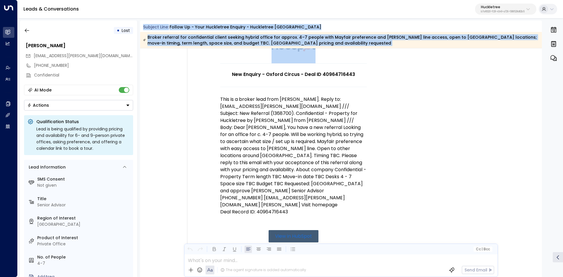
drag, startPoint x: 143, startPoint y: 27, endPoint x: 369, endPoint y: 190, distance: 278.8
click at [369, 190] on div "Subject Line: Follow up - Your Huckletree Enquiry - Huckletree Oxford Circus Br…" at bounding box center [341, 149] width 402 height 257
copy div "Subject Line: Follow up - Your Huckletree Enquiry - Huckletree Oxford Circus Br…"
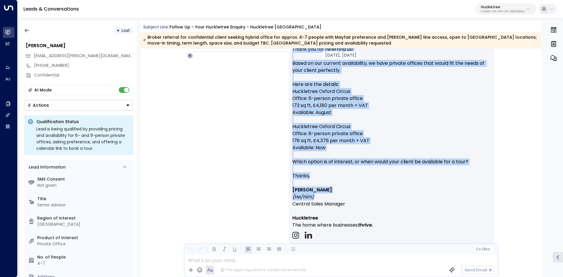
scroll to position [411, 0]
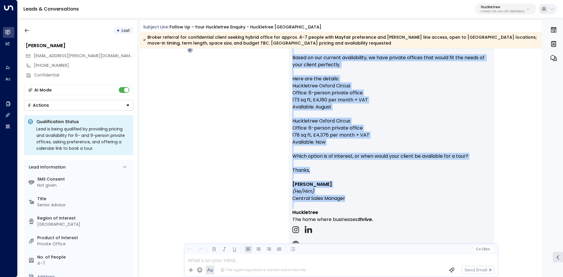
drag, startPoint x: 403, startPoint y: 147, endPoint x: 475, endPoint y: 204, distance: 91.8
copy div "New Enquiry - Oxford Circus - Deal ID 40964716443 This is a broker lead from Ro…"
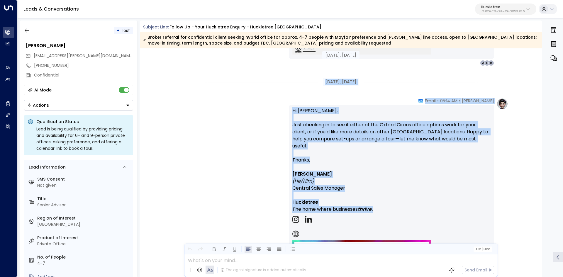
scroll to position [675, 0]
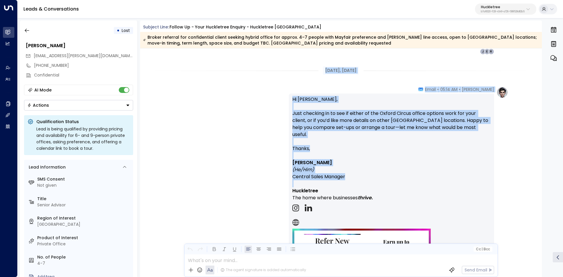
drag, startPoint x: 322, startPoint y: 158, endPoint x: 406, endPoint y: 177, distance: 86.5
copy div "Jul 29, 1 month ago Andrew Smith • 05:14 AM • Email Hi Robyn, Just checking in …"
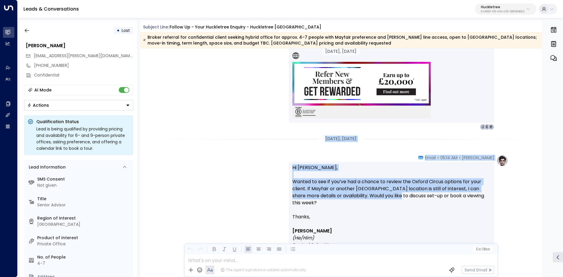
scroll to position [880, 0]
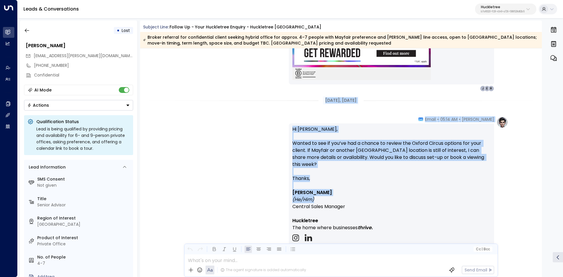
drag, startPoint x: 321, startPoint y: 158, endPoint x: 396, endPoint y: 195, distance: 84.2
click at [396, 195] on div "Jul 29, 1 month ago Jul 29, 1 month ago Andrew Smith • 05:14 AM • Email Hi Roby…" at bounding box center [341, 133] width 402 height 1930
copy div "Jul 30, 1 month ago Andrew Smith • 05:14 AM • Email Hi Robyn, Wanted to see if …"
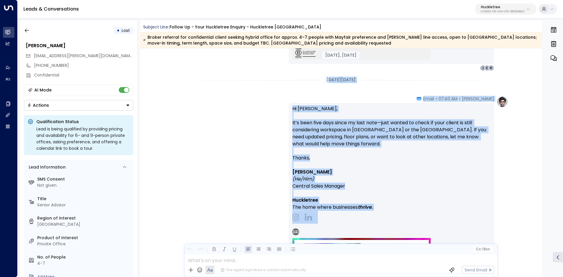
scroll to position [1144, 0]
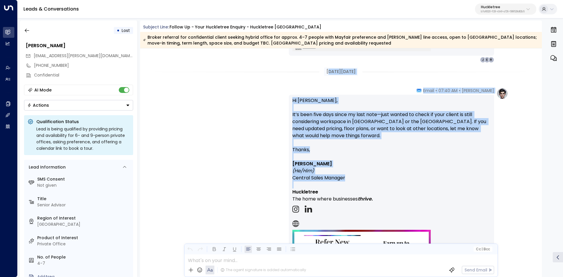
drag, startPoint x: 321, startPoint y: 189, endPoint x: 401, endPoint y: 183, distance: 80.3
copy div "ug 04, 30 days ago Andrew Smith • 07:40 AM • Email Hi Robyn, It’s been five day…"
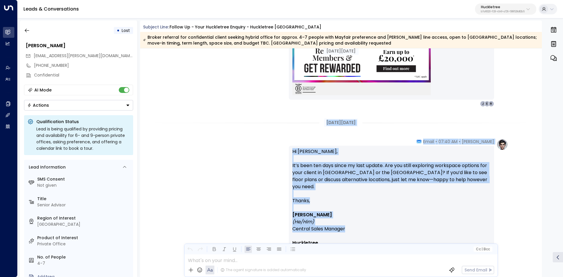
scroll to position [1350, 0]
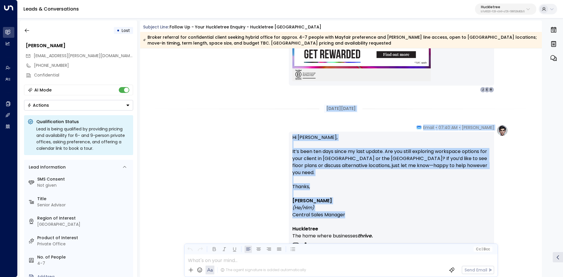
drag, startPoint x: 320, startPoint y: 168, endPoint x: 385, endPoint y: 210, distance: 77.6
copy div "Aug 14, 20 days ago Andrew Smith • 07:40 AM • Email Hi Robyn, It’s been ten day…"
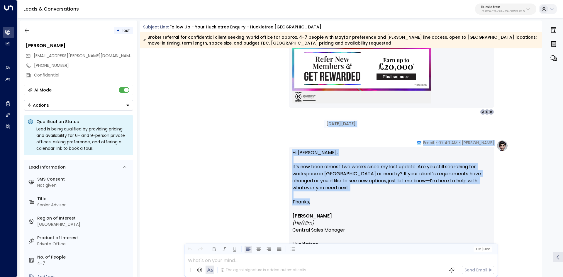
scroll to position [1584, 0]
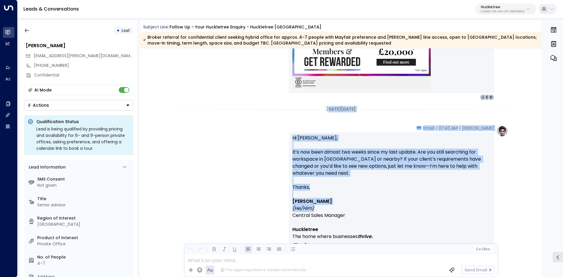
drag, startPoint x: 322, startPoint y: 137, endPoint x: 387, endPoint y: 210, distance: 97.5
copy div "ug 20, 14 days ago Andrew Smith • 07:40 AM • Email Hi Robyn, It’s now been almo…"
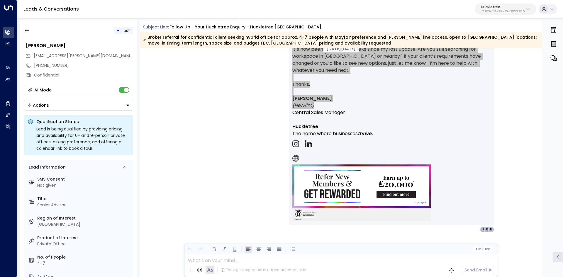
scroll to position [1701, 0]
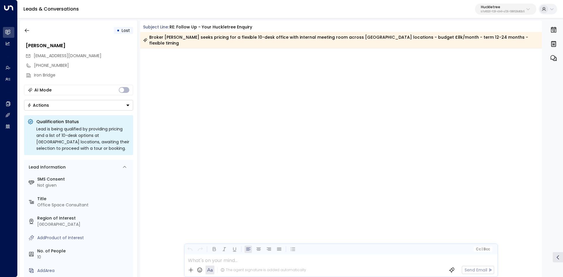
scroll to position [1412, 0]
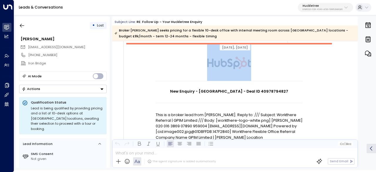
drag, startPoint x: 224, startPoint y: 53, endPoint x: 249, endPoint y: 80, distance: 37.0
click at [160, 56] on td at bounding box center [228, 62] width 205 height 36
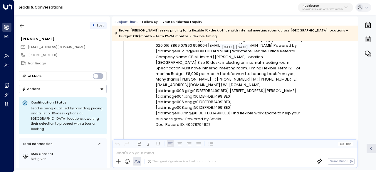
scroll to position [117, 0]
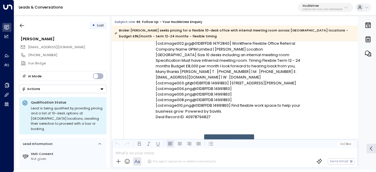
drag, startPoint x: 126, startPoint y: 64, endPoint x: 267, endPoint y: 110, distance: 148.6
click at [267, 110] on div "Trigger Email • • 11:20 AM • Email New Enquiry - [GEOGRAPHIC_DATA] - Deal ID 40…" at bounding box center [205, 115] width 164 height 338
copy div "lorem Ipsum • • 30:31 DO • Sitam Con Adipisc - Elitseddo Eiusmo - Temp IN 26898…"
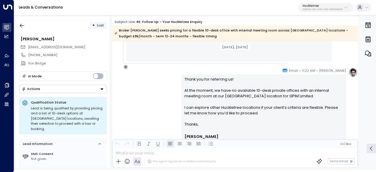
scroll to position [323, 0]
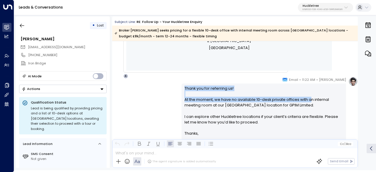
drag, startPoint x: 280, startPoint y: 79, endPoint x: 312, endPoint y: 92, distance: 34.4
click at [312, 92] on div "[PERSON_NAME] • 11:22 AM • Email Thank you for referring us! At the moment, we …" at bounding box center [263, 173] width 164 height 193
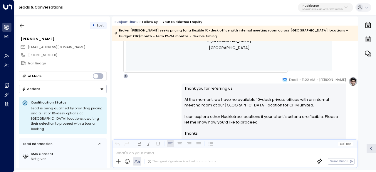
click at [306, 77] on span "11:22 AM" at bounding box center [308, 80] width 13 height 6
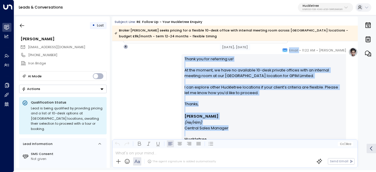
scroll to position [381, 0]
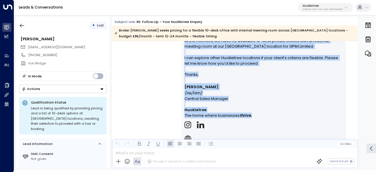
drag, startPoint x: 293, startPoint y: 80, endPoint x: 320, endPoint y: 117, distance: 45.6
click at [320, 117] on div "[PERSON_NAME] • 11:22 AM • Email Thank you for referring us! At the moment, we …" at bounding box center [263, 114] width 164 height 193
copy div "Email Thank you for referring us! At the moment, we have no available 10-desk p…"
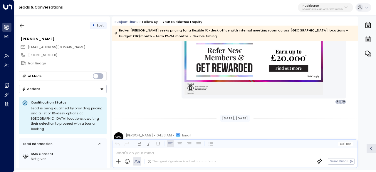
scroll to position [499, 0]
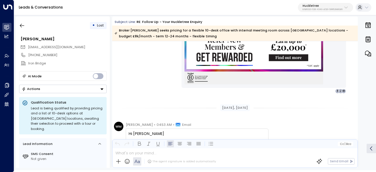
drag, startPoint x: 124, startPoint y: 123, endPoint x: 187, endPoint y: 106, distance: 64.8
click at [194, 105] on div "[DATE], [DATE]" at bounding box center [234, 107] width 245 height 7
click at [220, 105] on div "[DATE], [DATE]" at bounding box center [235, 107] width 30 height 7
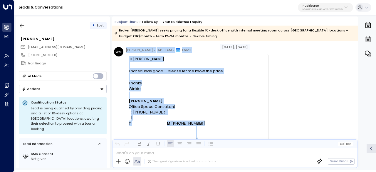
scroll to position [587, 0]
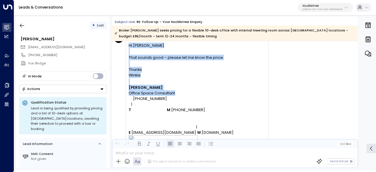
drag, startPoint x: 225, startPoint y: 111, endPoint x: 222, endPoint y: 91, distance: 20.7
copy div "[DATE], [DATE] [PERSON_NAME] • 04:53 AM • Email Hi [PERSON_NAME] That sounds go…"
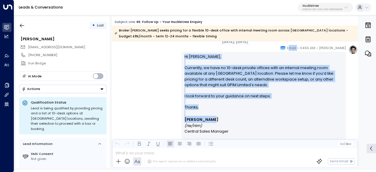
scroll to position [792, 0]
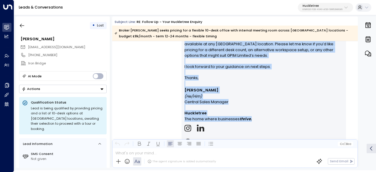
drag, startPoint x: 291, startPoint y: 106, endPoint x: 310, endPoint y: 120, distance: 23.5
click at [310, 120] on div "[PERSON_NAME] • 04:55 AM • Email Hi Winkie, Currently, we have no 10-desk priva…" at bounding box center [263, 115] width 164 height 198
copy div "mail Hi [PERSON_NAME], Currently, we have no 10-desk private offices with an in…"
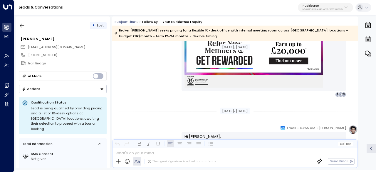
scroll to position [939, 0]
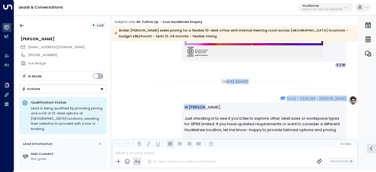
drag, startPoint x: 221, startPoint y: 82, endPoint x: 256, endPoint y: 101, distance: 39.3
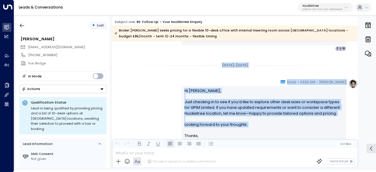
scroll to position [997, 0]
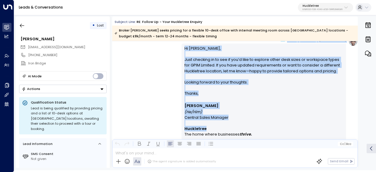
drag, startPoint x: 229, startPoint y: 86, endPoint x: 269, endPoint y: 128, distance: 57.7
copy div "[DATE], [DATE] [PERSON_NAME] • 04:55 AM • Email Hi [PERSON_NAME], Just checking…"
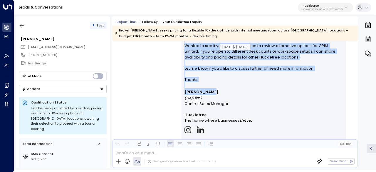
scroll to position [1262, 0]
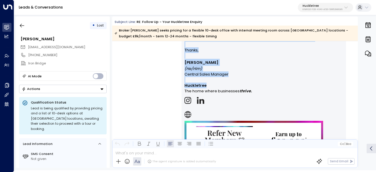
drag, startPoint x: 218, startPoint y: 66, endPoint x: 246, endPoint y: 80, distance: 32.0
copy div "[DATE], [DATE] [PERSON_NAME] • 04:55 AM • Email Hi Winkie, Wanted to see if you…"
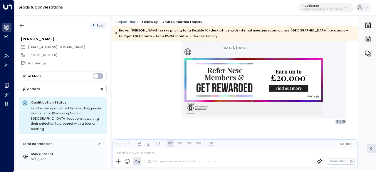
scroll to position [1327, 0]
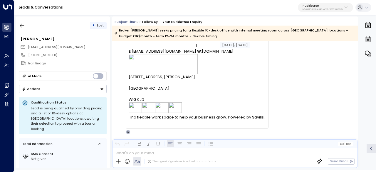
scroll to position [726, 0]
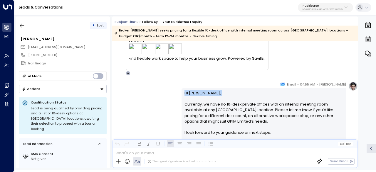
drag, startPoint x: 276, startPoint y: 84, endPoint x: 327, endPoint y: 99, distance: 53.1
click at [288, 81] on span "Email" at bounding box center [288, 84] width 16 height 6
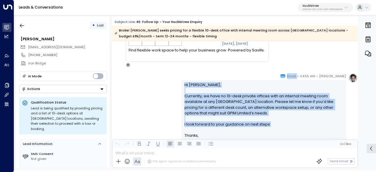
scroll to position [756, 0]
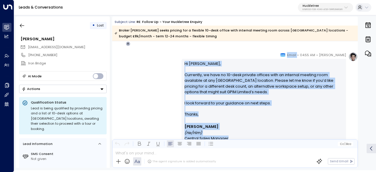
drag, startPoint x: 286, startPoint y: 84, endPoint x: 323, endPoint y: 135, distance: 63.7
click at [323, 135] on div "[PERSON_NAME] • 04:55 AM • Email Hi Winkie, Currently, we have no 10-desk priva…" at bounding box center [263, 151] width 164 height 198
copy div "• Email Hi Winkie, Currently, we have no 10-desk private offices with an intern…"
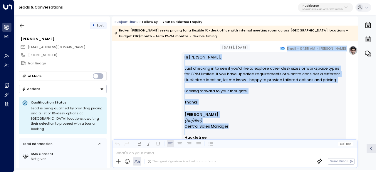
scroll to position [990, 0]
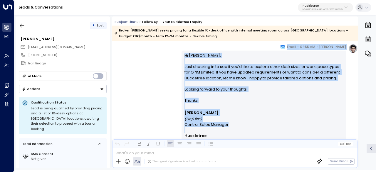
drag, startPoint x: 218, startPoint y: 88, endPoint x: 249, endPoint y: 127, distance: 50.1
copy div "[DATE], [DATE] [PERSON_NAME] • 04:55 AM • Email Hi [PERSON_NAME], Just checking…"
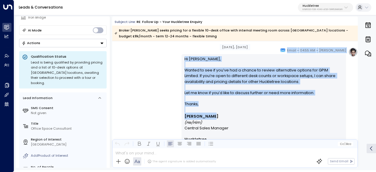
scroll to position [1254, 0]
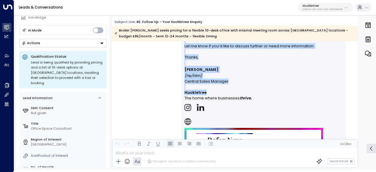
drag, startPoint x: 246, startPoint y: 85, endPoint x: 254, endPoint y: 92, distance: 10.0
copy div "[DATE], [DATE] [PERSON_NAME] • 04:55 AM • Email Hi Winkie, Wanted to see if you…"
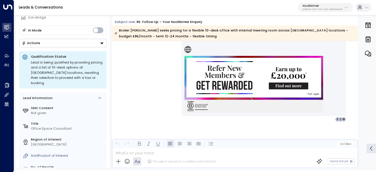
scroll to position [1327, 0]
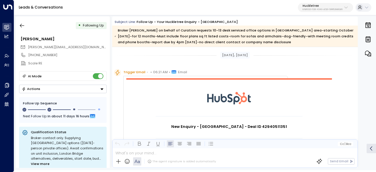
drag, startPoint x: 112, startPoint y: 21, endPoint x: 324, endPoint y: 46, distance: 213.0
click at [324, 46] on div "Subject Line: Follow up - Your Huckletree Enquiry - [GEOGRAPHIC_DATA] Broker [P…" at bounding box center [234, 33] width 245 height 28
copy div "Subject Line: Follow up - Your Huckletree Enquiry - [GEOGRAPHIC_DATA] Broker [P…"
click at [166, 153] on div at bounding box center [234, 151] width 244 height 7
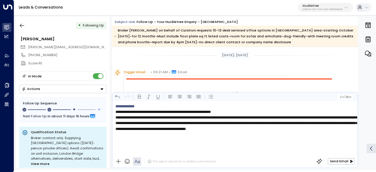
click at [225, 54] on div "[DATE], [DATE]" at bounding box center [235, 55] width 30 height 7
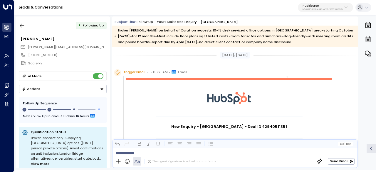
drag, startPoint x: 218, startPoint y: 55, endPoint x: 258, endPoint y: 58, distance: 39.4
click at [258, 58] on div "[DATE], [DATE]" at bounding box center [234, 55] width 245 height 7
copy div "[DATE], [DATE]"
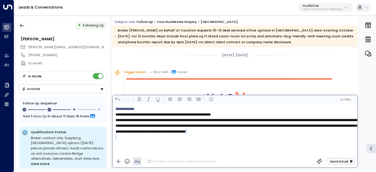
drag, startPoint x: 215, startPoint y: 153, endPoint x: 101, endPoint y: 139, distance: 115.3
click at [101, 140] on div "• Following Up [PERSON_NAME] [PERSON_NAME][EMAIL_ADDRESS][DOMAIN_NAME] [PHONE_N…" at bounding box center [196, 91] width 360 height 151
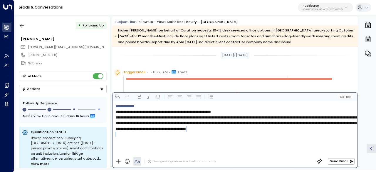
click at [161, 138] on p "**********" at bounding box center [235, 128] width 241 height 28
click at [158, 143] on p "**********" at bounding box center [235, 128] width 241 height 28
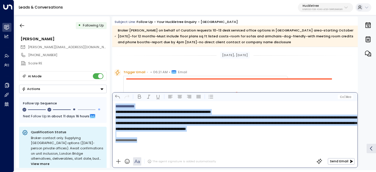
drag, startPoint x: 158, startPoint y: 147, endPoint x: 101, endPoint y: 100, distance: 74.2
click at [101, 100] on div "• Following Up [PERSON_NAME] [PERSON_NAME][EMAIL_ADDRESS][DOMAIN_NAME] [PHONE_N…" at bounding box center [196, 91] width 360 height 151
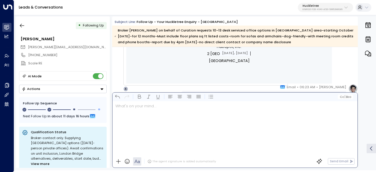
scroll to position [323, 0]
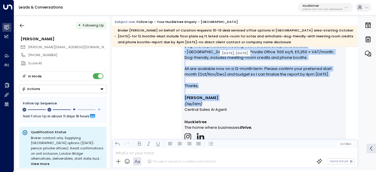
scroll to position [411, 0]
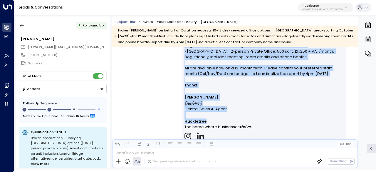
drag, startPoint x: 282, startPoint y: 72, endPoint x: 334, endPoint y: 123, distance: 72.6
click at [334, 123] on div "[PERSON_NAME] • 06:23 AM • Email Thank you for referring us! Unfortunately ther…" at bounding box center [263, 102] width 164 height 239
copy div "Email Thank you for referring us! Unfortunately there is no availability at [GE…"
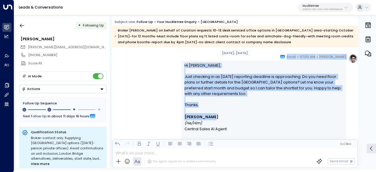
scroll to position [616, 0]
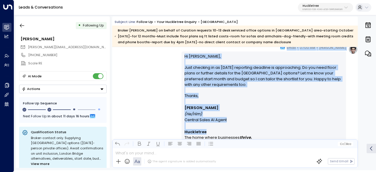
drag, startPoint x: 217, startPoint y: 88, endPoint x: 276, endPoint y: 130, distance: 72.8
copy div "[DATE], [DATE] [PERSON_NAME] • 07:00 AM • Email Hi [PERSON_NAME], Just checking…"
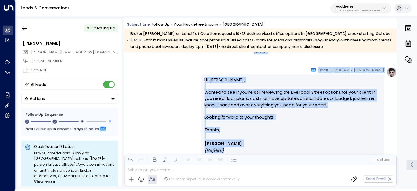
scroll to position [851, 0]
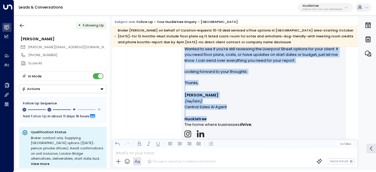
drag, startPoint x: 227, startPoint y: 70, endPoint x: 277, endPoint y: 119, distance: 70.5
copy div "[DATE] [PERSON_NAME] • 07:00 AM • Email Hi [PERSON_NAME], Wanted to see if you’…"
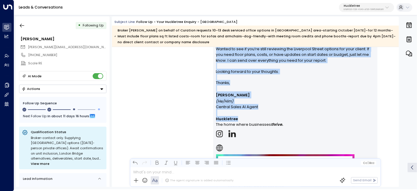
scroll to position [931, 0]
